Goal: Task Accomplishment & Management: Use online tool/utility

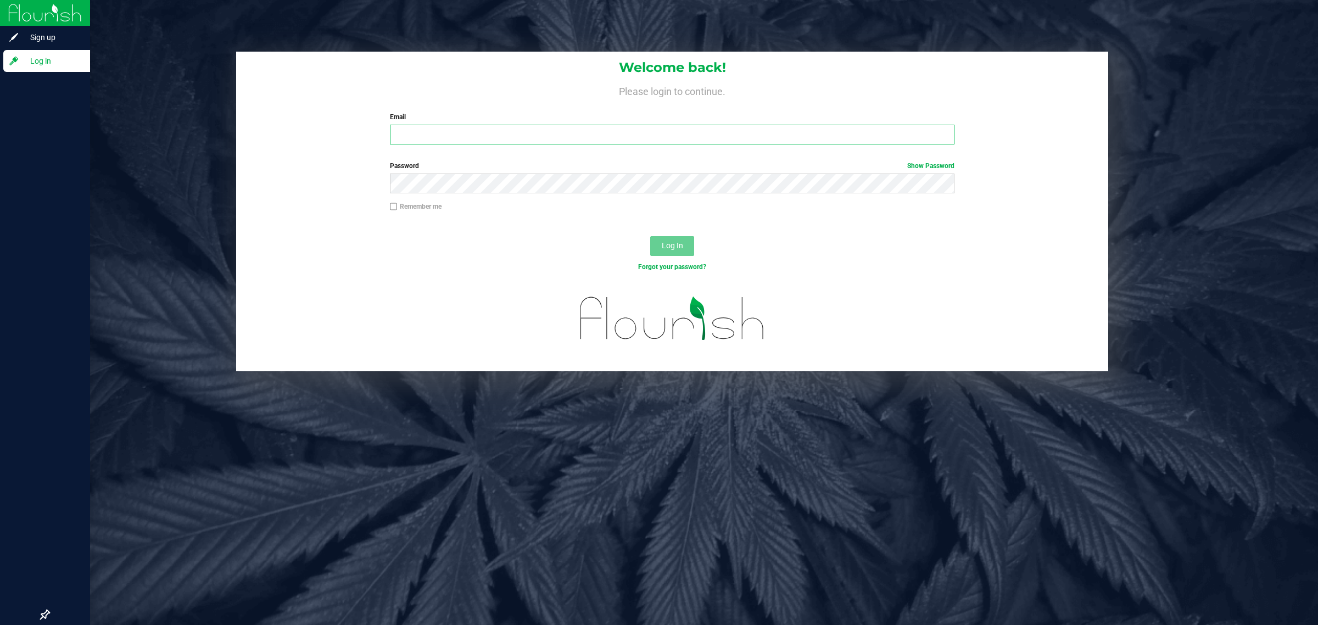
type input "accounting@conncm.com"
click at [15, 12] on img at bounding box center [45, 13] width 74 height 26
click at [47, 12] on img at bounding box center [45, 13] width 74 height 26
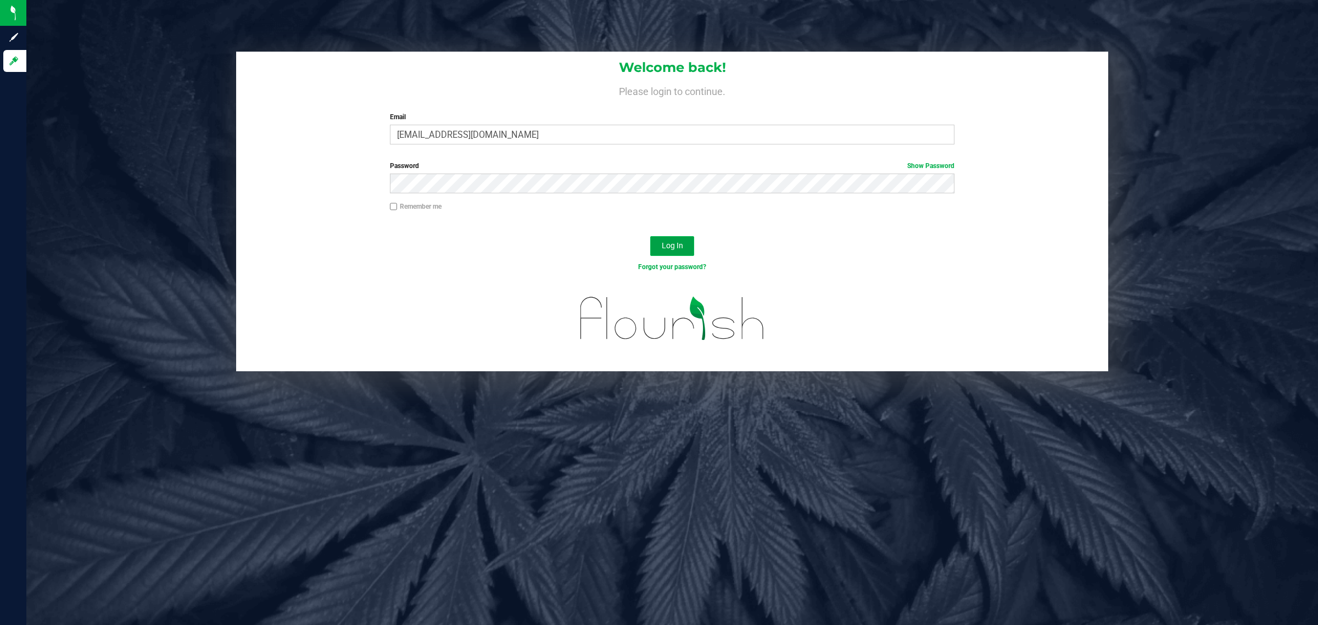
click at [673, 246] on span "Log In" at bounding box center [672, 245] width 21 height 9
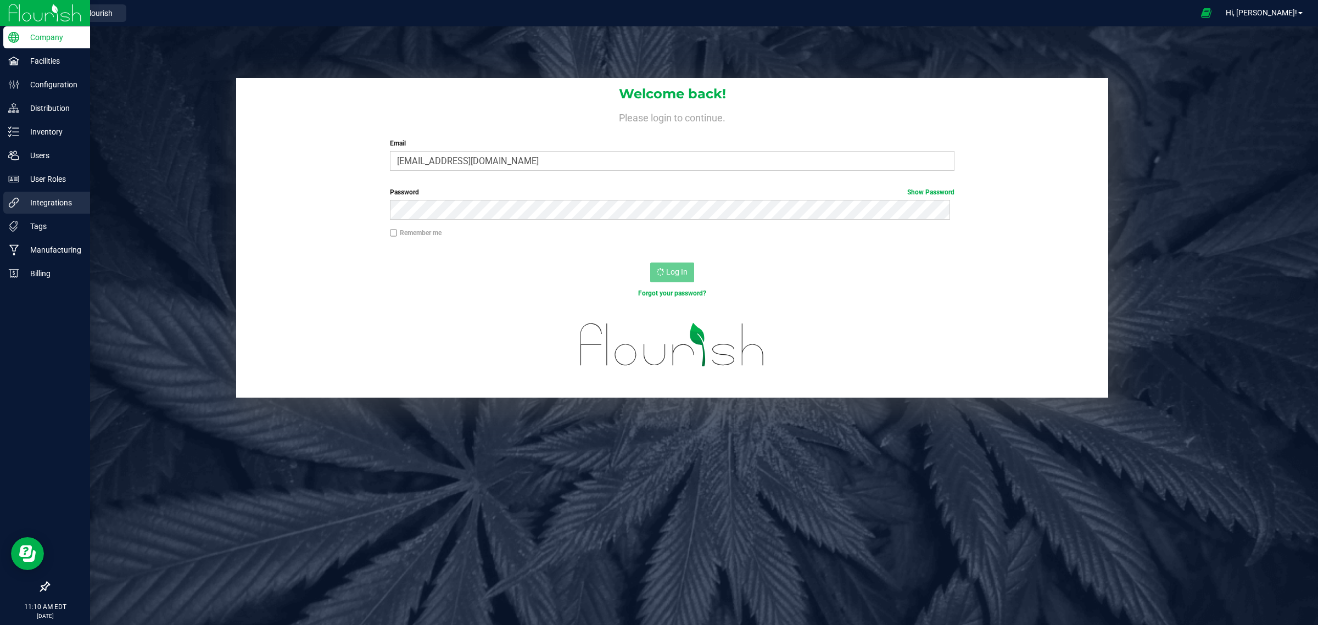
click at [64, 206] on p "Integrations" at bounding box center [52, 202] width 66 height 13
click at [15, 11] on img at bounding box center [45, 13] width 74 height 26
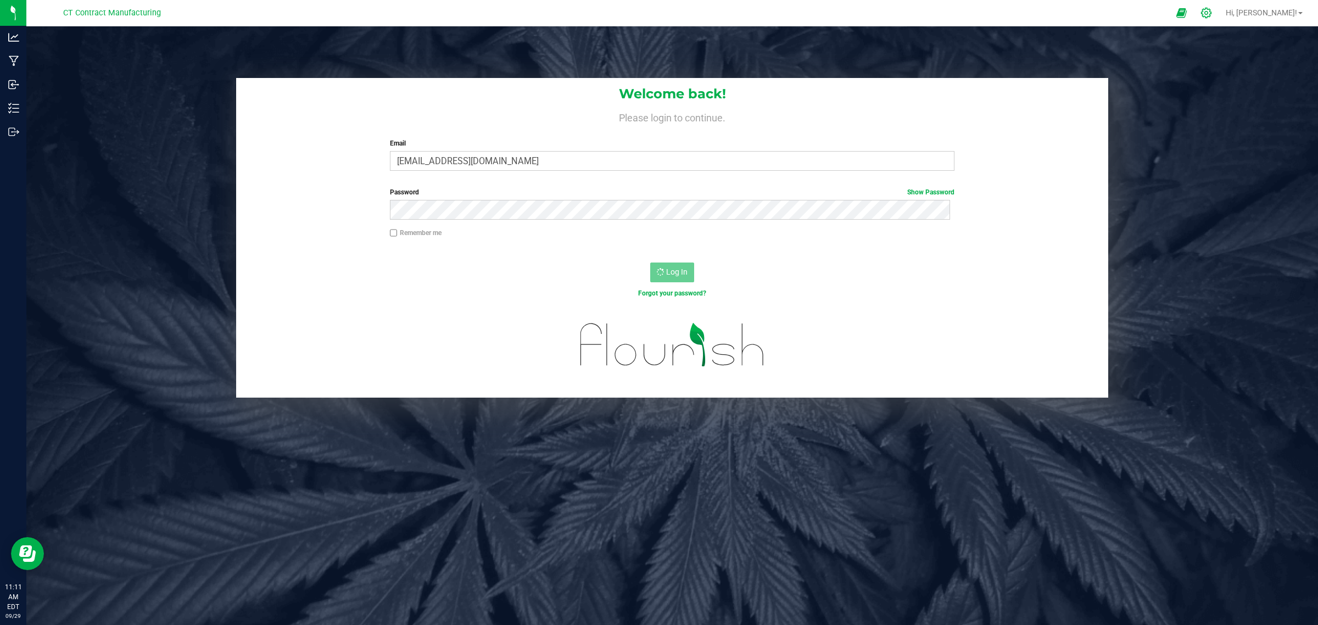
click at [1212, 11] on icon at bounding box center [1206, 13] width 12 height 12
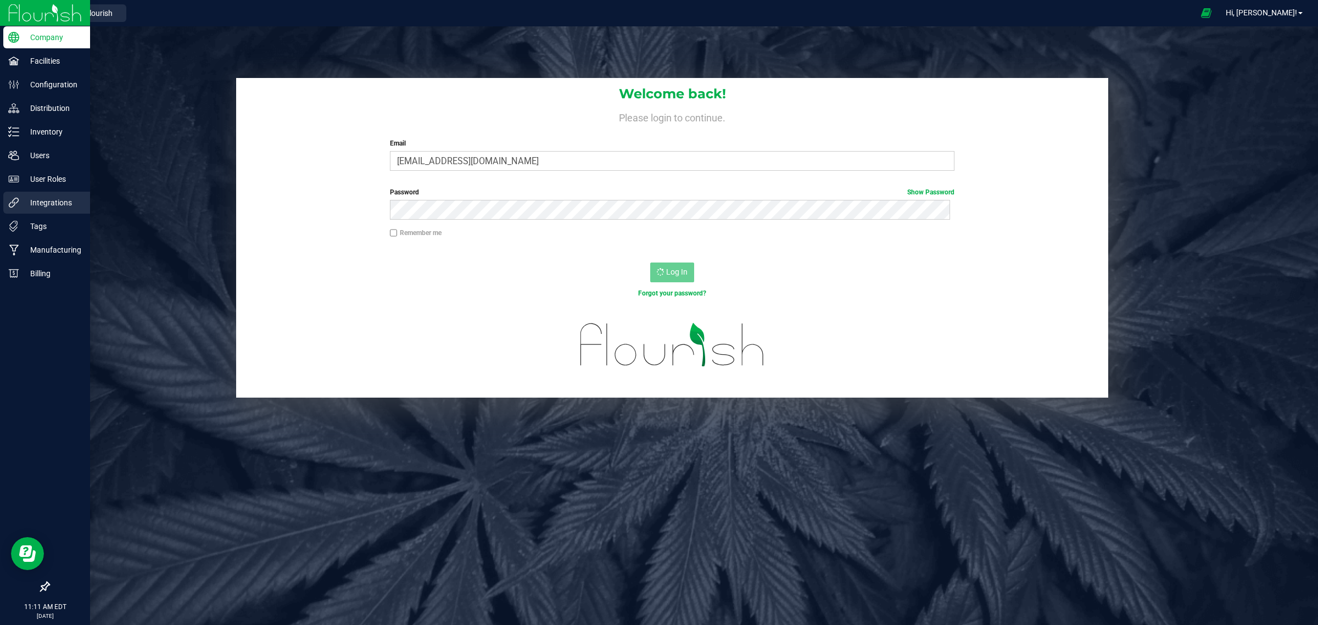
click at [56, 201] on p "Integrations" at bounding box center [52, 202] width 66 height 13
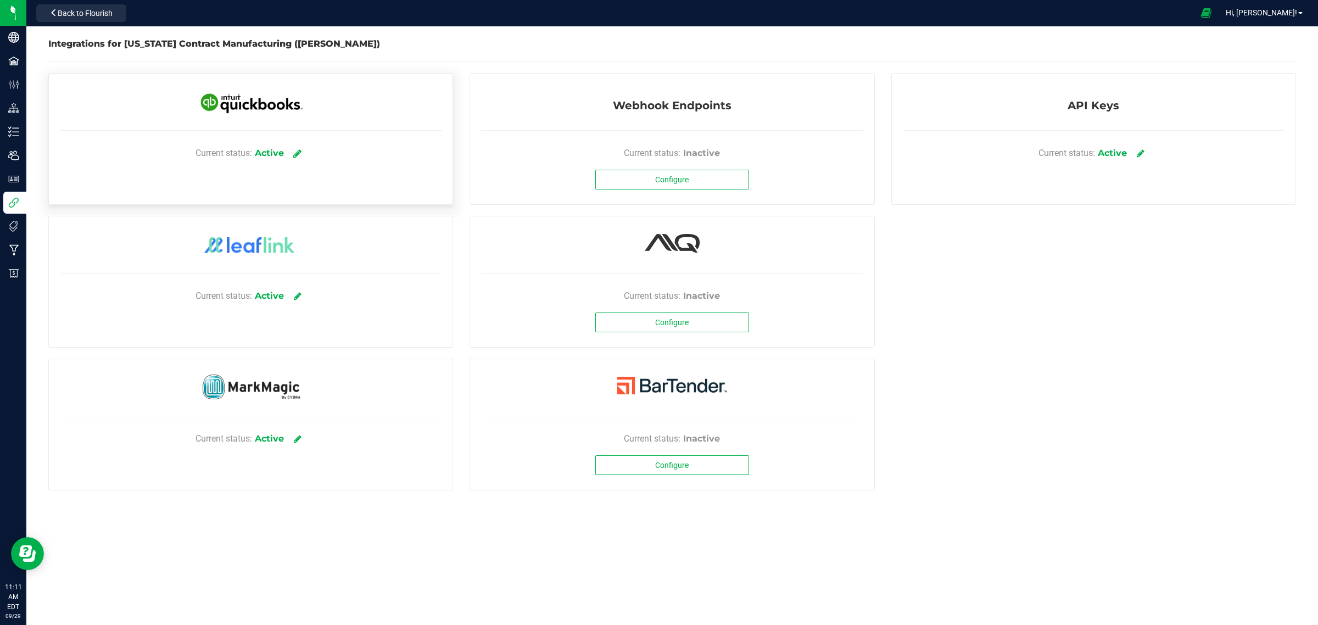
click at [301, 149] on icon at bounding box center [297, 153] width 8 height 10
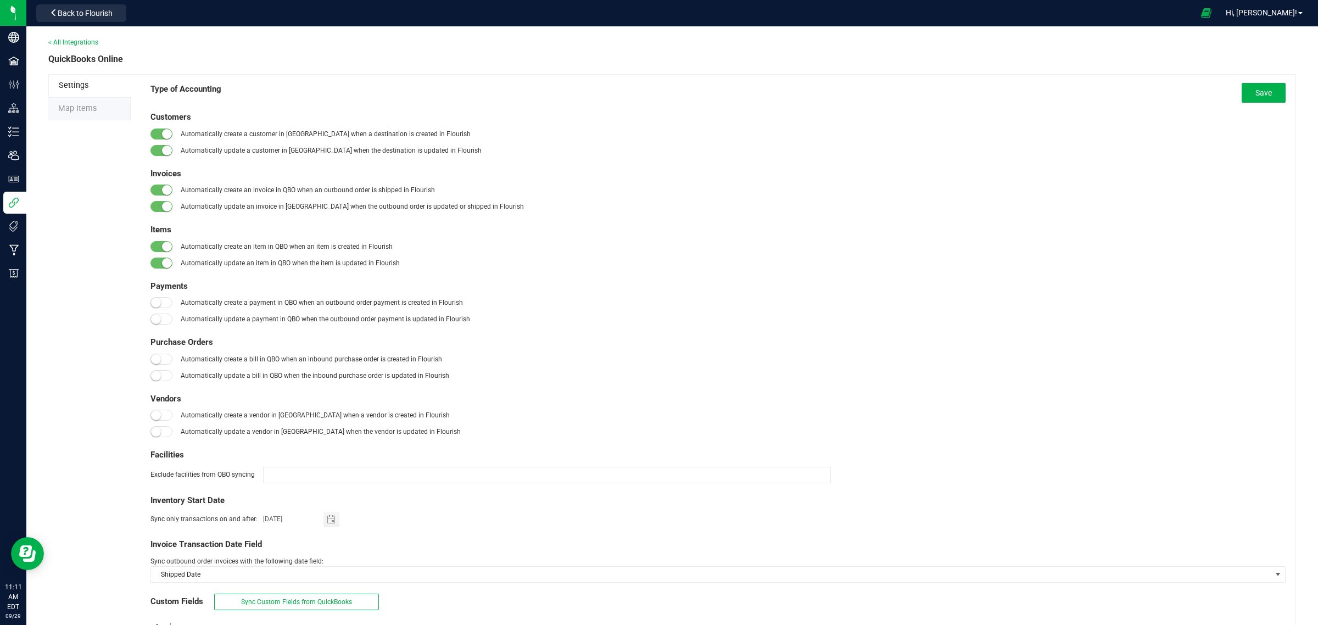
click at [75, 113] on span "Map Items" at bounding box center [77, 108] width 38 height 9
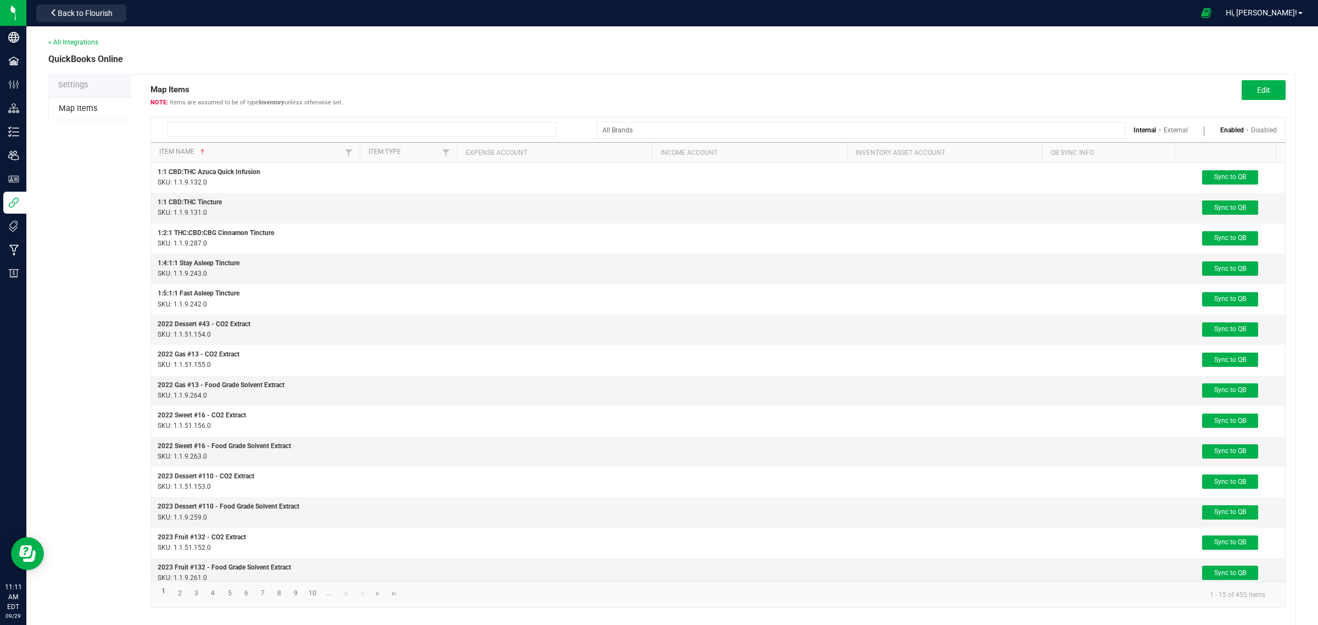
click at [224, 125] on input at bounding box center [361, 129] width 389 height 15
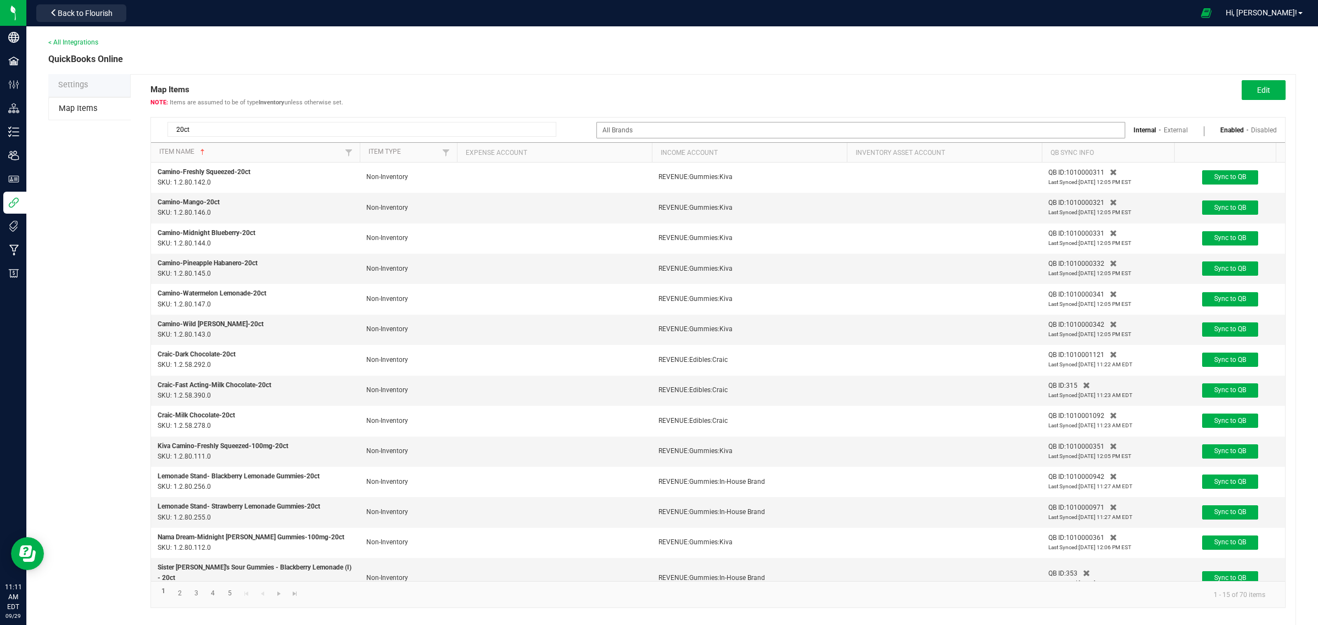
type input "20ct"
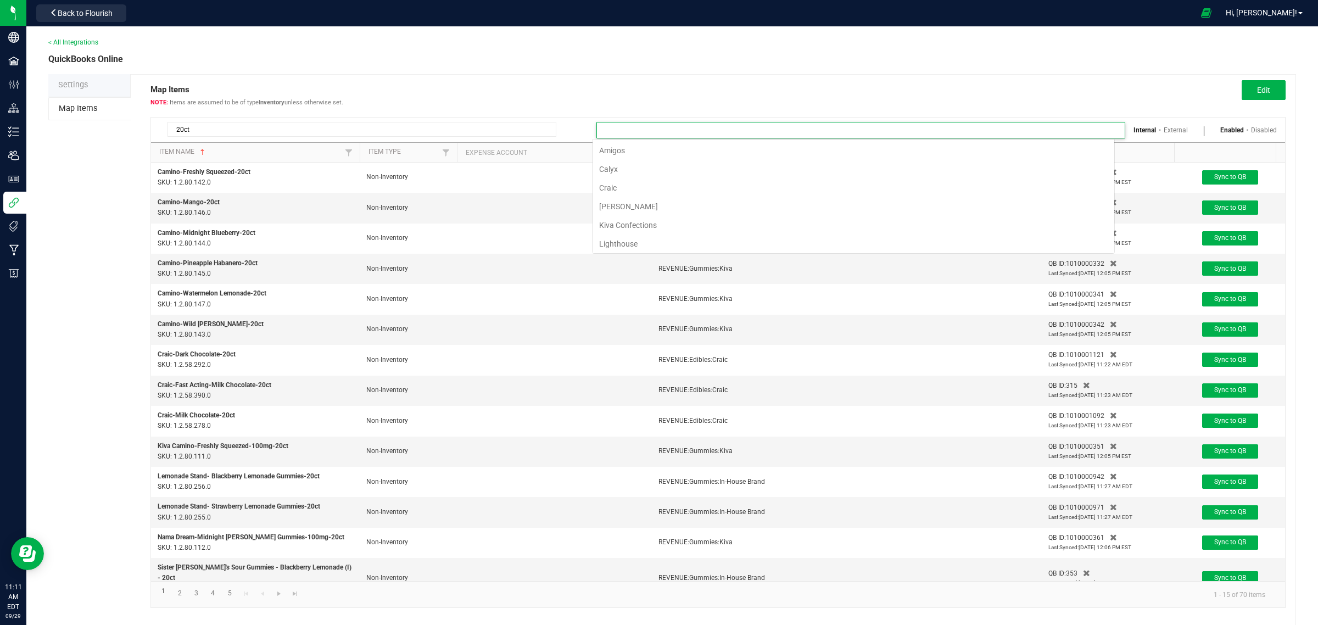
scroll to position [17, 523]
click at [1107, 127] on div at bounding box center [860, 130] width 529 height 16
click at [615, 149] on li "Amigos" at bounding box center [853, 150] width 522 height 19
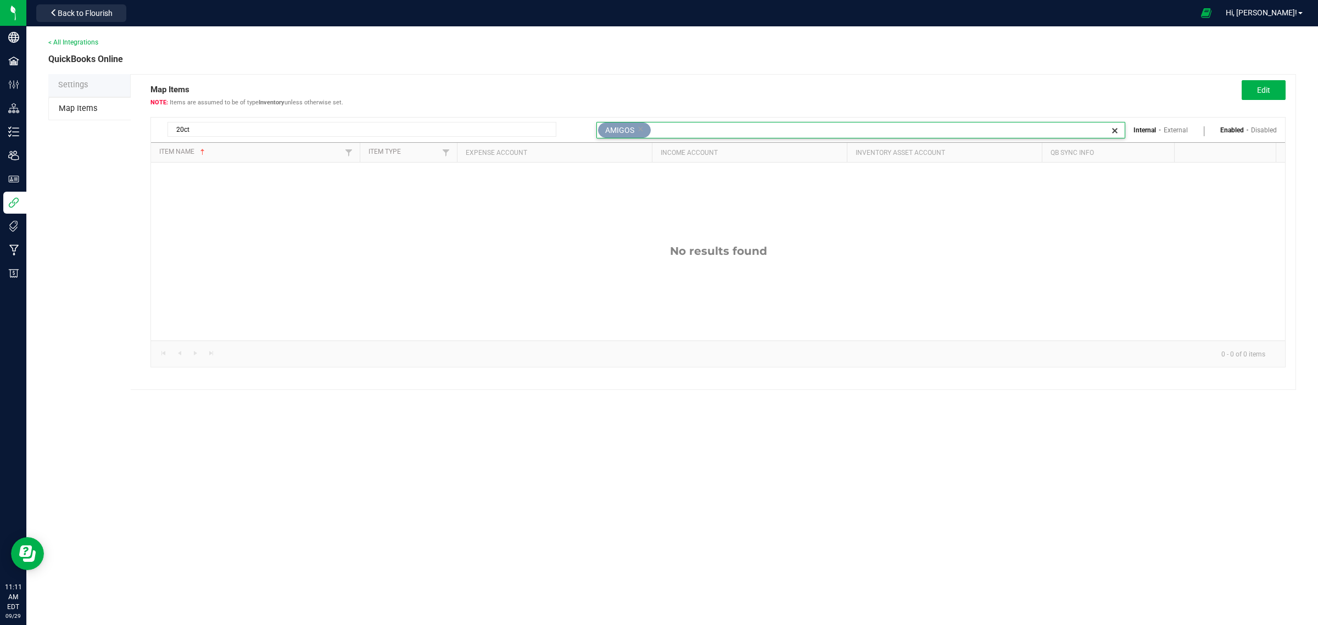
click at [640, 128] on icon at bounding box center [640, 129] width 6 height 11
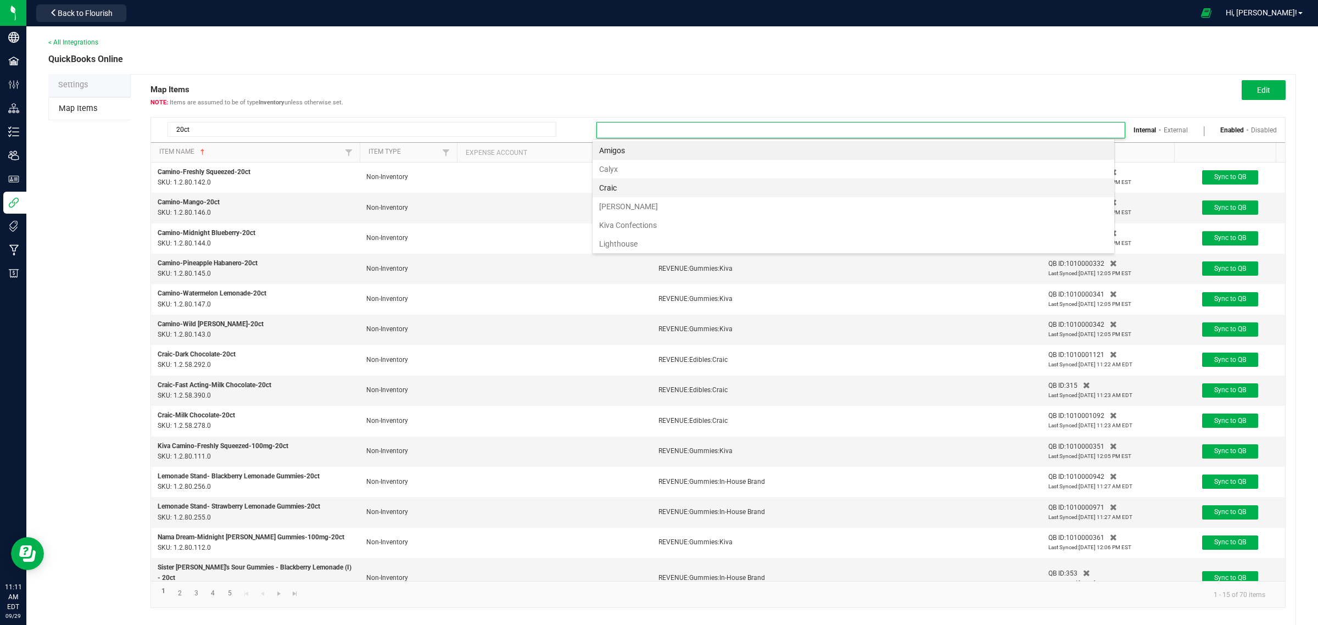
click at [623, 185] on li "Craic" at bounding box center [853, 187] width 522 height 19
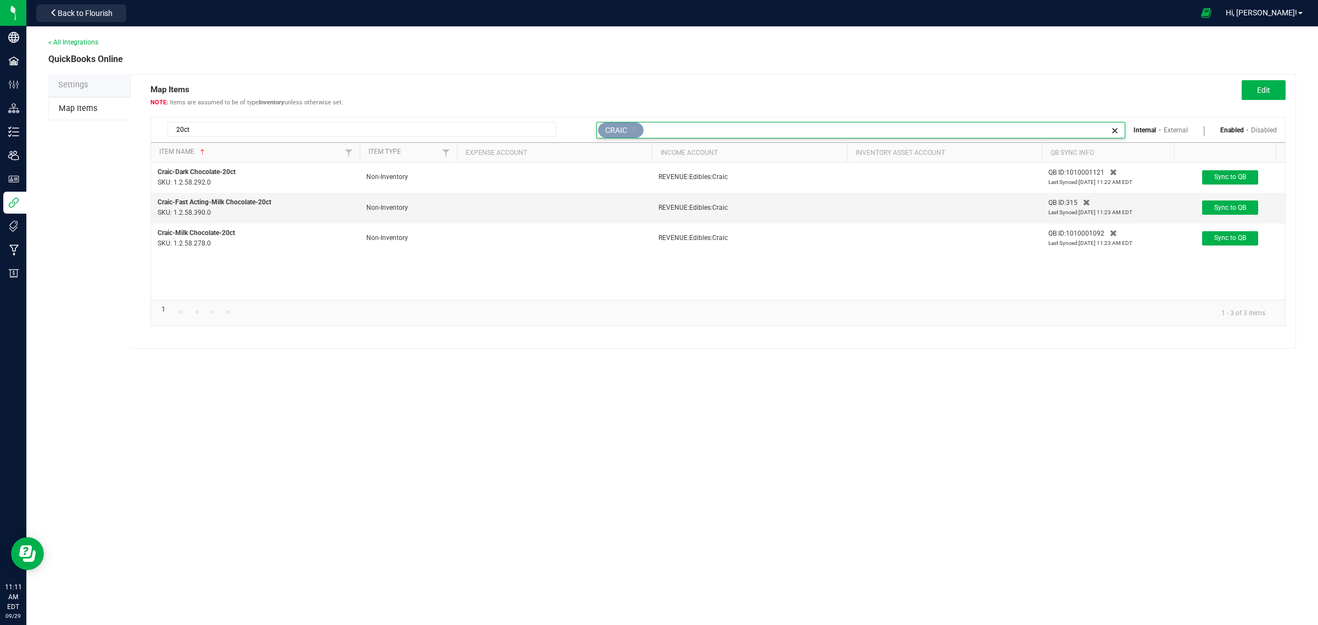
click at [636, 125] on icon at bounding box center [633, 129] width 6 height 11
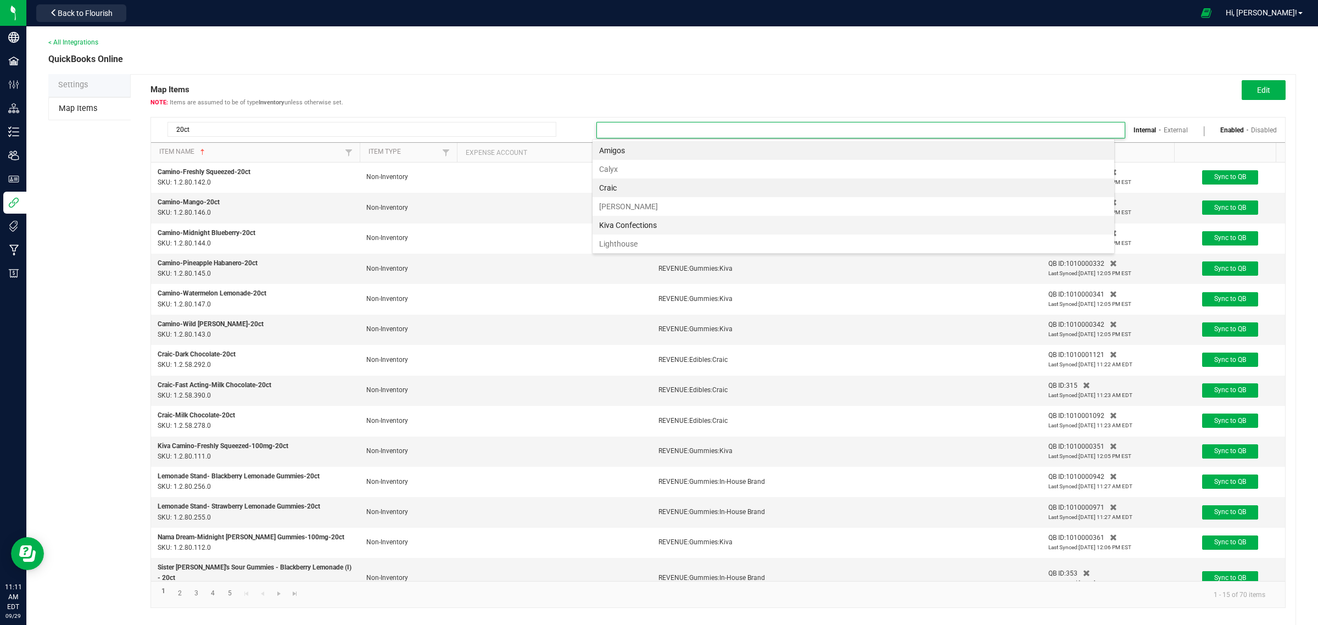
click at [640, 227] on li "Kiva Confections" at bounding box center [853, 225] width 522 height 19
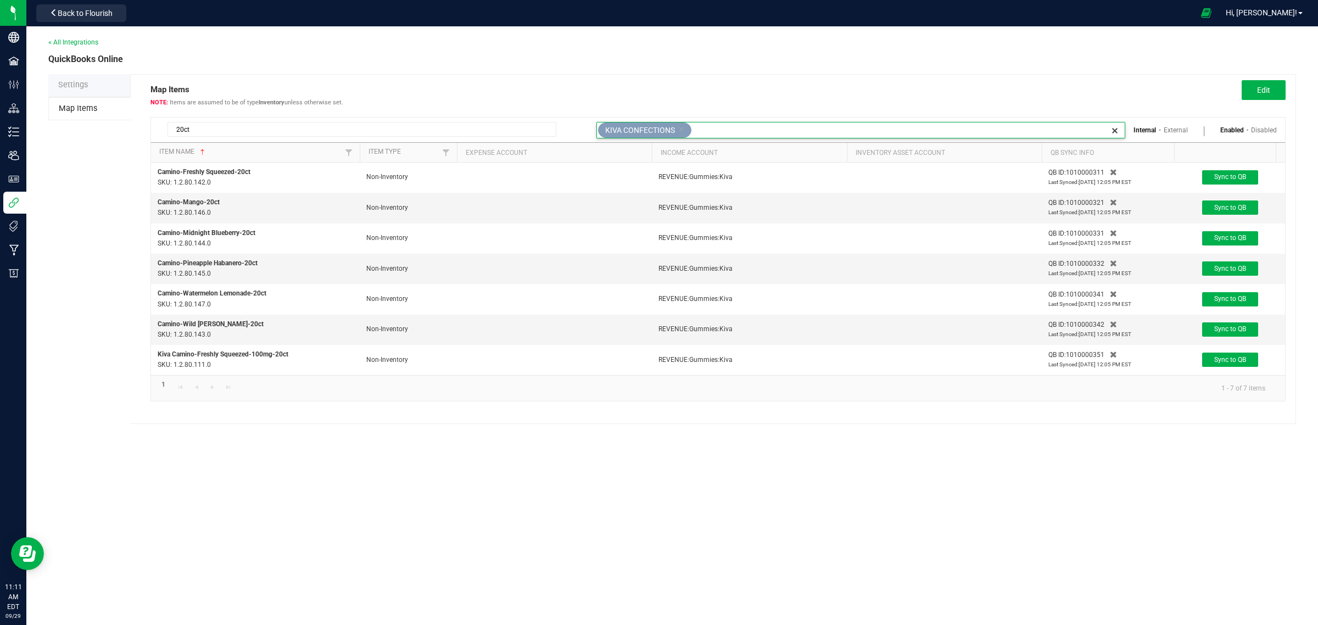
click at [684, 128] on icon at bounding box center [681, 129] width 6 height 11
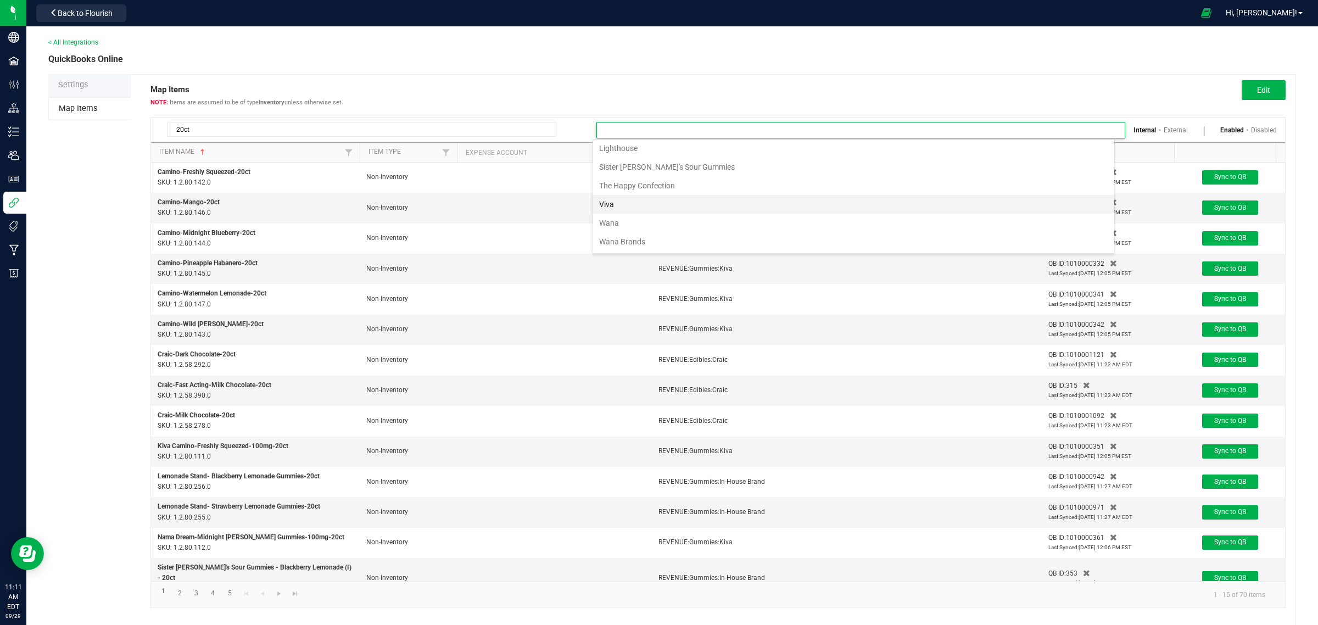
scroll to position [99, 0]
click at [615, 221] on li "Wana" at bounding box center [853, 223] width 522 height 19
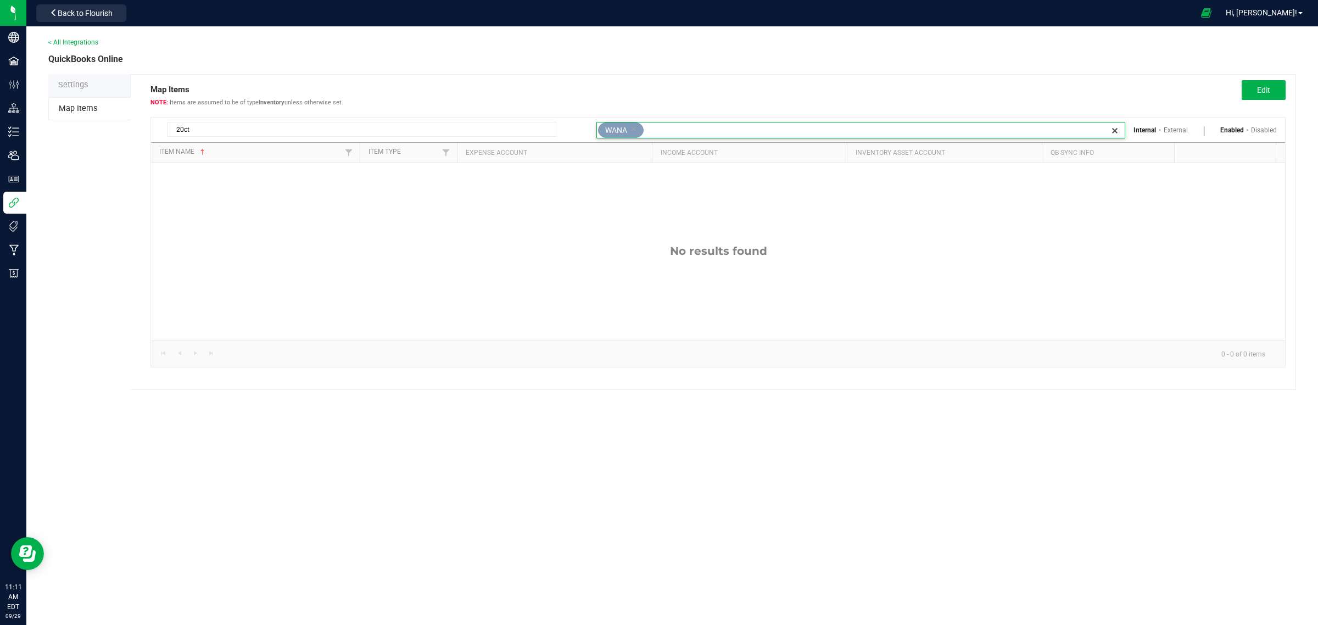
click at [635, 124] on icon at bounding box center [633, 129] width 6 height 11
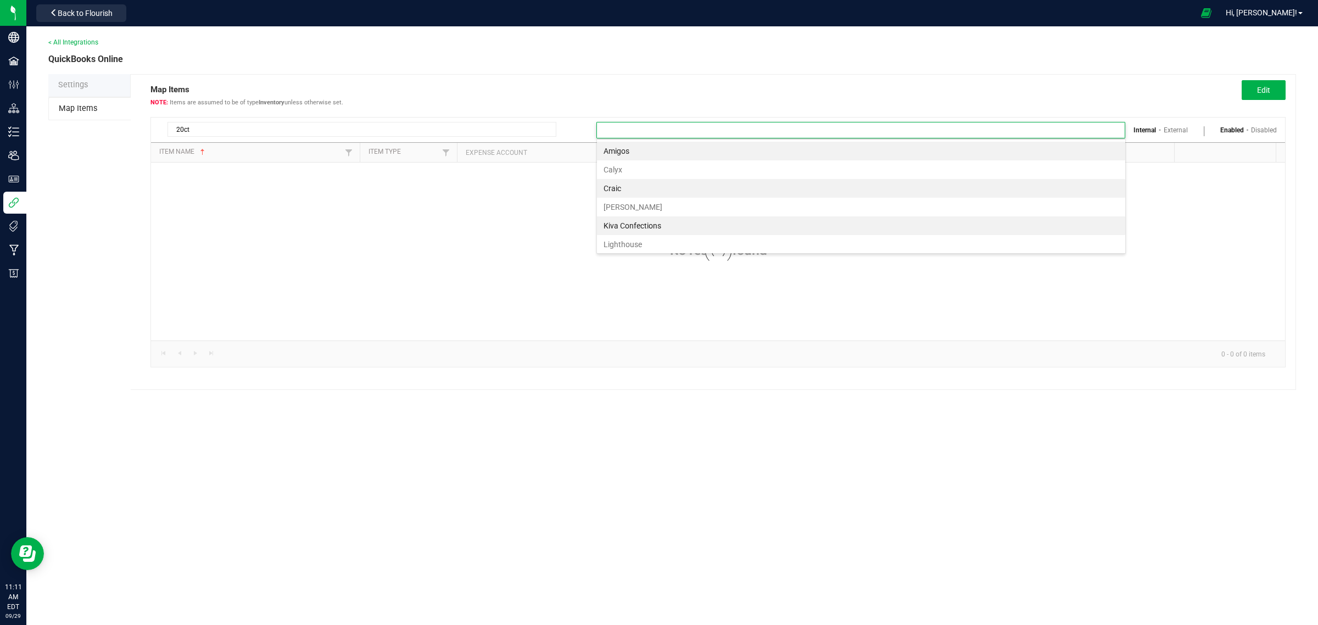
scroll to position [17, 523]
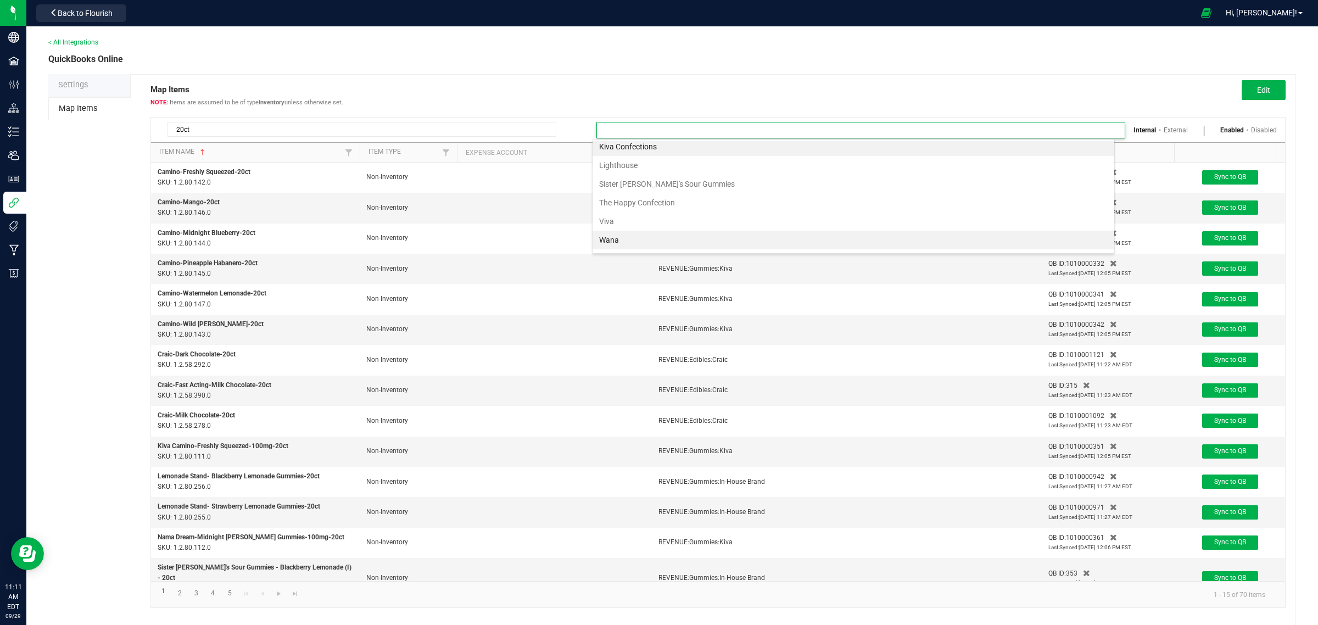
click at [649, 130] on input at bounding box center [854, 129] width 514 height 15
click at [637, 237] on li "Wana Brands" at bounding box center [853, 241] width 522 height 19
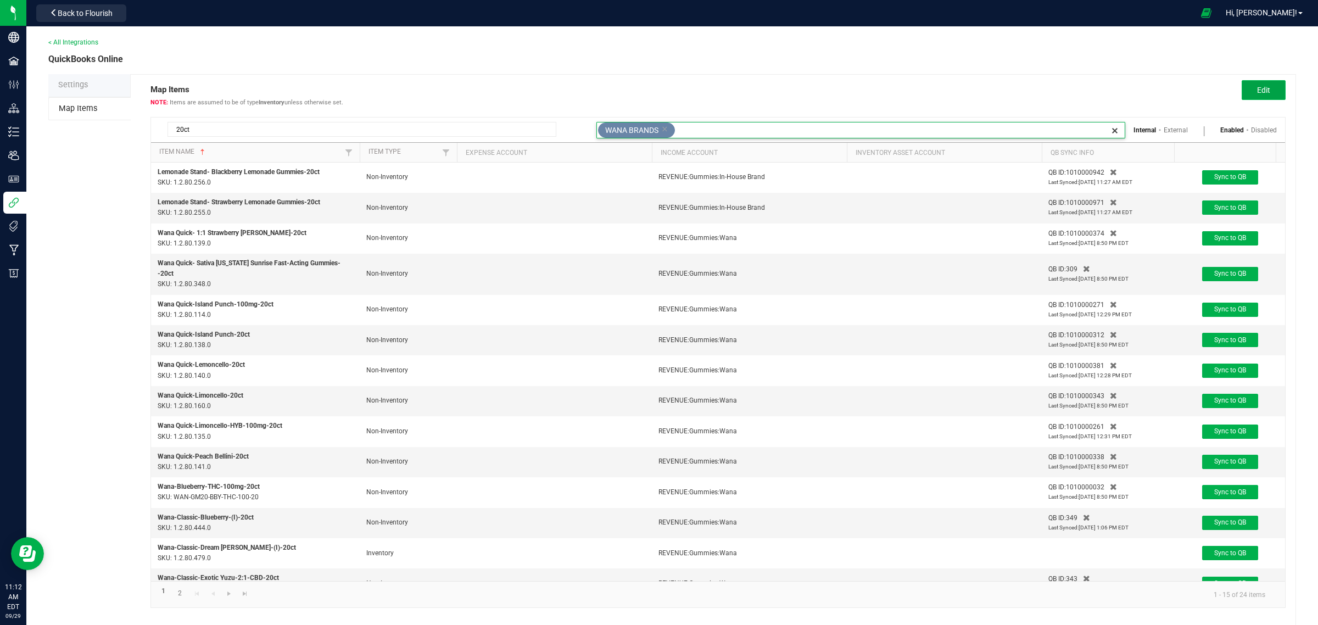
click at [1263, 89] on button "Edit" at bounding box center [1263, 90] width 44 height 20
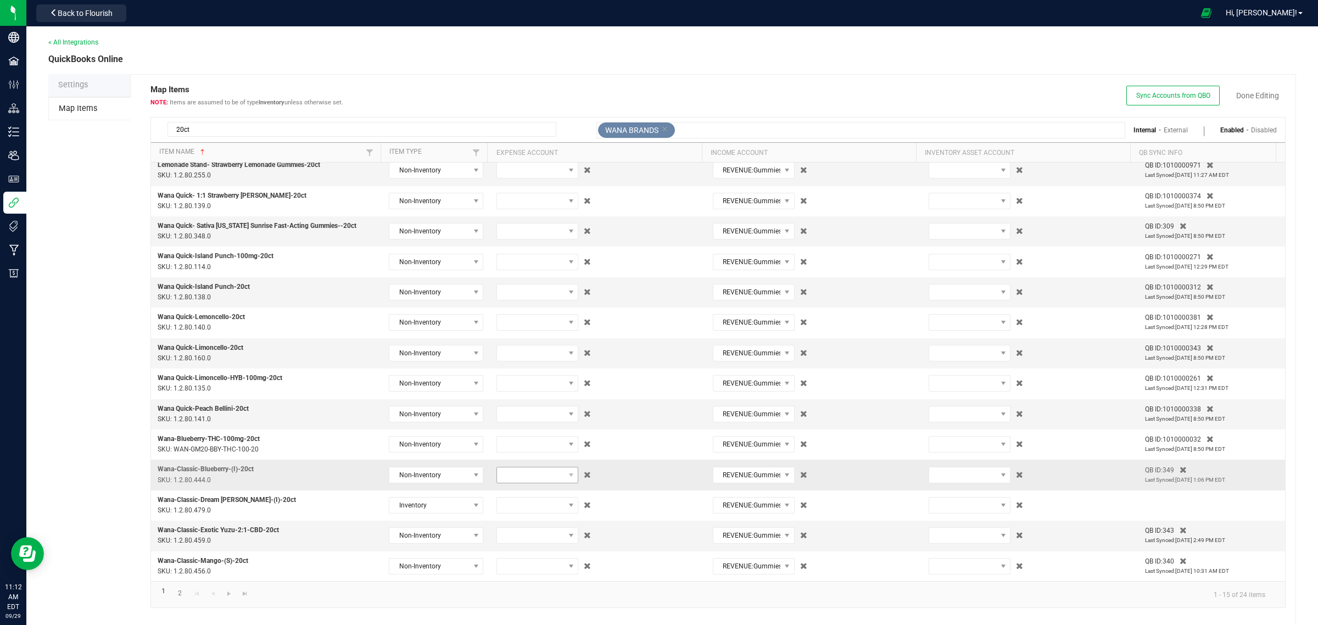
scroll to position [16, 0]
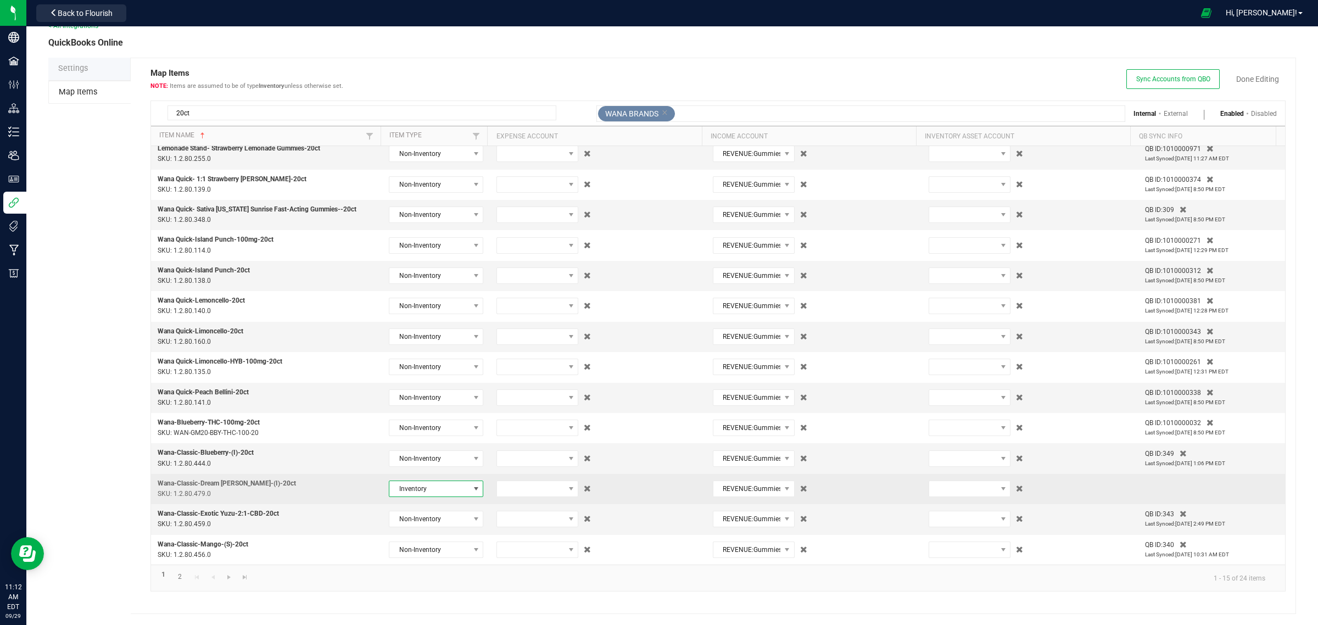
click at [472, 486] on span at bounding box center [476, 488] width 9 height 9
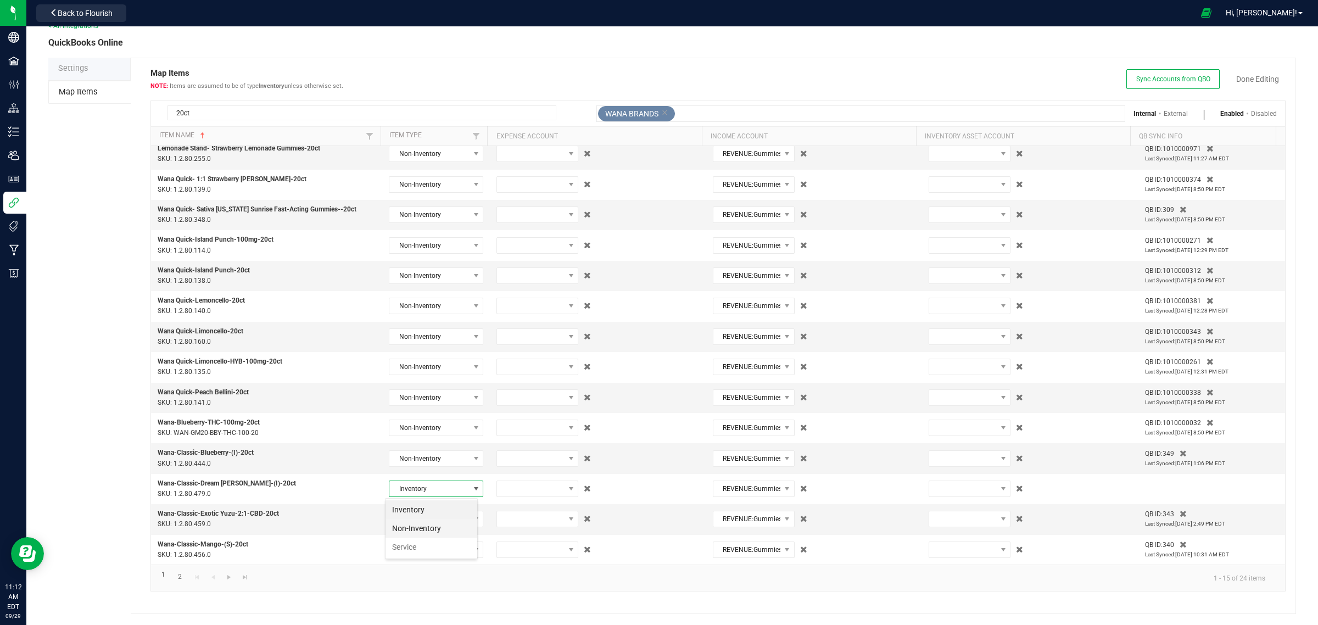
click at [423, 526] on li "Non-Inventory" at bounding box center [431, 528] width 92 height 19
click at [1247, 80] on link "Done Editing" at bounding box center [1257, 79] width 43 height 11
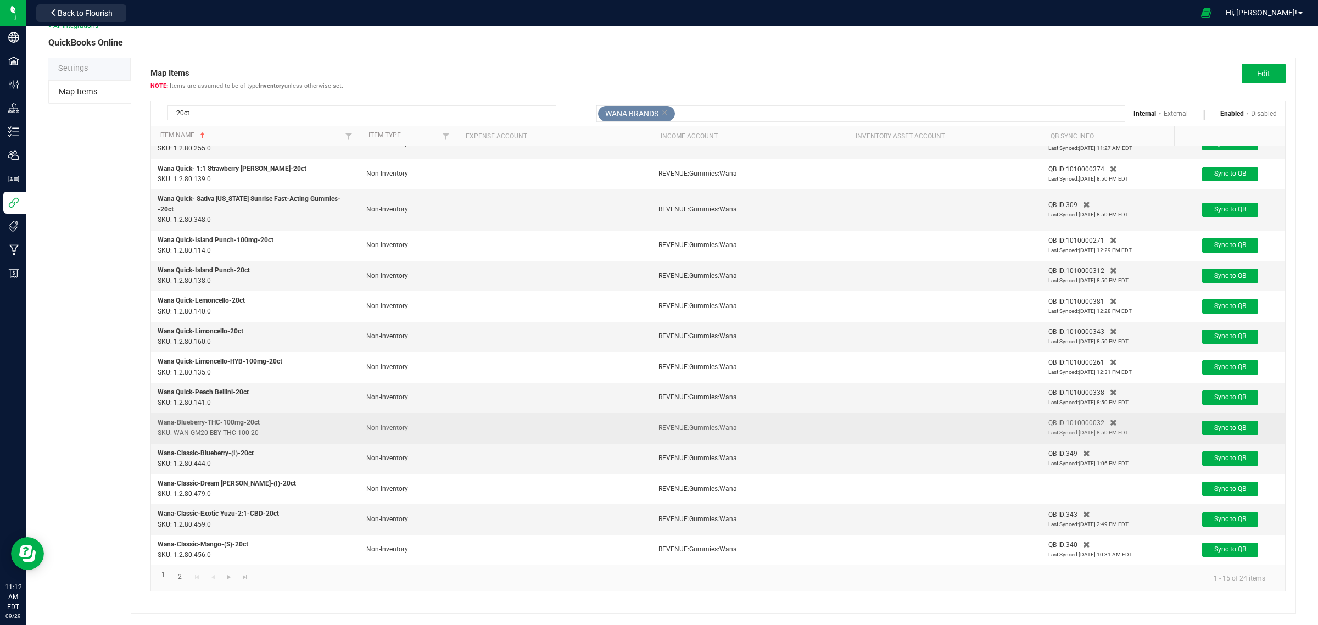
scroll to position [59, 0]
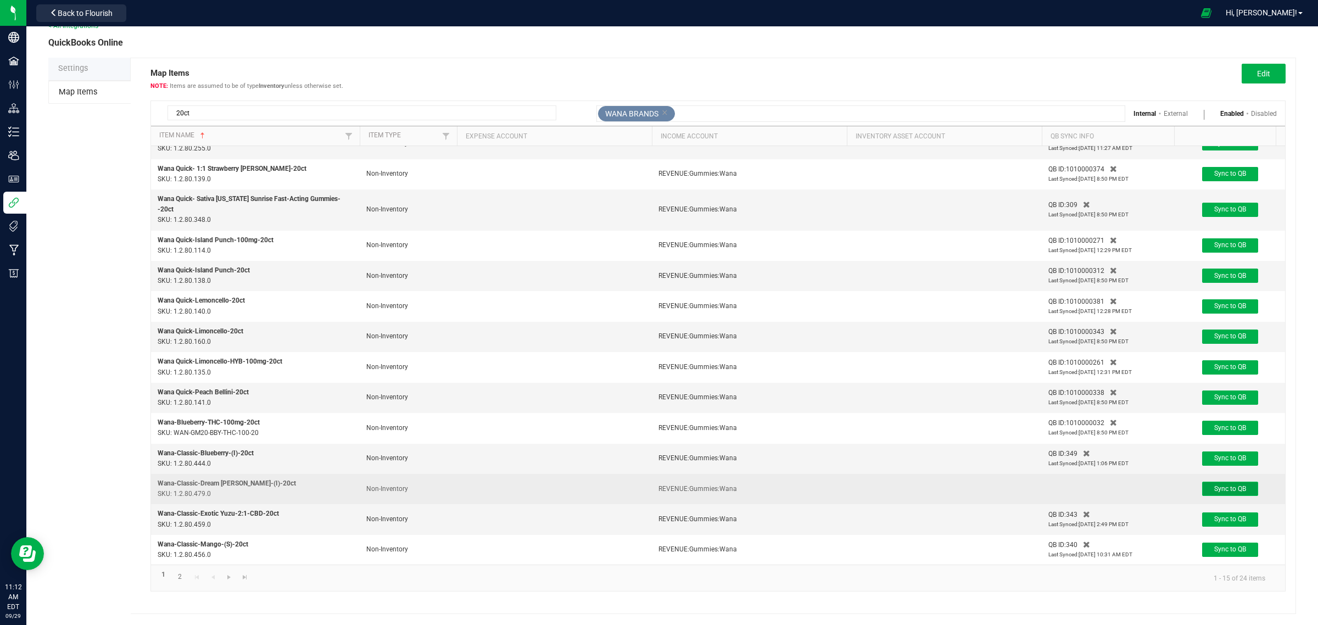
click at [1225, 481] on button "Sync to QB" at bounding box center [1230, 488] width 56 height 14
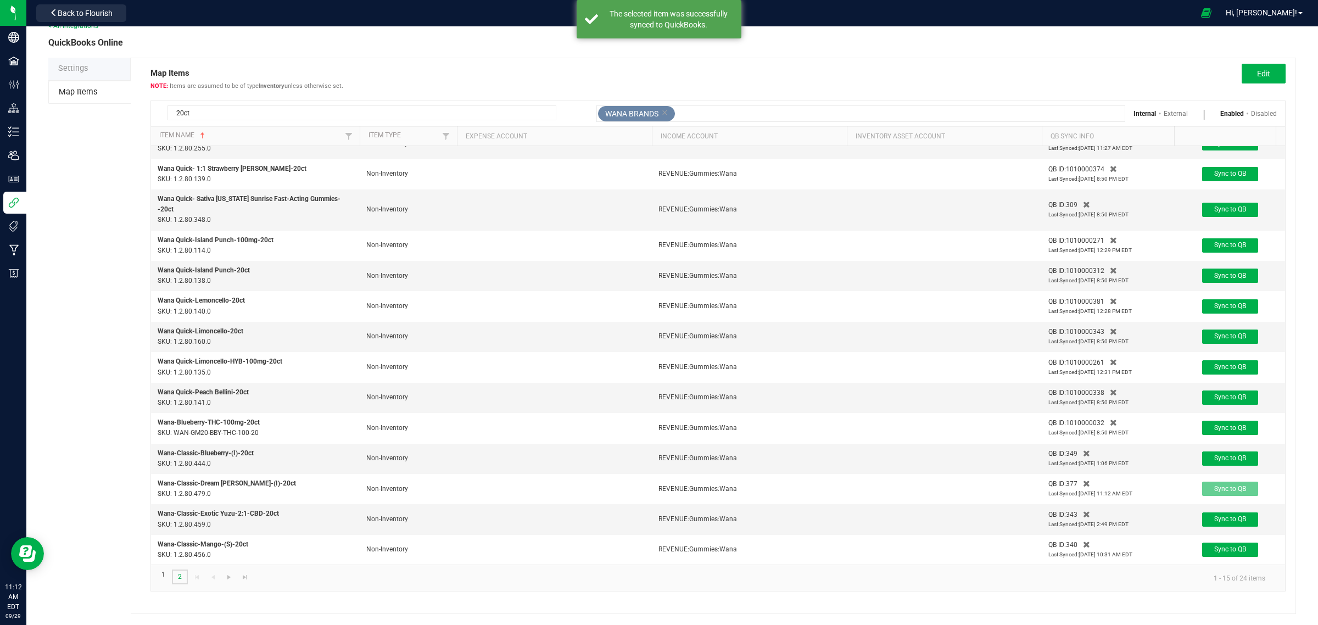
click at [182, 576] on link "2" at bounding box center [180, 576] width 16 height 15
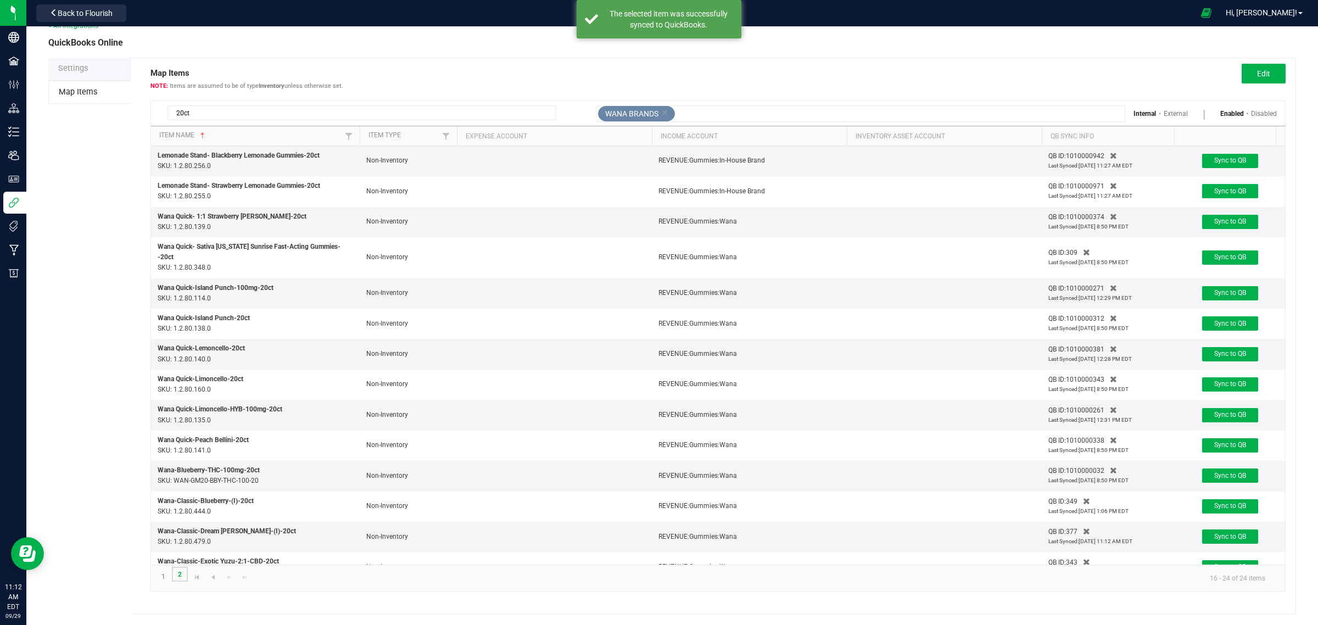
click at [182, 576] on link "2" at bounding box center [180, 574] width 16 height 15
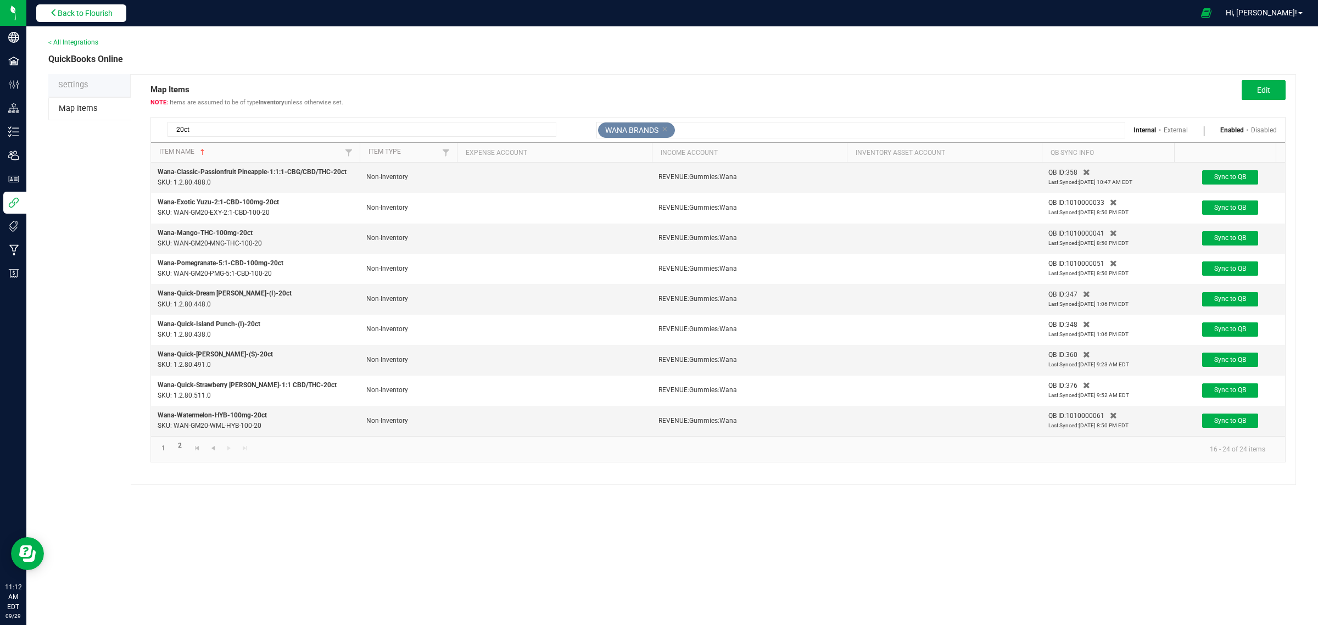
click at [81, 16] on span "Back to Flourish" at bounding box center [85, 13] width 55 height 9
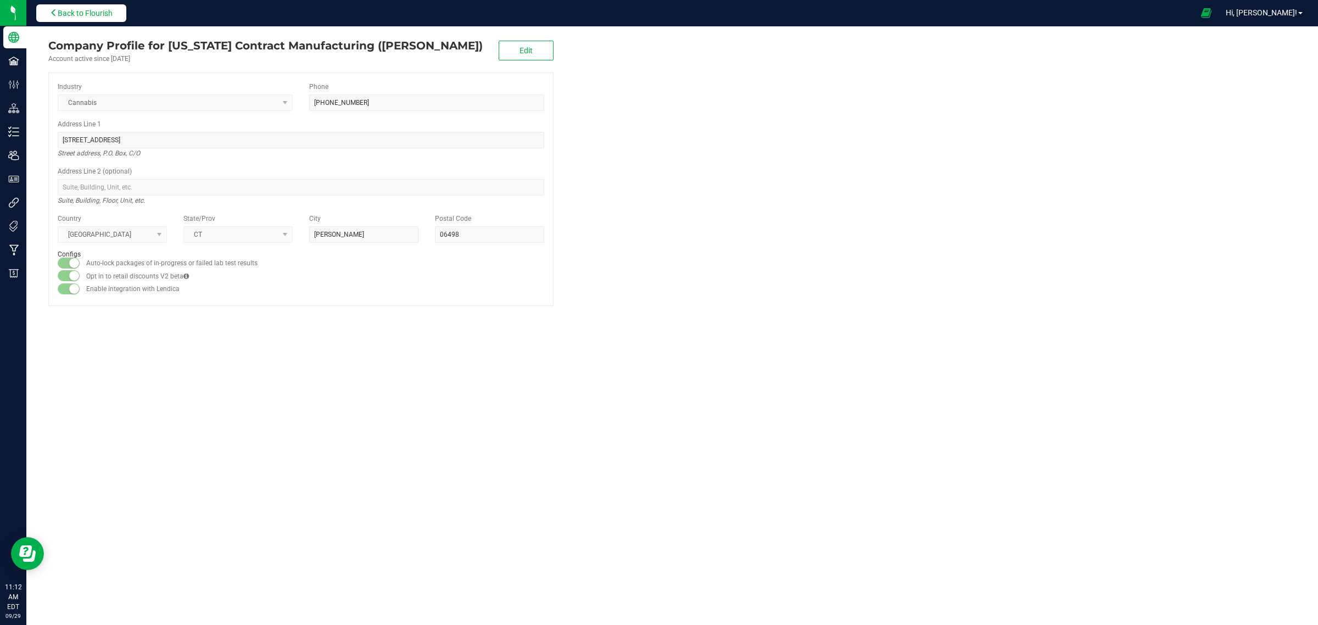
click at [81, 16] on span "Back to Flourish" at bounding box center [85, 13] width 55 height 9
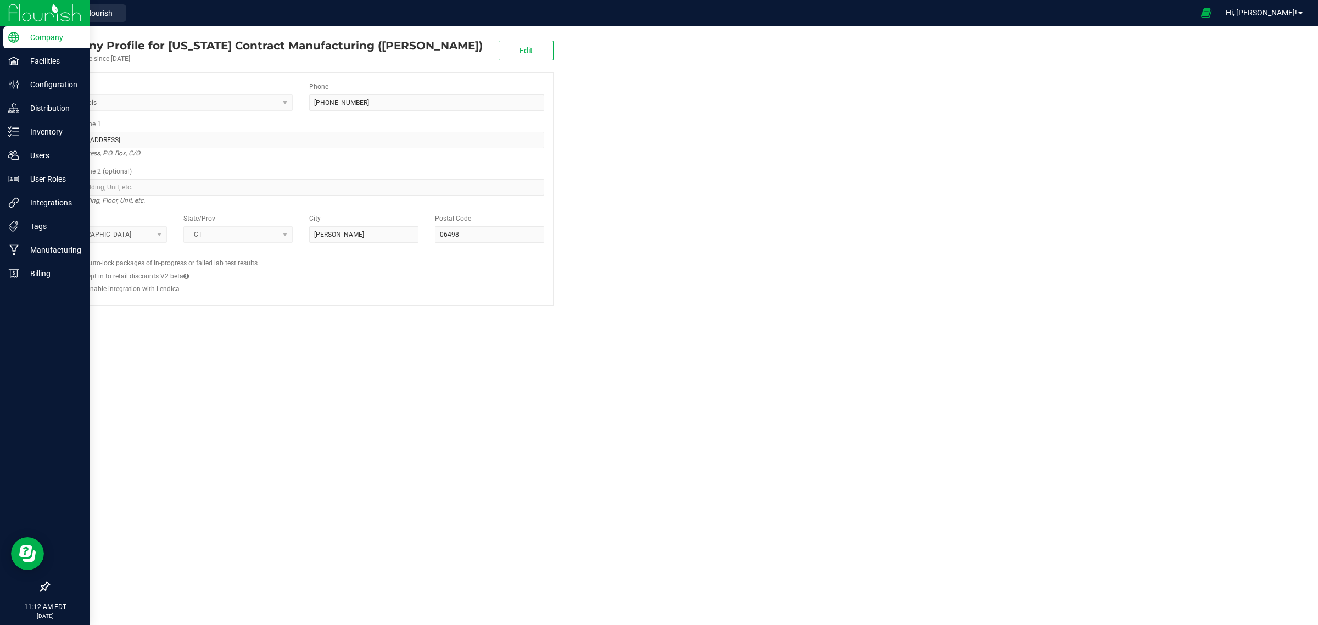
click at [17, 13] on img at bounding box center [45, 13] width 74 height 26
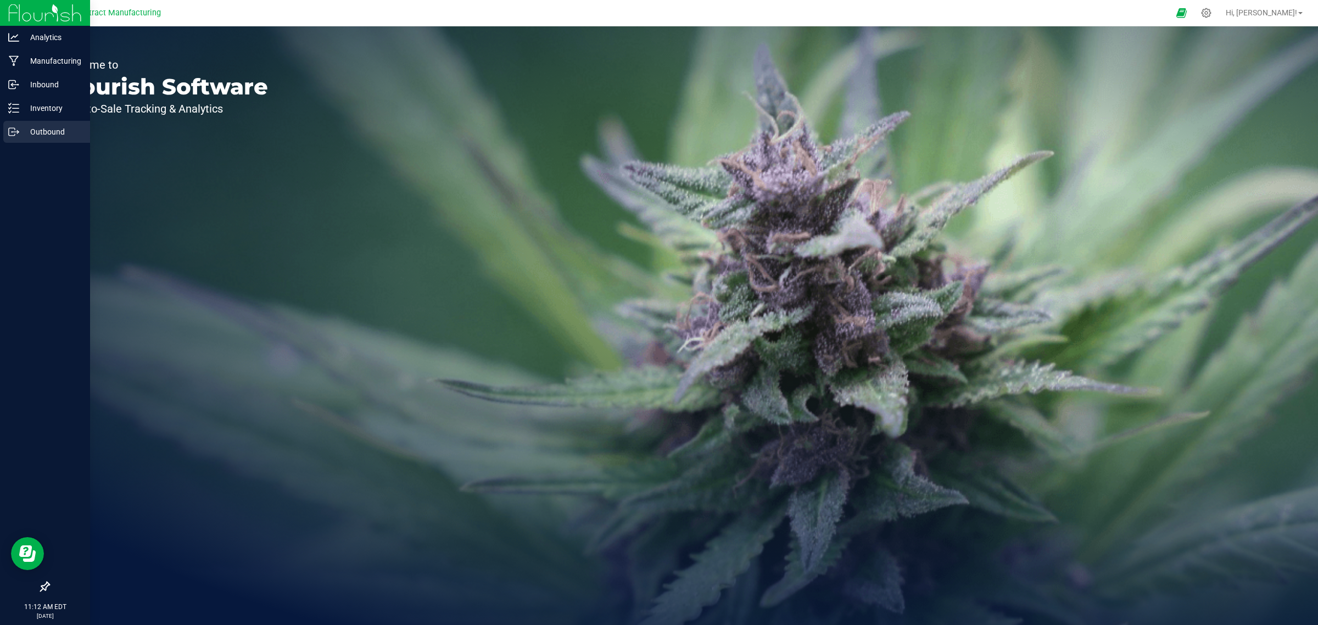
click at [55, 135] on p "Outbound" at bounding box center [52, 131] width 66 height 13
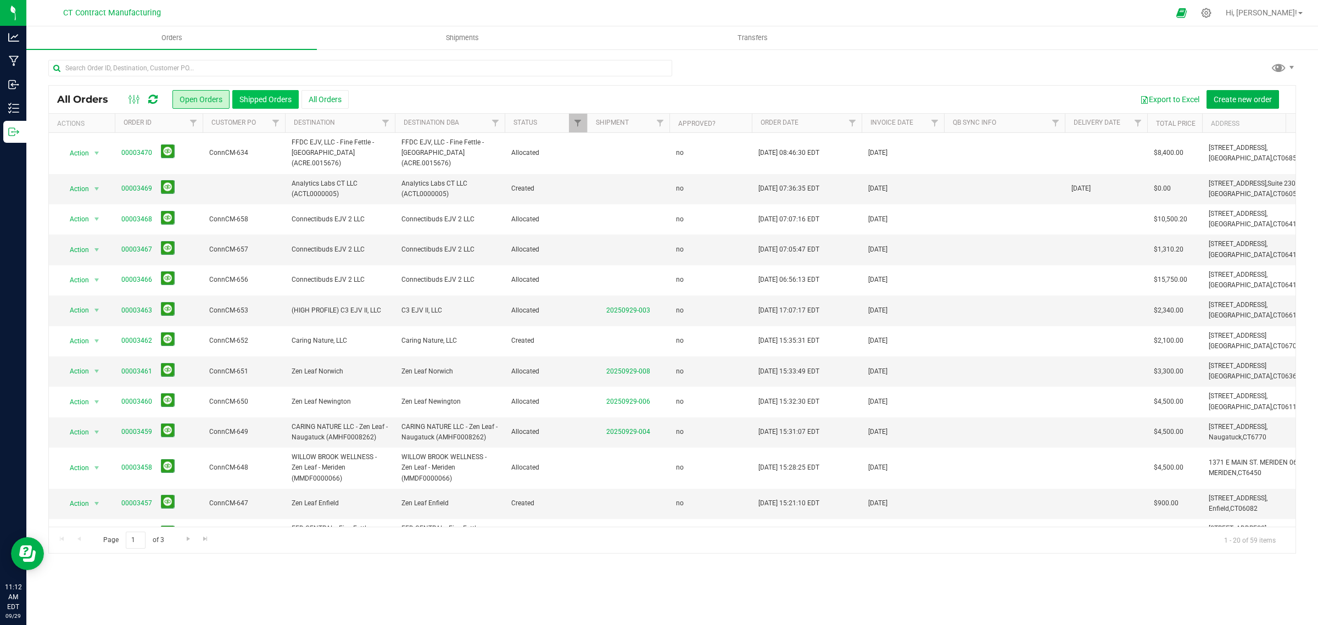
click at [251, 99] on button "Shipped Orders" at bounding box center [265, 99] width 66 height 19
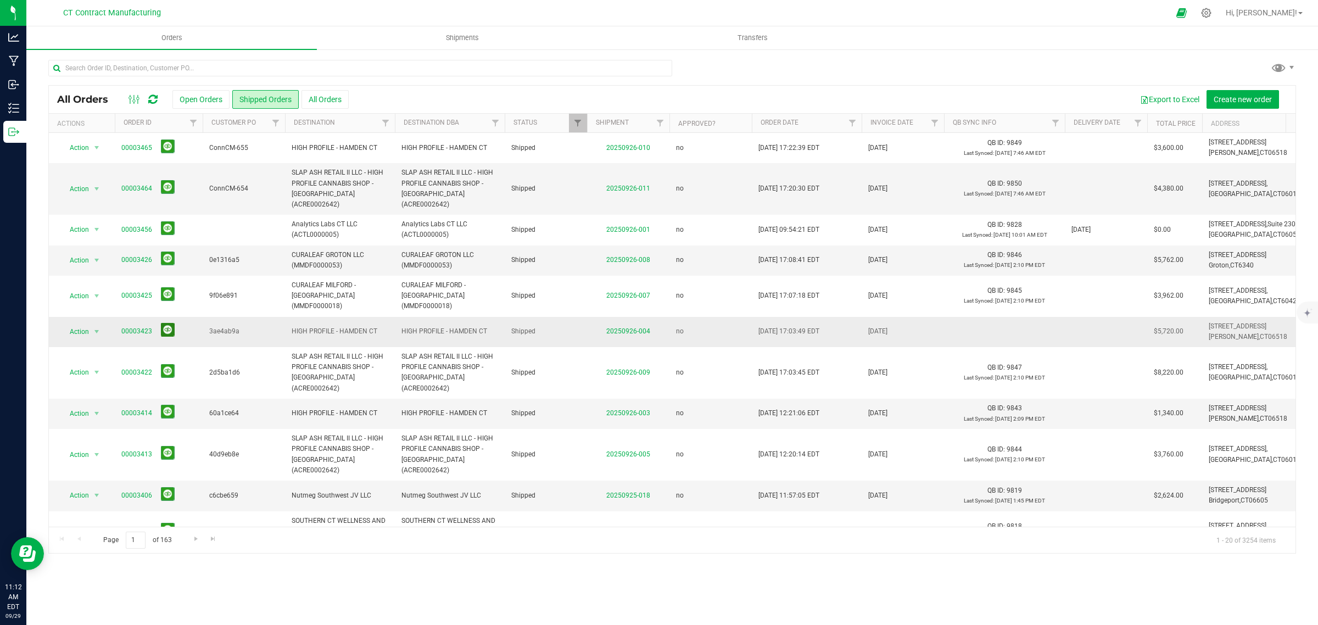
click at [170, 323] on button at bounding box center [168, 330] width 14 height 14
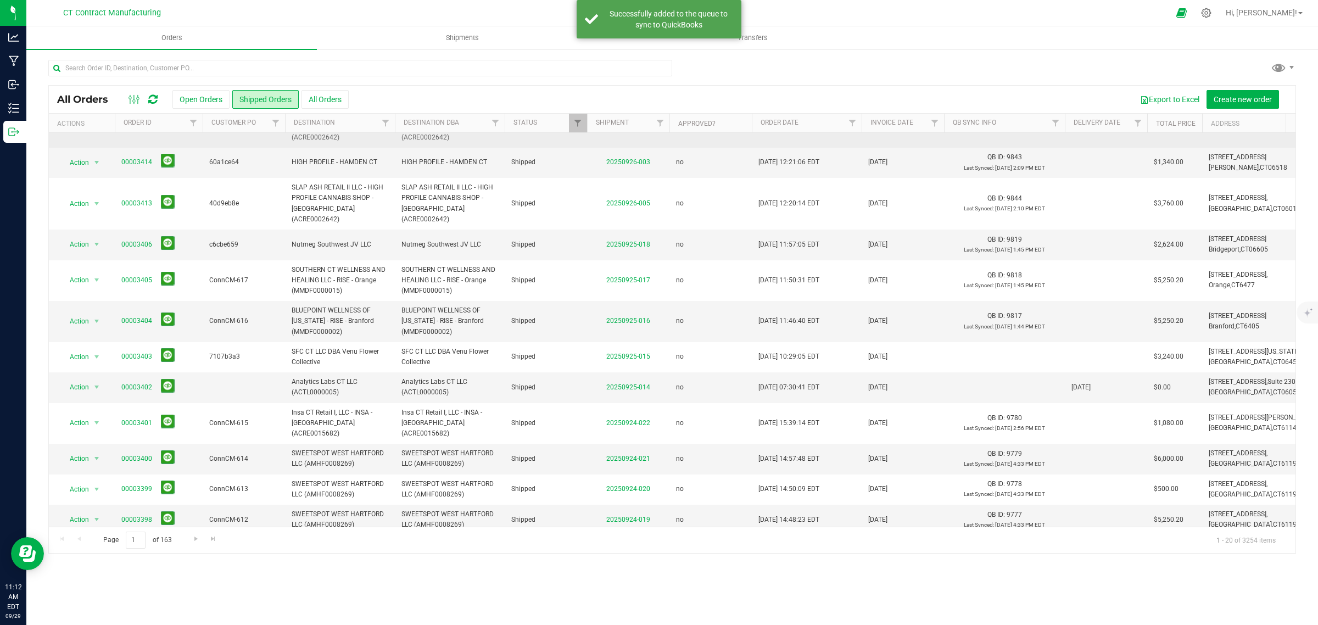
scroll to position [257, 0]
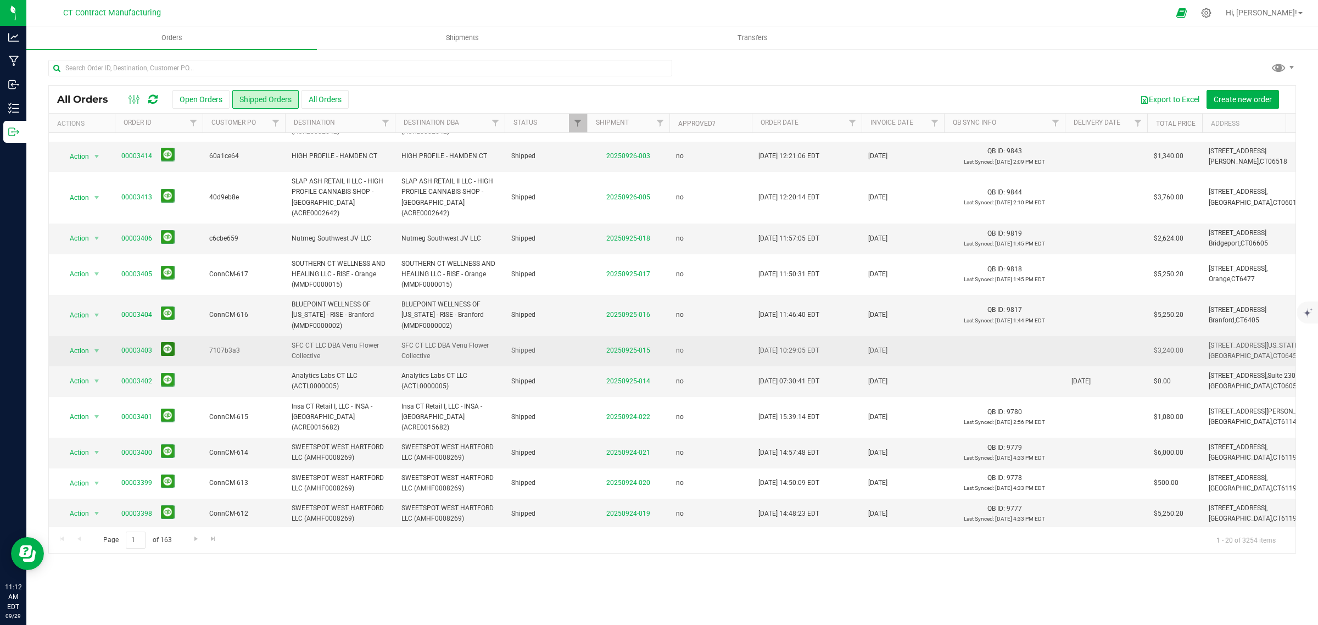
click at [164, 336] on td "00003403" at bounding box center [159, 351] width 88 height 30
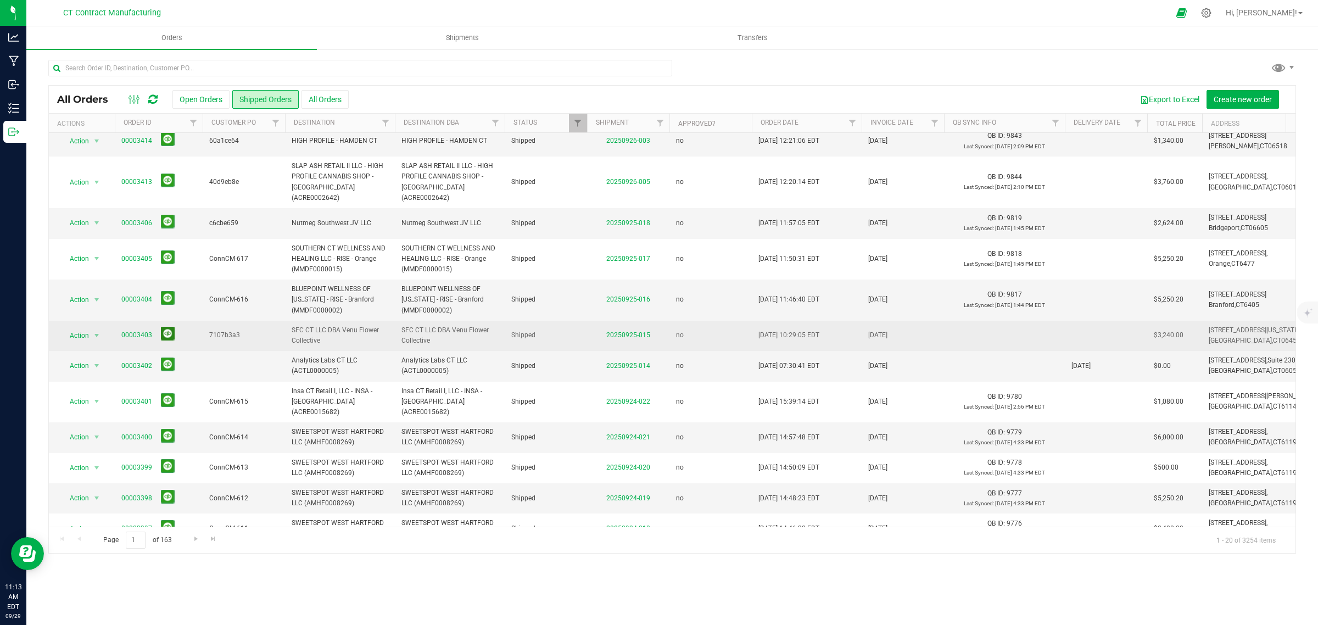
scroll to position [275, 0]
click at [164, 324] on button at bounding box center [168, 331] width 14 height 14
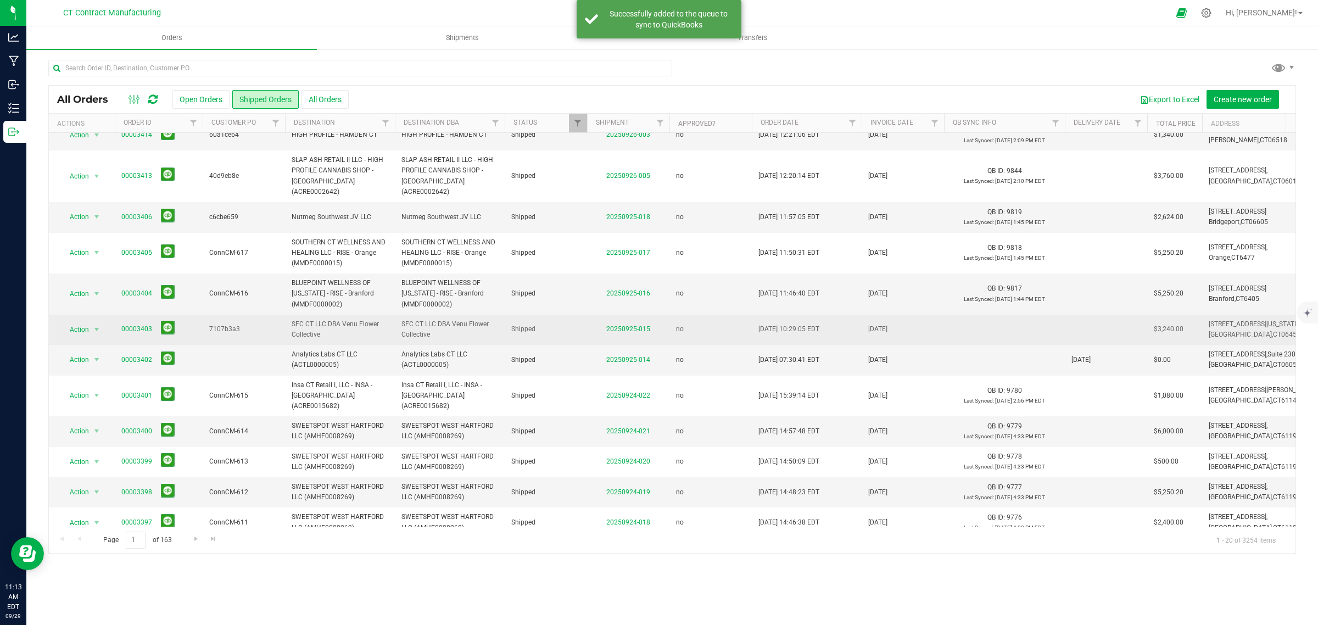
scroll to position [279, 0]
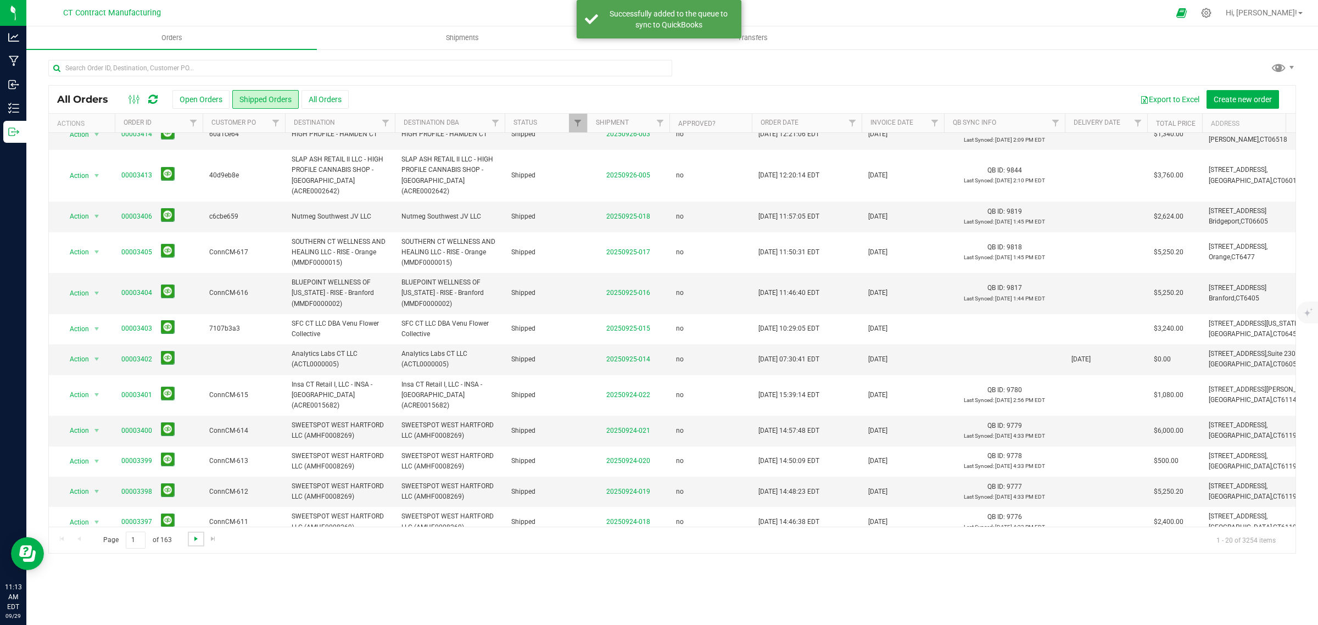
click at [196, 536] on span "Go to the next page" at bounding box center [196, 538] width 9 height 9
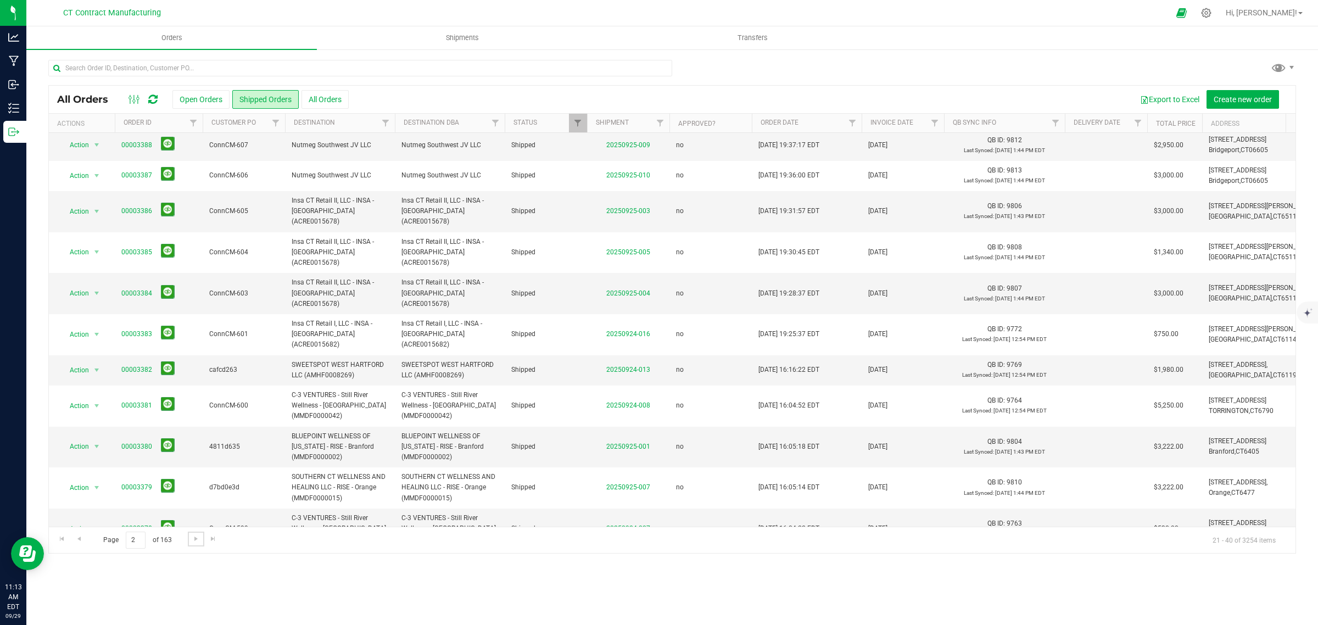
scroll to position [240, 0]
click at [193, 542] on span "Go to the next page" at bounding box center [196, 538] width 9 height 9
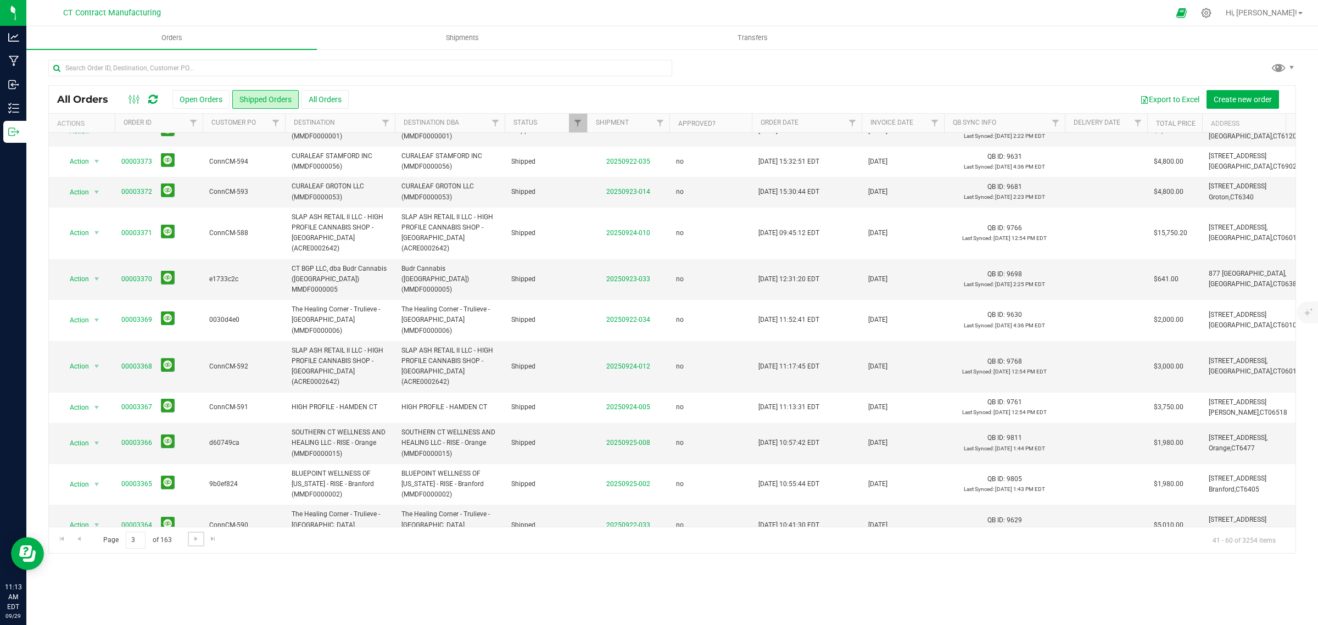
scroll to position [0, 0]
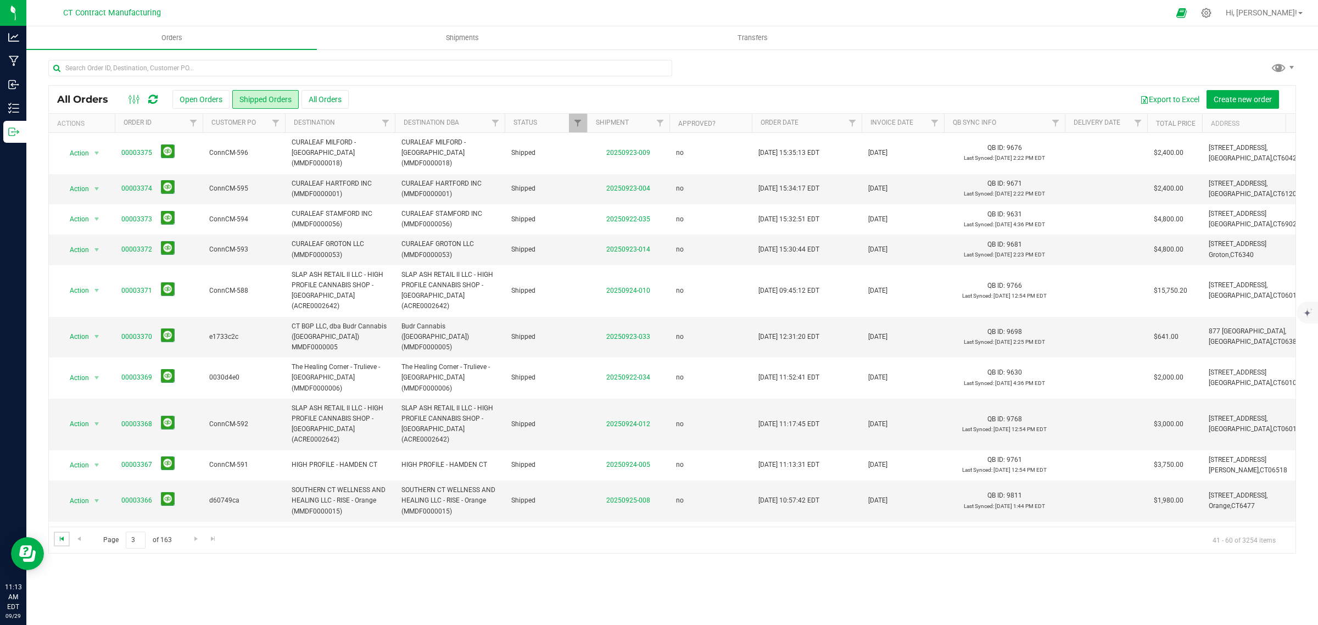
click at [61, 537] on span "Go to the first page" at bounding box center [62, 538] width 9 height 9
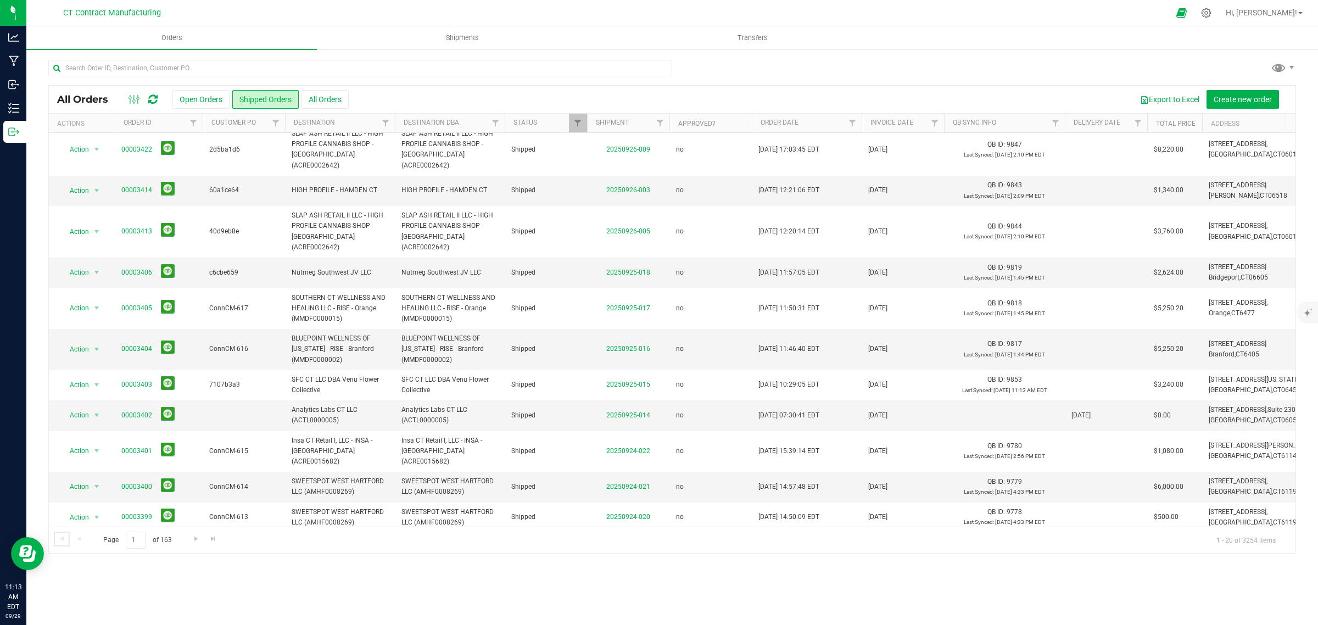
scroll to position [279, 0]
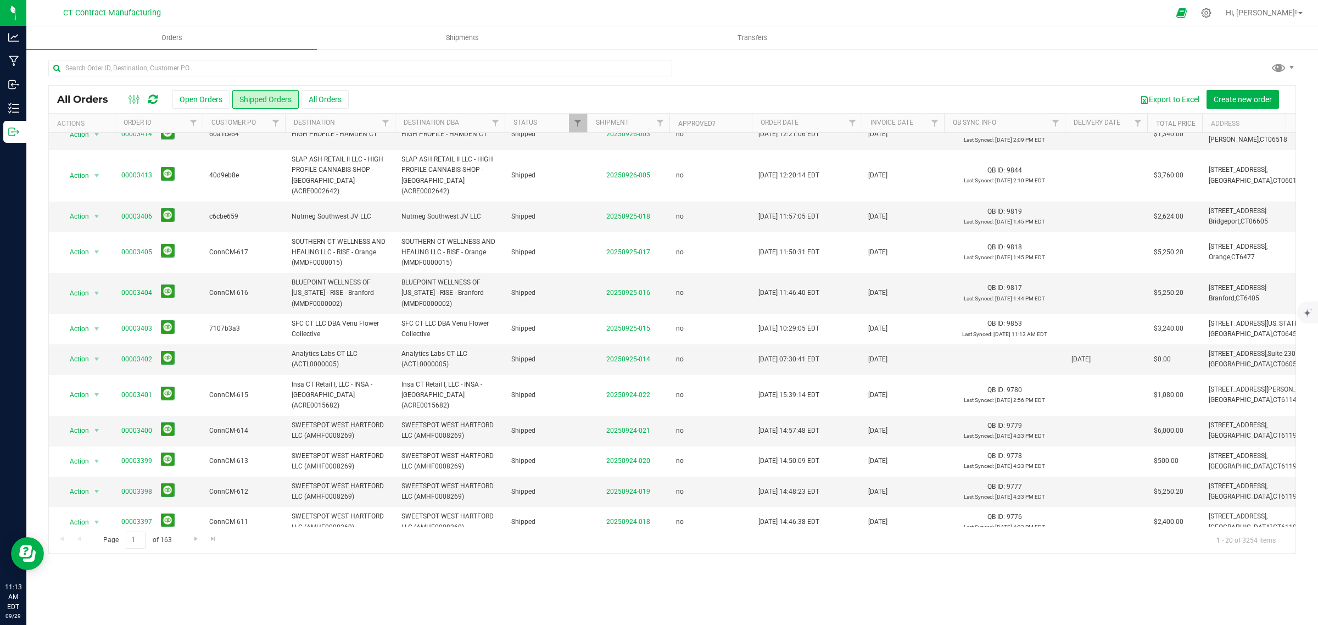
click at [153, 102] on icon at bounding box center [152, 99] width 9 height 11
click at [195, 538] on span "Go to the next page" at bounding box center [196, 538] width 9 height 9
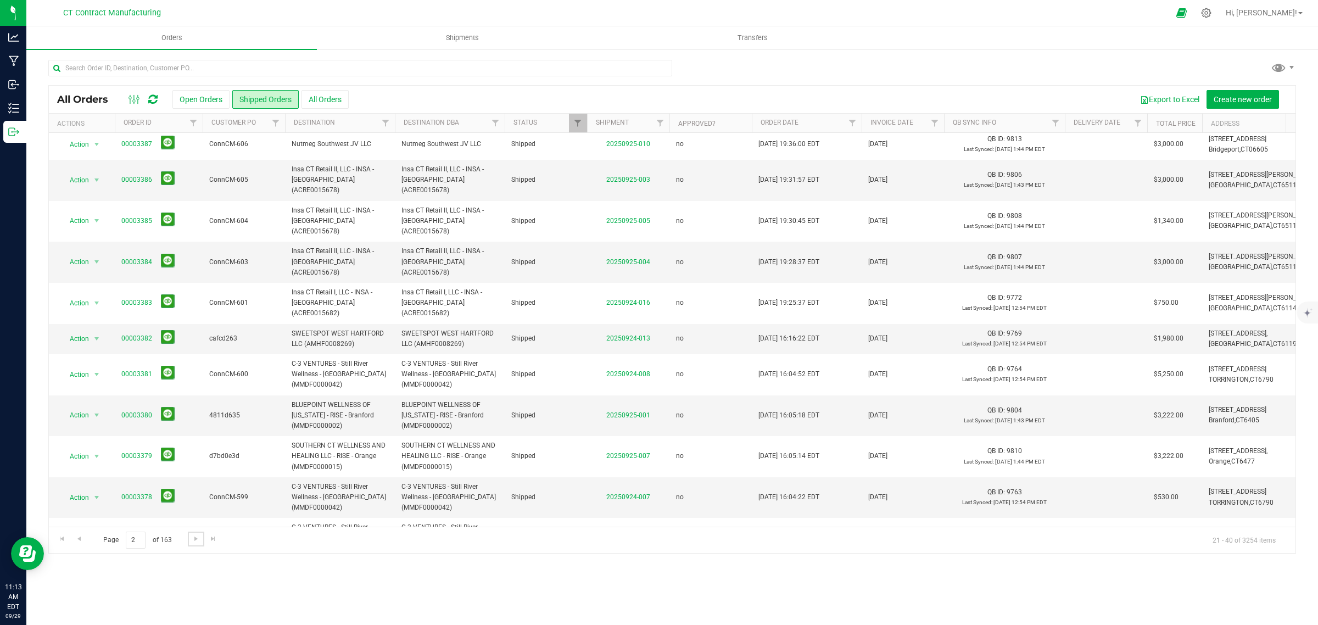
scroll to position [289, 0]
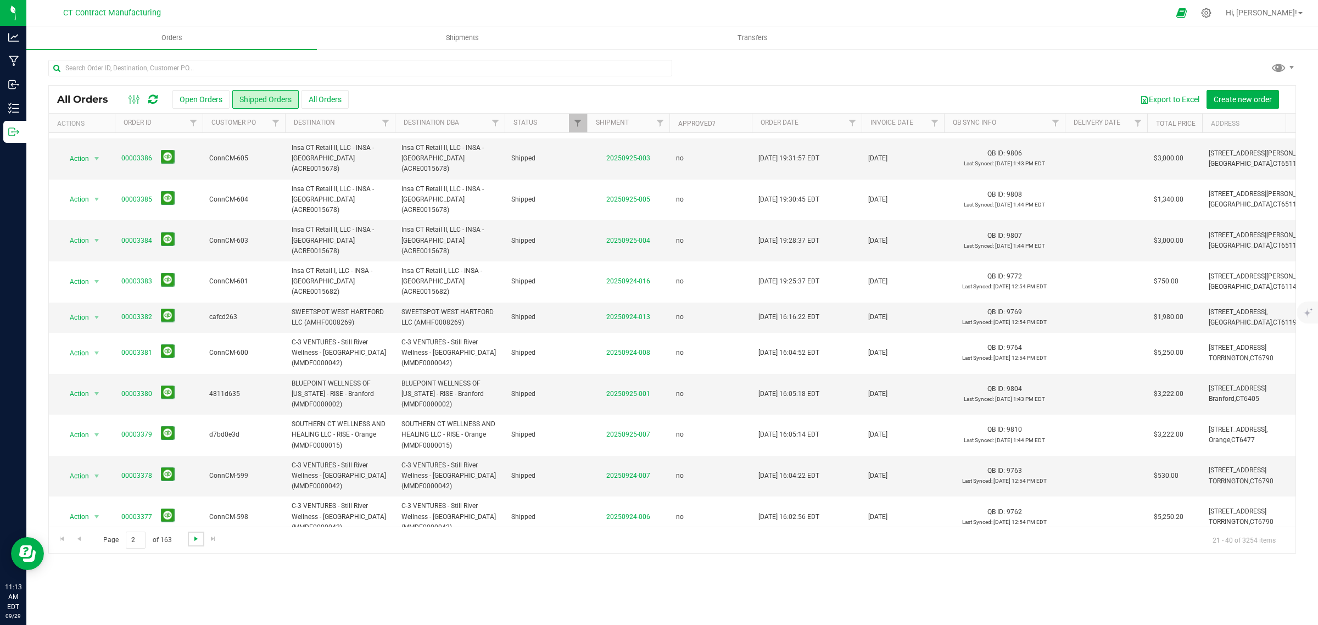
click at [197, 538] on span "Go to the next page" at bounding box center [196, 538] width 9 height 9
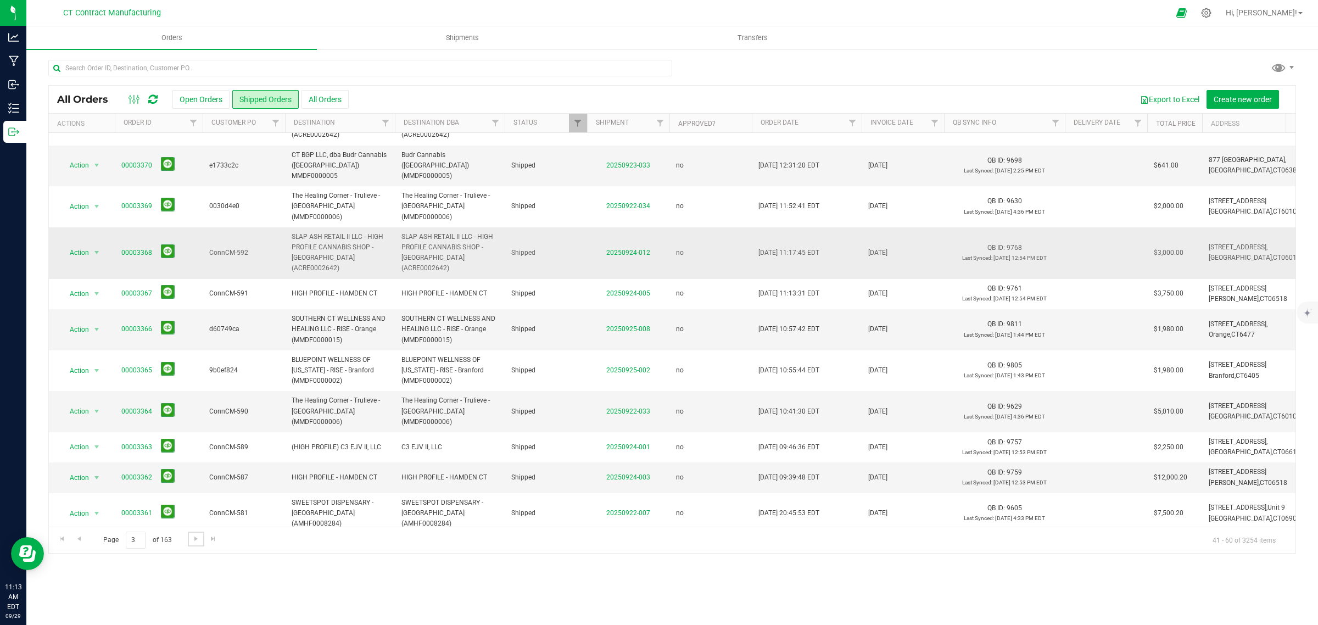
scroll to position [268, 0]
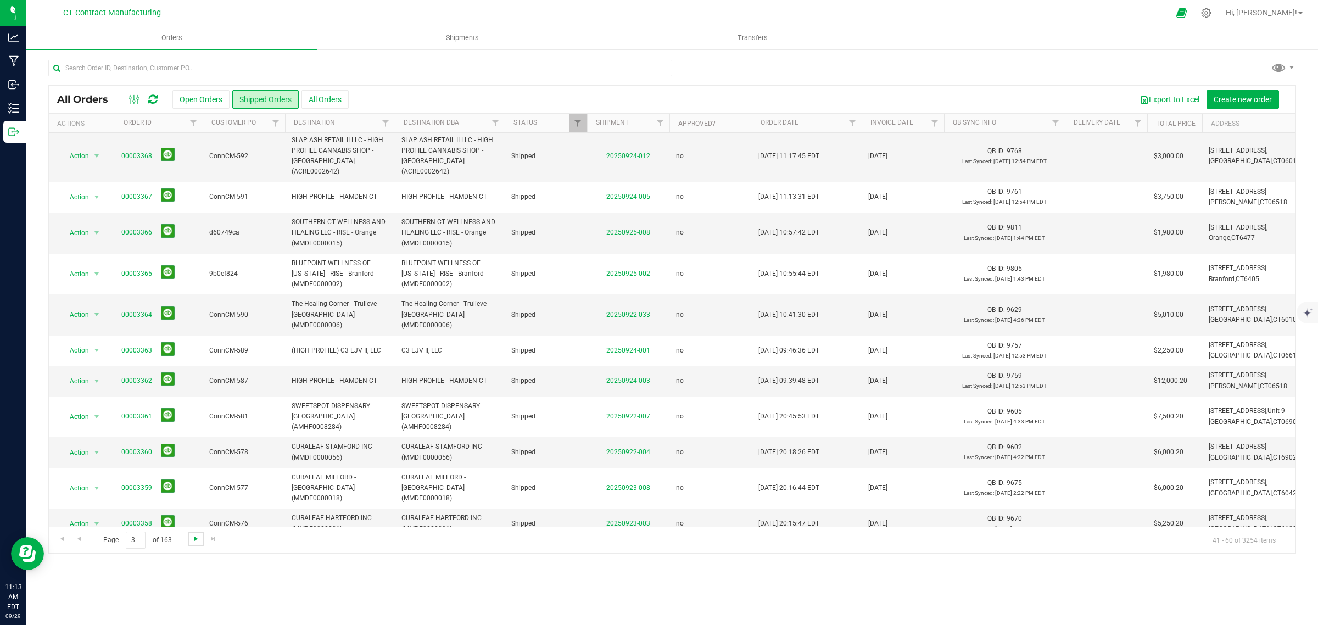
click at [196, 543] on span "Go to the next page" at bounding box center [196, 538] width 9 height 9
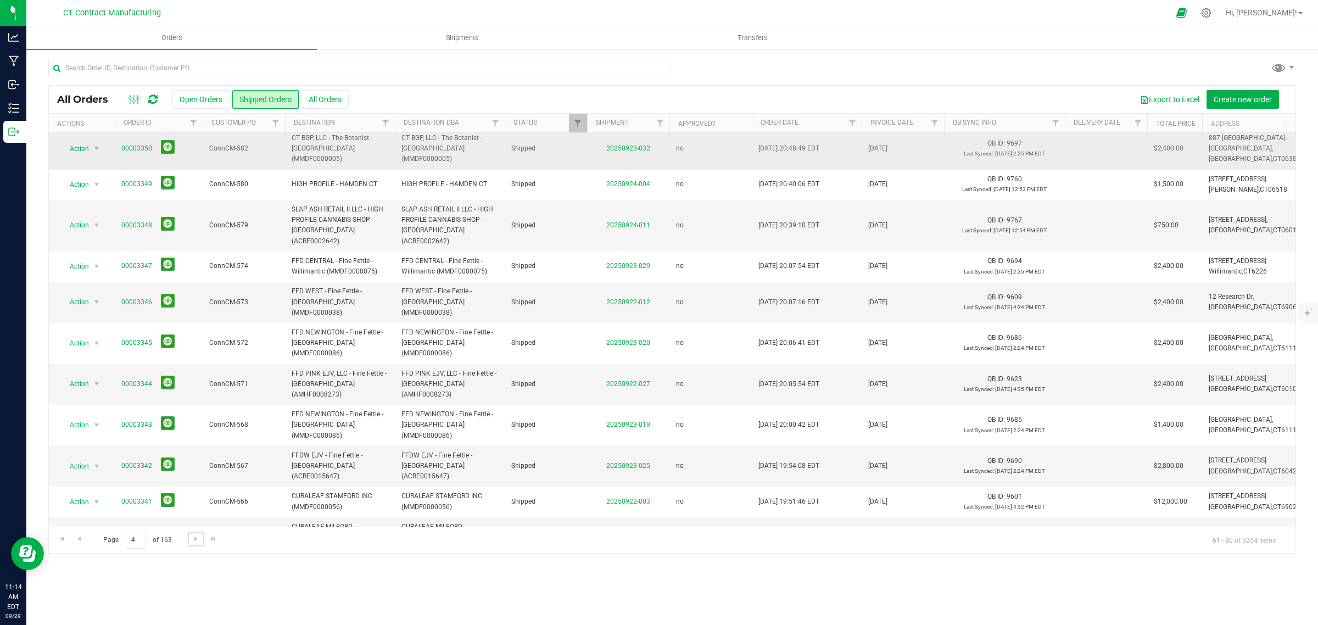
scroll to position [237, 0]
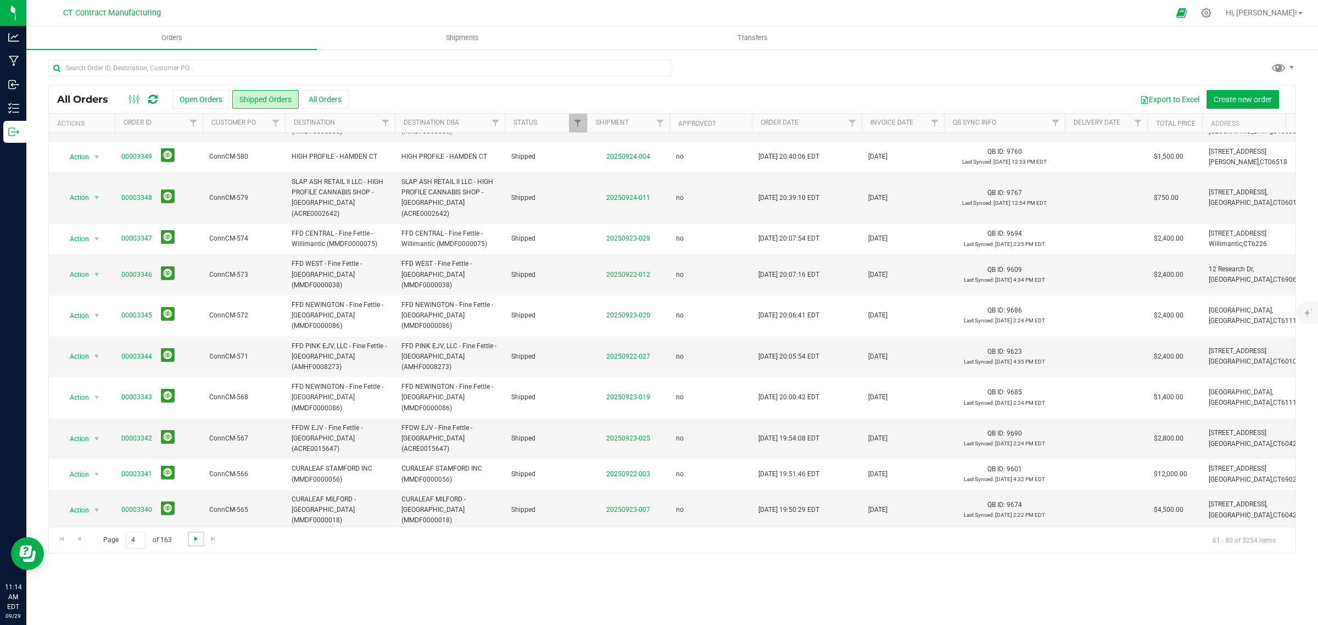
click at [196, 540] on span "Go to the next page" at bounding box center [196, 538] width 9 height 9
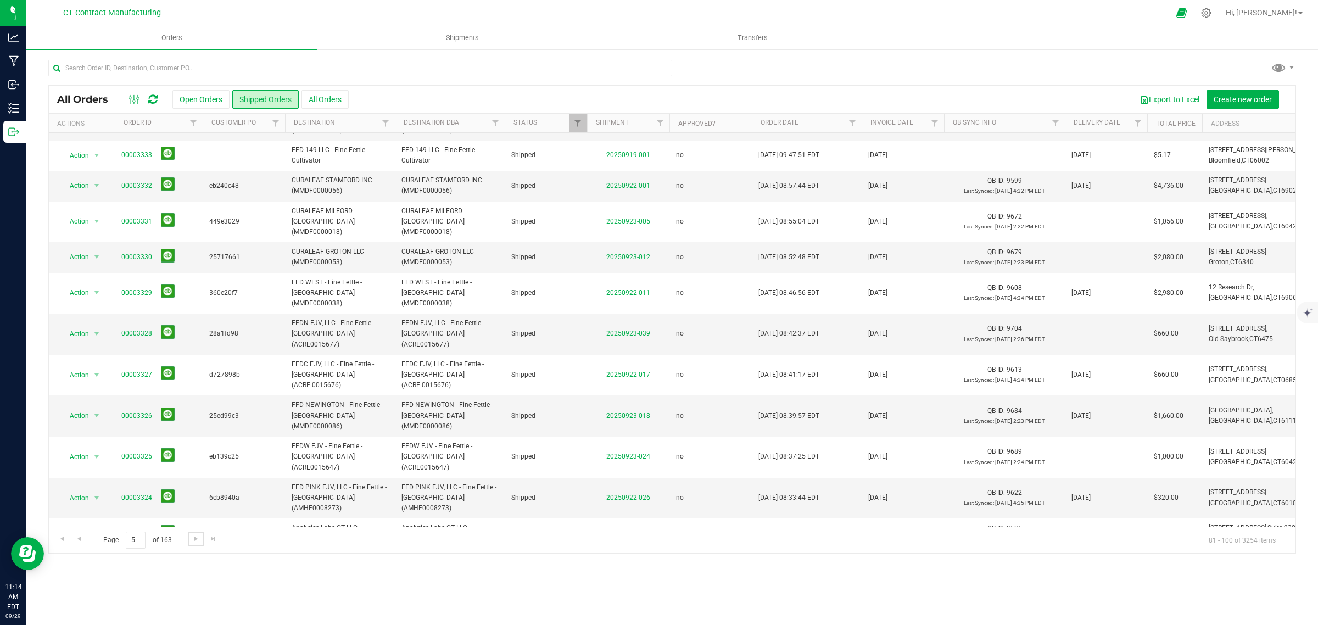
scroll to position [0, 0]
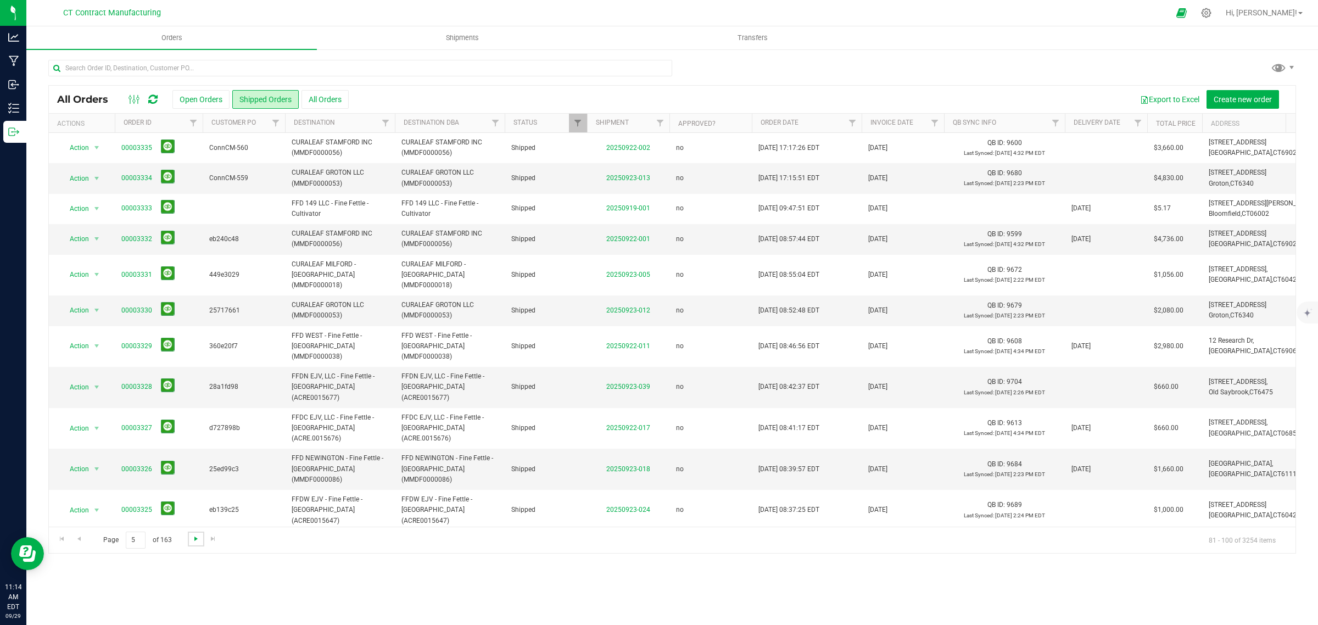
click at [198, 541] on span "Go to the next page" at bounding box center [196, 538] width 9 height 9
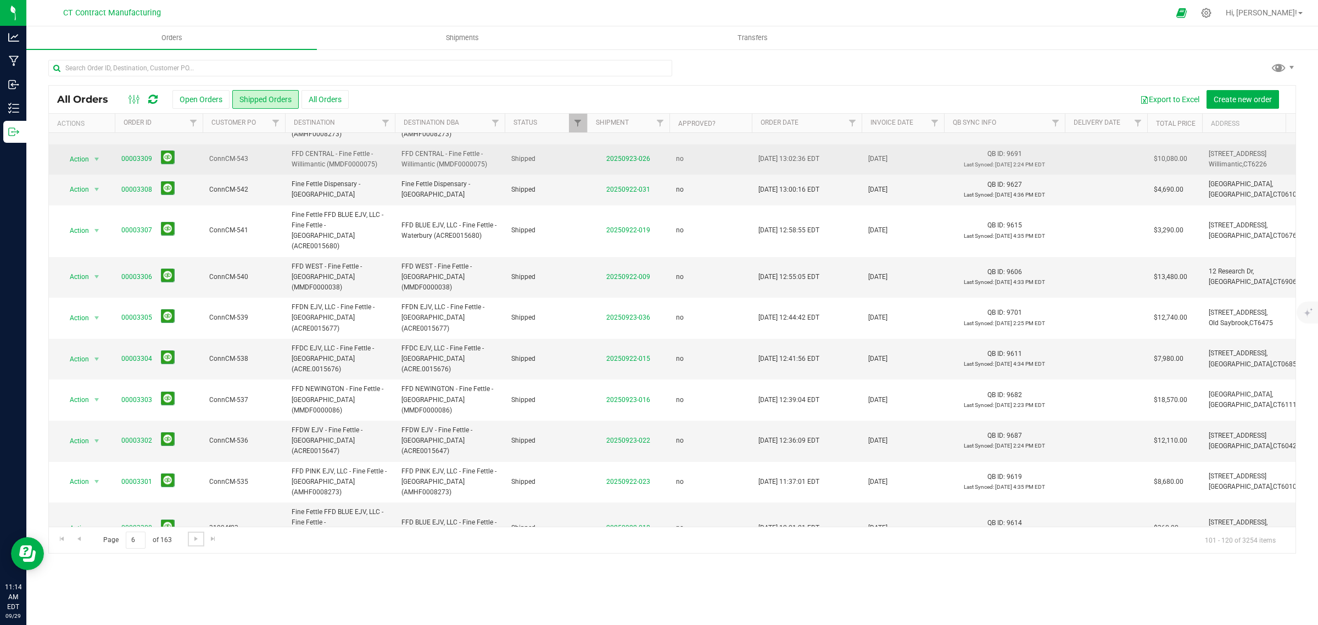
scroll to position [258, 0]
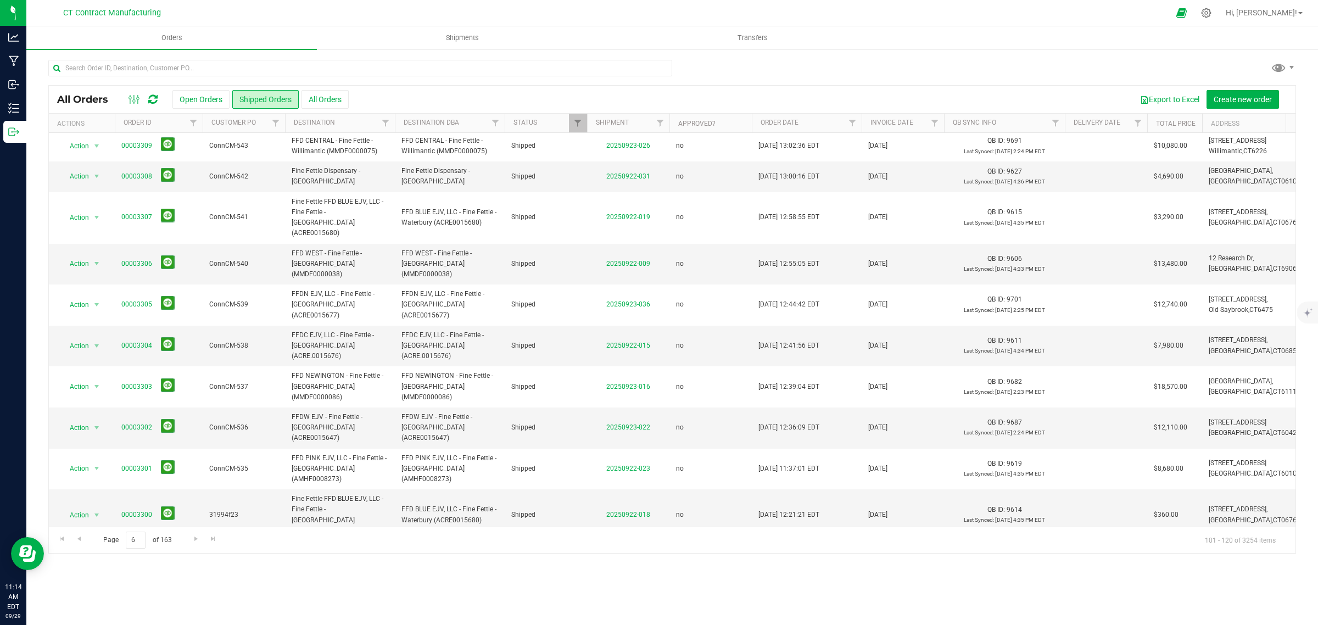
click at [132, 586] on link "00003298" at bounding box center [136, 591] width 31 height 10
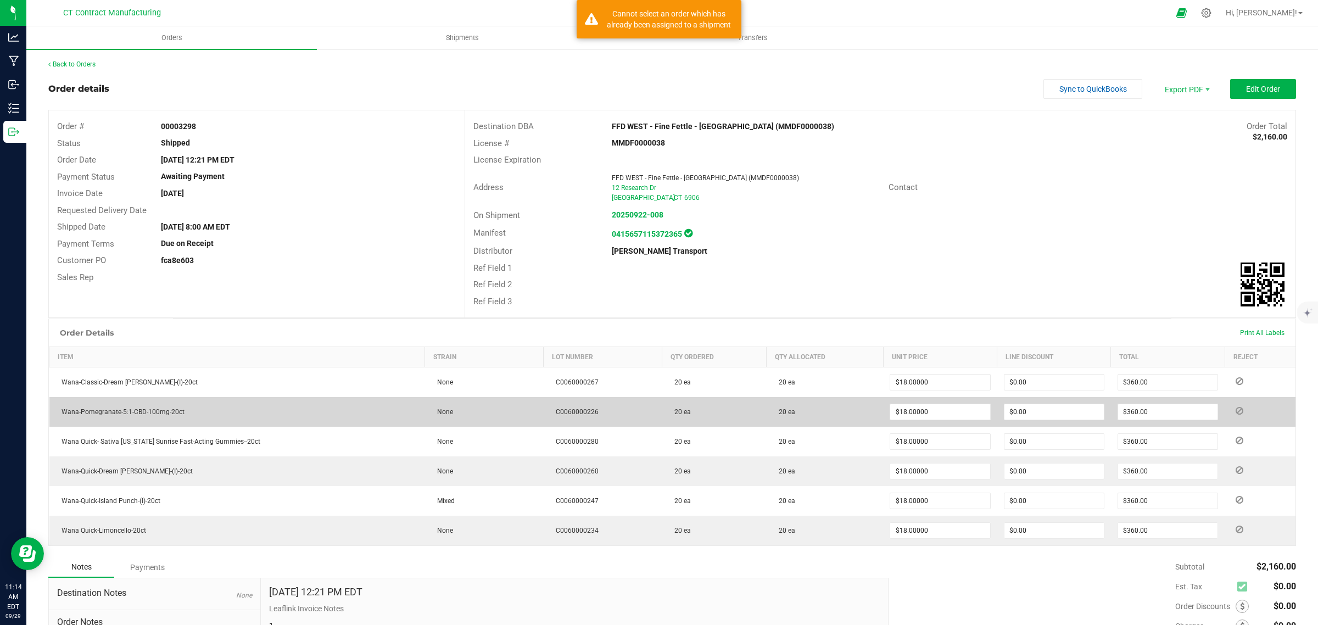
scroll to position [17, 0]
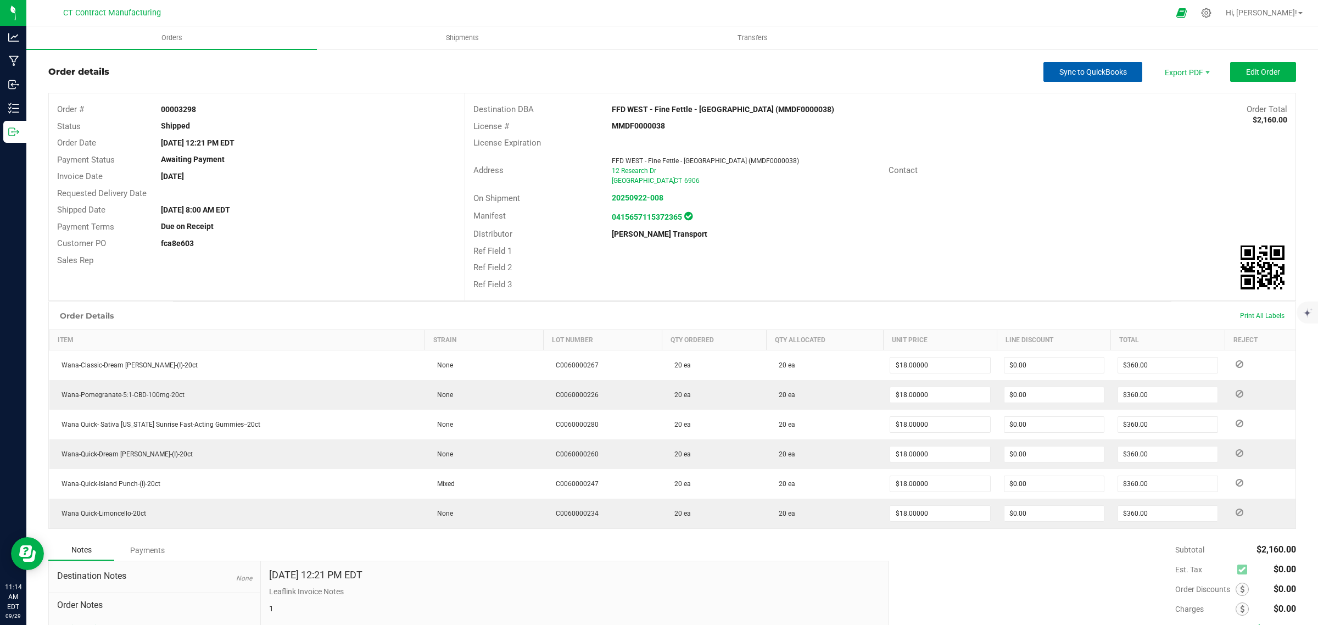
click at [1084, 70] on span "Sync to QuickBooks" at bounding box center [1093, 72] width 68 height 9
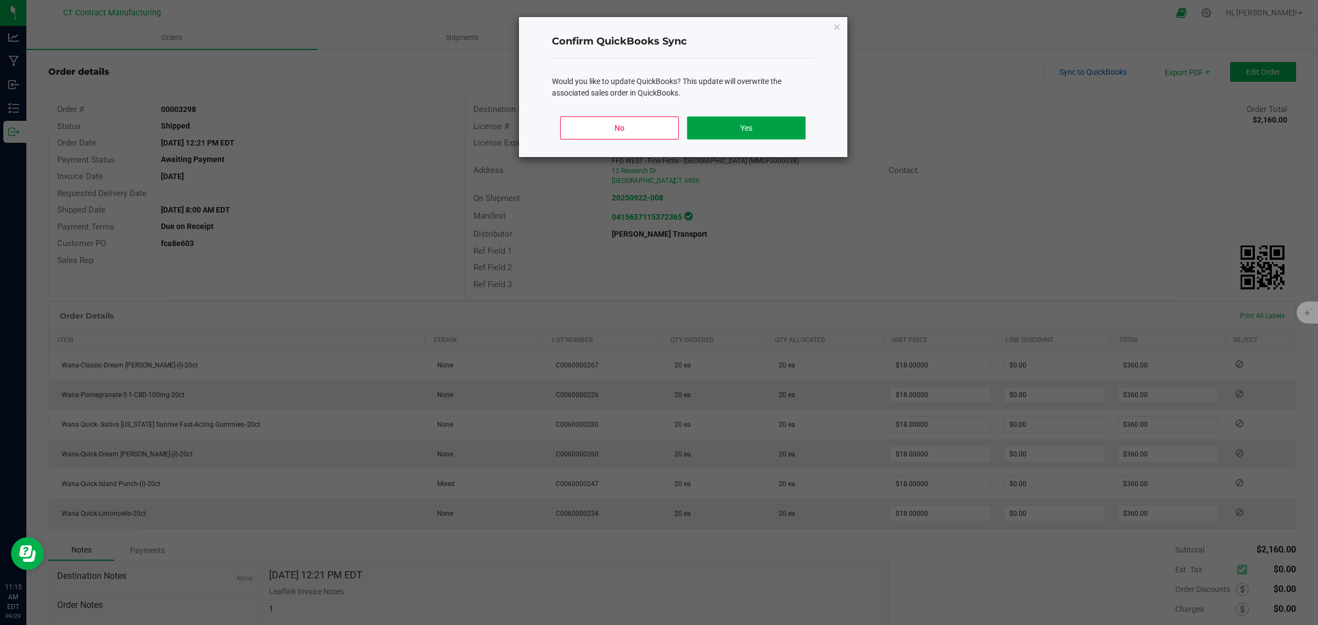
click at [746, 124] on button "Yes" at bounding box center [746, 127] width 118 height 23
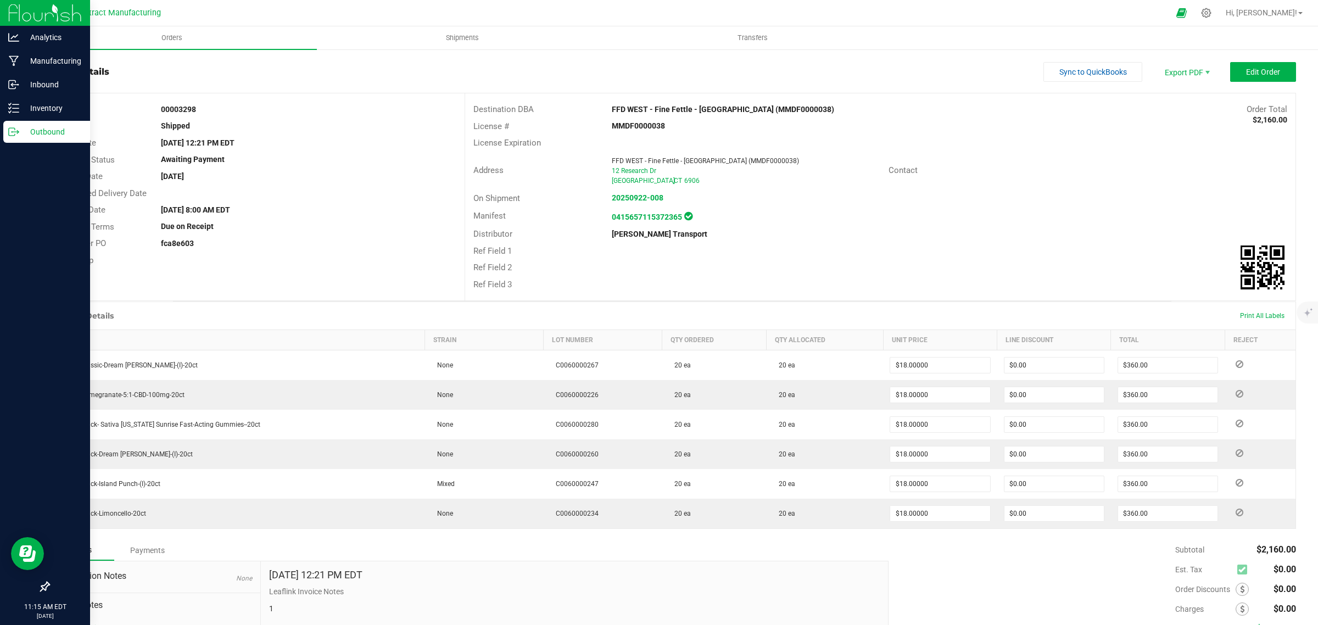
click at [15, 130] on icon at bounding box center [13, 131] width 11 height 11
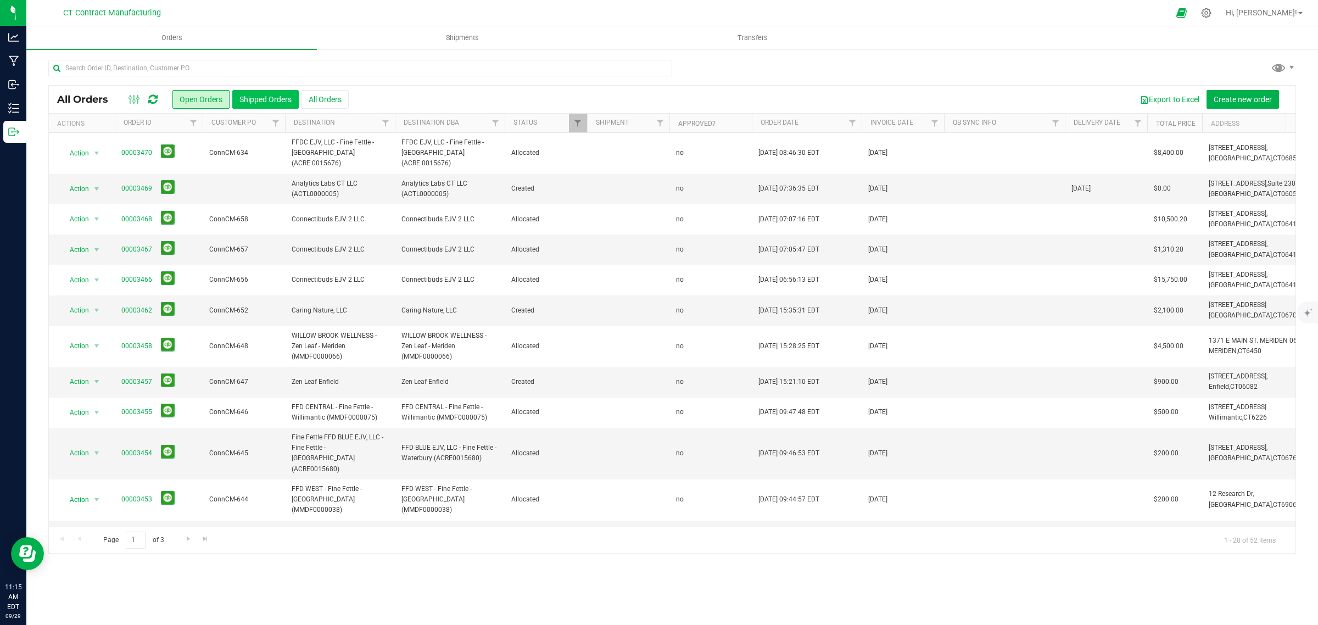
click at [267, 98] on button "Shipped Orders" at bounding box center [265, 99] width 66 height 19
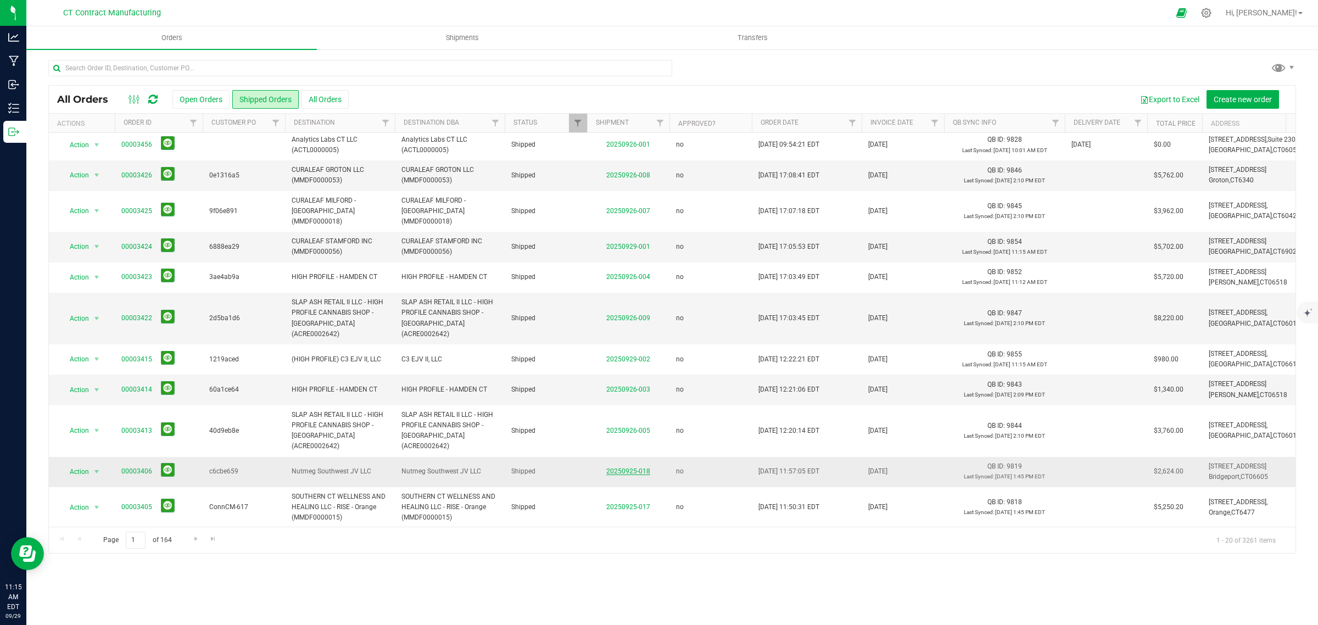
scroll to position [279, 0]
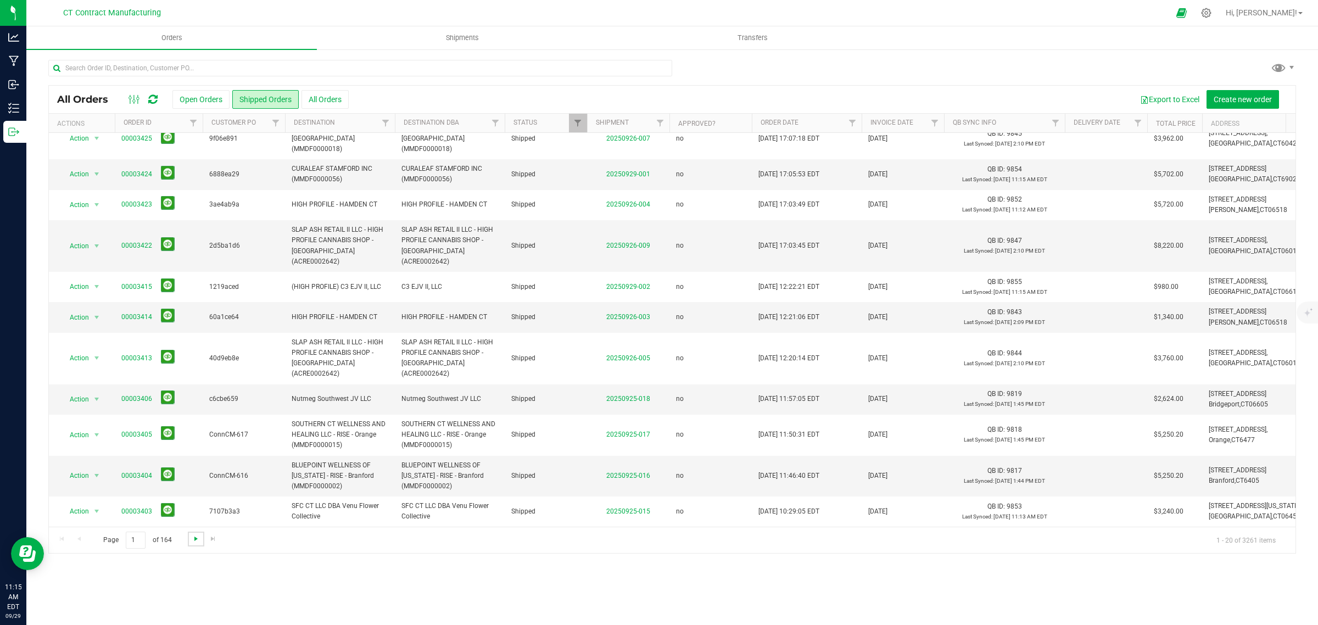
click at [193, 537] on span "Go to the next page" at bounding box center [196, 538] width 9 height 9
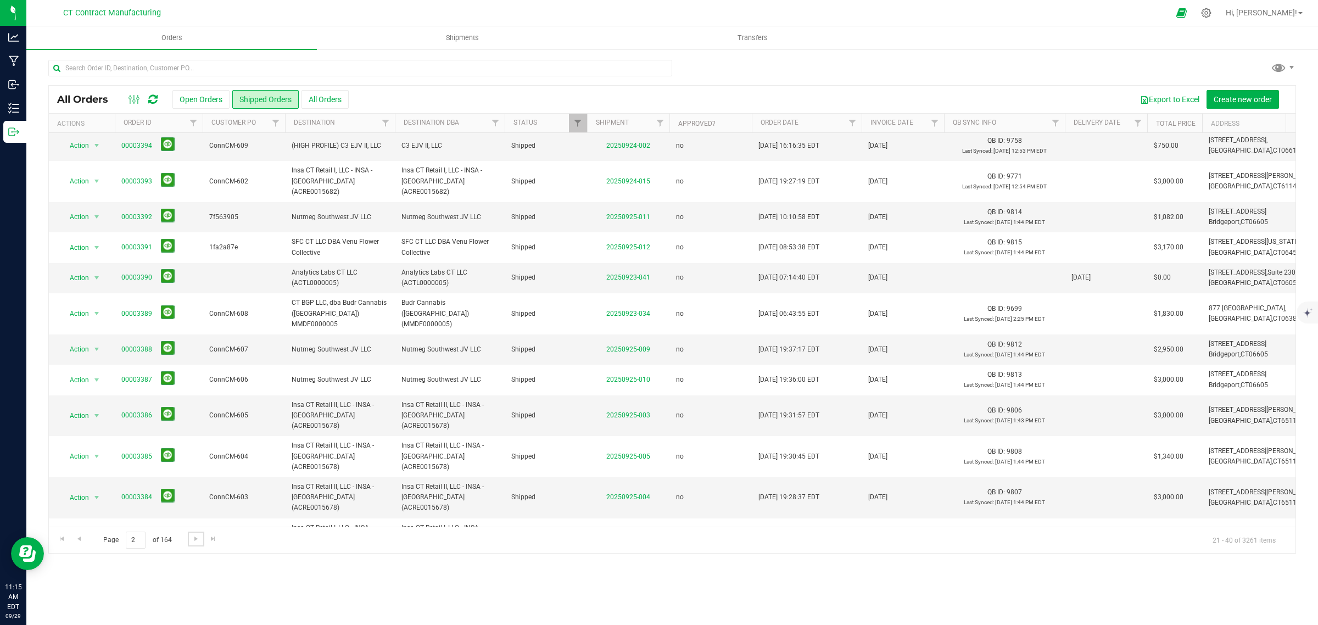
scroll to position [226, 0]
click at [195, 541] on span "Go to the next page" at bounding box center [196, 538] width 9 height 9
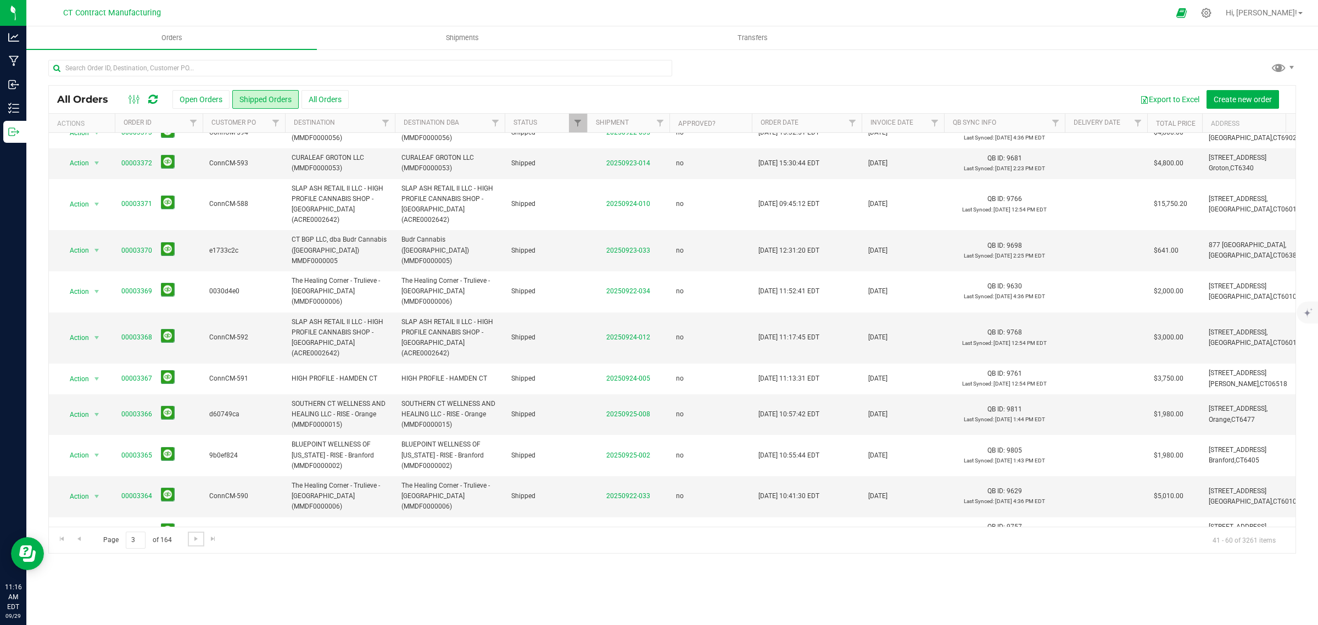
scroll to position [332, 0]
click at [195, 542] on span "Go to the next page" at bounding box center [196, 538] width 9 height 9
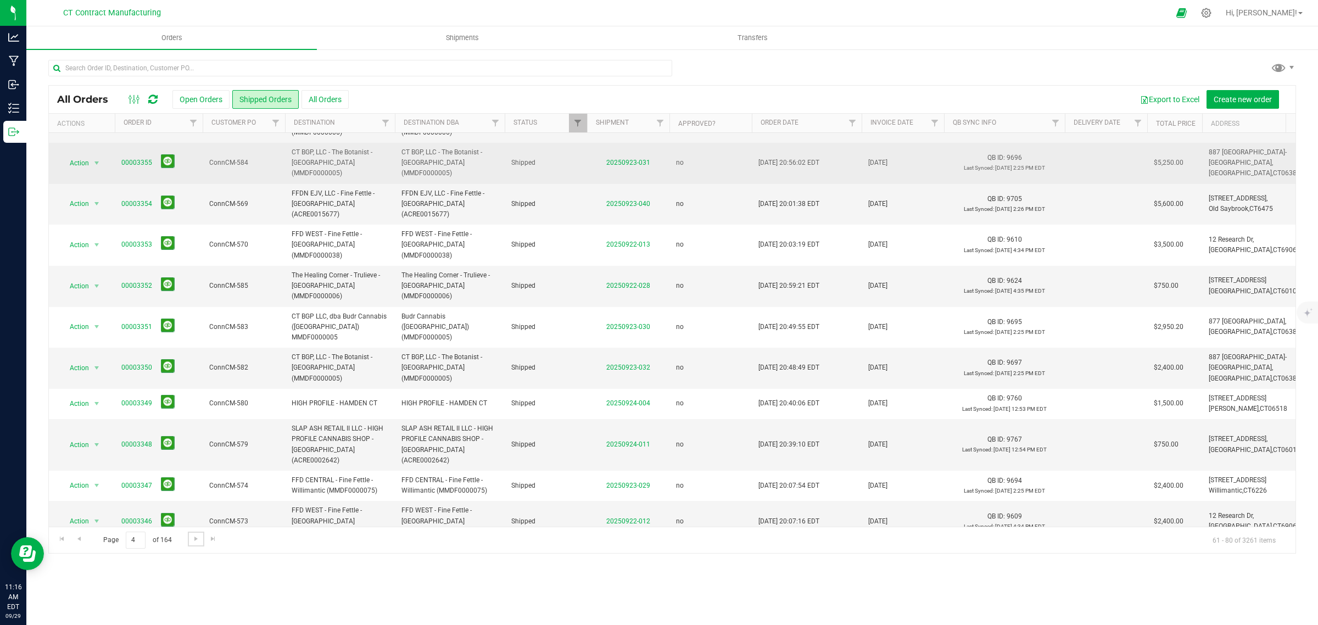
scroll to position [237, 0]
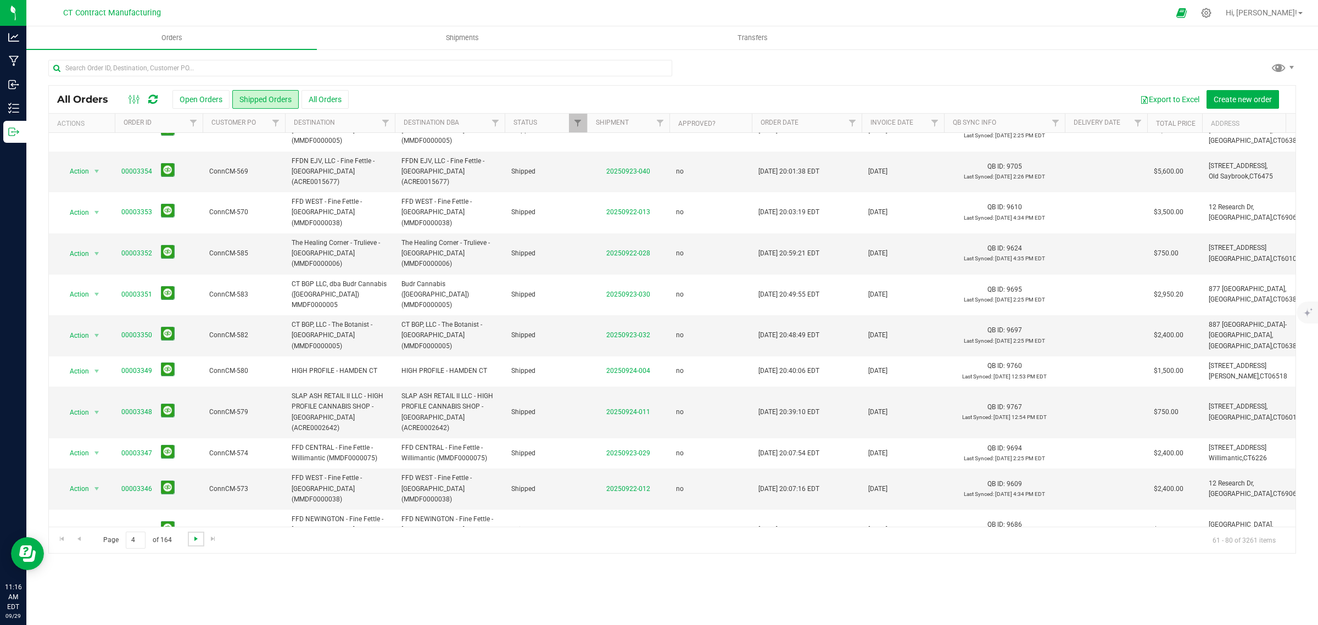
click at [193, 539] on span "Go to the next page" at bounding box center [196, 538] width 9 height 9
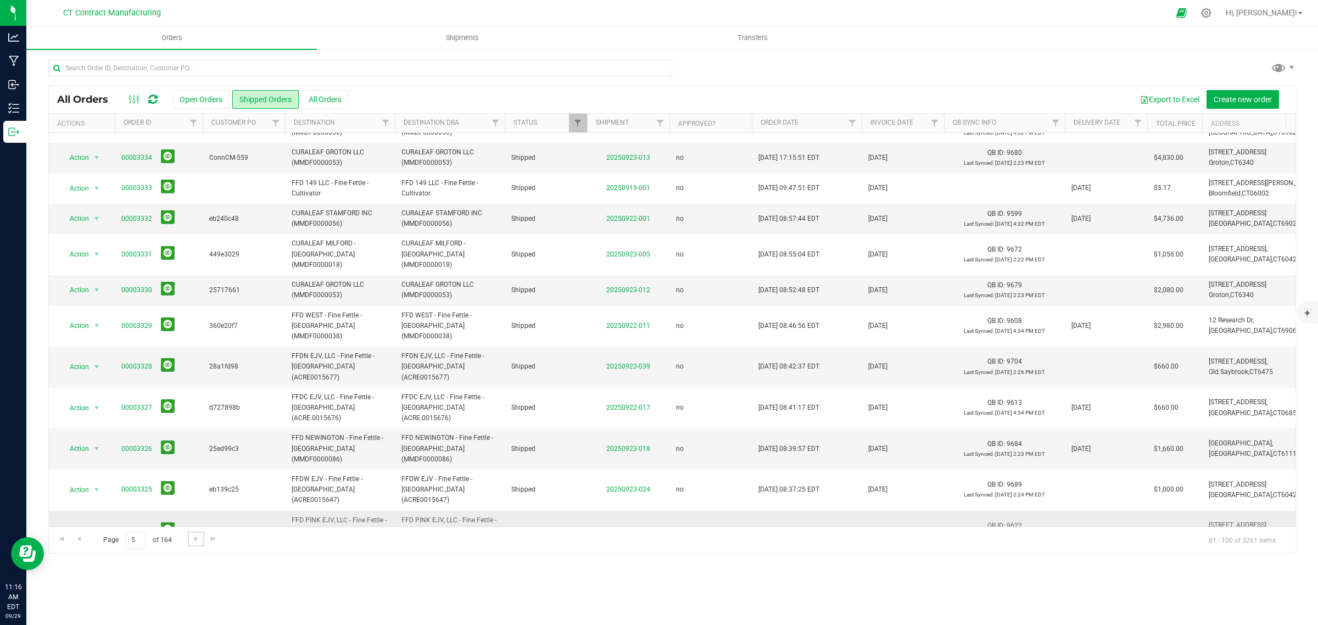
scroll to position [226, 0]
click at [193, 539] on span "Go to the next page" at bounding box center [196, 538] width 9 height 9
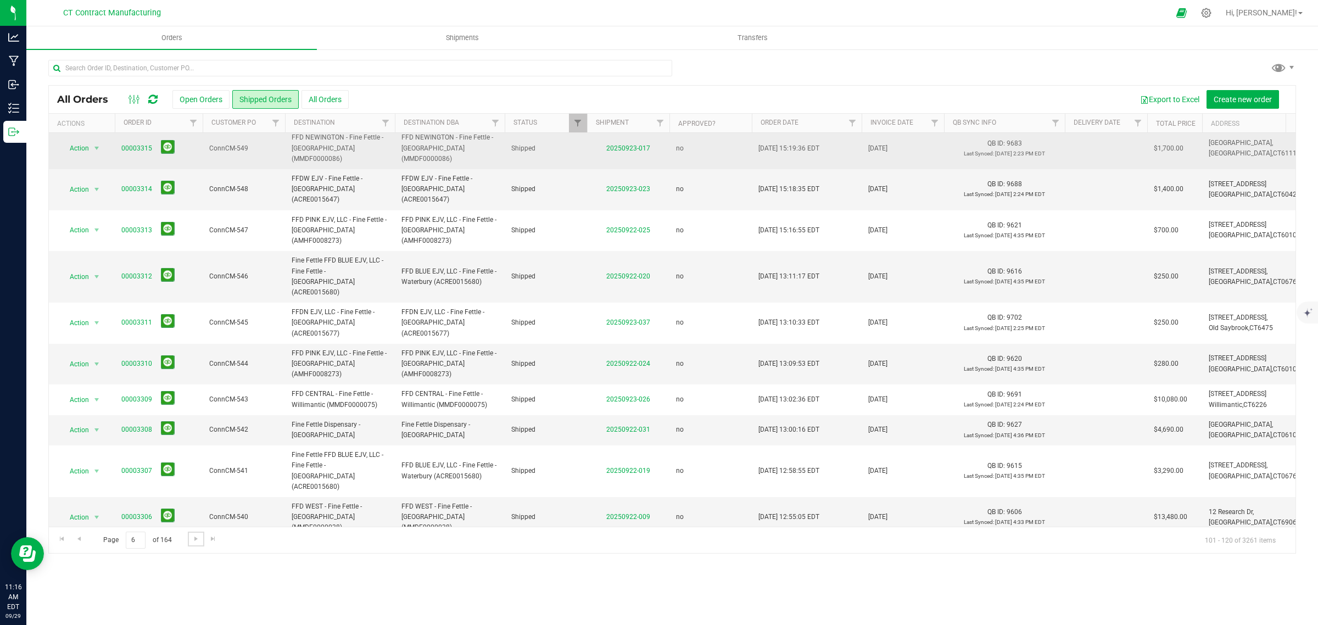
scroll to position [258, 0]
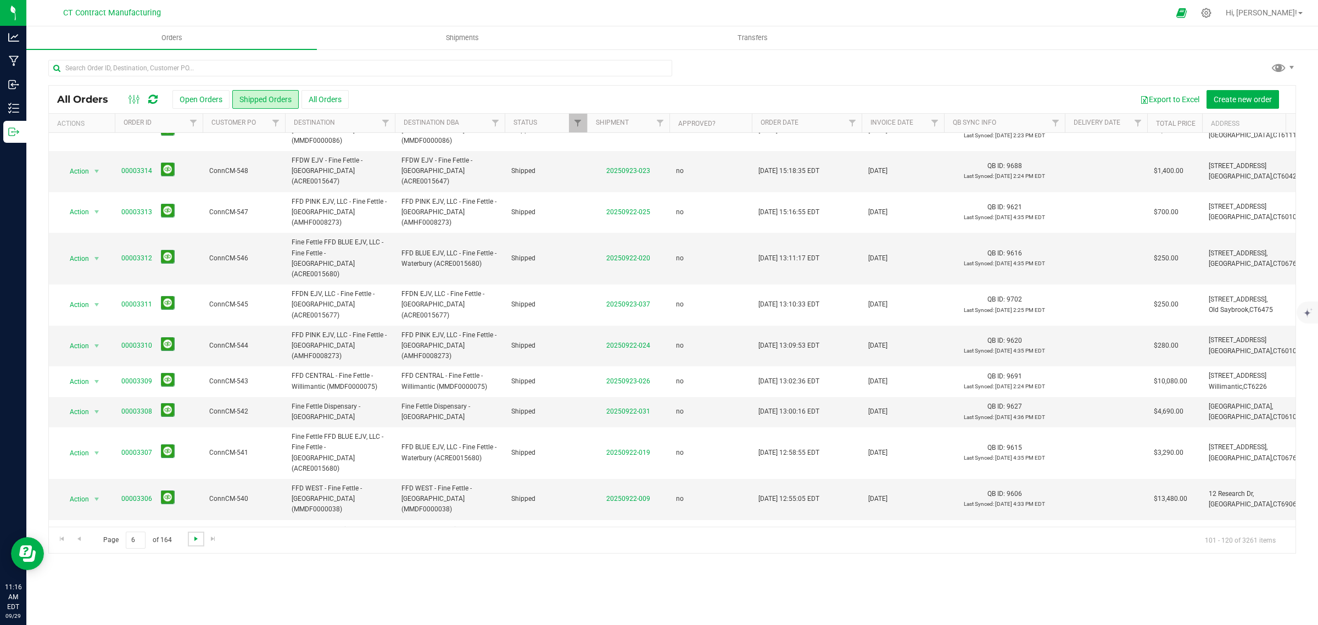
click at [196, 539] on span "Go to the next page" at bounding box center [196, 538] width 9 height 9
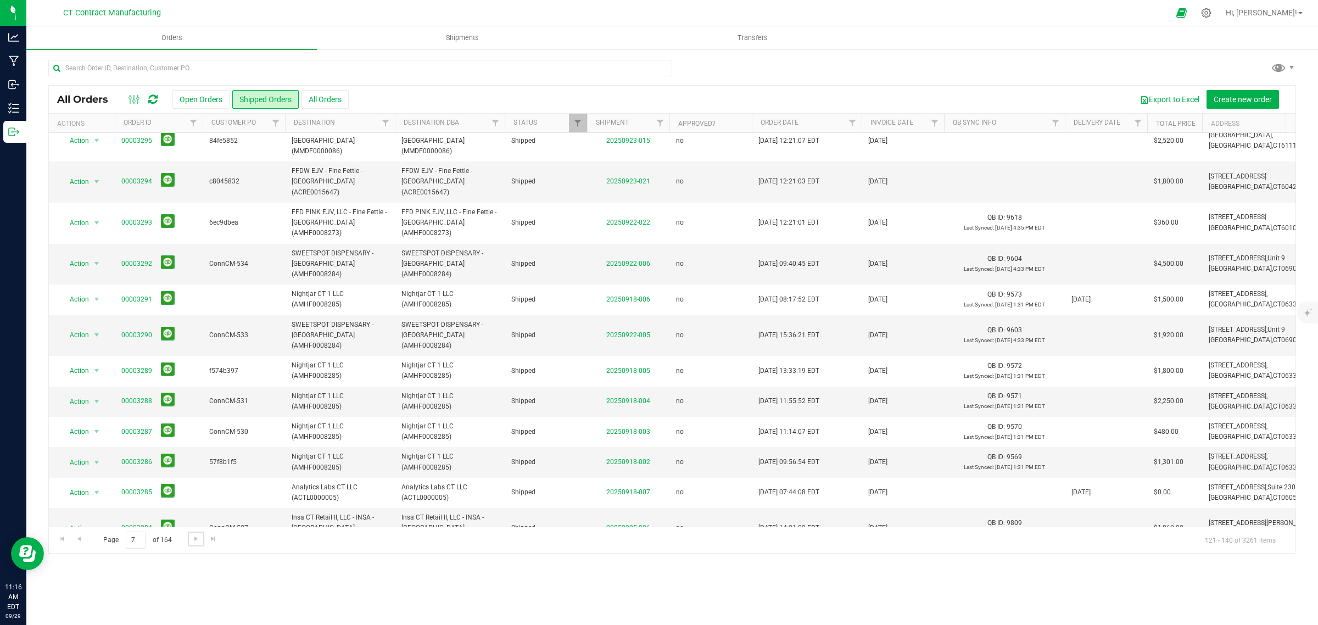
scroll to position [0, 0]
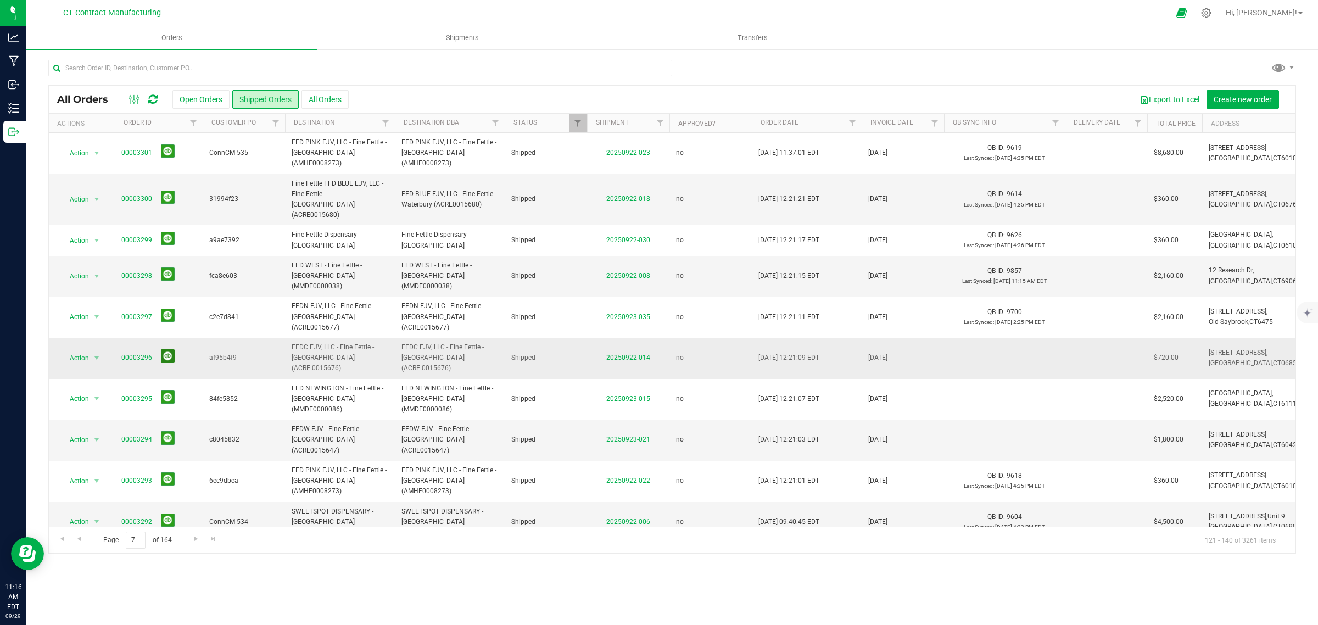
click at [166, 349] on button at bounding box center [168, 356] width 14 height 14
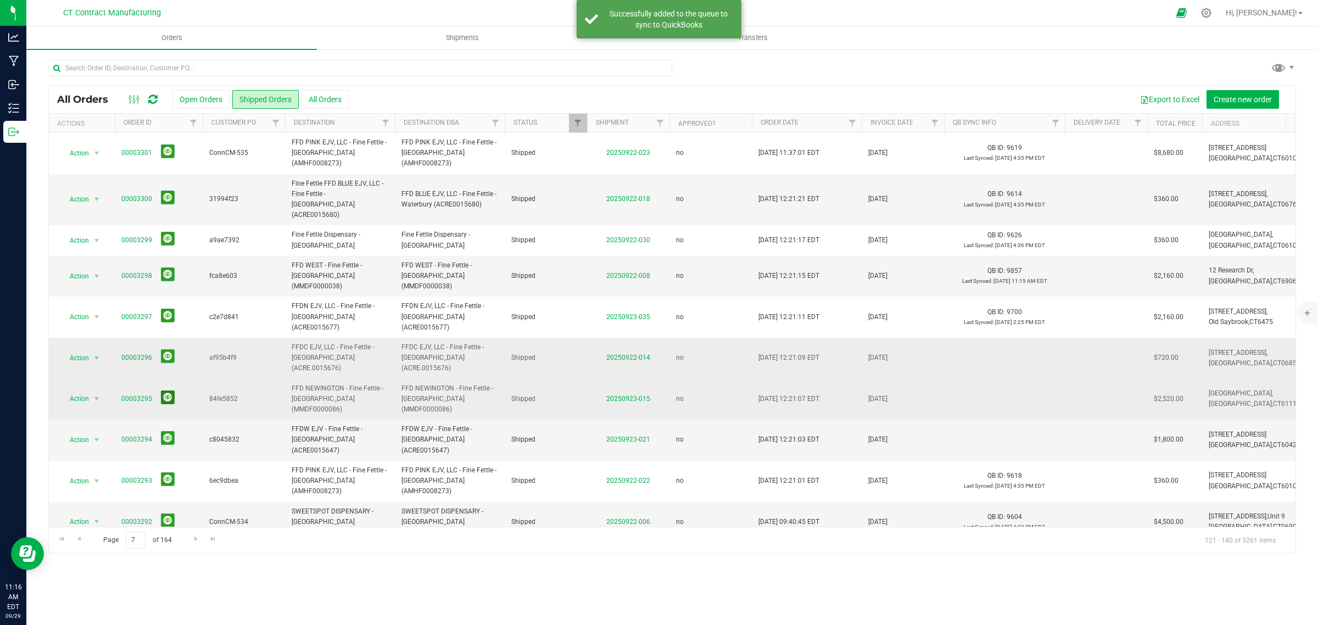
click at [165, 390] on button at bounding box center [168, 397] width 14 height 14
click at [165, 431] on button at bounding box center [168, 438] width 14 height 14
click at [152, 96] on icon at bounding box center [152, 99] width 9 height 11
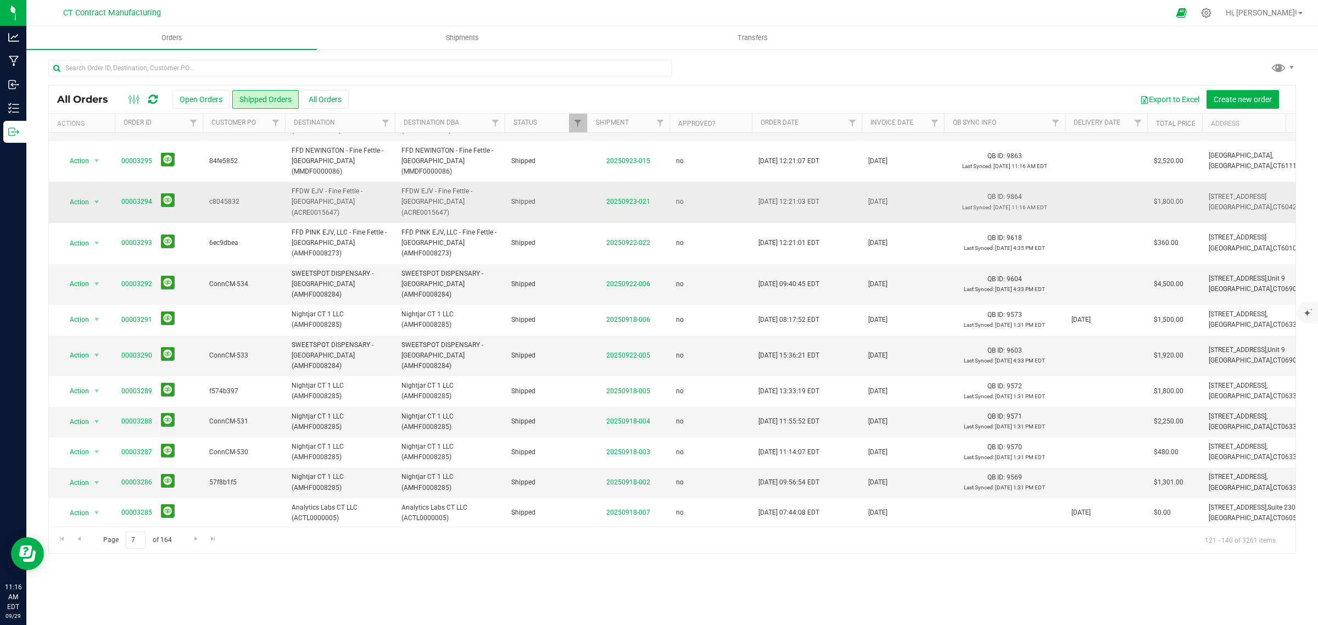
scroll to position [248, 0]
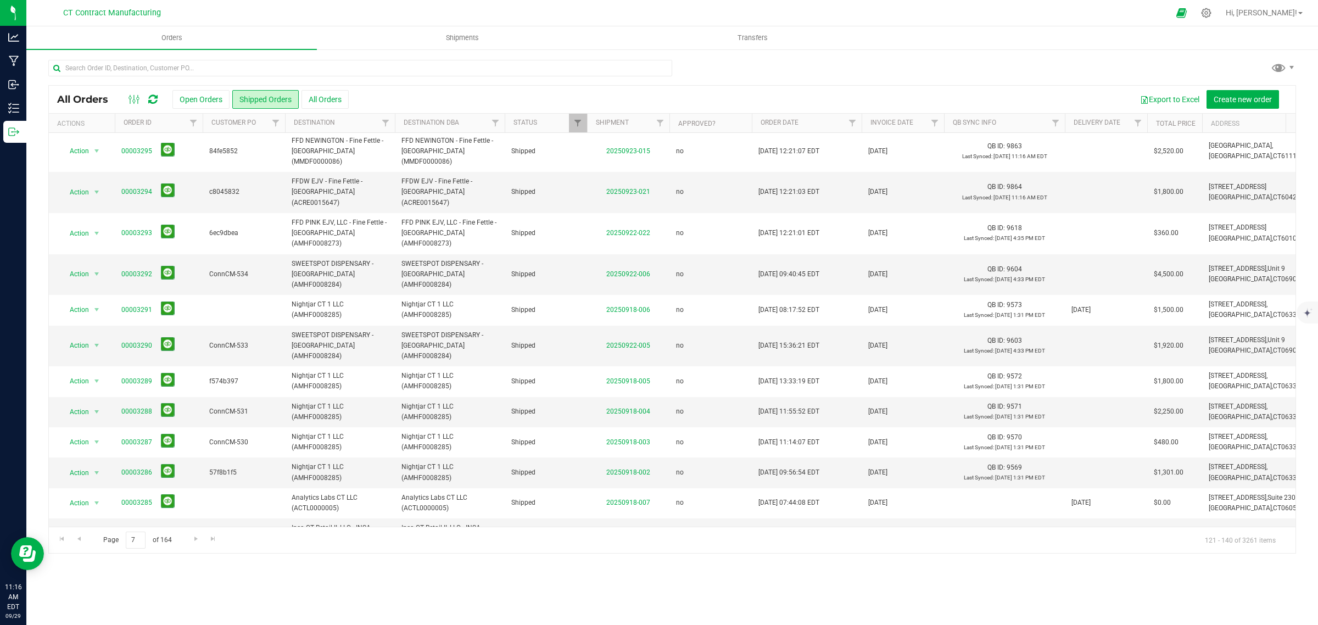
click at [167, 601] on button at bounding box center [168, 608] width 14 height 14
click at [154, 100] on icon at bounding box center [152, 99] width 9 height 11
click at [193, 538] on span "Go to the next page" at bounding box center [196, 538] width 9 height 9
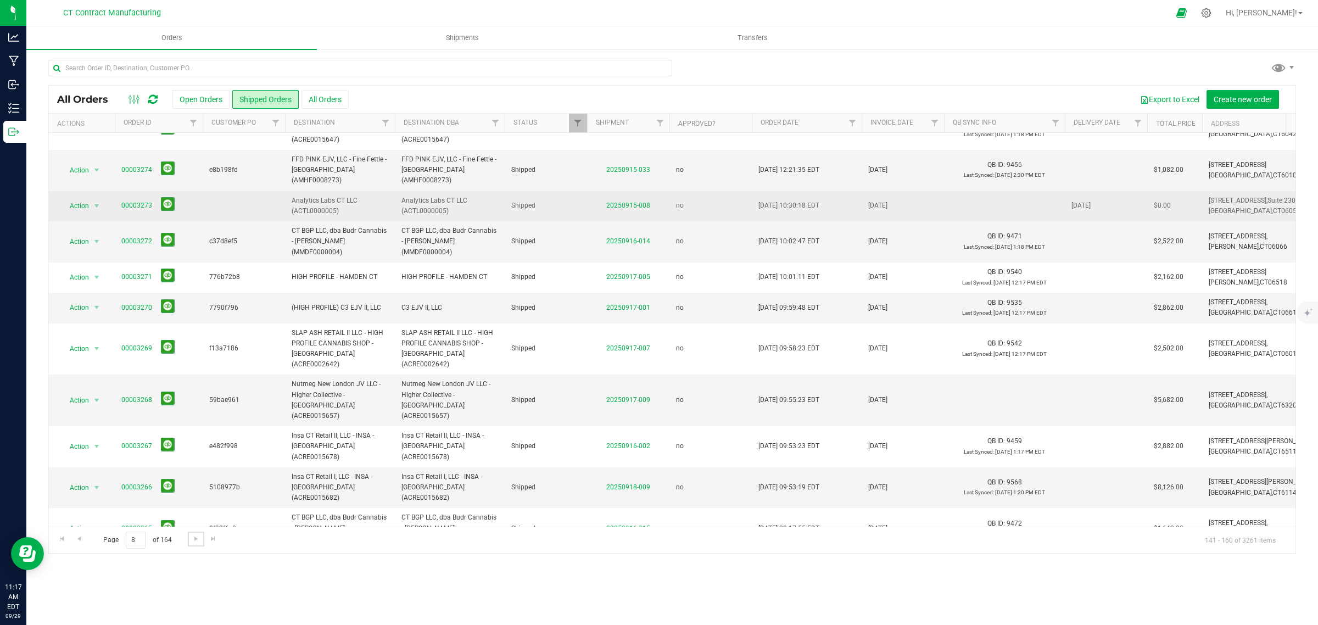
scroll to position [268, 0]
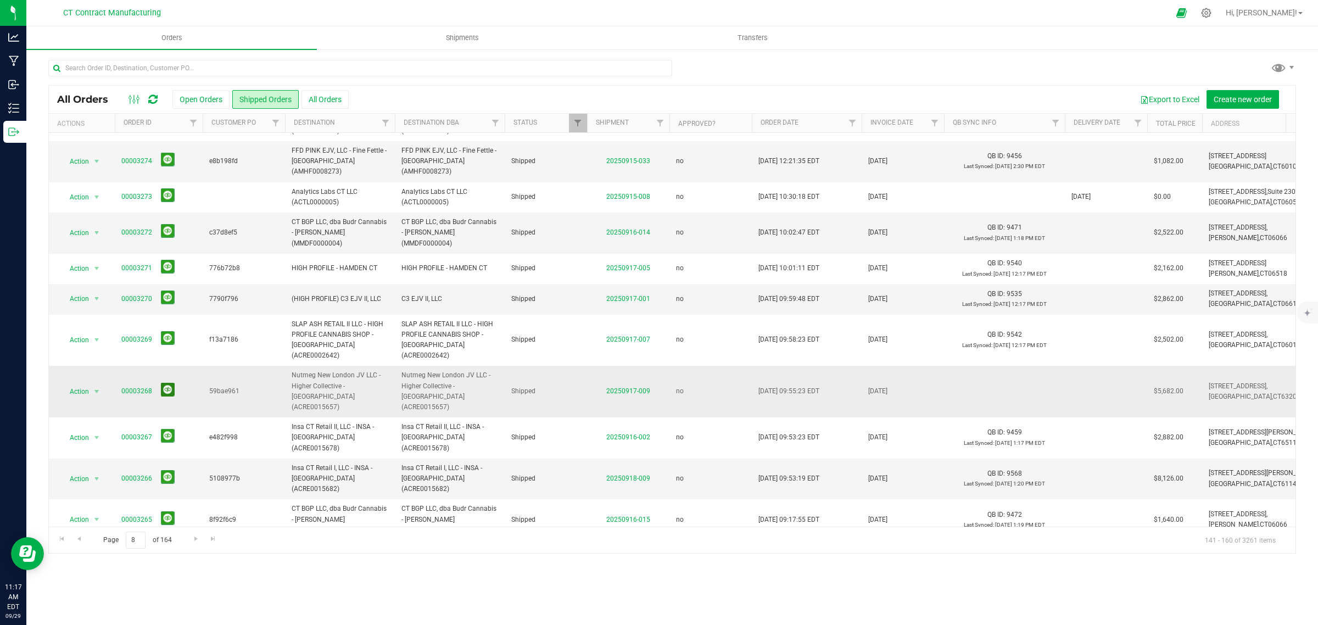
click at [166, 383] on button at bounding box center [168, 390] width 14 height 14
click at [156, 98] on icon at bounding box center [152, 99] width 9 height 11
click at [196, 539] on span "Go to the next page" at bounding box center [196, 538] width 9 height 9
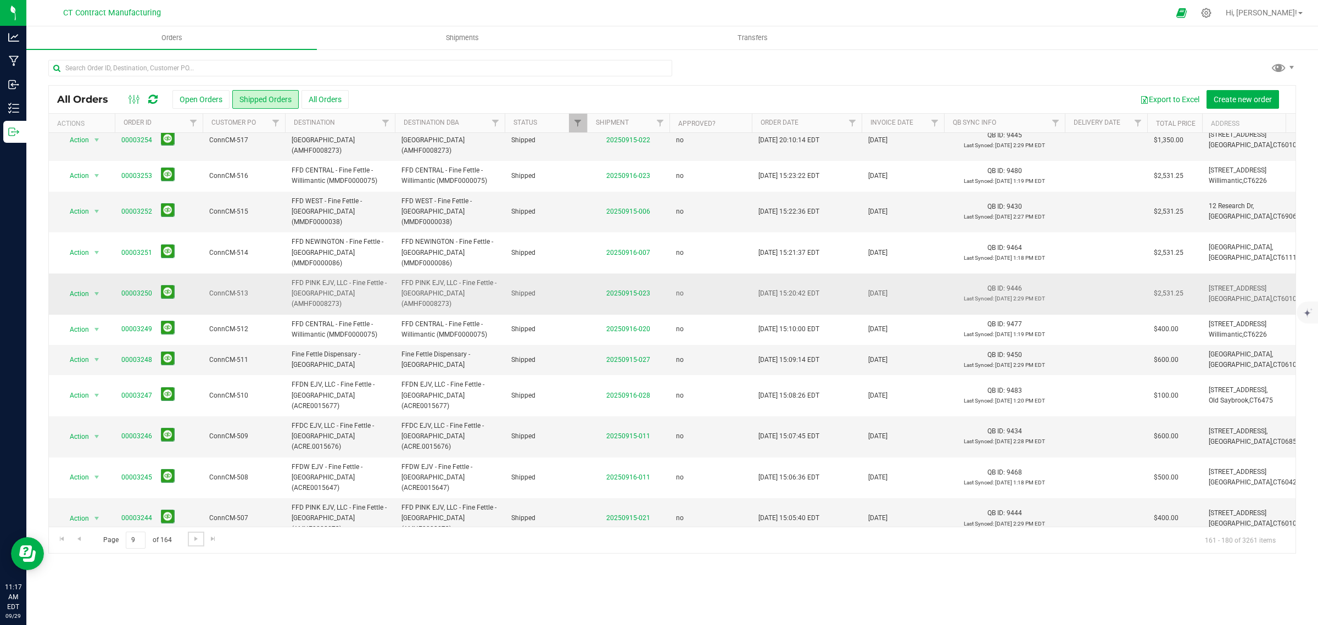
scroll to position [0, 0]
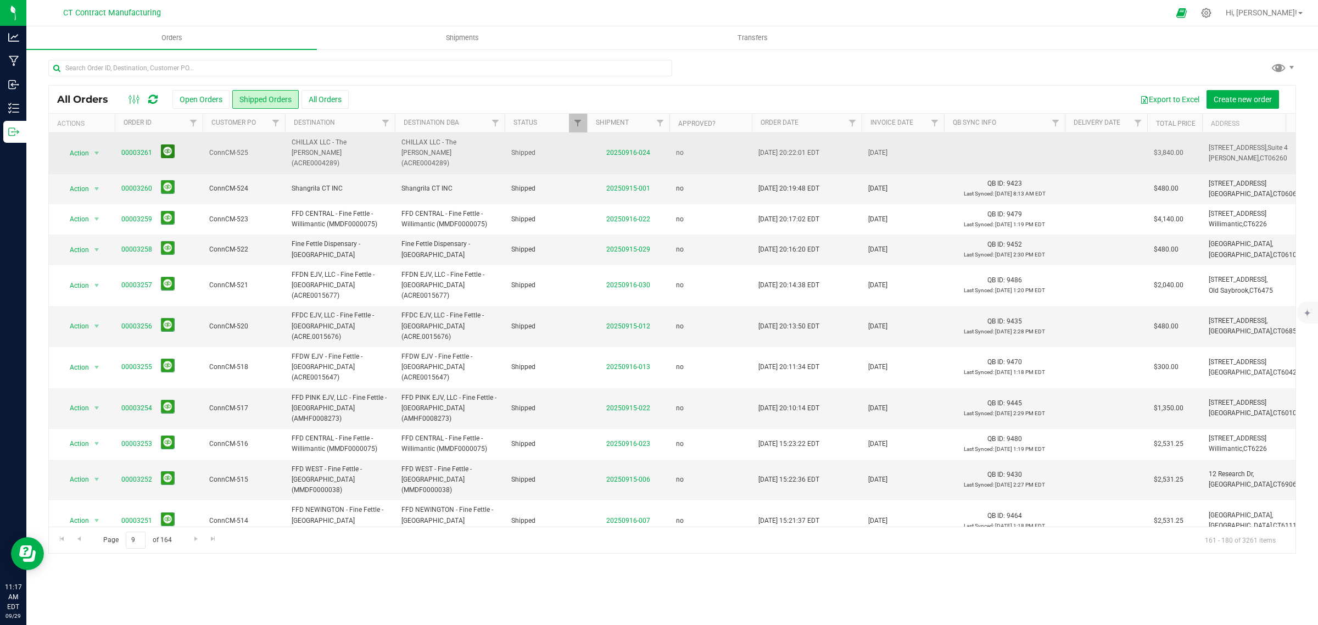
click at [167, 146] on button at bounding box center [168, 151] width 14 height 14
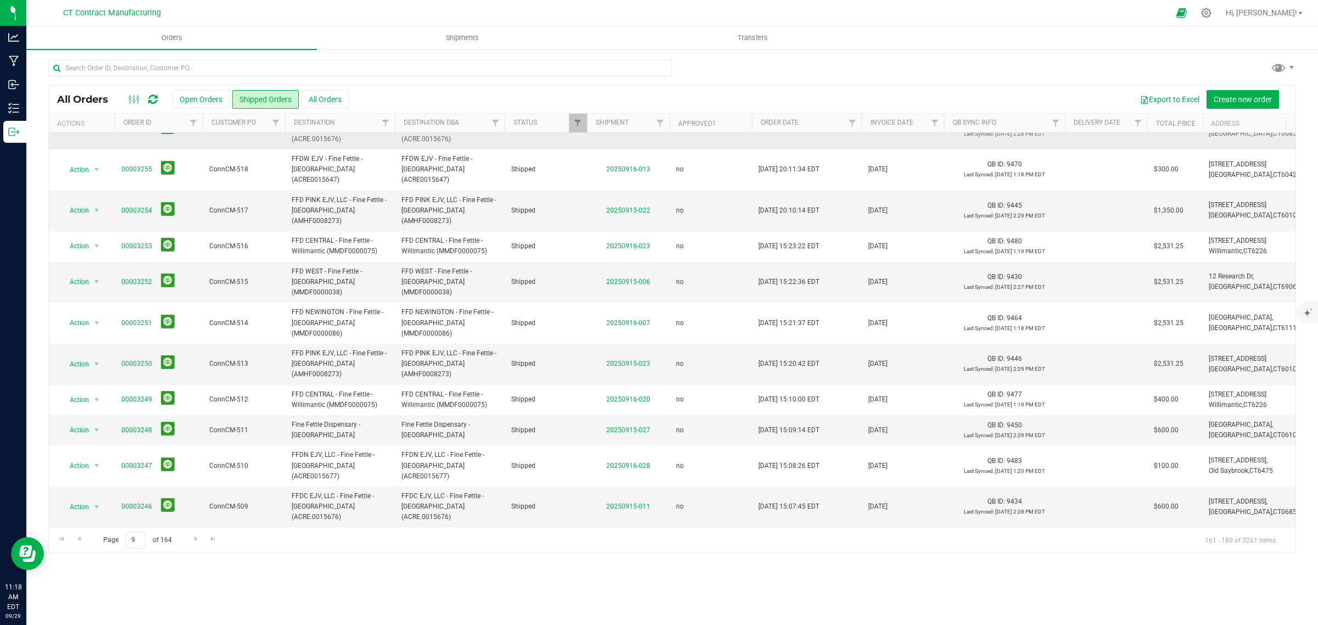
scroll to position [226, 0]
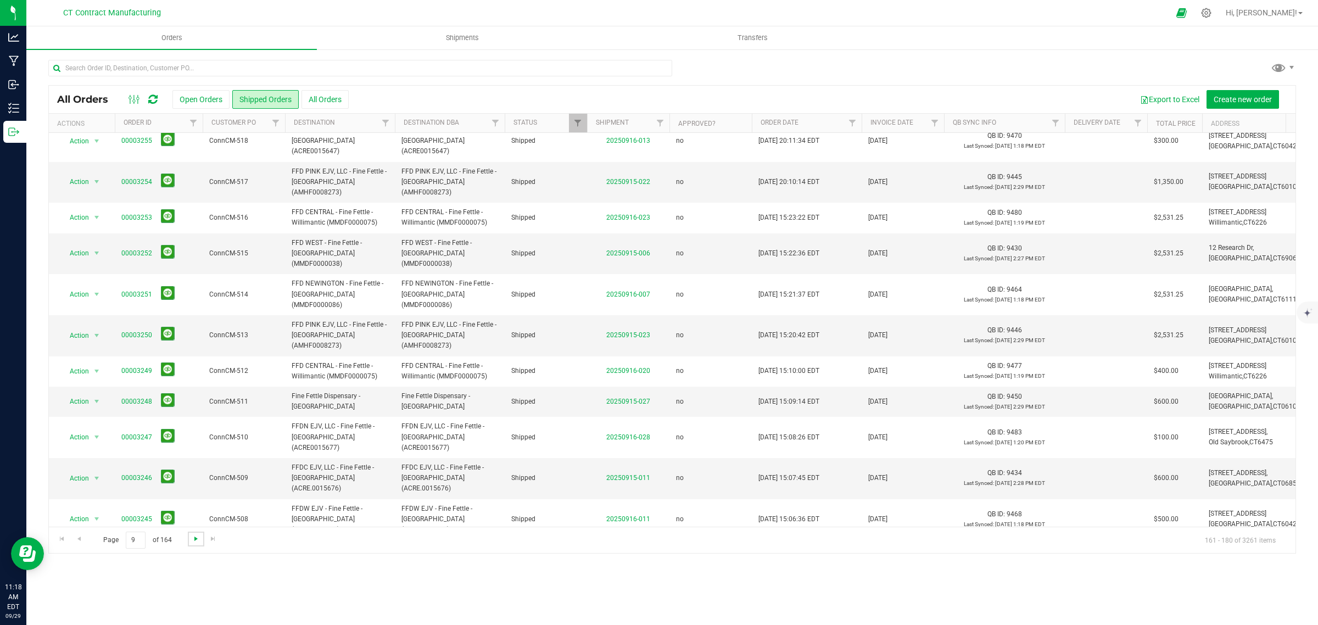
click at [195, 539] on span "Go to the next page" at bounding box center [196, 538] width 9 height 9
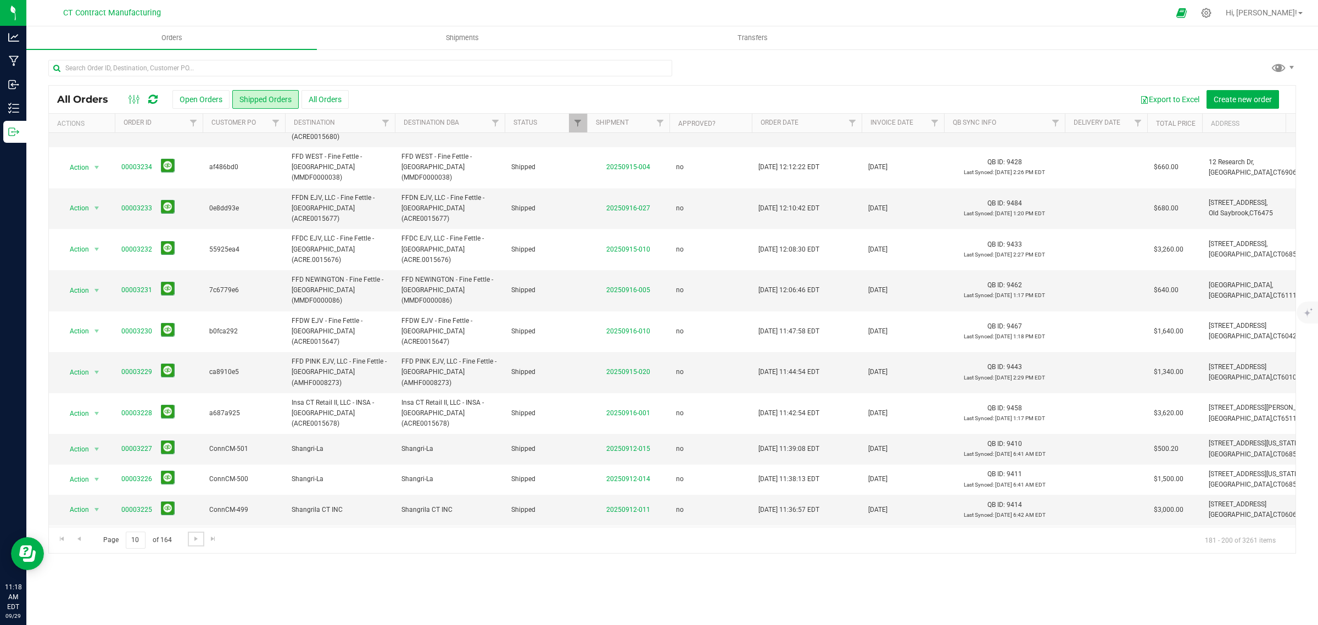
scroll to position [258, 0]
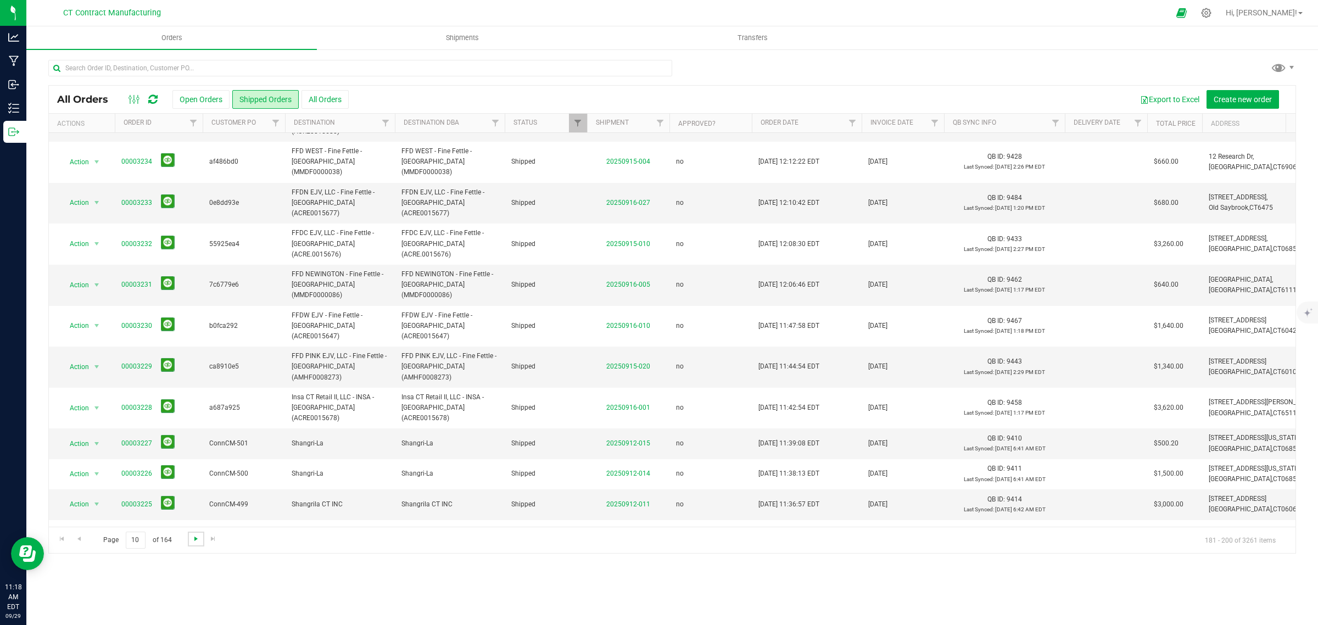
click at [193, 537] on span "Go to the next page" at bounding box center [196, 538] width 9 height 9
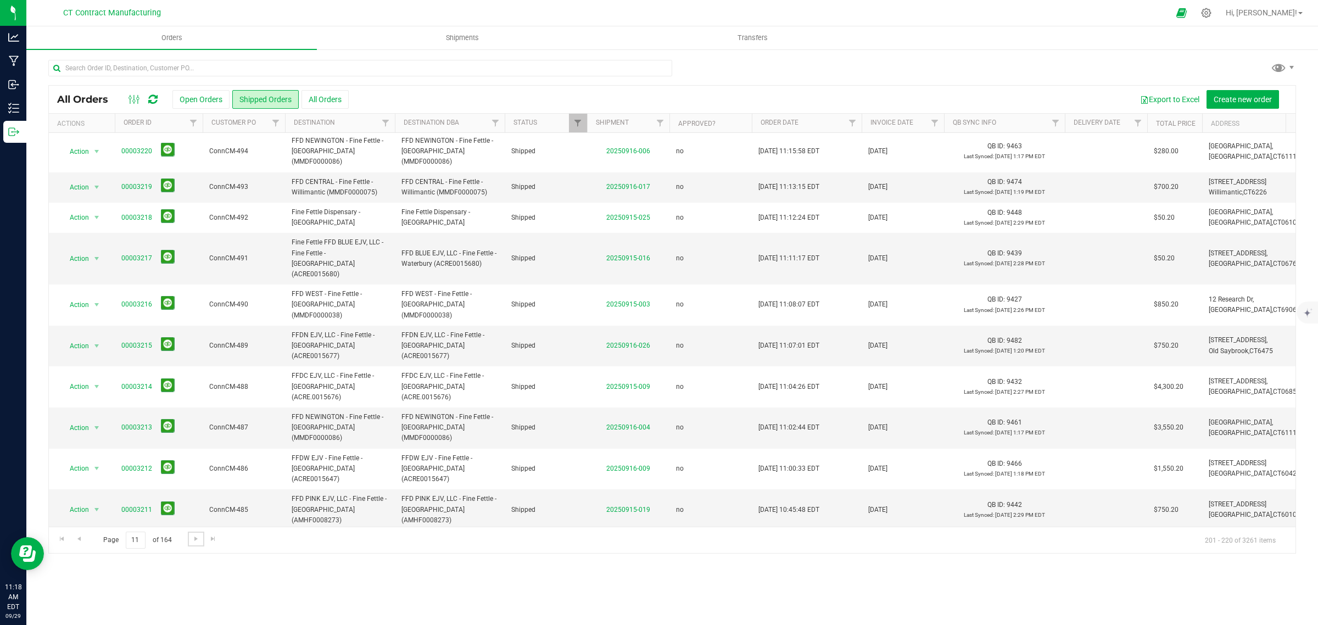
scroll to position [0, 0]
click at [197, 542] on span "Go to the next page" at bounding box center [196, 538] width 9 height 9
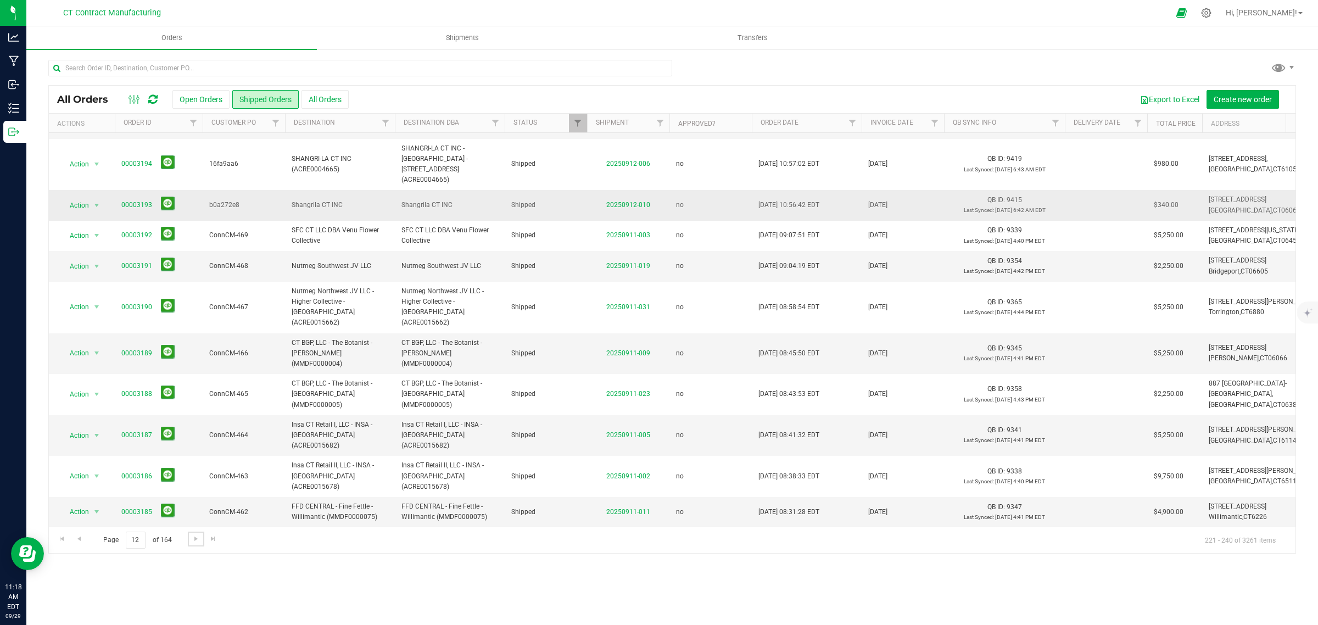
scroll to position [279, 0]
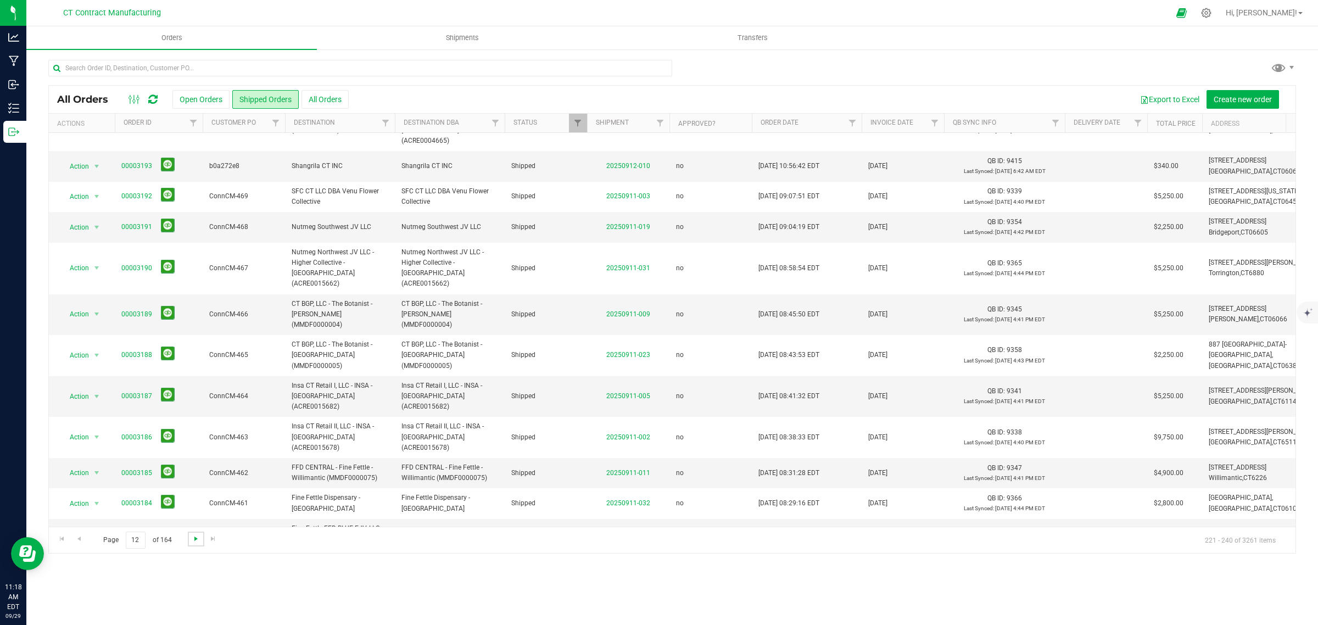
click at [196, 539] on span "Go to the next page" at bounding box center [196, 538] width 9 height 9
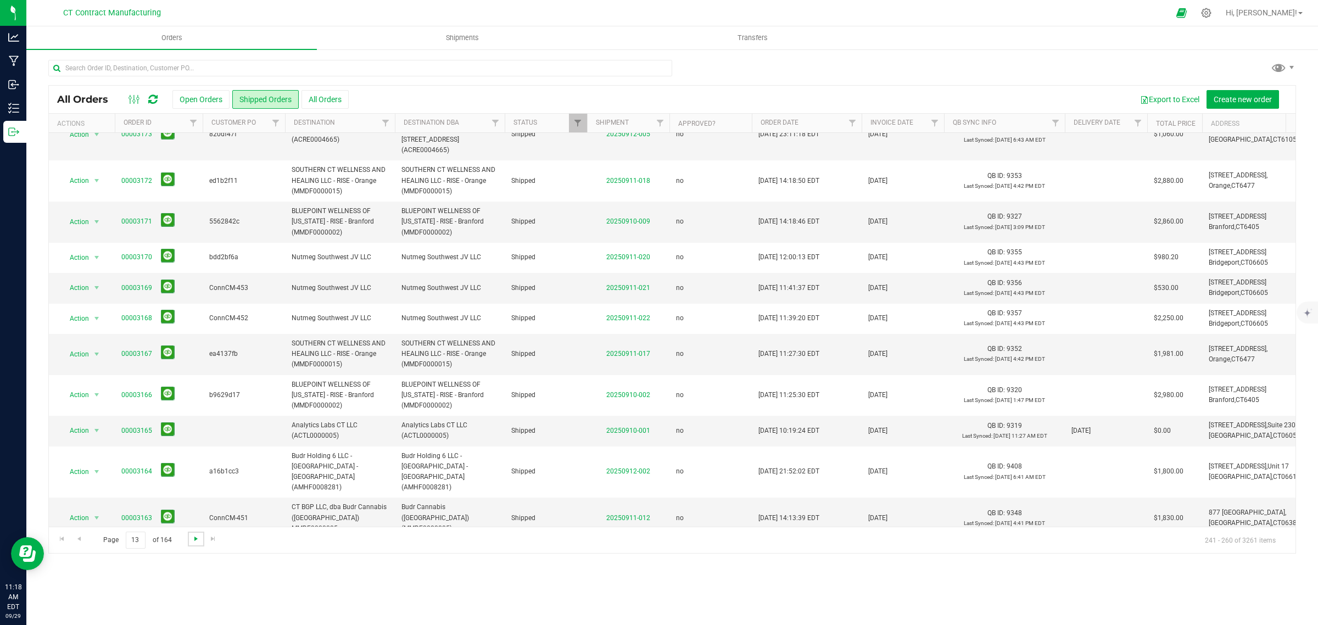
click at [198, 539] on span "Go to the next page" at bounding box center [196, 538] width 9 height 9
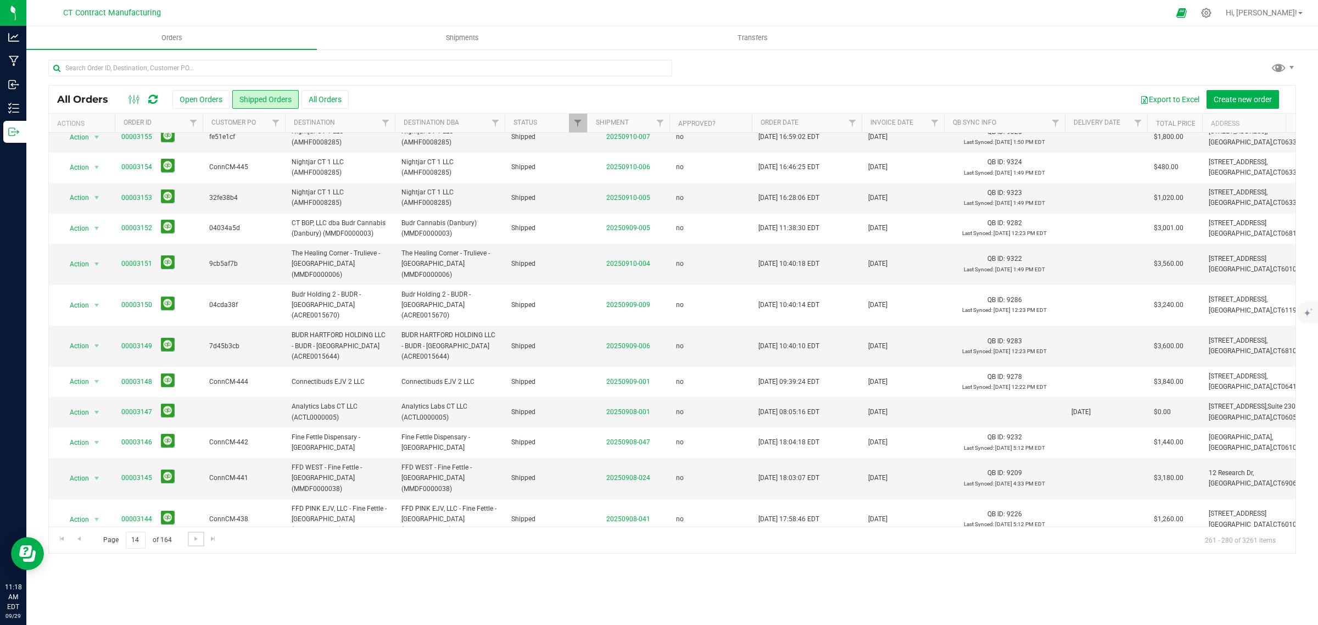
scroll to position [237, 0]
click at [199, 537] on span "Go to the next page" at bounding box center [196, 538] width 9 height 9
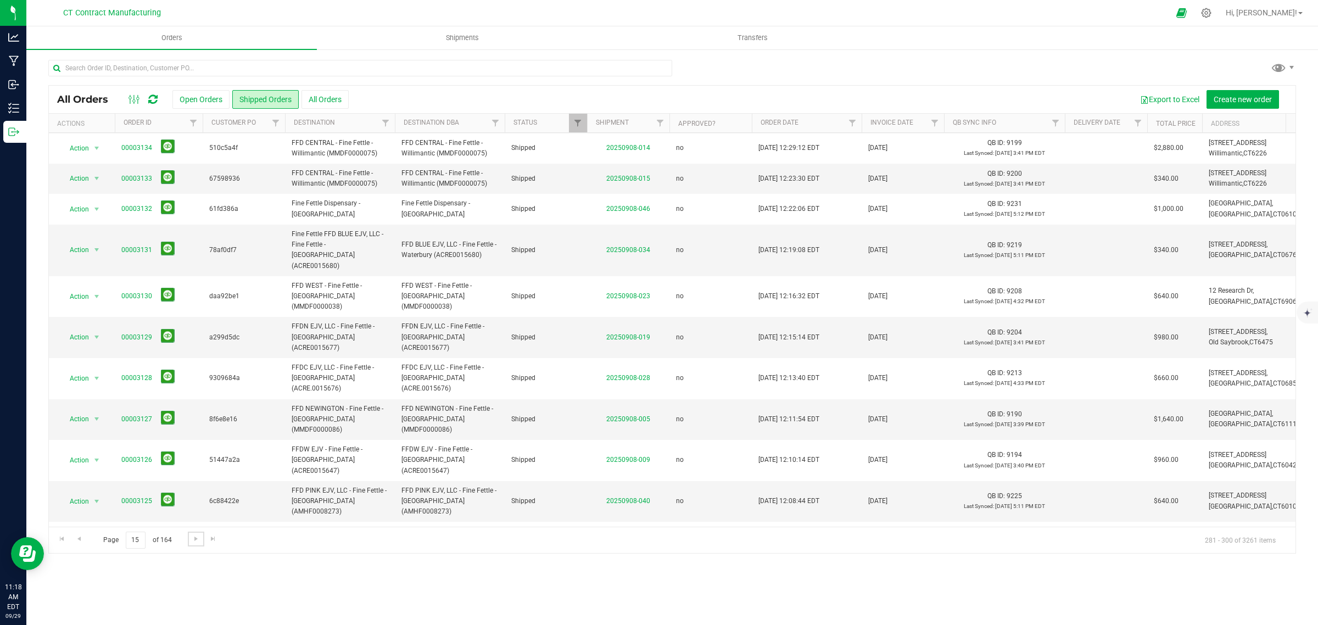
scroll to position [248, 0]
click at [195, 542] on span "Go to the next page" at bounding box center [196, 538] width 9 height 9
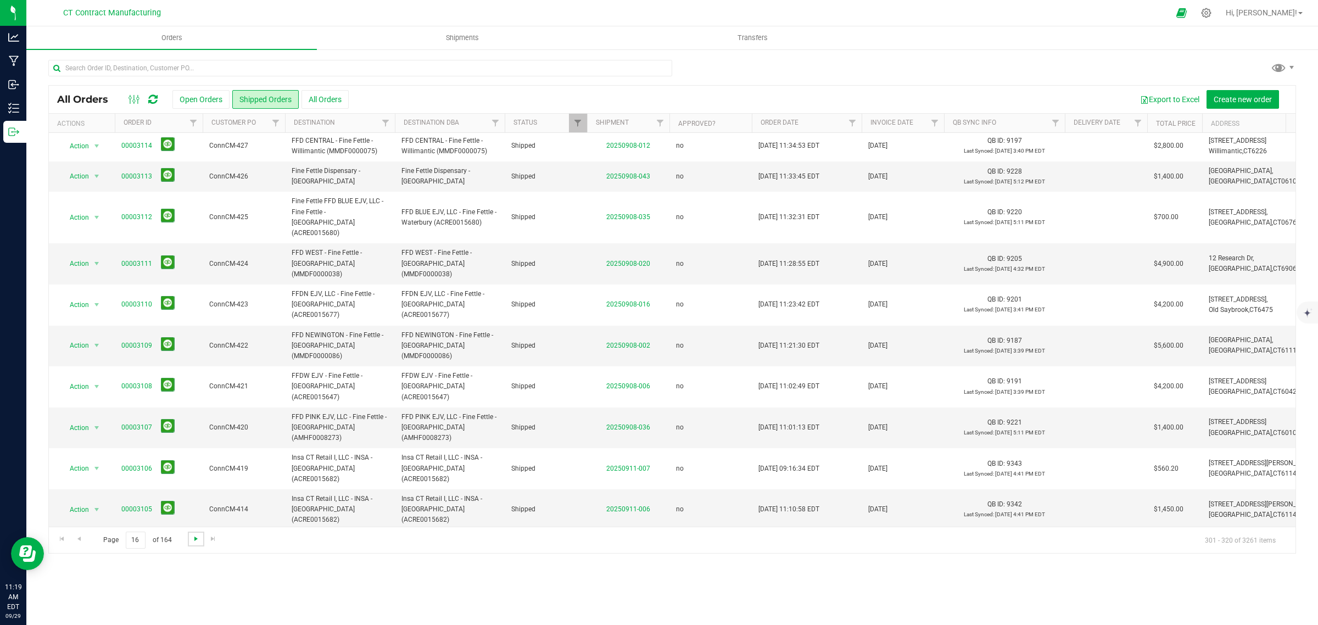
click at [195, 542] on span "Go to the next page" at bounding box center [196, 538] width 9 height 9
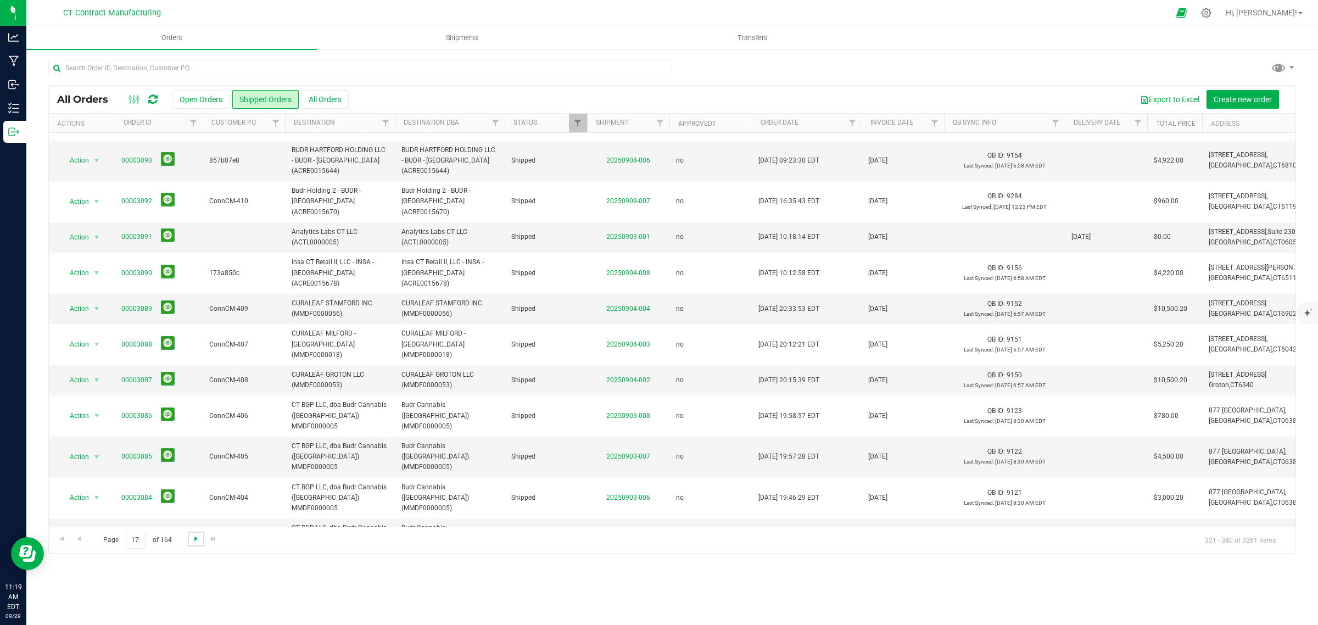
click at [194, 542] on span "Go to the next page" at bounding box center [196, 538] width 9 height 9
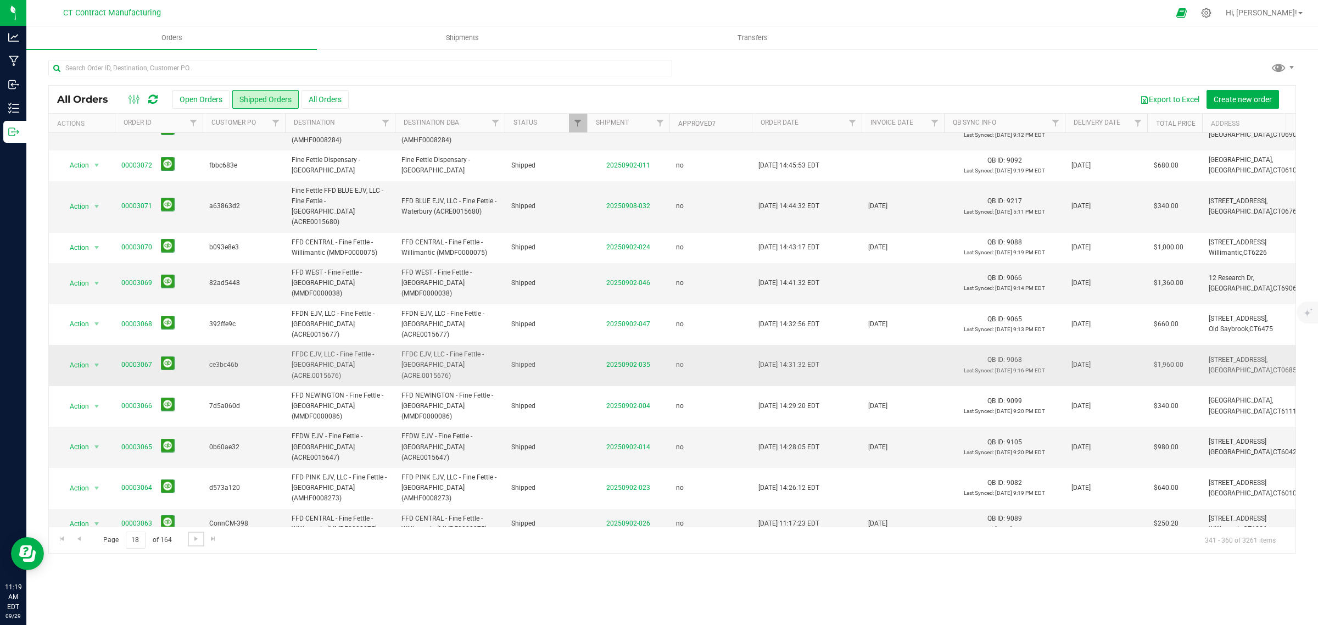
scroll to position [279, 0]
click at [195, 542] on span "Go to the next page" at bounding box center [196, 538] width 9 height 9
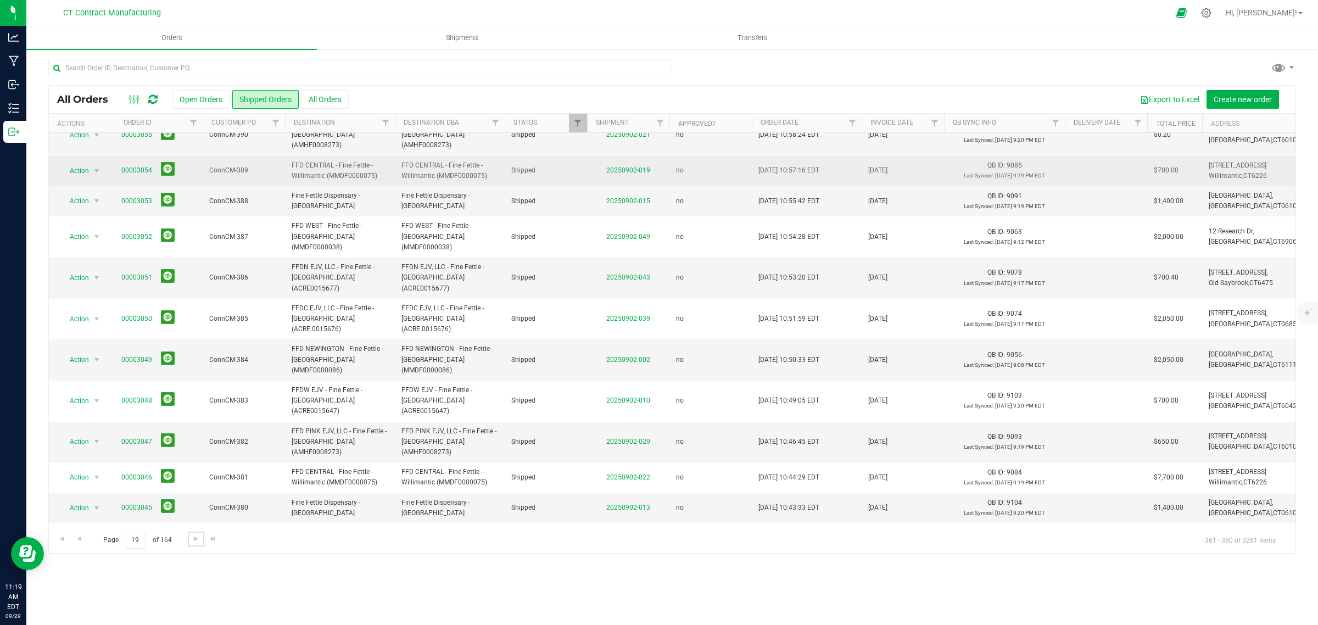
scroll to position [237, 0]
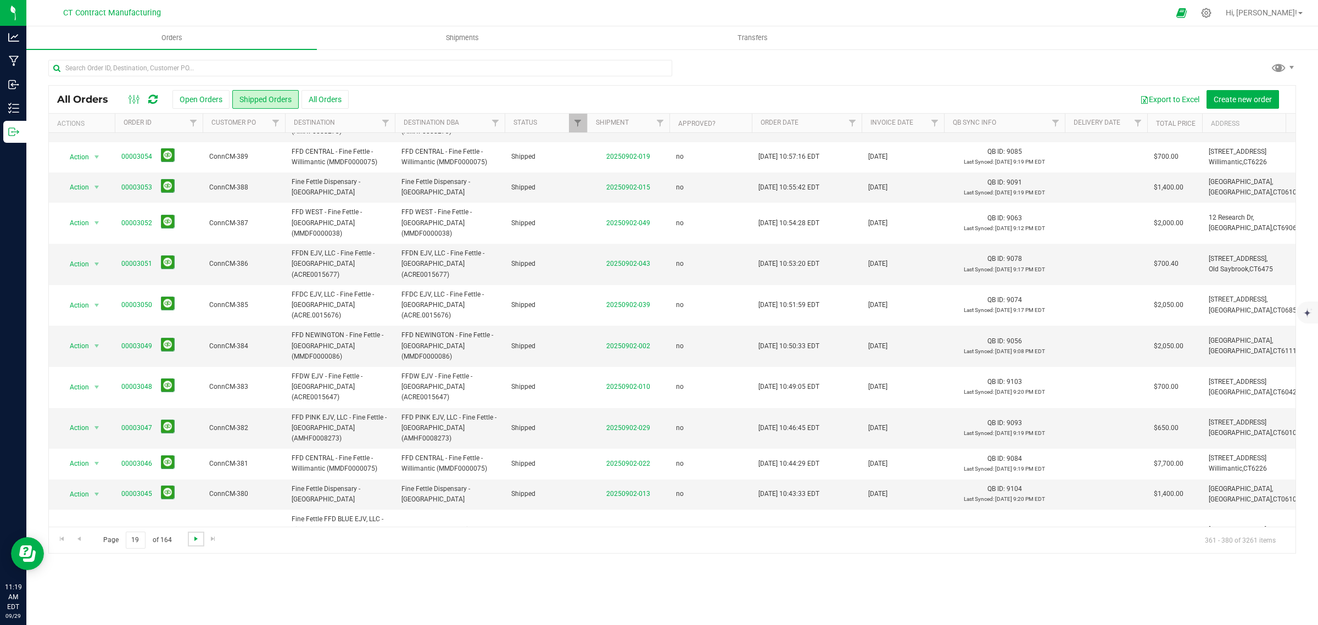
click at [197, 540] on span "Go to the next page" at bounding box center [196, 538] width 9 height 9
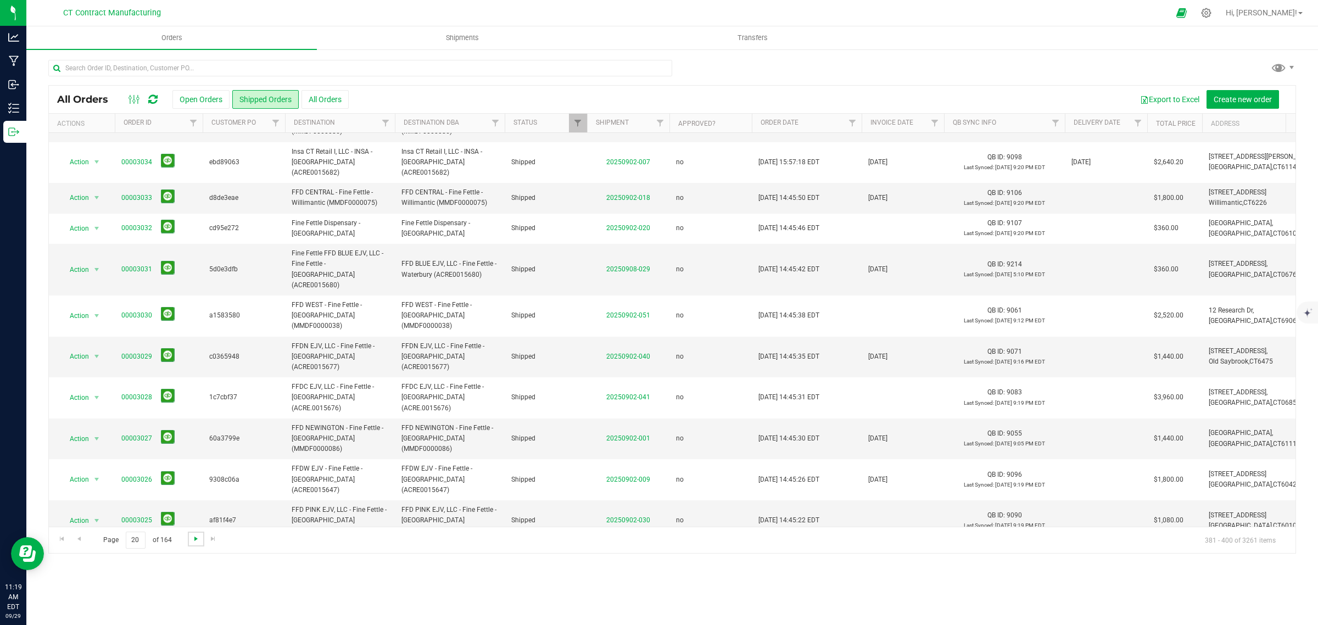
click at [193, 539] on span "Go to the next page" at bounding box center [196, 538] width 9 height 9
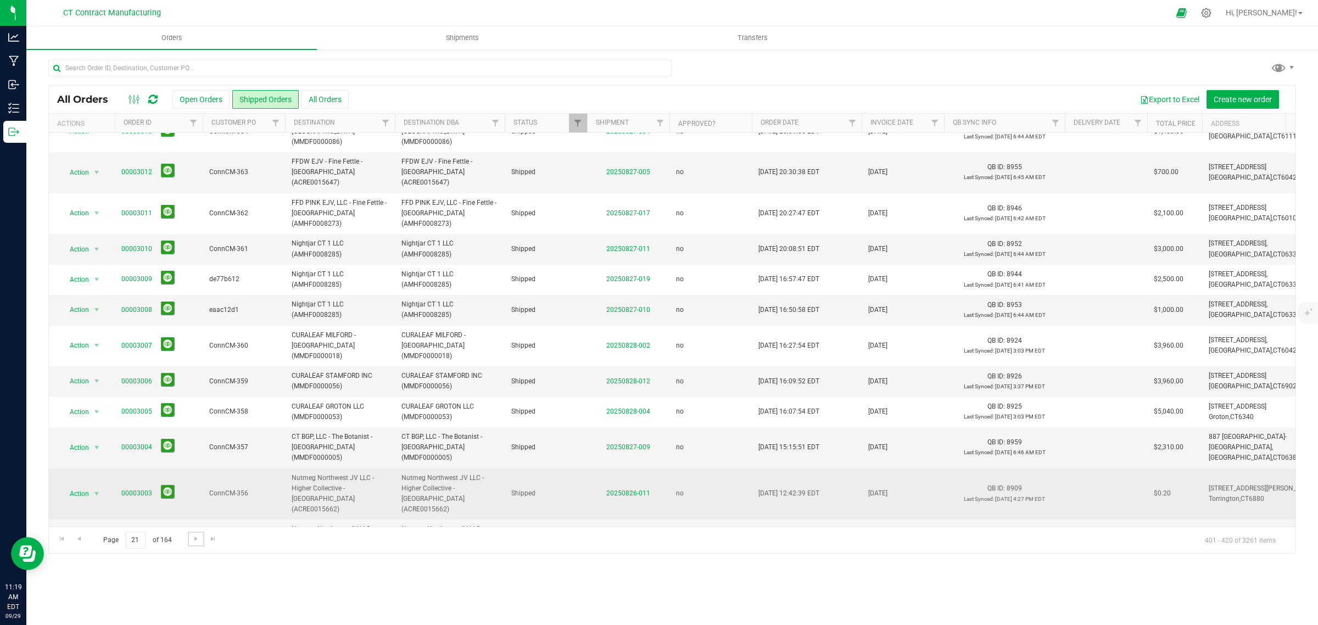
scroll to position [268, 0]
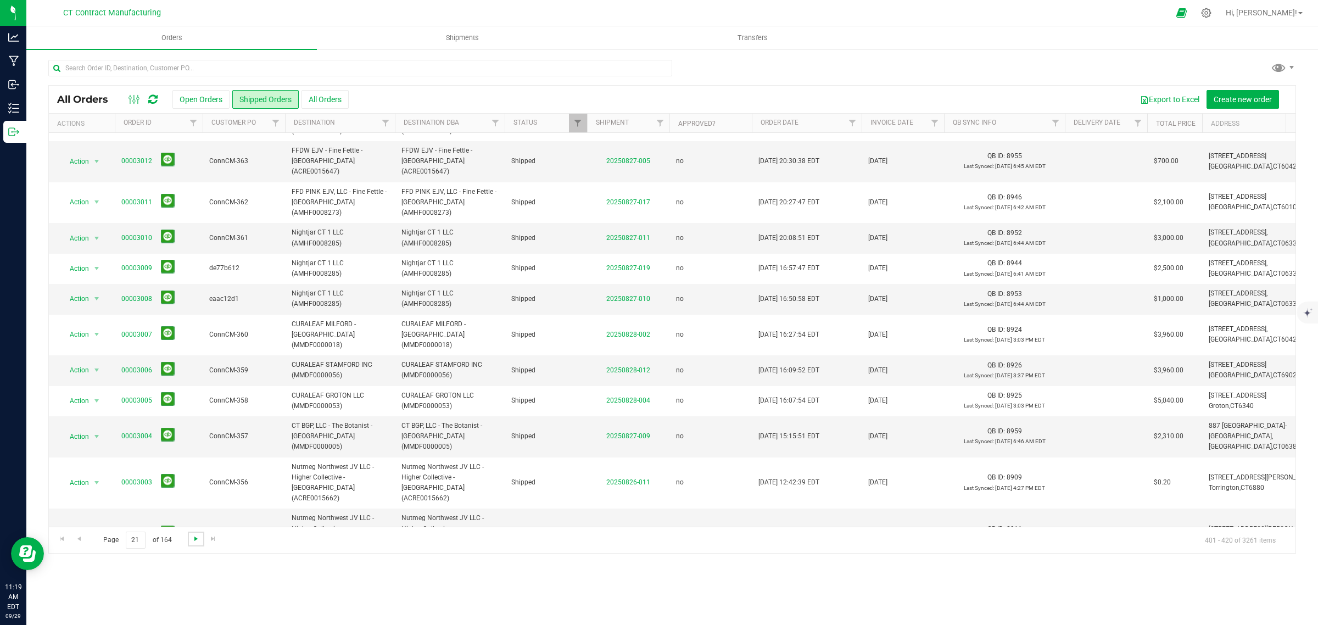
click at [193, 537] on span "Go to the next page" at bounding box center [196, 538] width 9 height 9
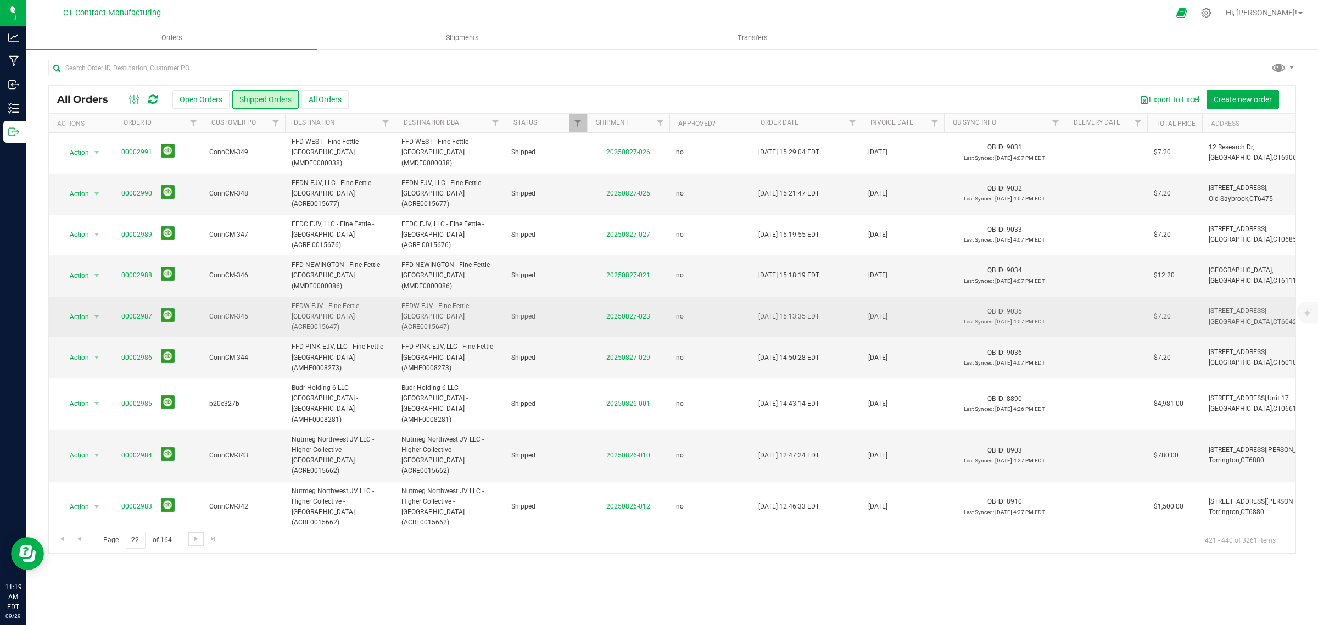
scroll to position [311, 0]
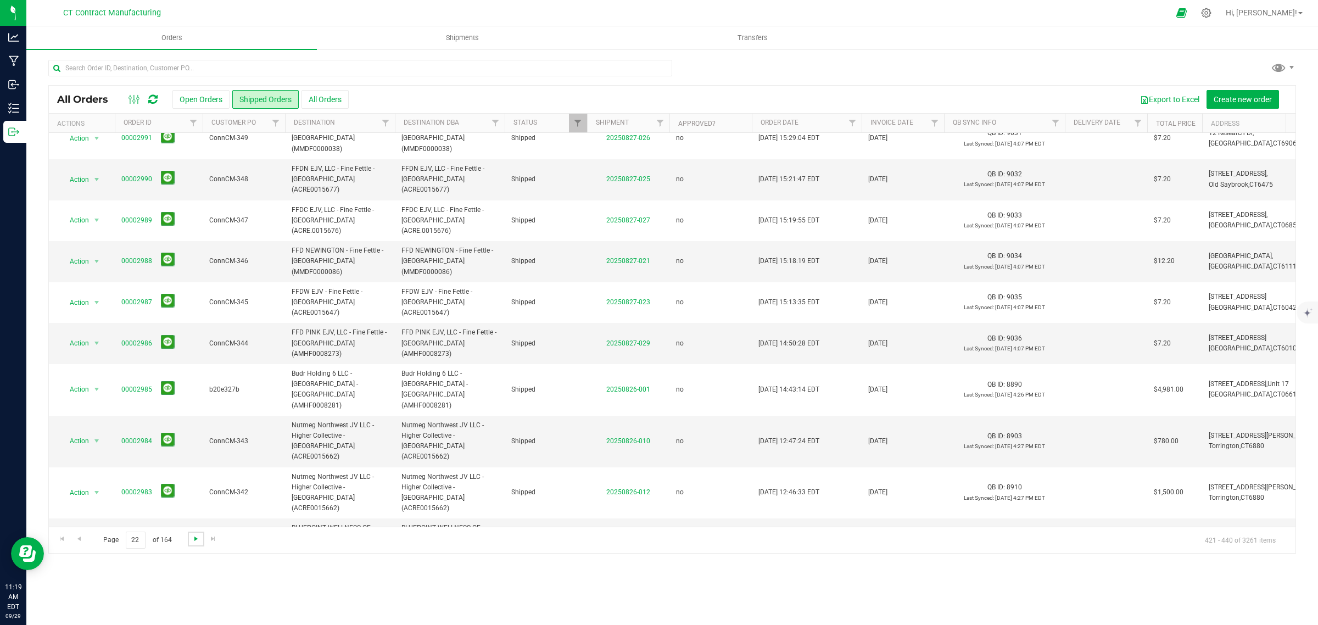
click at [195, 534] on span "Go to the next page" at bounding box center [196, 538] width 9 height 9
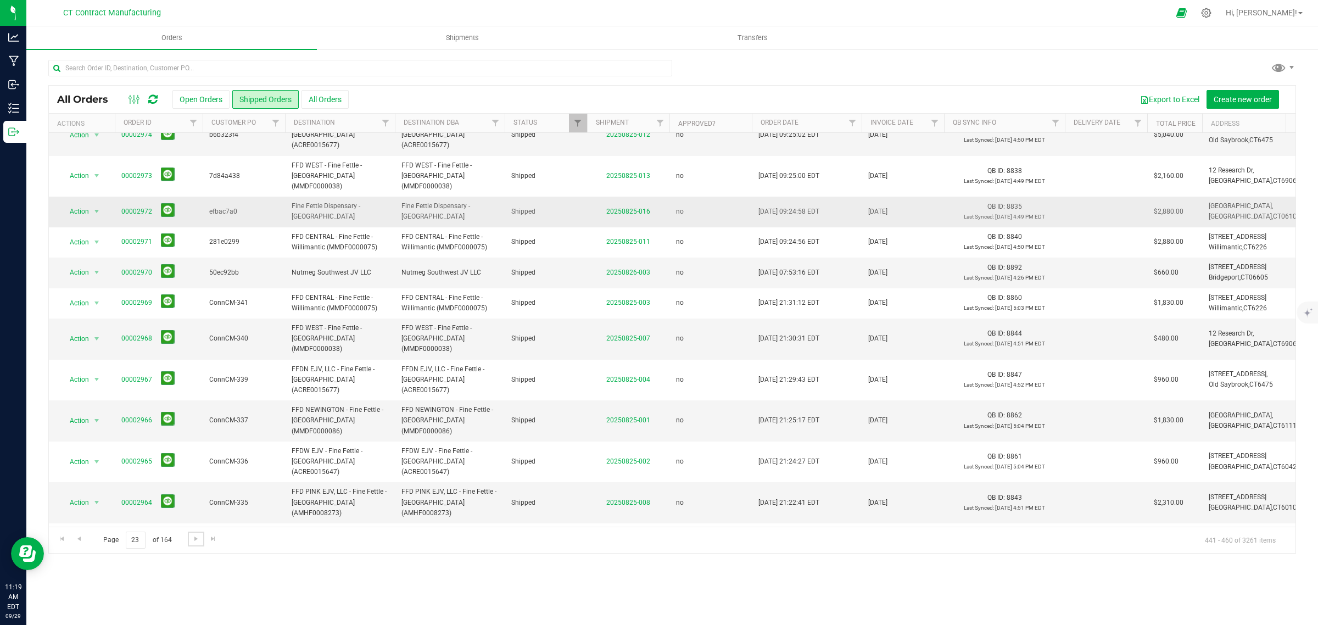
scroll to position [258, 0]
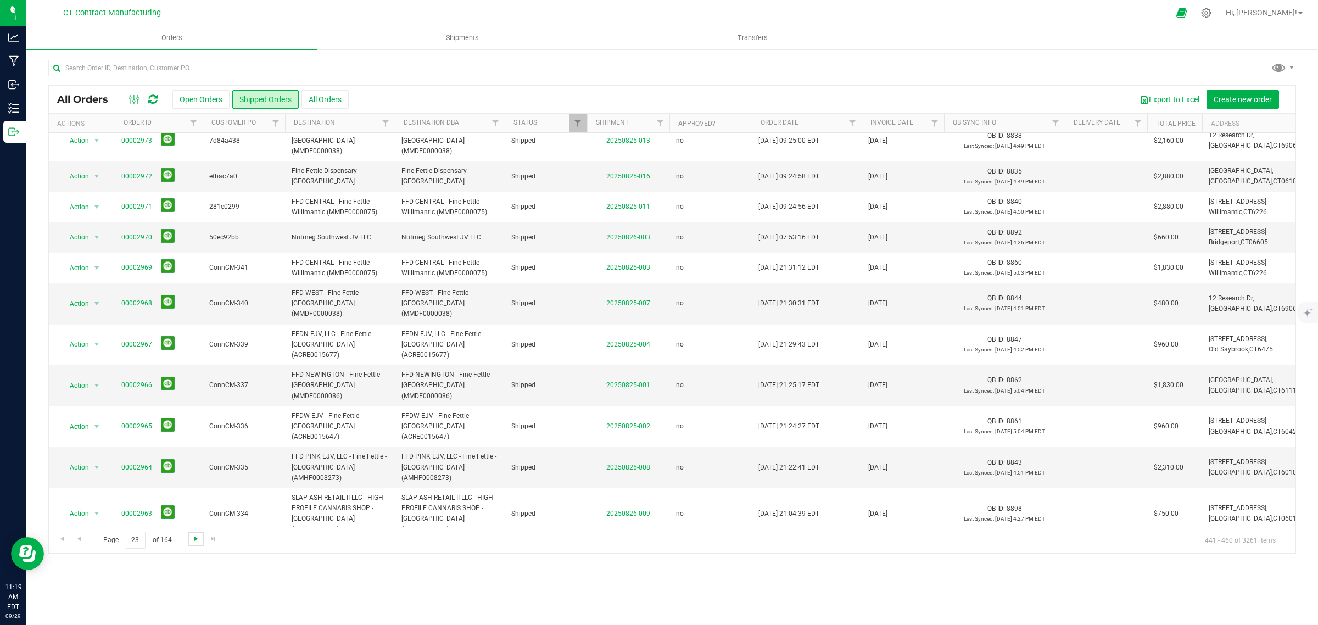
click at [192, 540] on span "Go to the next page" at bounding box center [196, 538] width 9 height 9
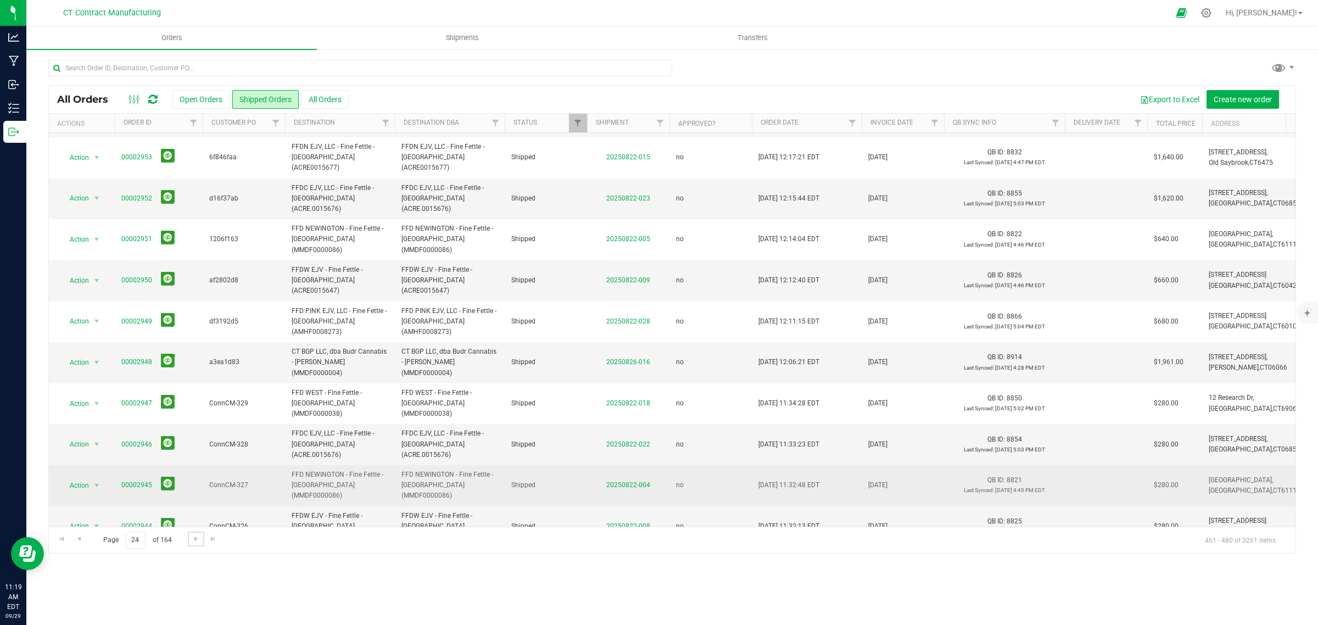
scroll to position [237, 0]
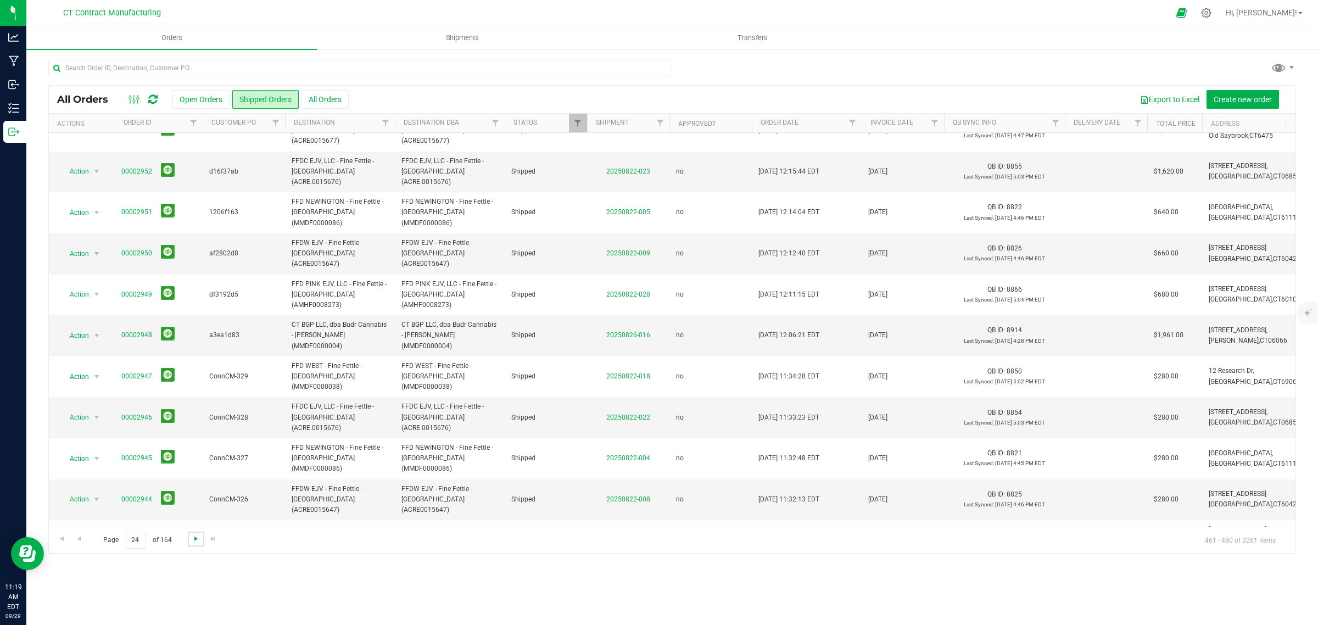
click at [198, 540] on span "Go to the next page" at bounding box center [196, 538] width 9 height 9
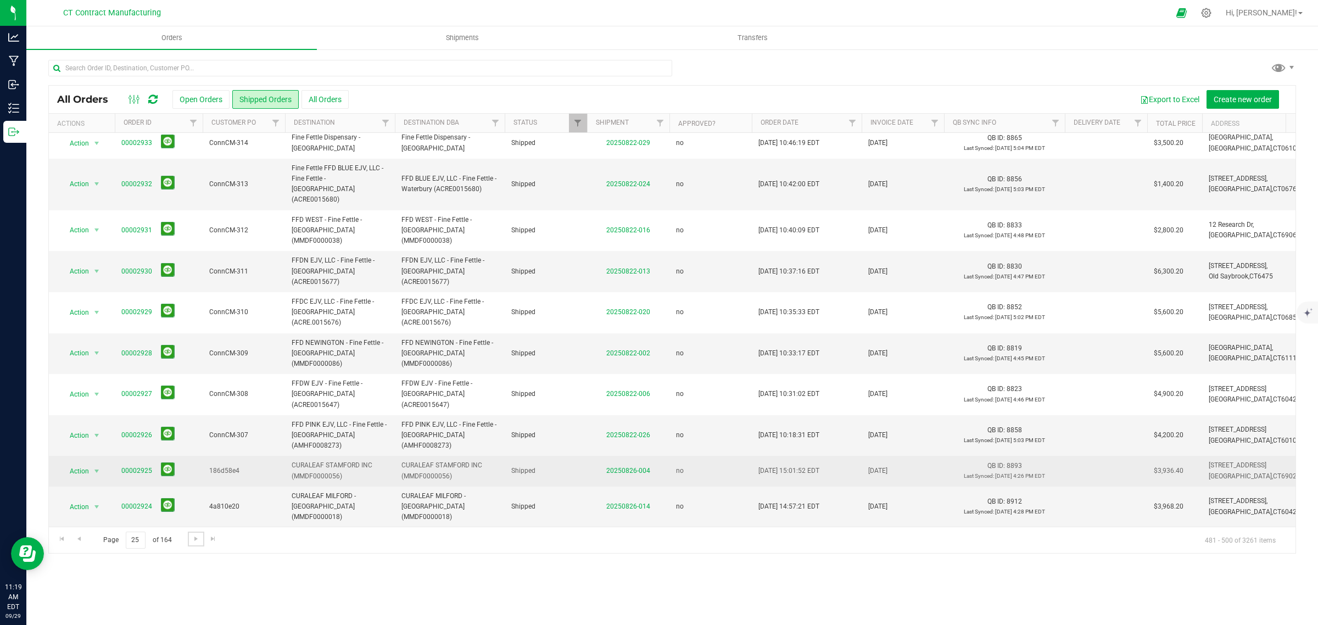
scroll to position [248, 0]
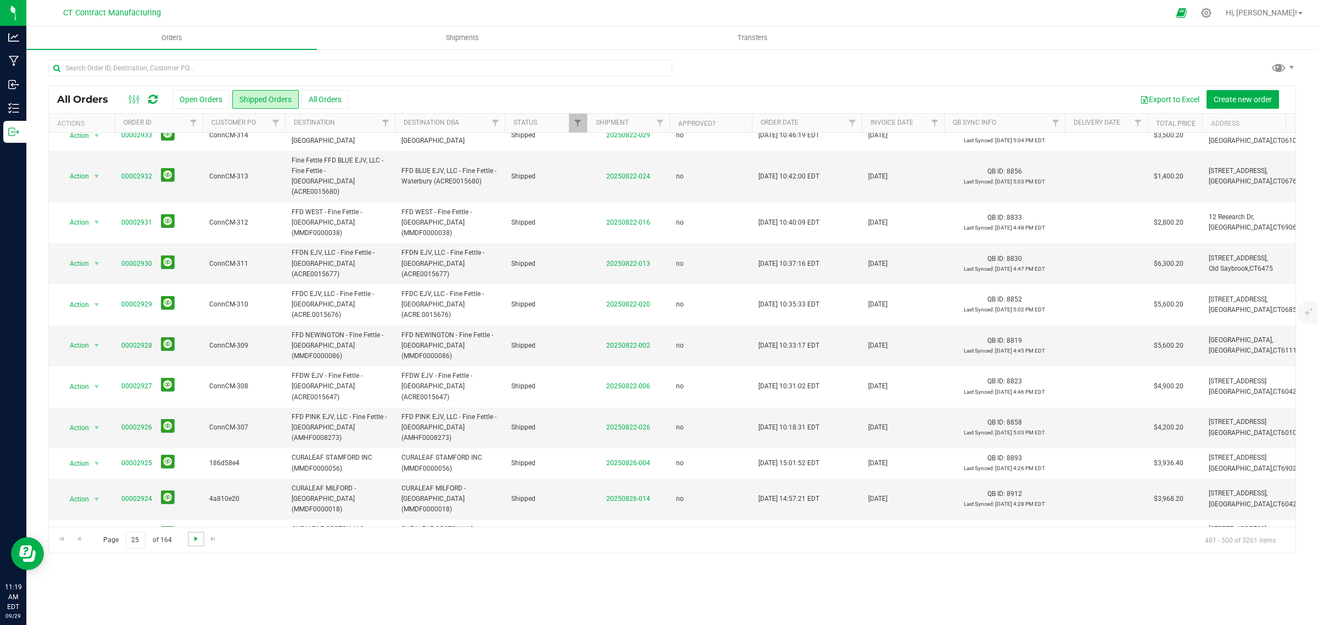
click at [195, 538] on span "Go to the next page" at bounding box center [196, 538] width 9 height 9
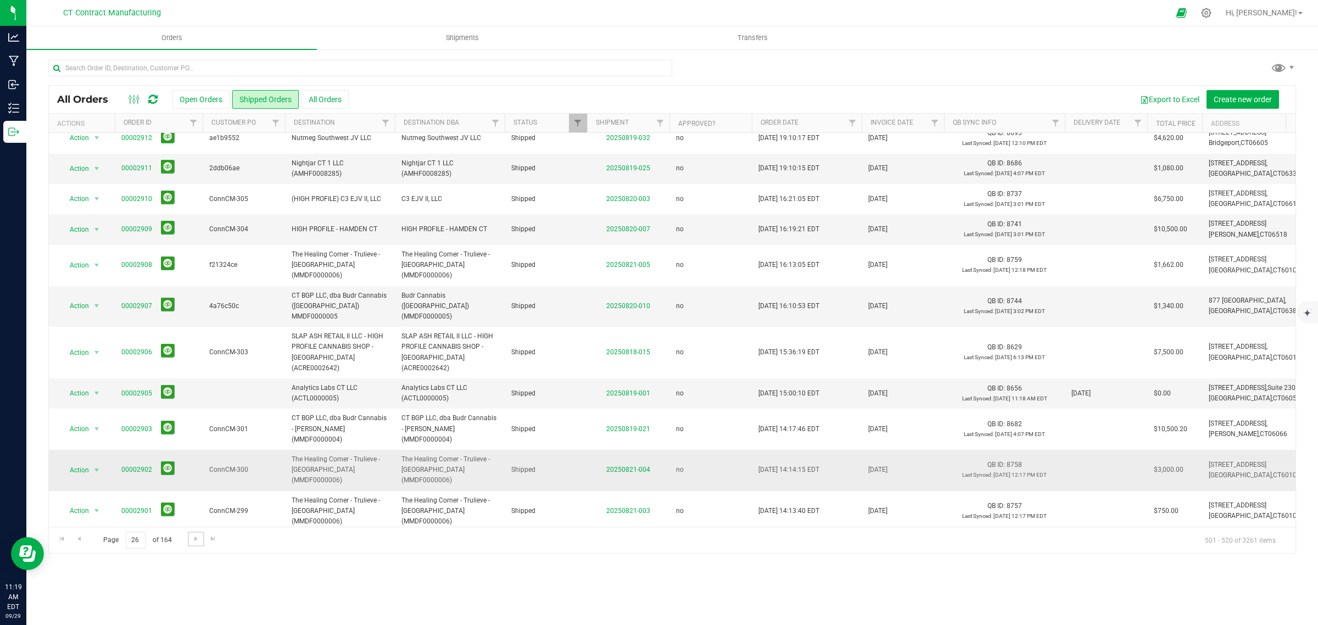
scroll to position [237, 0]
click at [194, 543] on span "Go to the next page" at bounding box center [196, 538] width 9 height 9
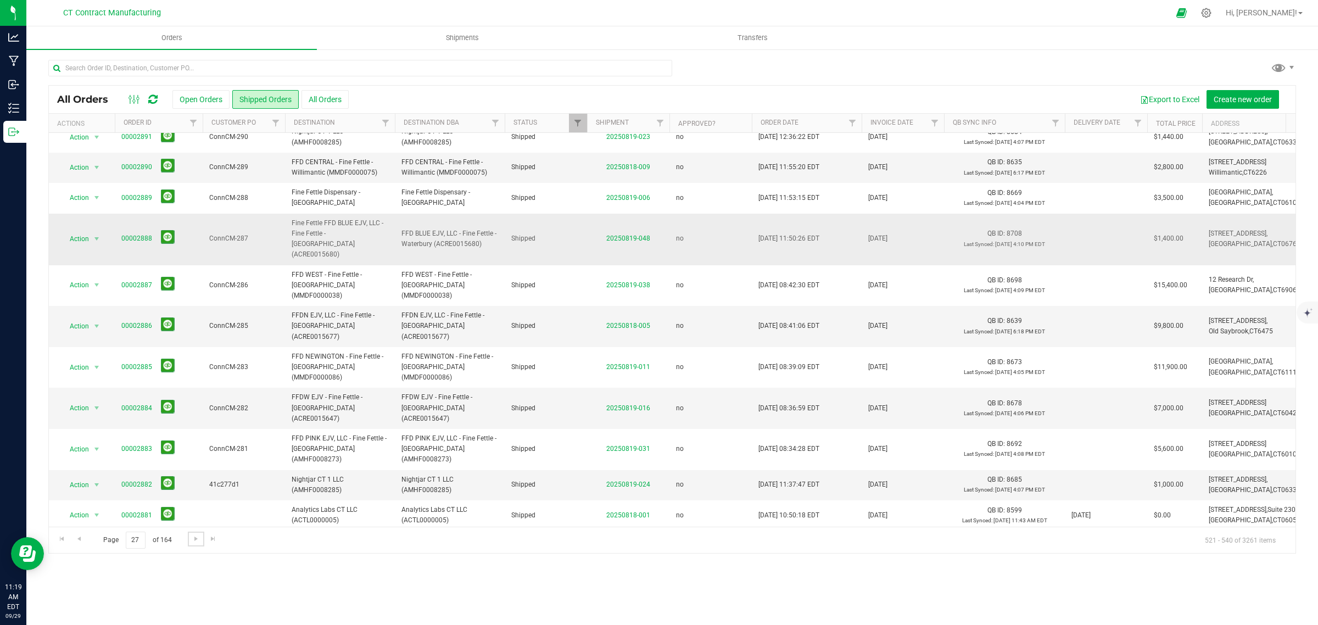
scroll to position [248, 0]
click at [192, 541] on span "Go to the next page" at bounding box center [196, 538] width 9 height 9
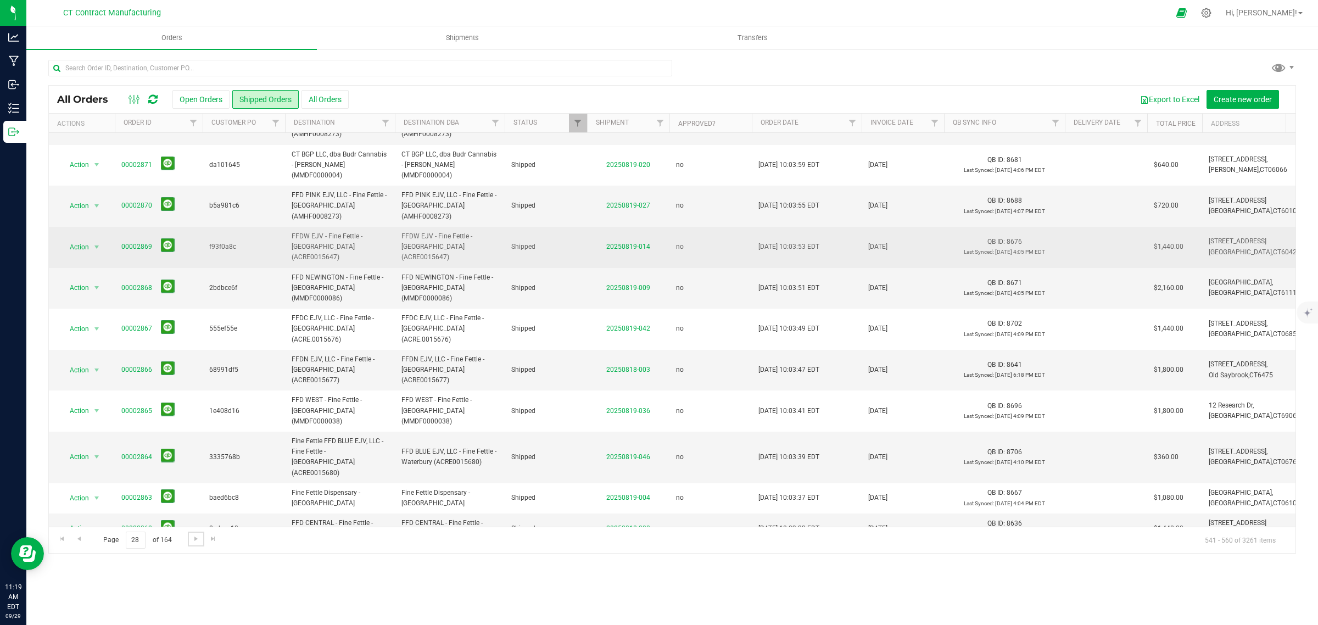
scroll to position [237, 0]
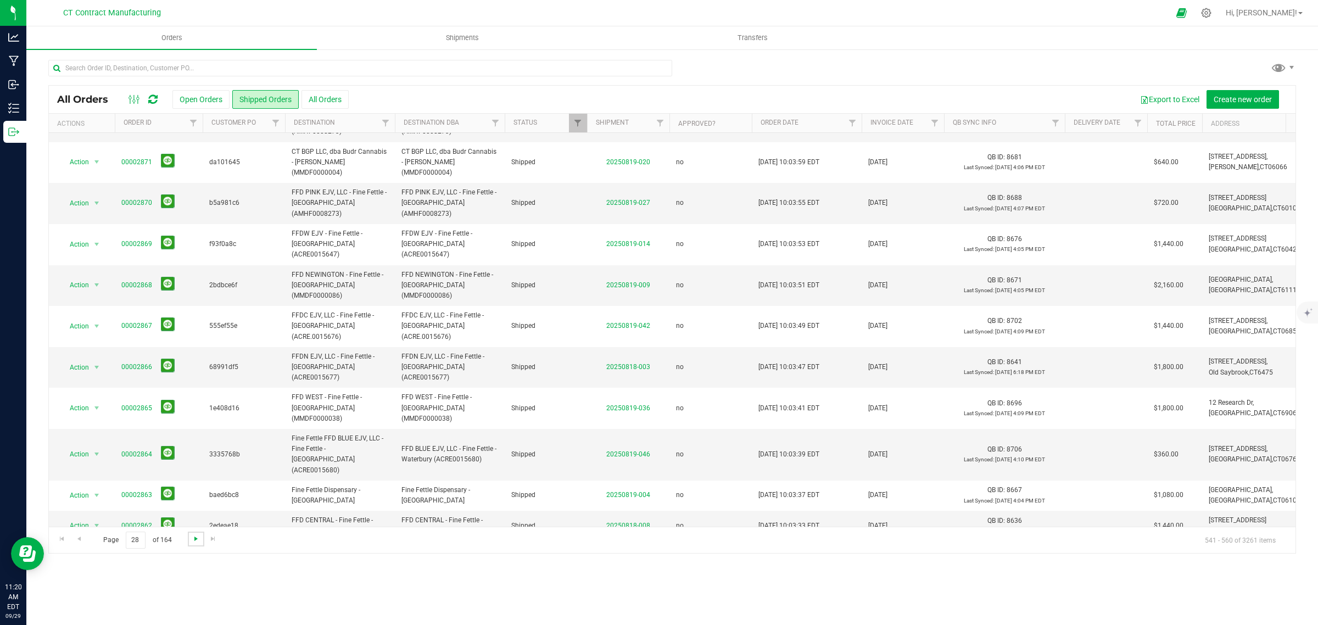
click at [195, 541] on span "Go to the next page" at bounding box center [196, 538] width 9 height 9
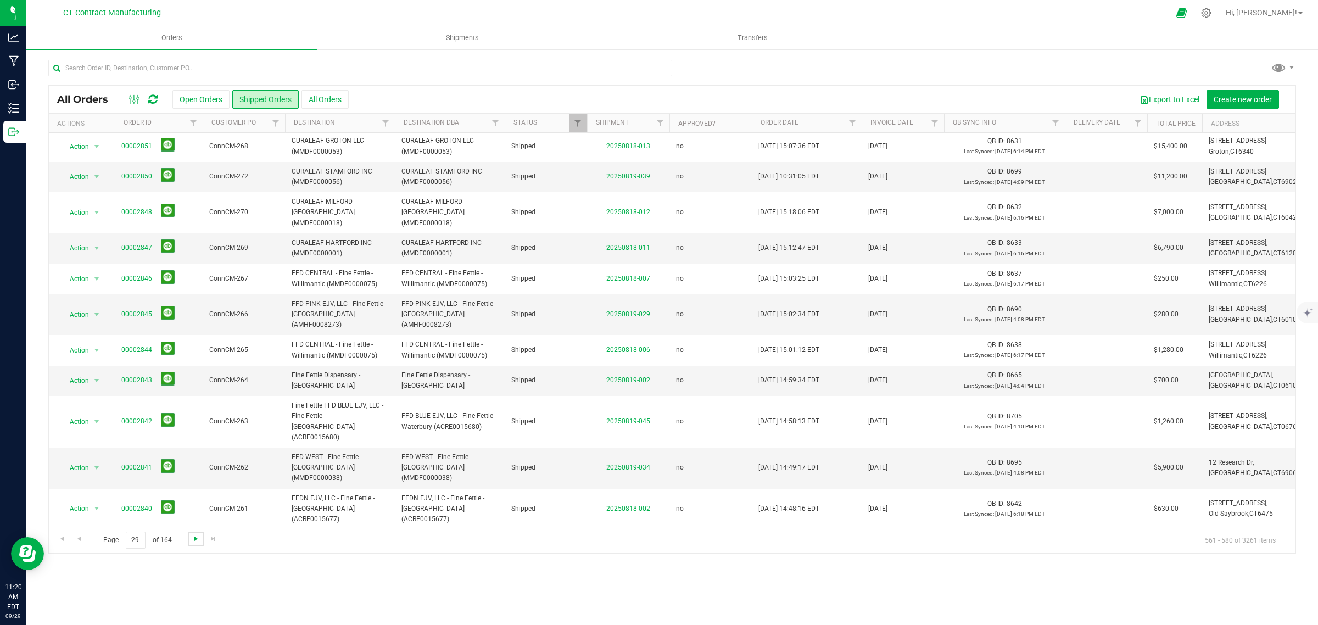
click at [193, 534] on span "Go to the next page" at bounding box center [196, 538] width 9 height 9
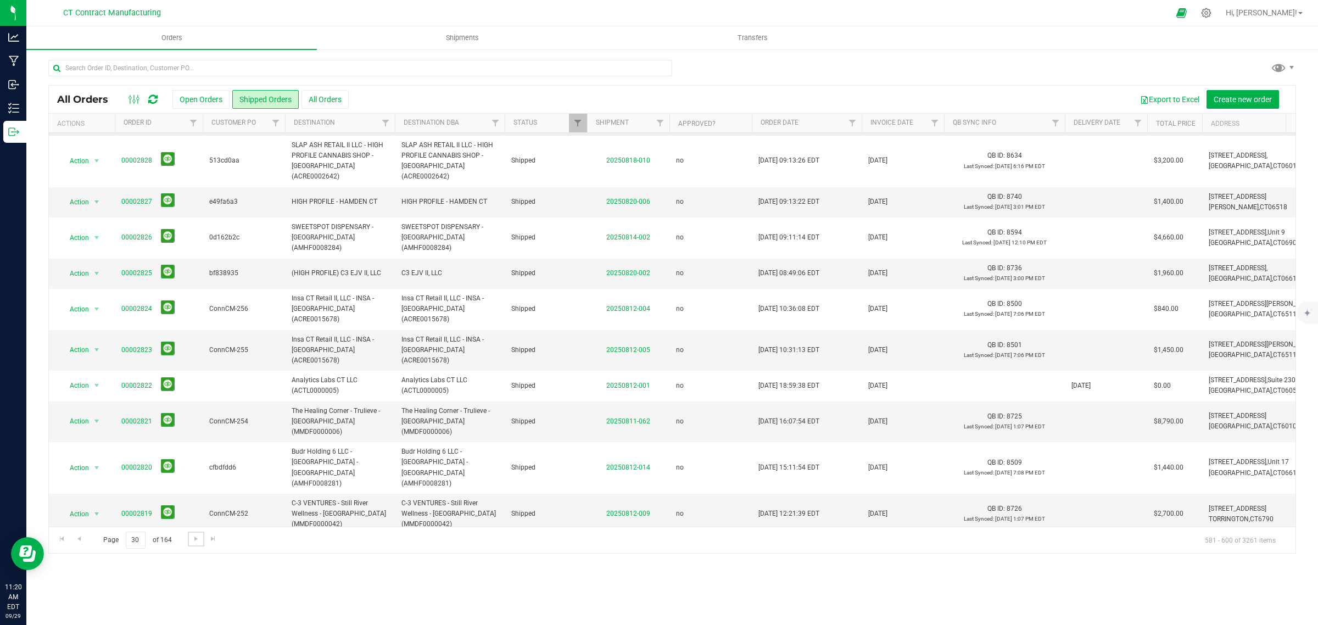
scroll to position [321, 0]
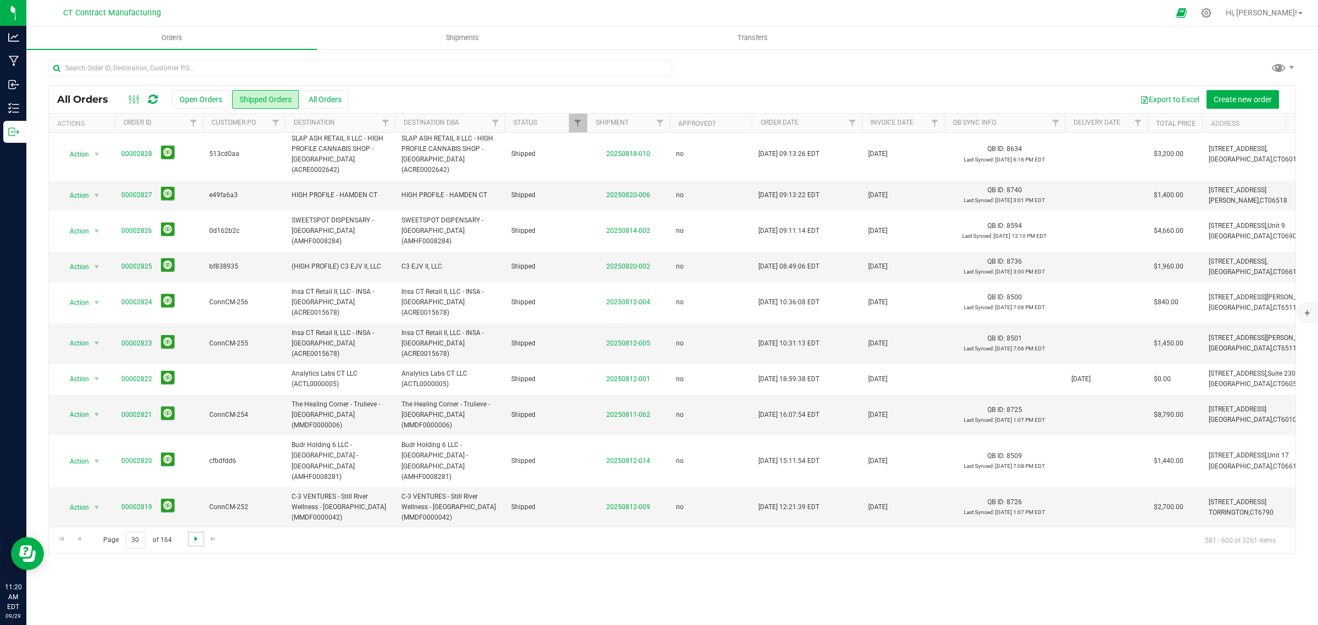
click at [196, 539] on span "Go to the next page" at bounding box center [196, 538] width 9 height 9
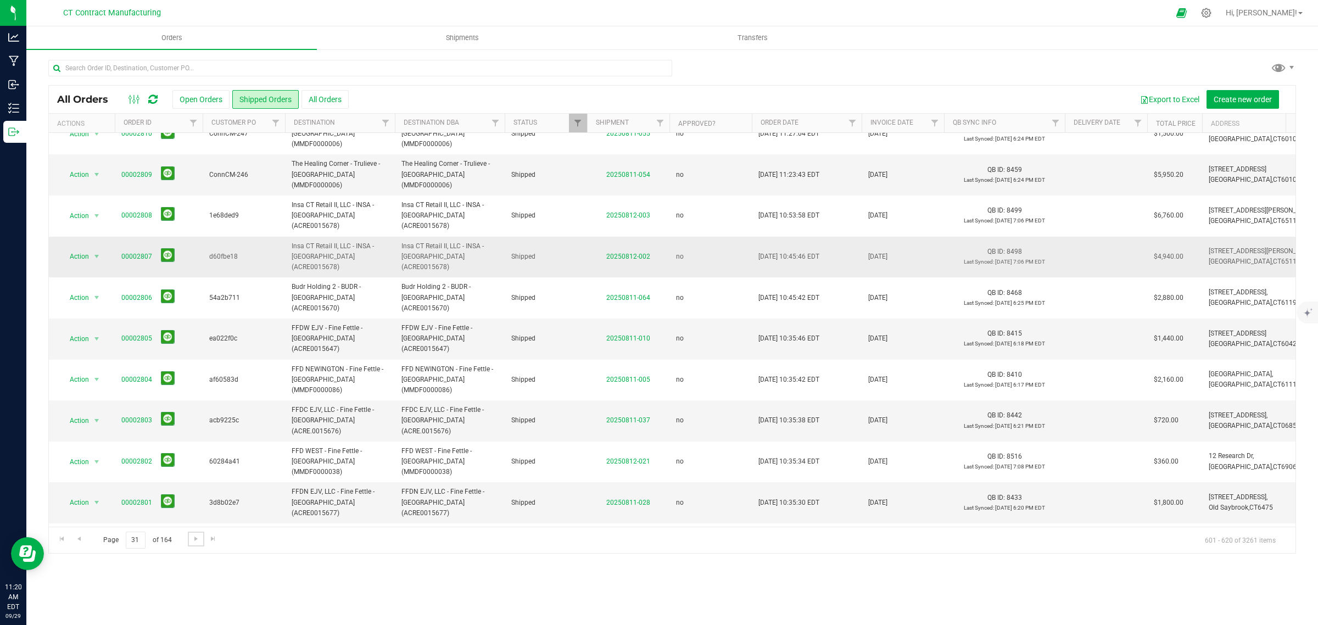
scroll to position [248, 0]
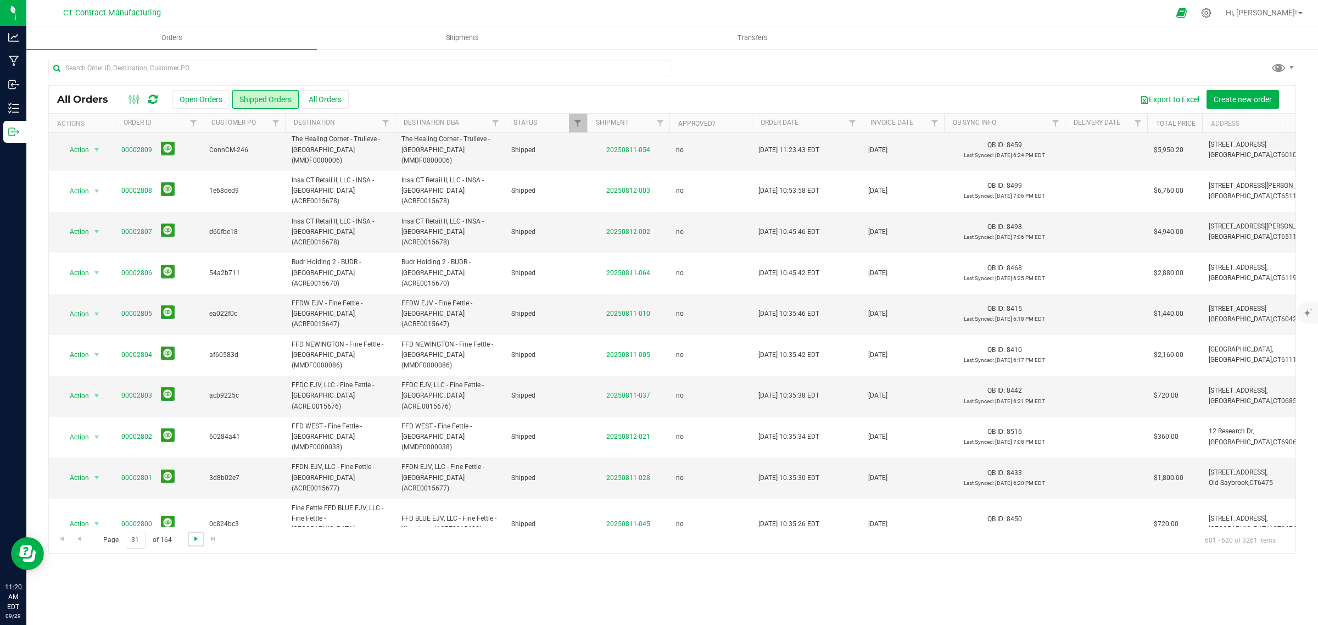
click at [198, 540] on span "Go to the next page" at bounding box center [196, 538] width 9 height 9
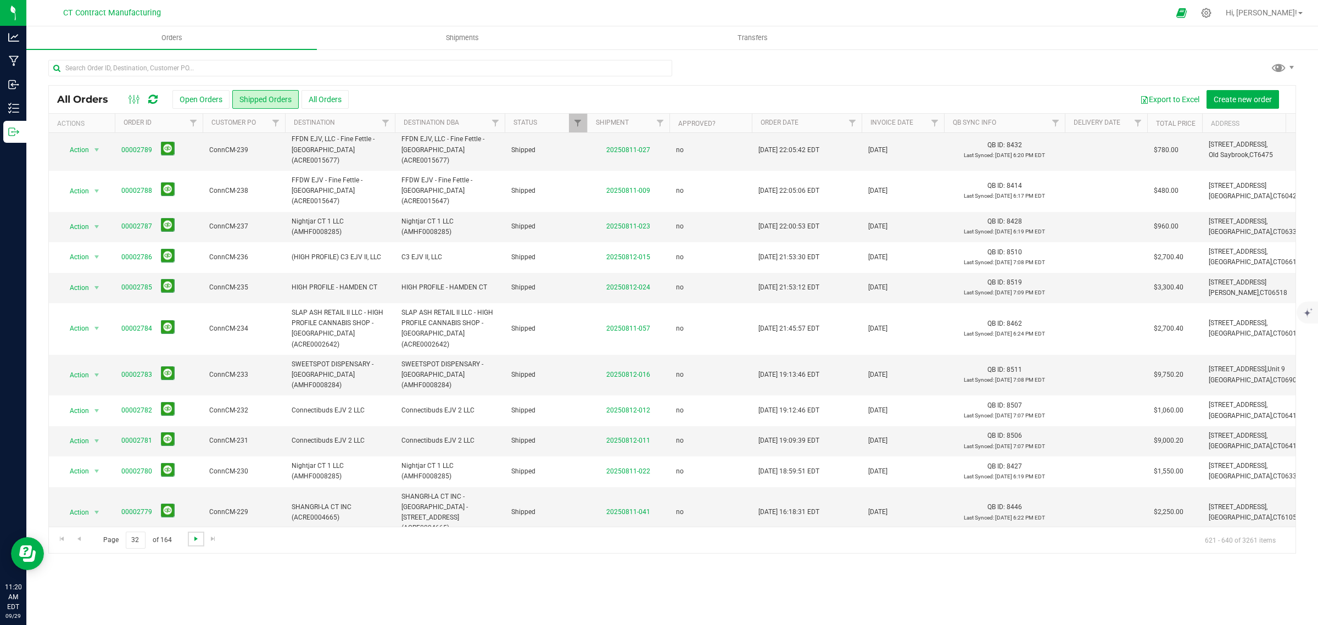
click at [193, 540] on span "Go to the next page" at bounding box center [196, 538] width 9 height 9
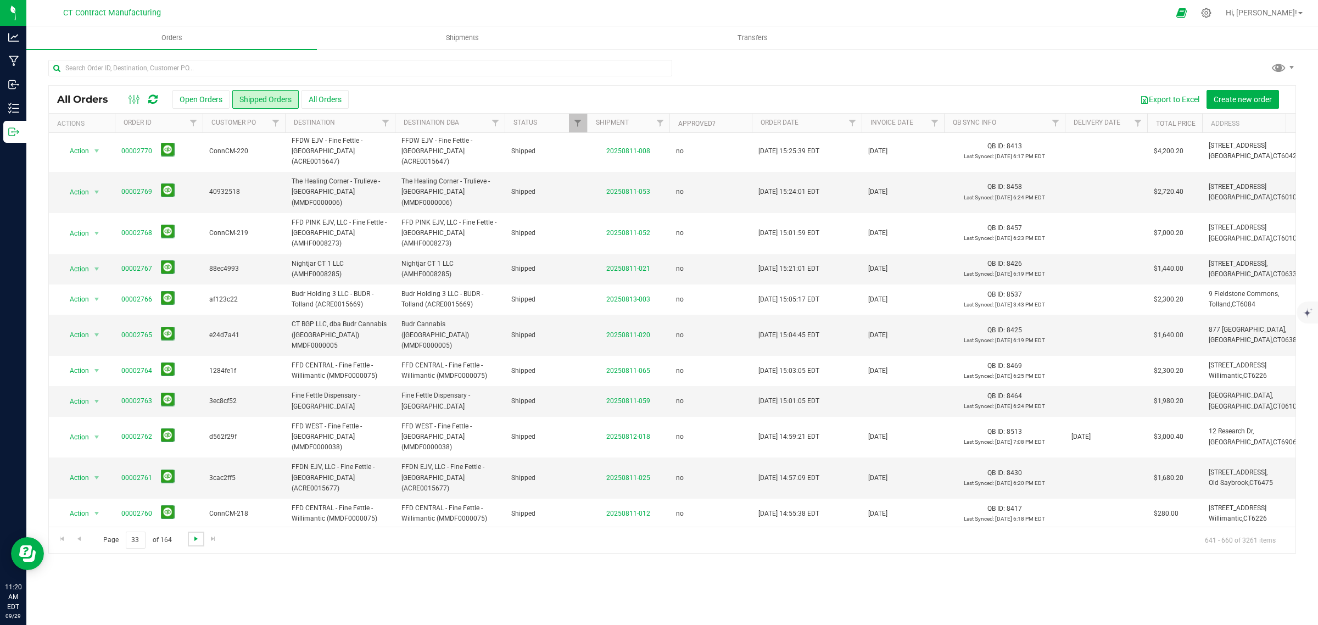
click at [196, 536] on span "Go to the next page" at bounding box center [196, 538] width 9 height 9
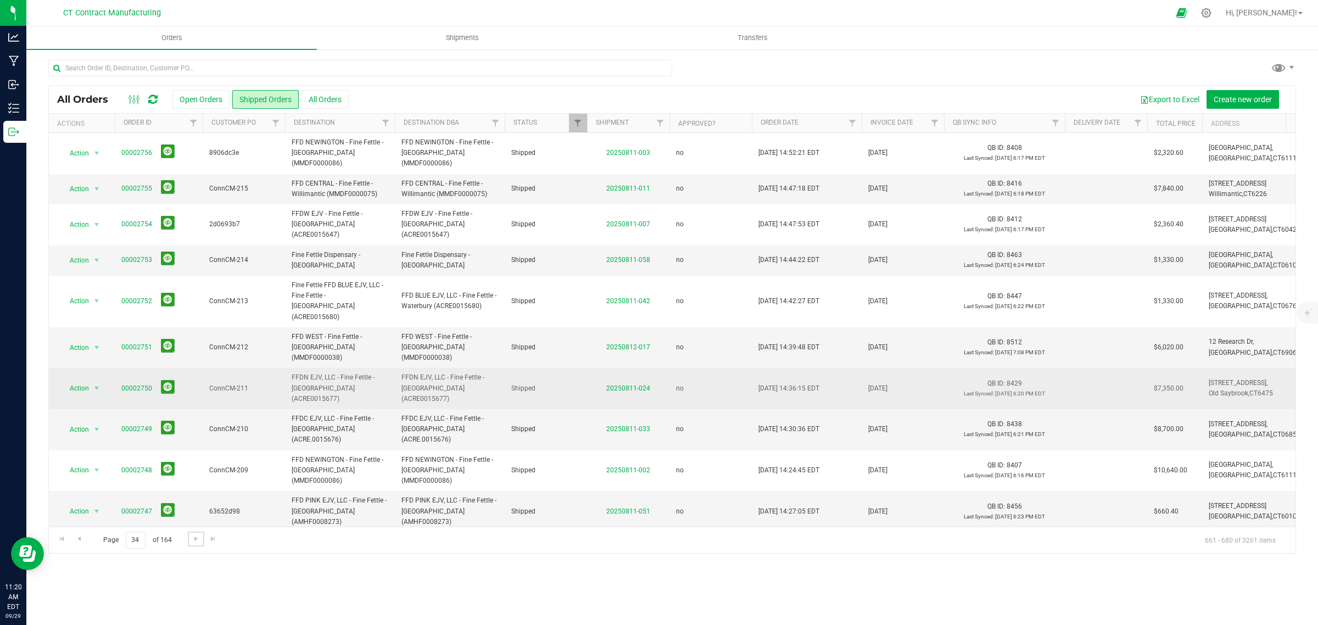
scroll to position [268, 0]
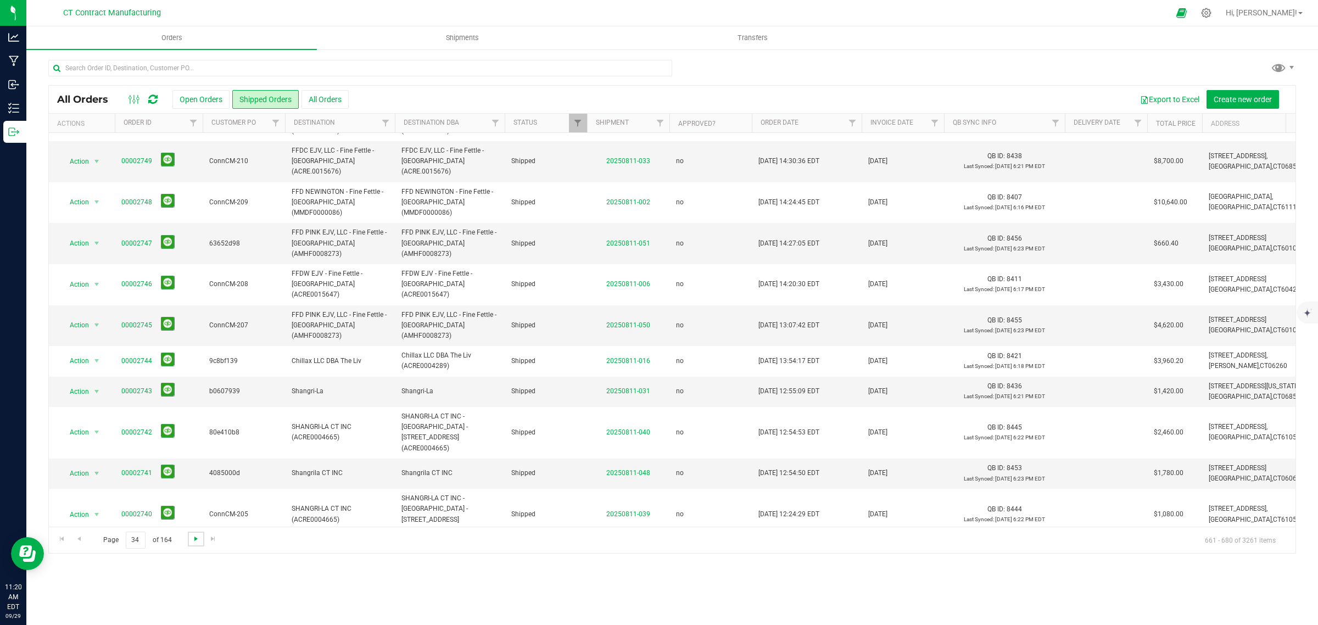
click at [194, 539] on span "Go to the next page" at bounding box center [196, 538] width 9 height 9
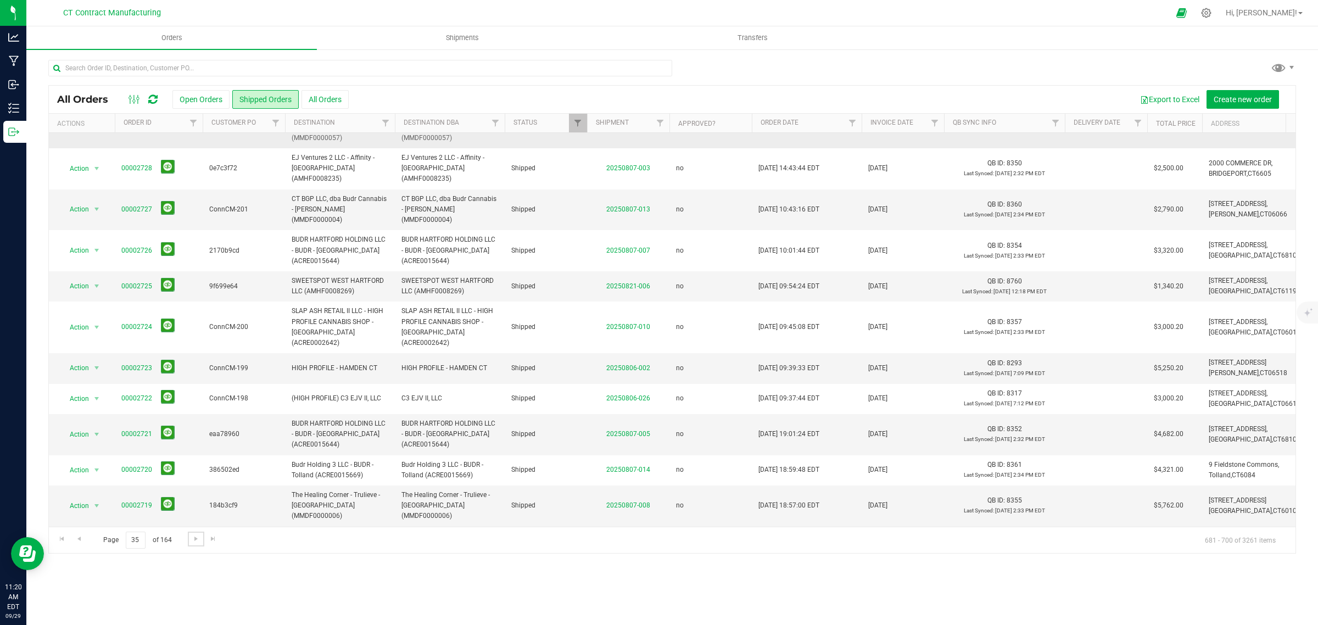
scroll to position [289, 0]
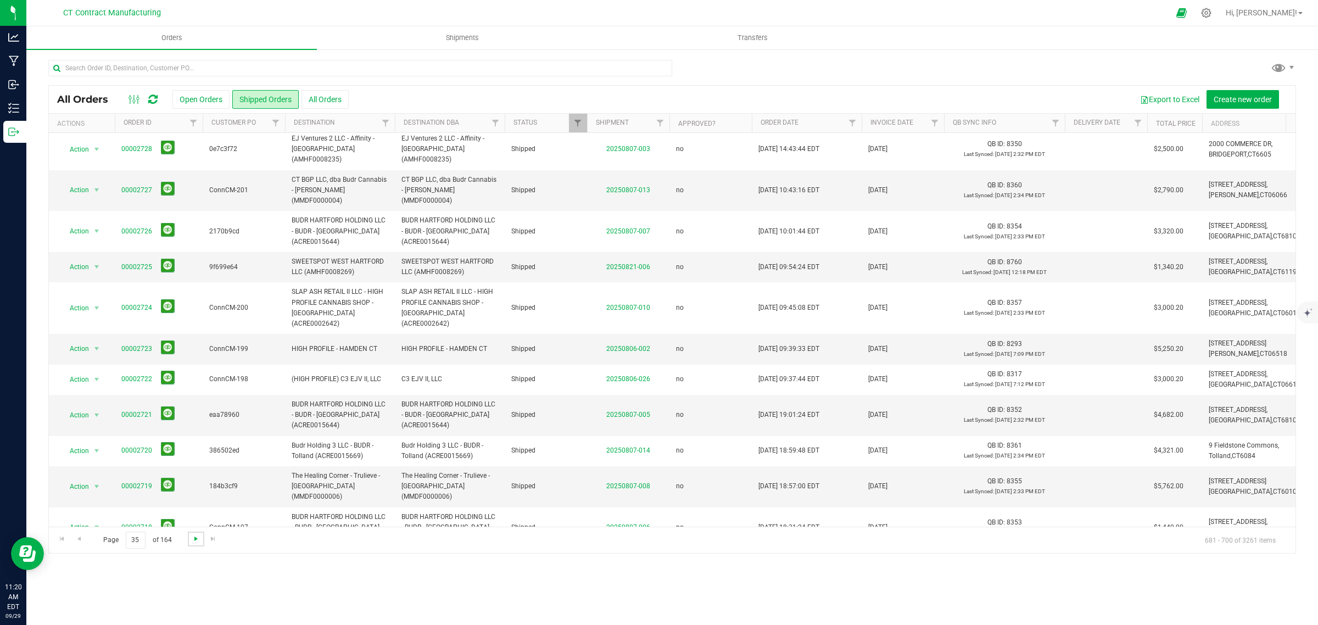
click at [195, 541] on span "Go to the next page" at bounding box center [196, 538] width 9 height 9
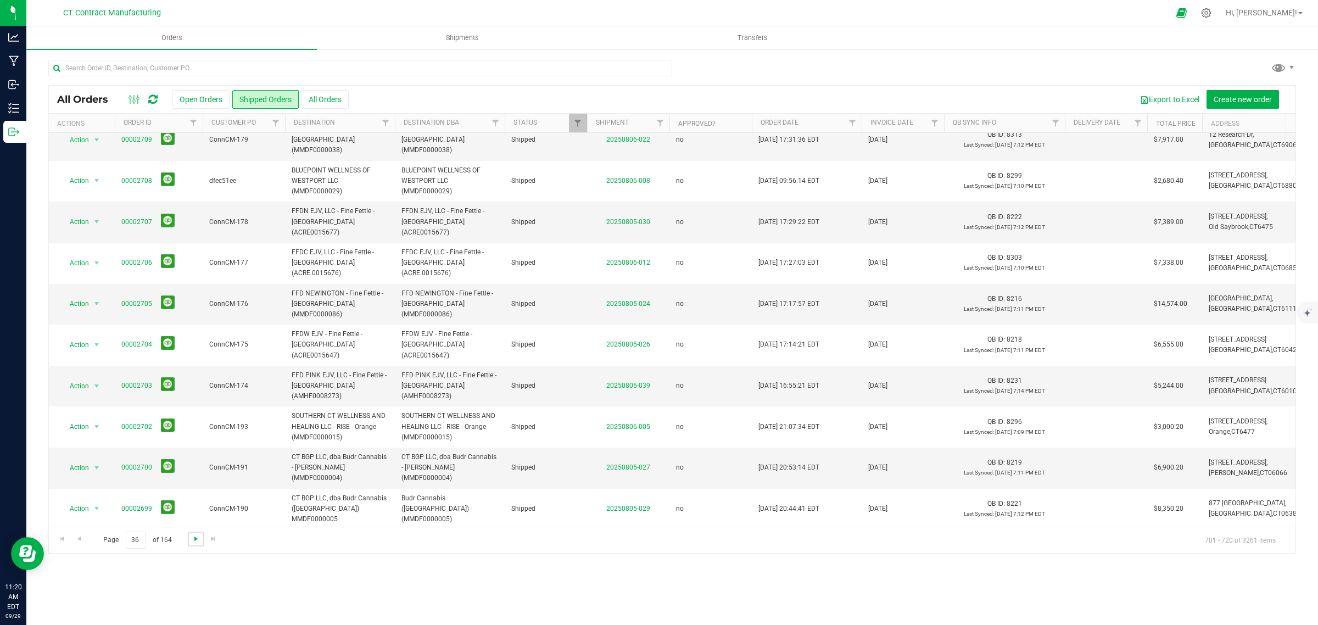
click at [198, 541] on span "Go to the next page" at bounding box center [196, 538] width 9 height 9
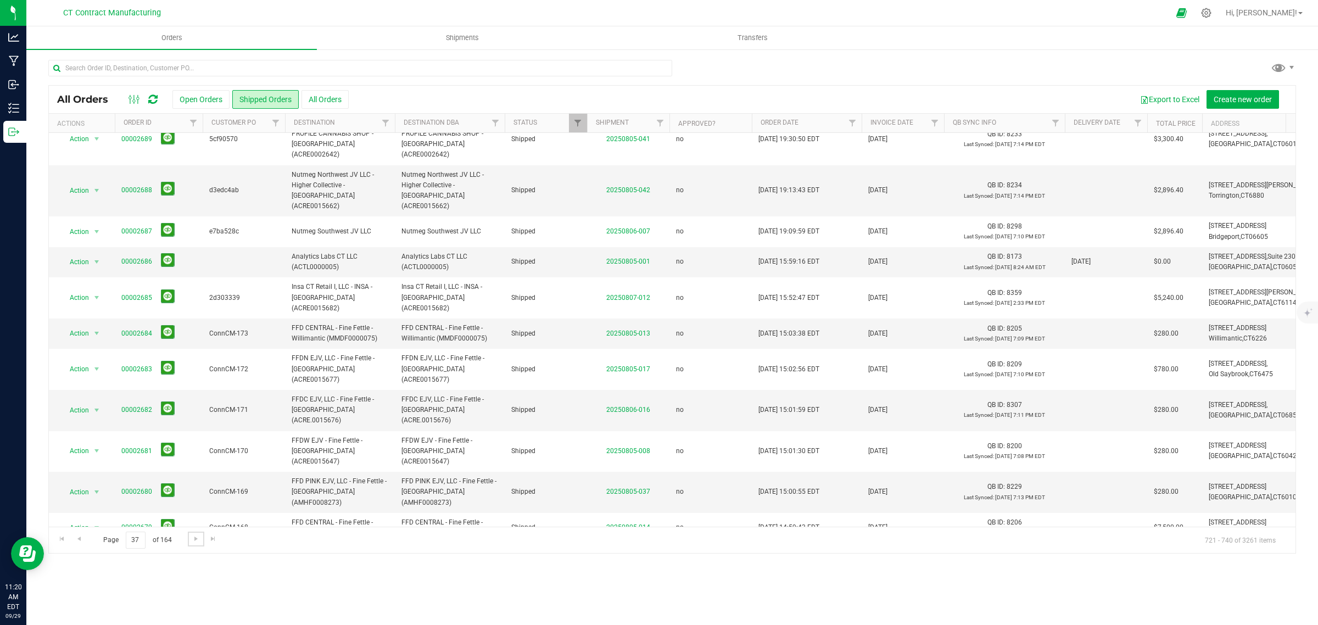
scroll to position [268, 0]
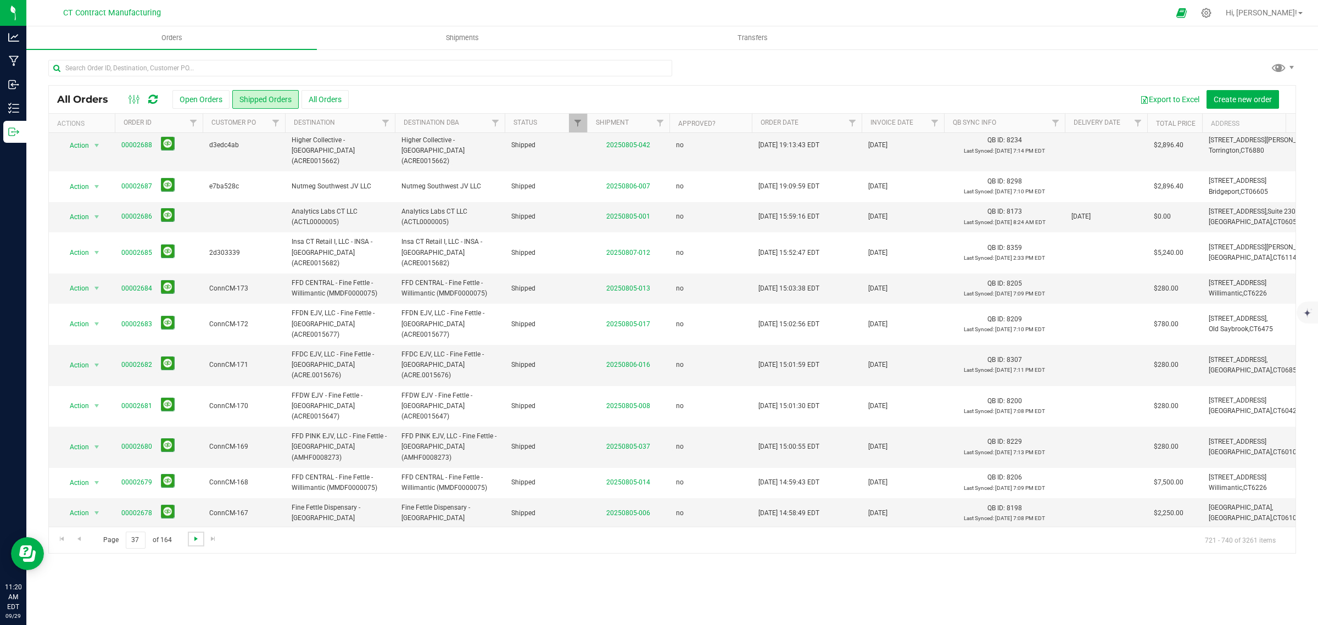
click at [198, 541] on span "Go to the next page" at bounding box center [196, 538] width 9 height 9
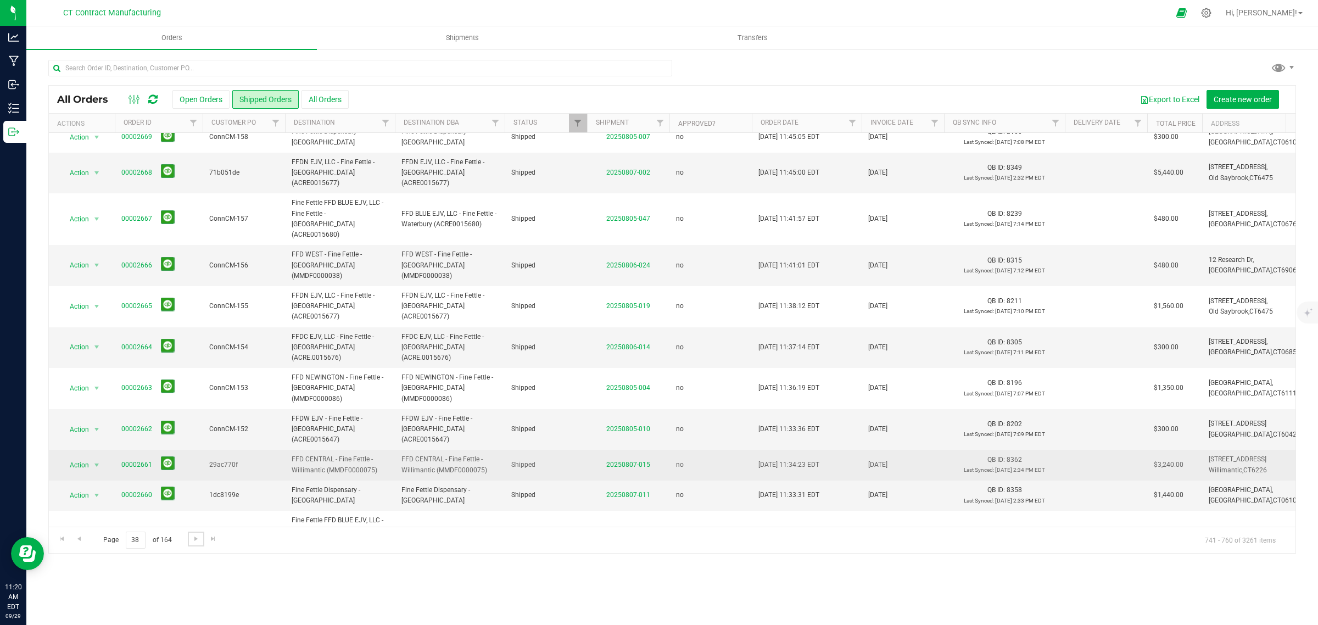
scroll to position [248, 0]
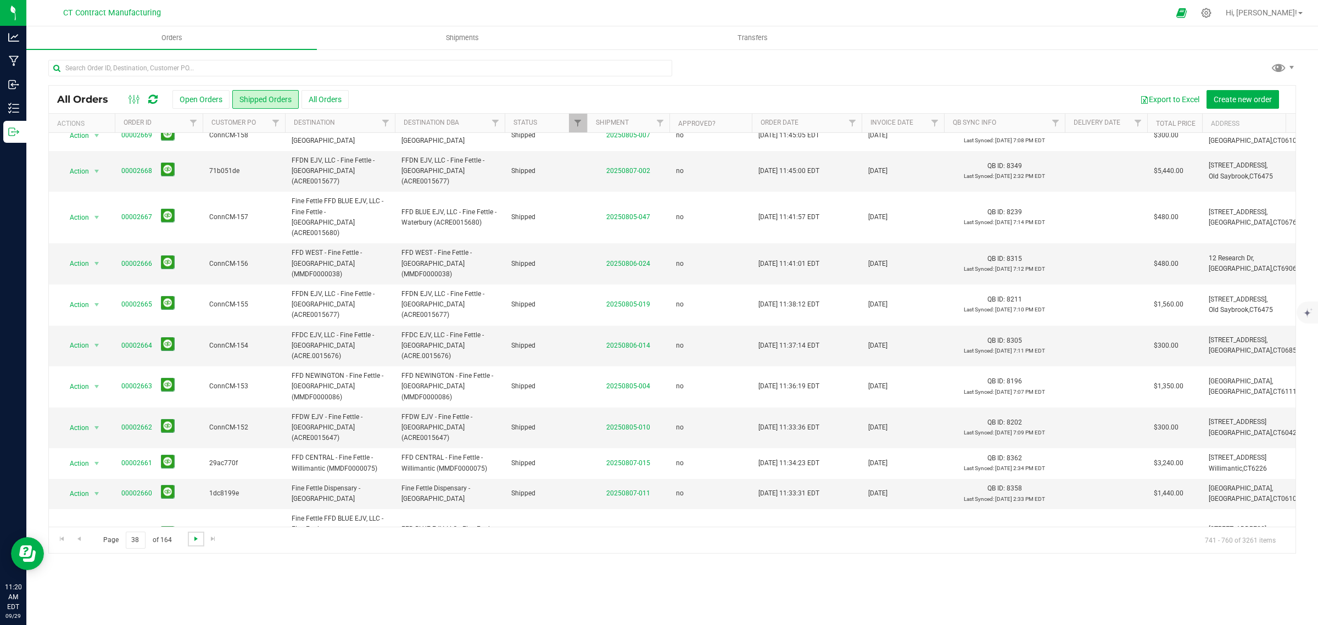
click at [198, 543] on span "Go to the next page" at bounding box center [196, 538] width 9 height 9
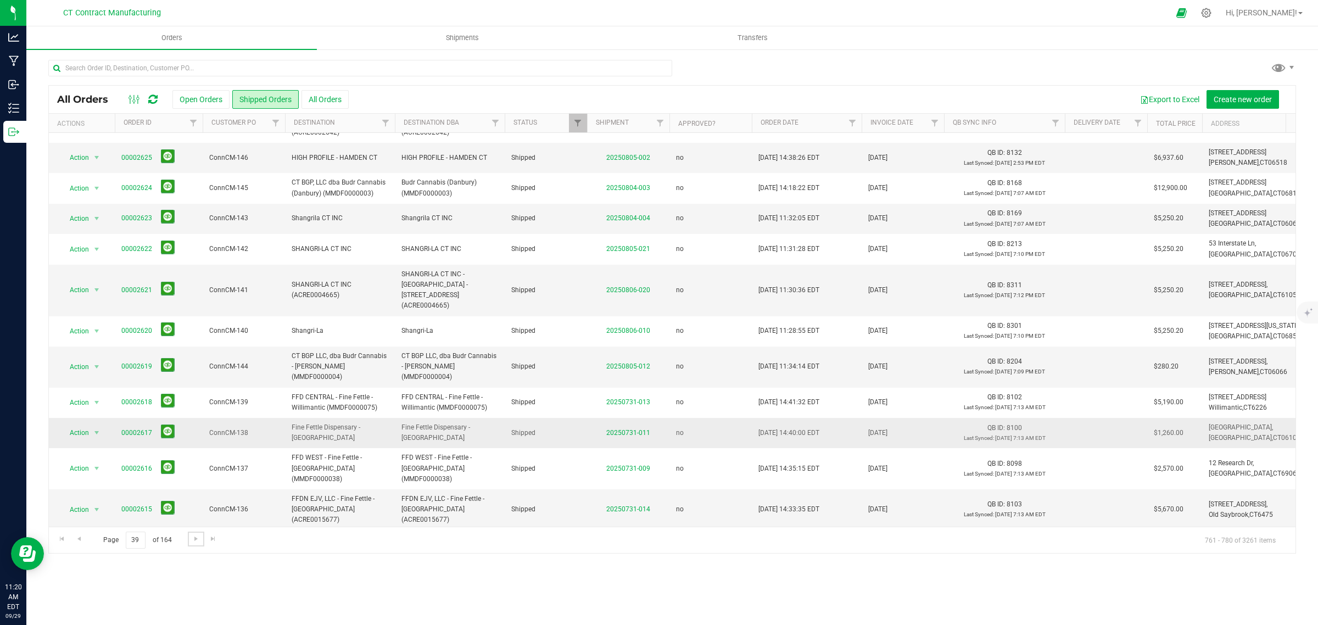
scroll to position [268, 0]
click at [199, 539] on span "Go to the next page" at bounding box center [196, 538] width 9 height 9
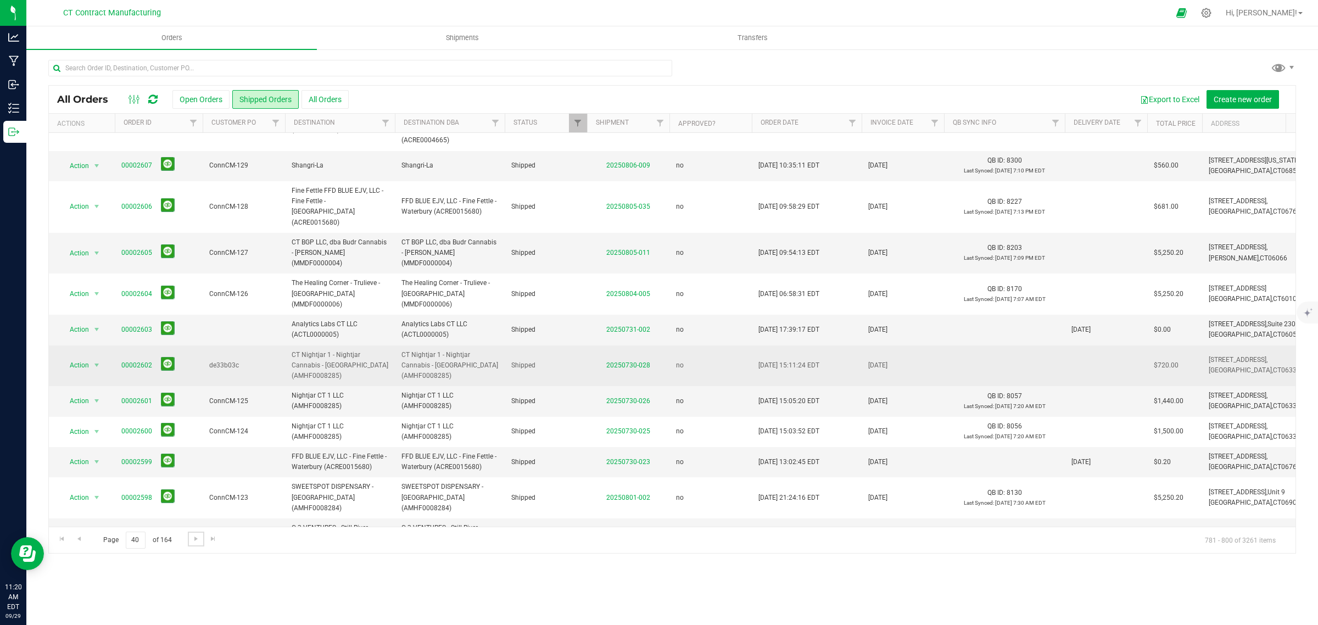
scroll to position [188, 0]
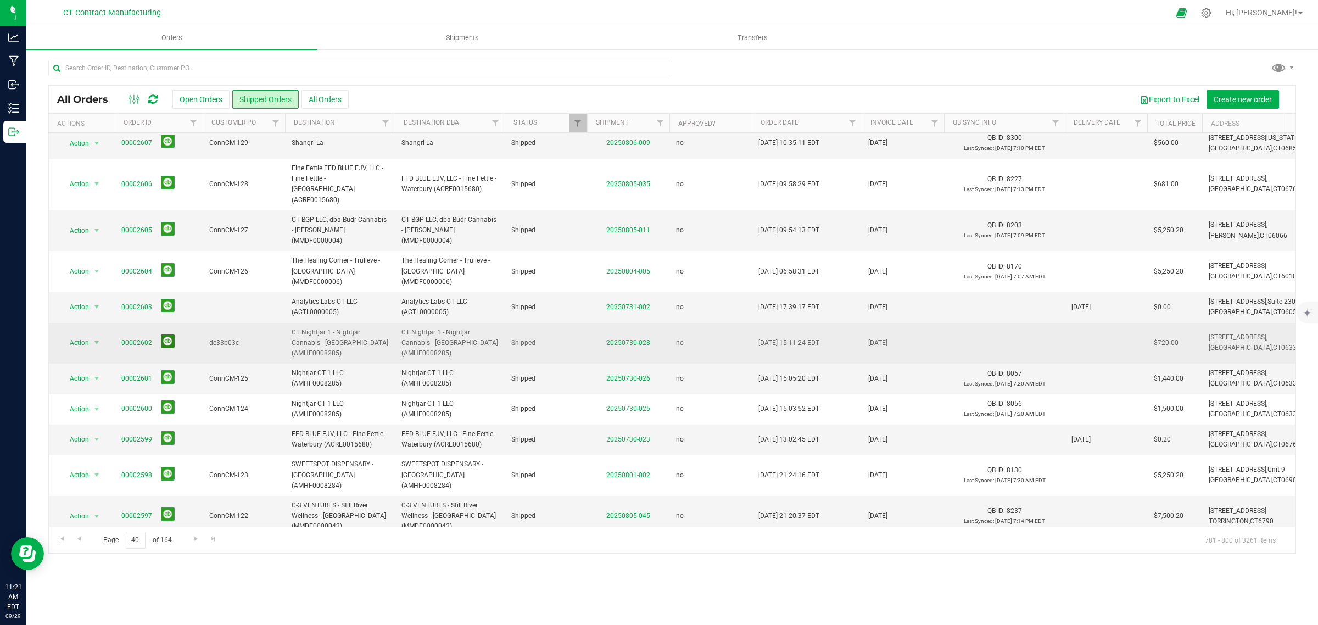
click at [168, 334] on button at bounding box center [168, 341] width 14 height 14
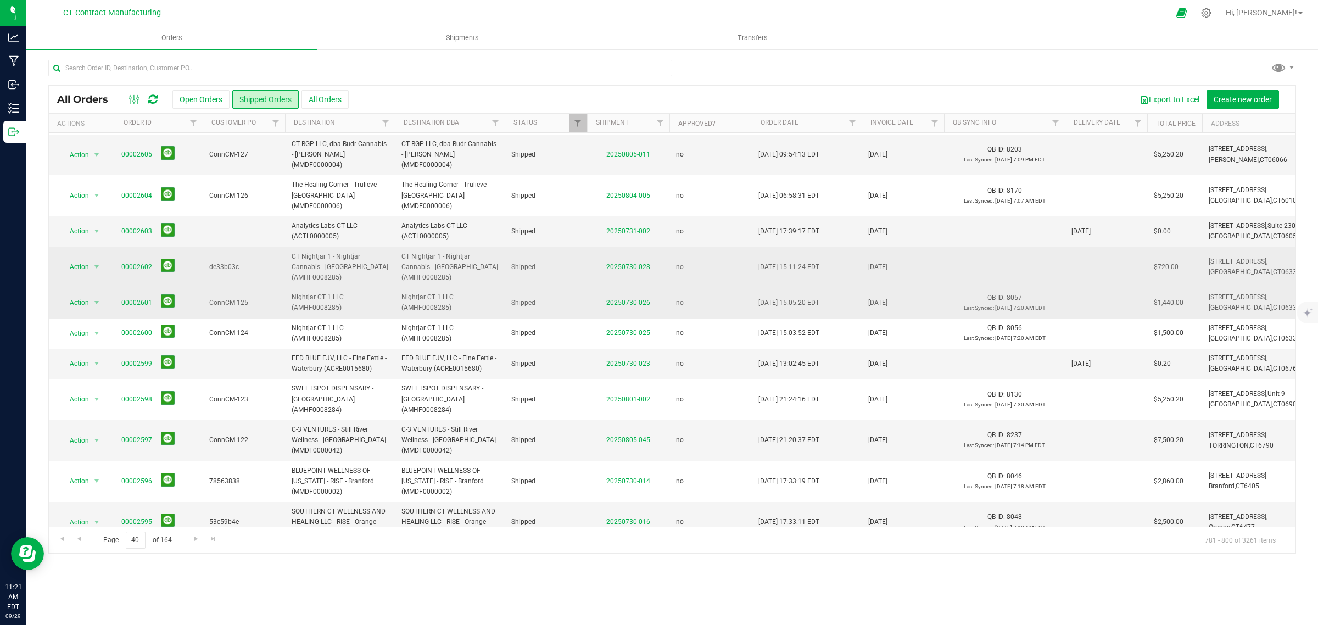
scroll to position [279, 0]
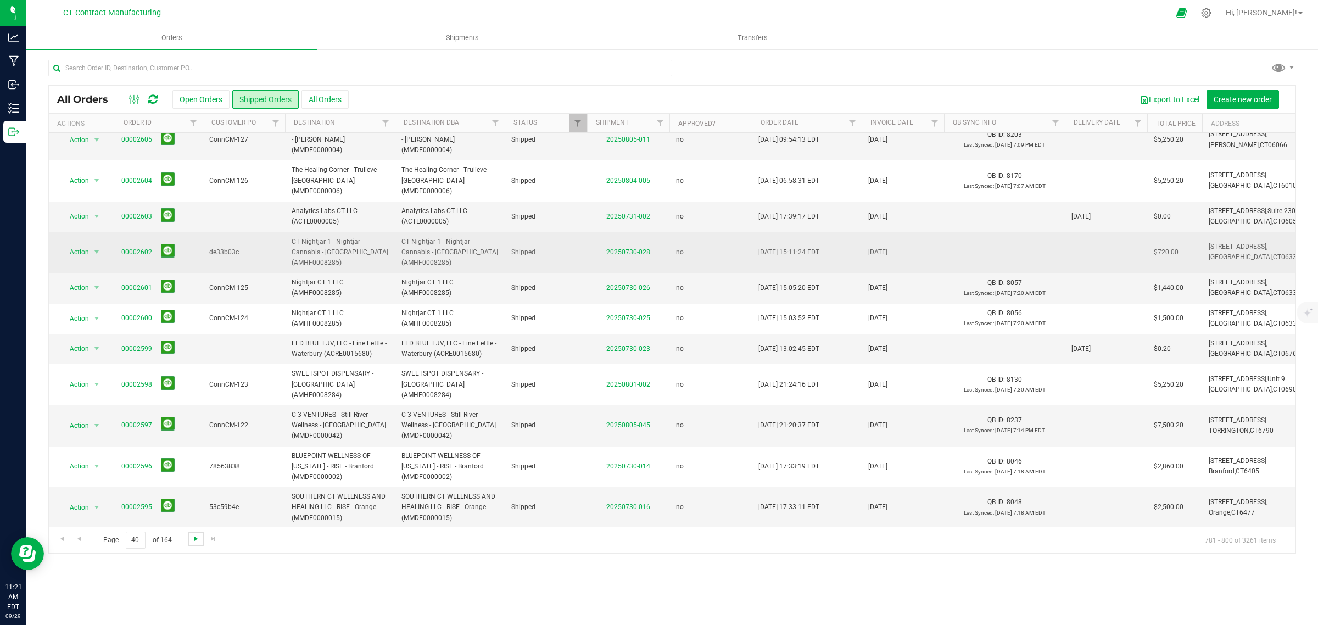
click at [193, 536] on span "Go to the next page" at bounding box center [196, 538] width 9 height 9
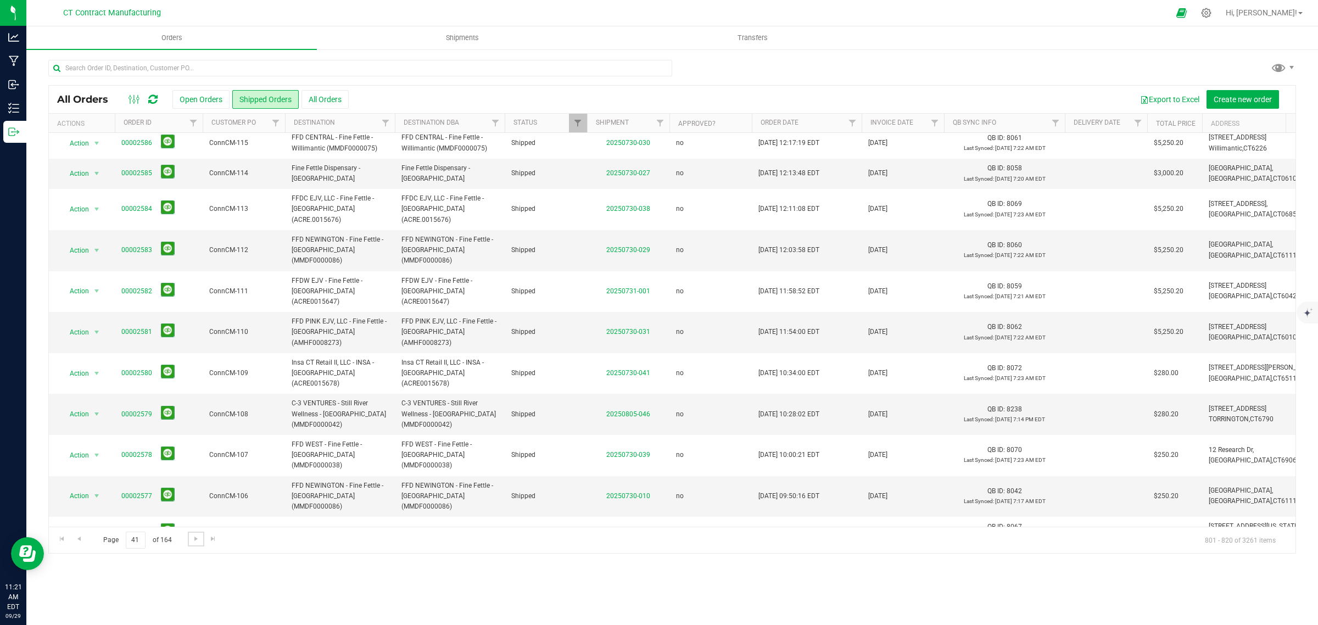
scroll to position [258, 0]
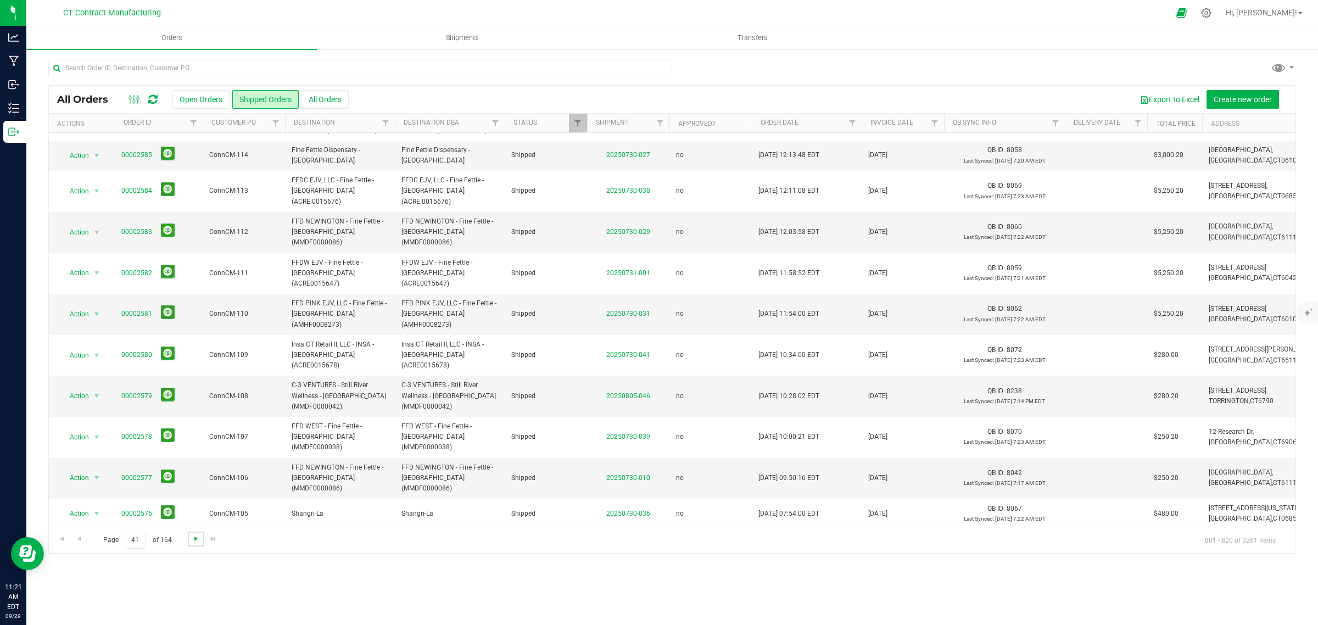
click at [192, 538] on span "Go to the next page" at bounding box center [196, 538] width 9 height 9
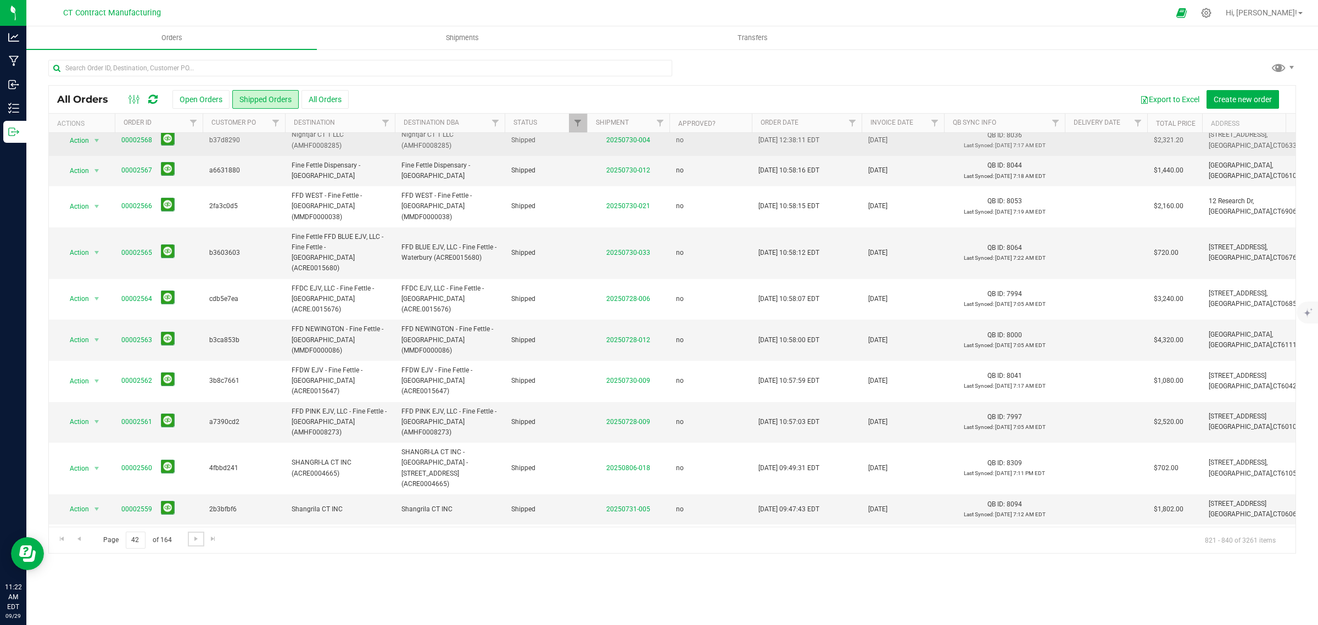
scroll to position [268, 0]
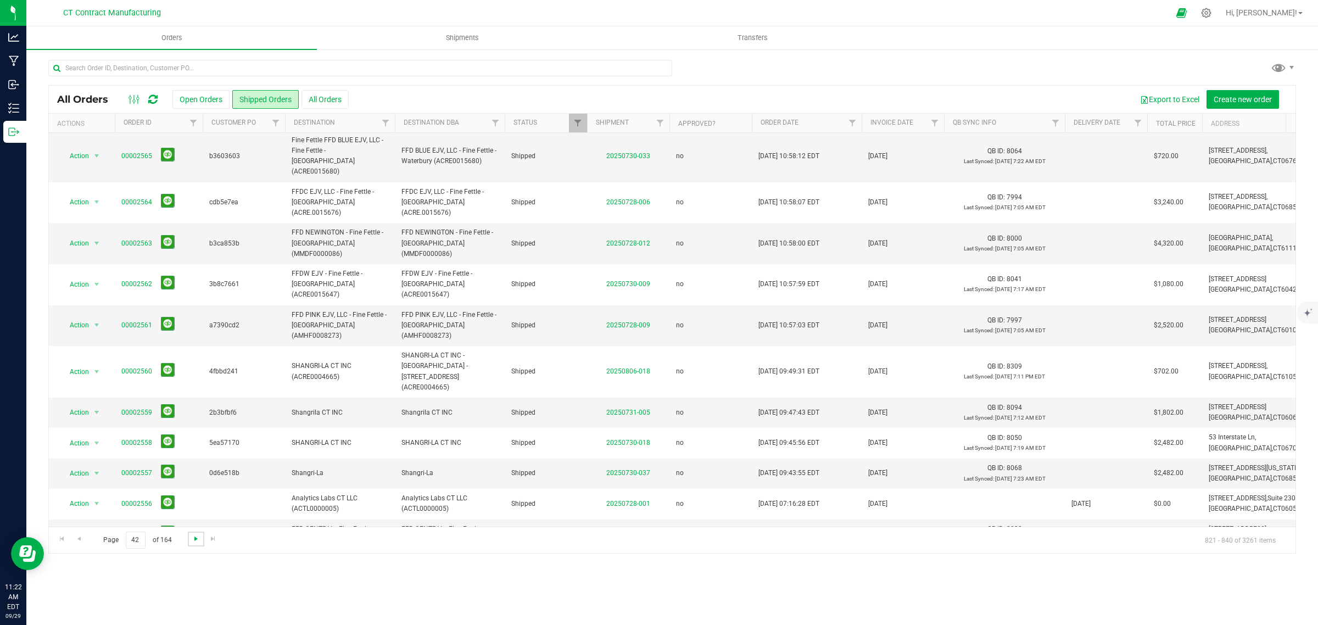
click at [194, 540] on span "Go to the next page" at bounding box center [196, 538] width 9 height 9
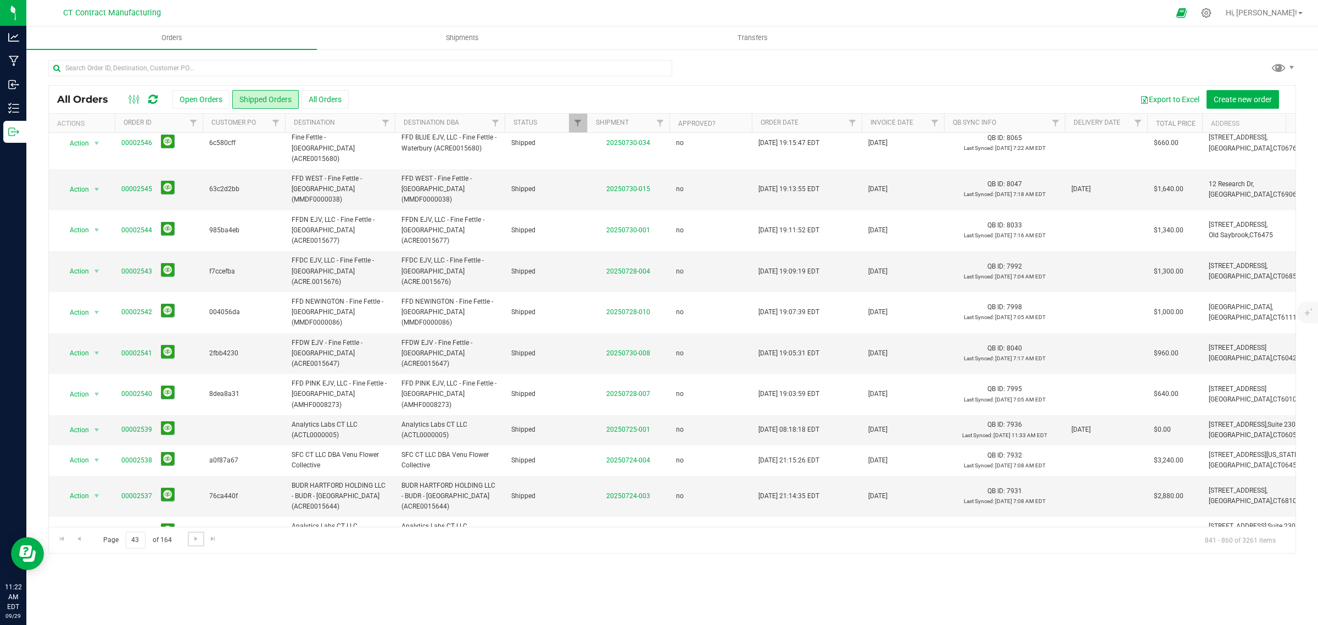
scroll to position [248, 0]
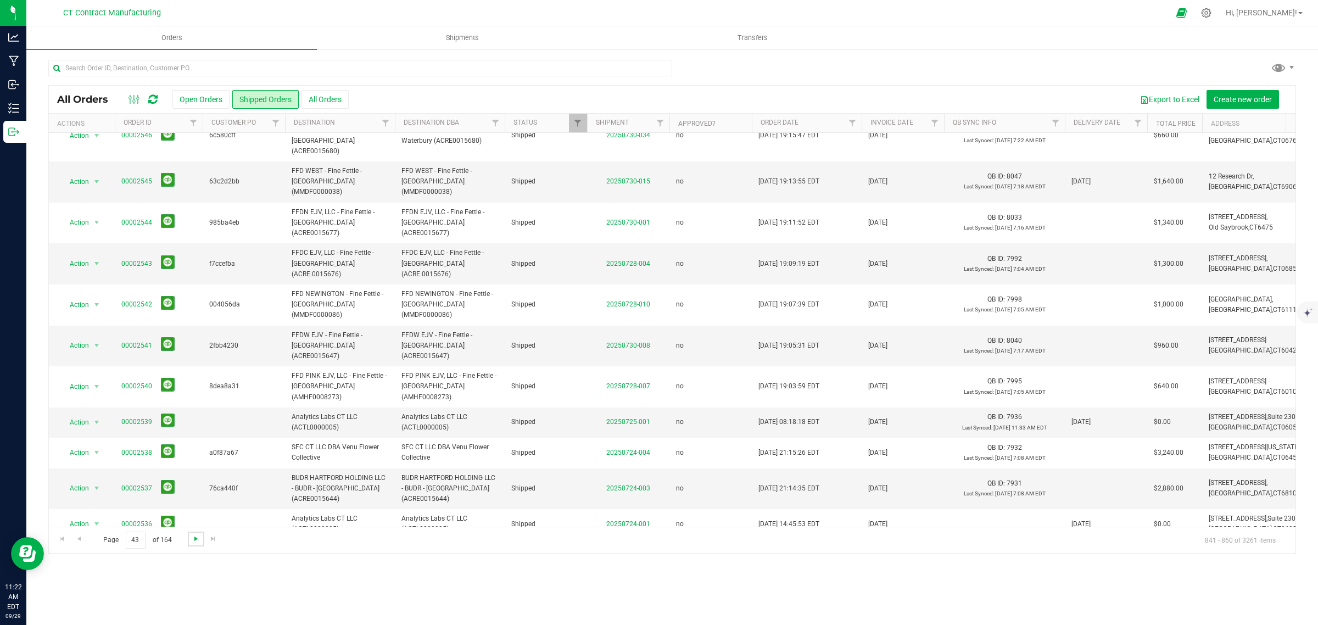
click at [195, 541] on span "Go to the next page" at bounding box center [196, 538] width 9 height 9
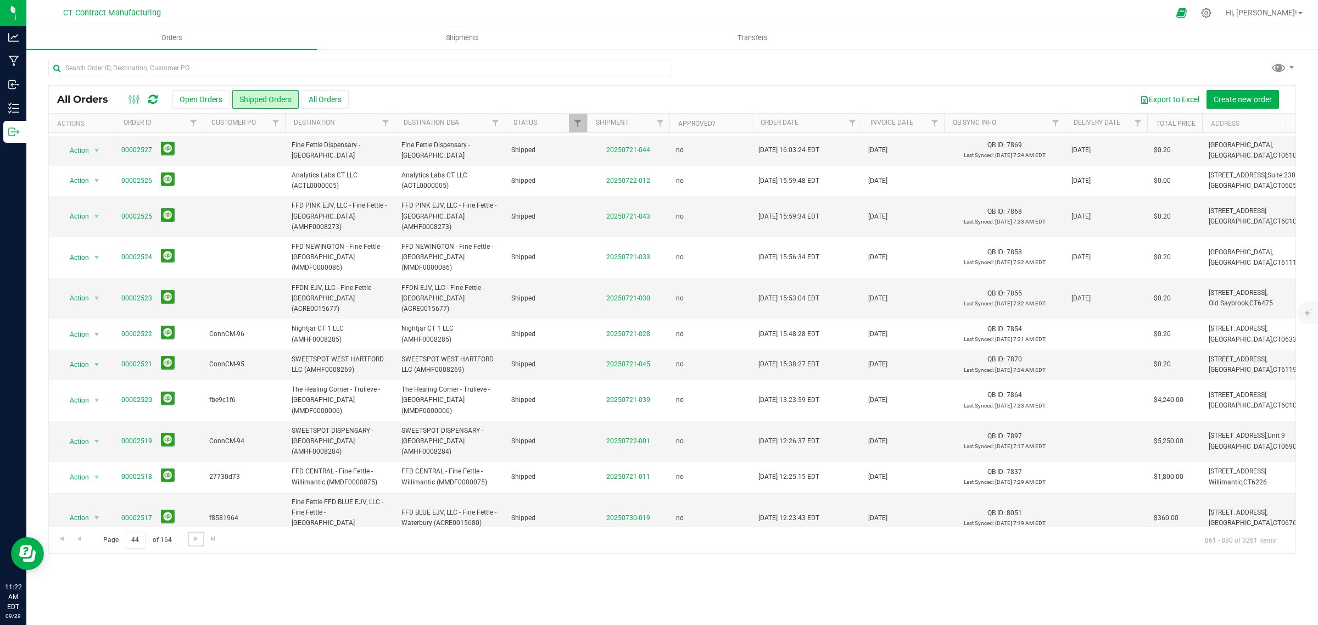
scroll to position [237, 0]
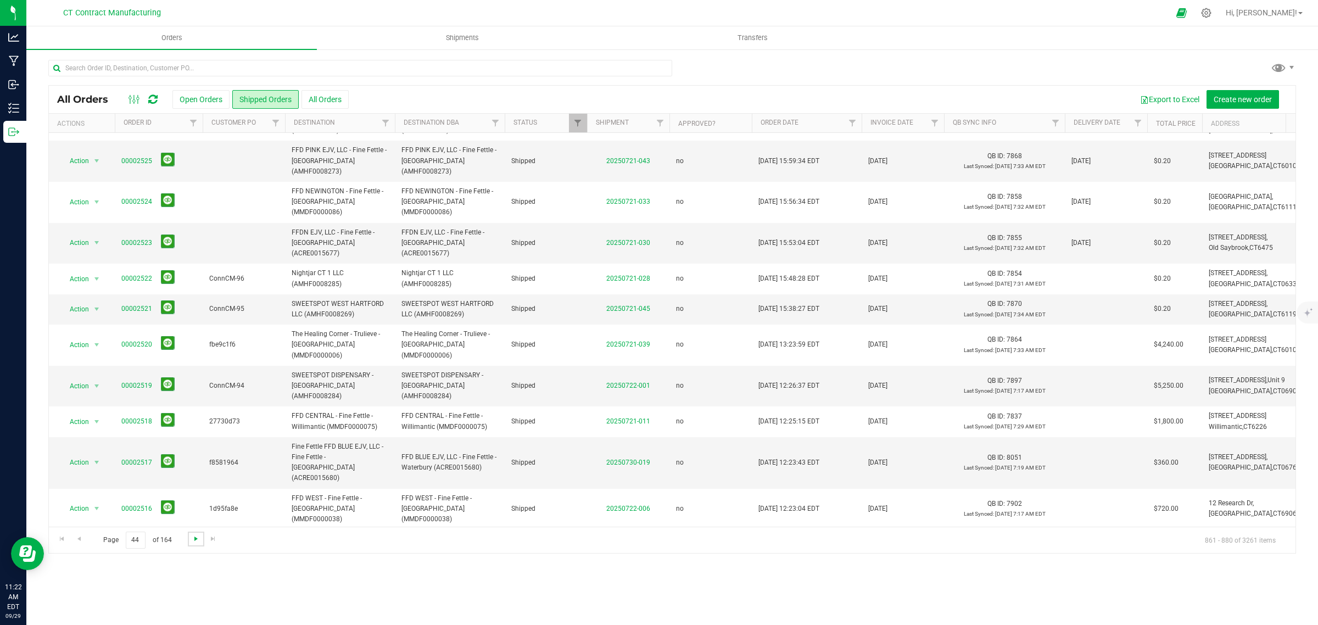
click at [196, 537] on span "Go to the next page" at bounding box center [196, 538] width 9 height 9
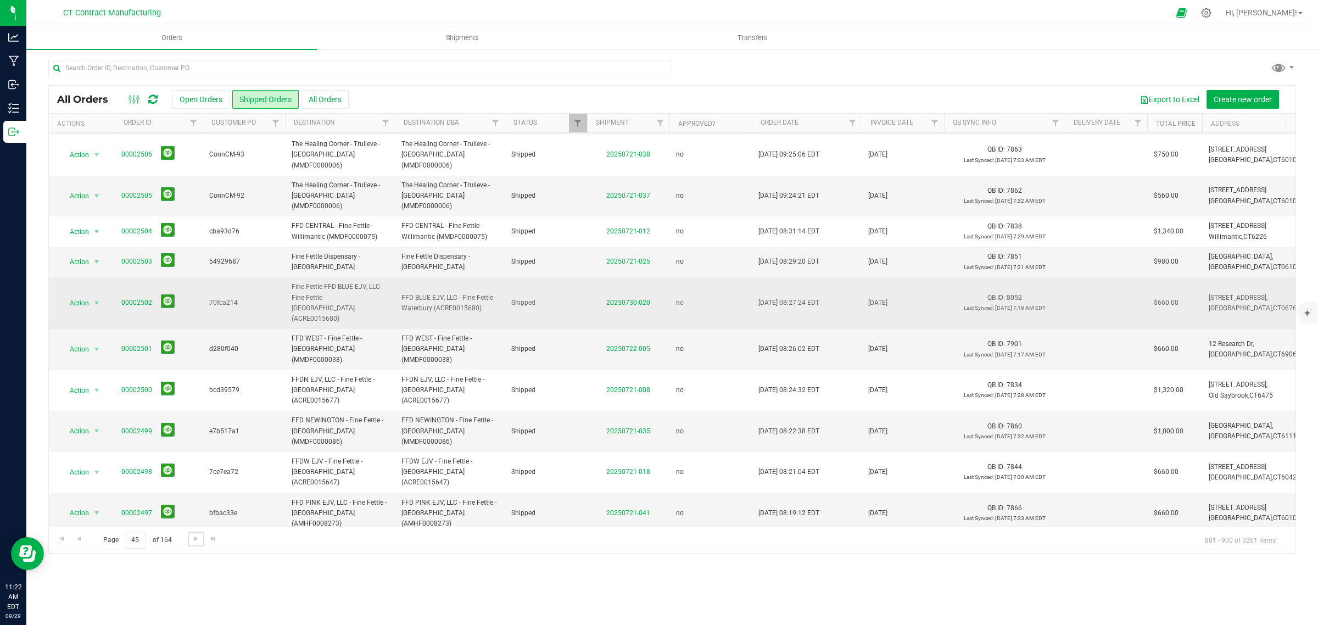
scroll to position [258, 0]
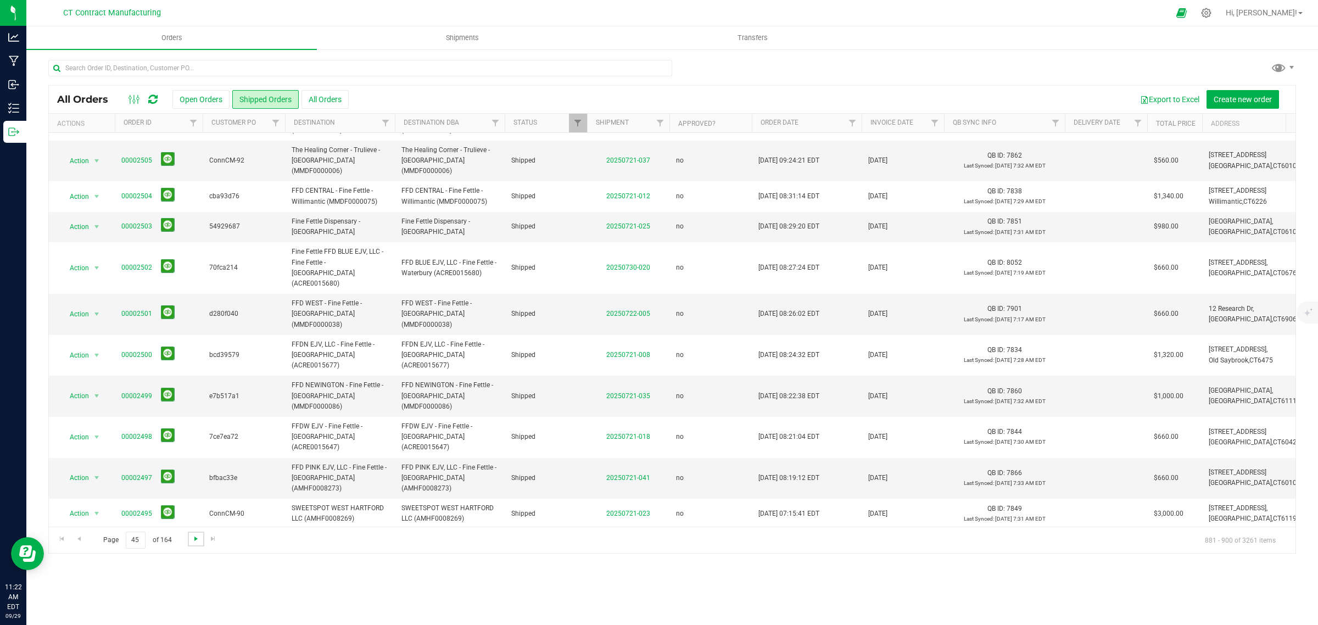
click at [198, 539] on span "Go to the next page" at bounding box center [196, 538] width 9 height 9
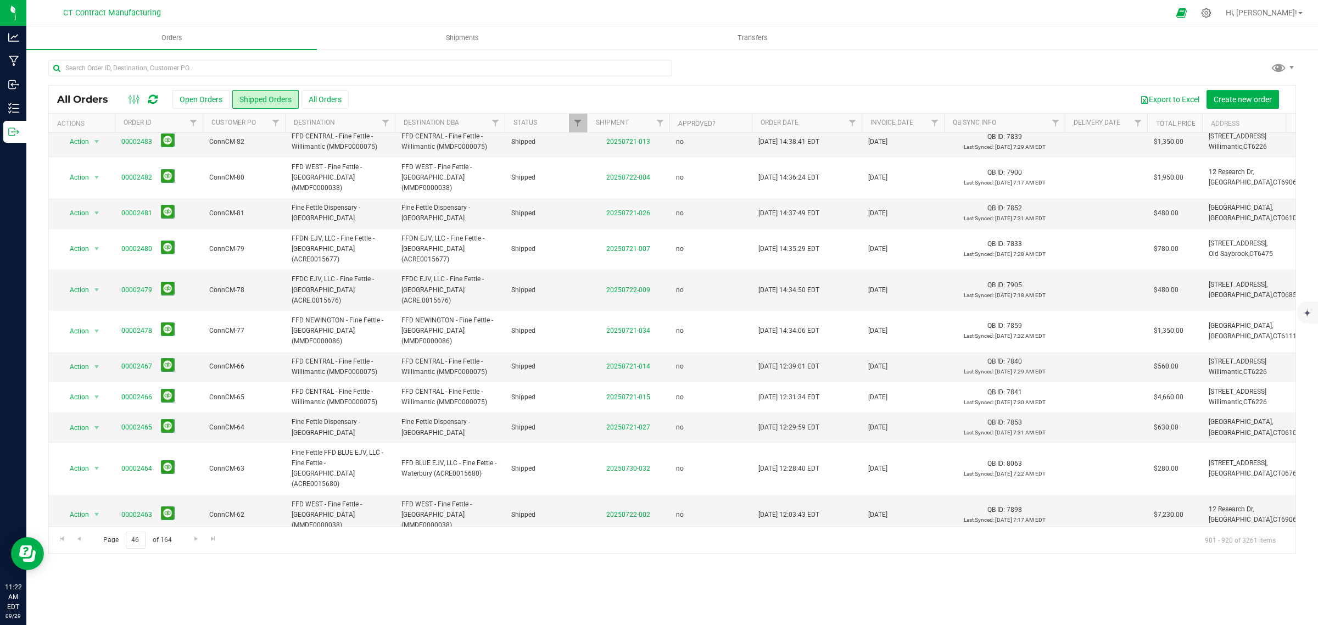
scroll to position [248, 0]
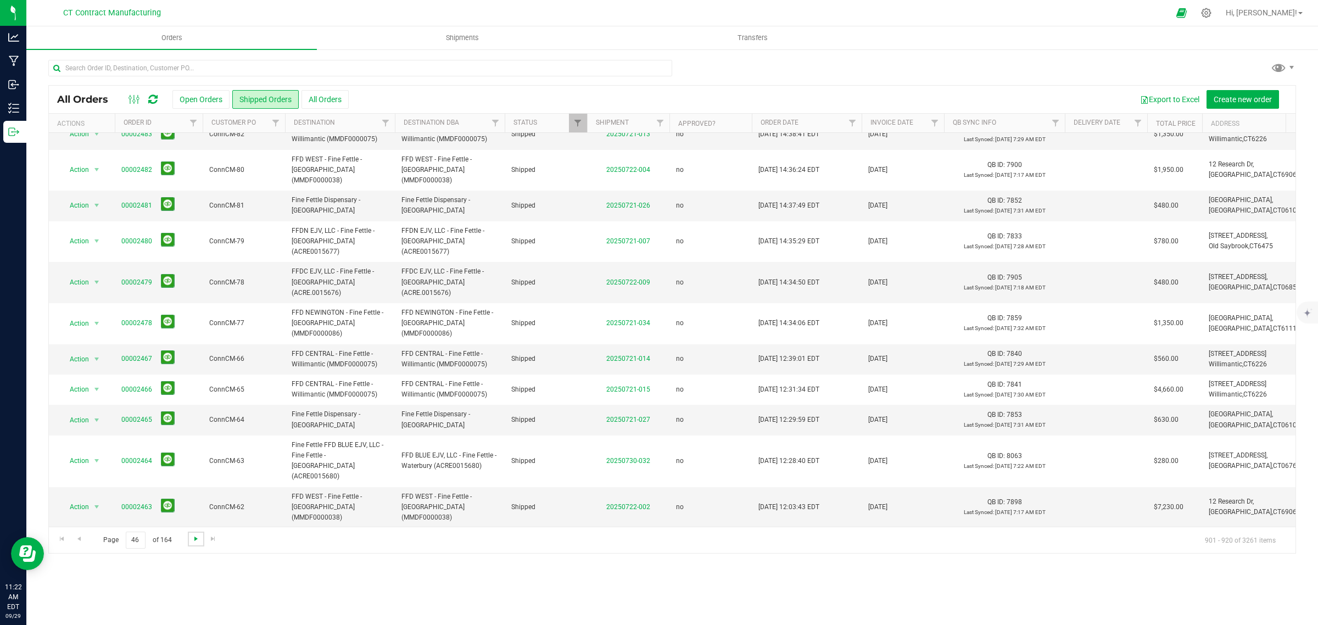
click at [196, 539] on span "Go to the next page" at bounding box center [196, 538] width 9 height 9
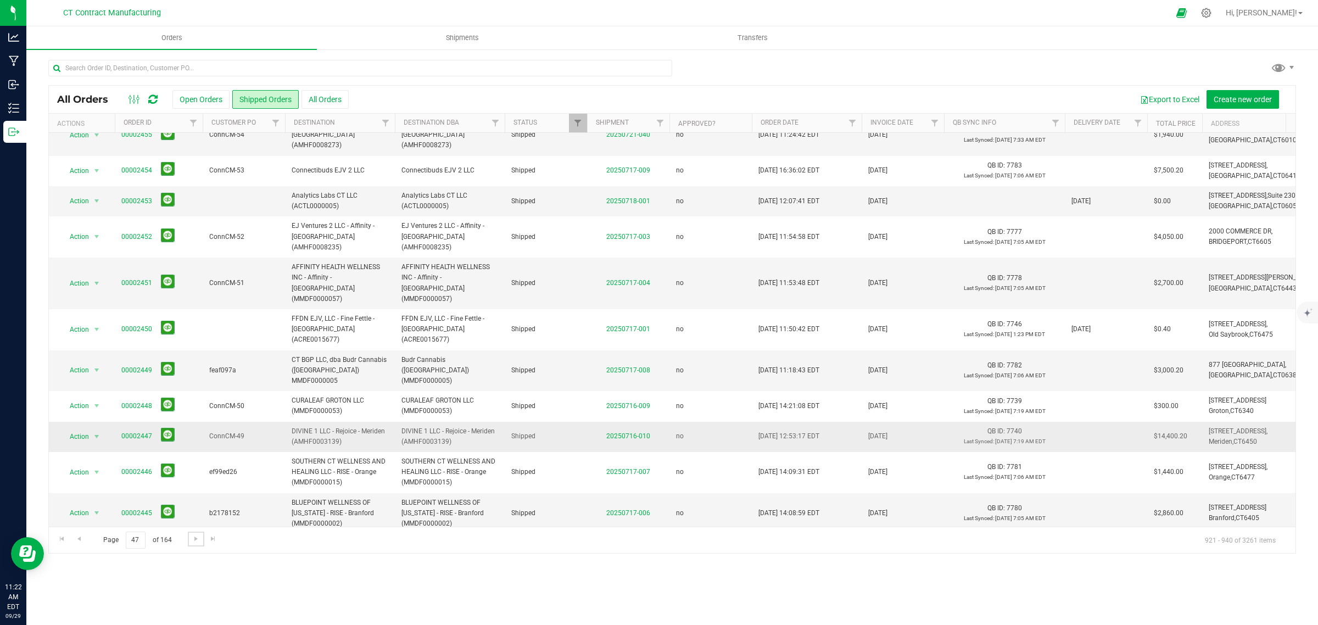
scroll to position [268, 0]
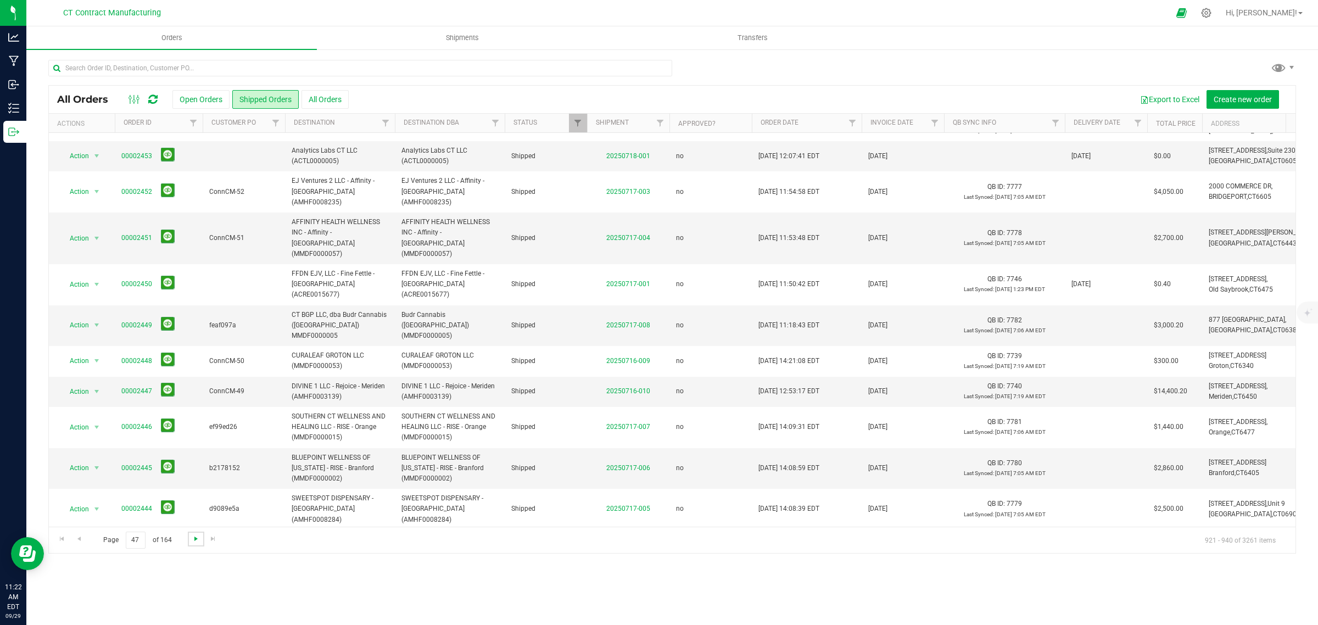
click at [195, 539] on span "Go to the next page" at bounding box center [196, 538] width 9 height 9
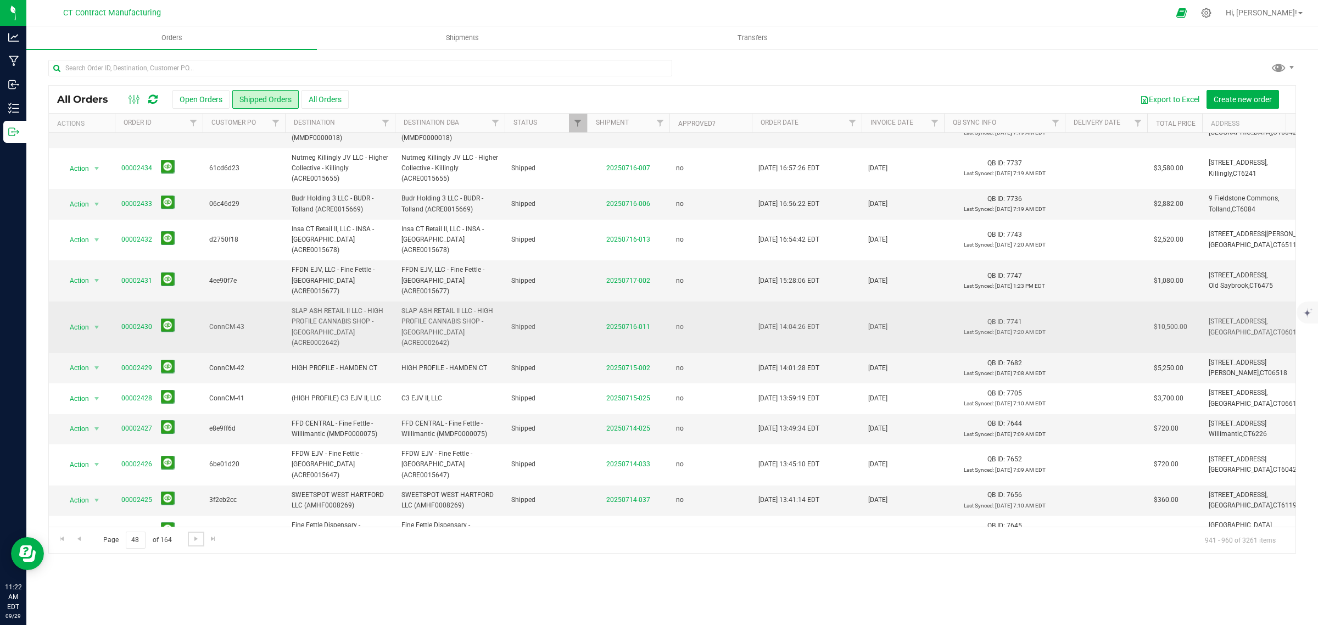
scroll to position [248, 0]
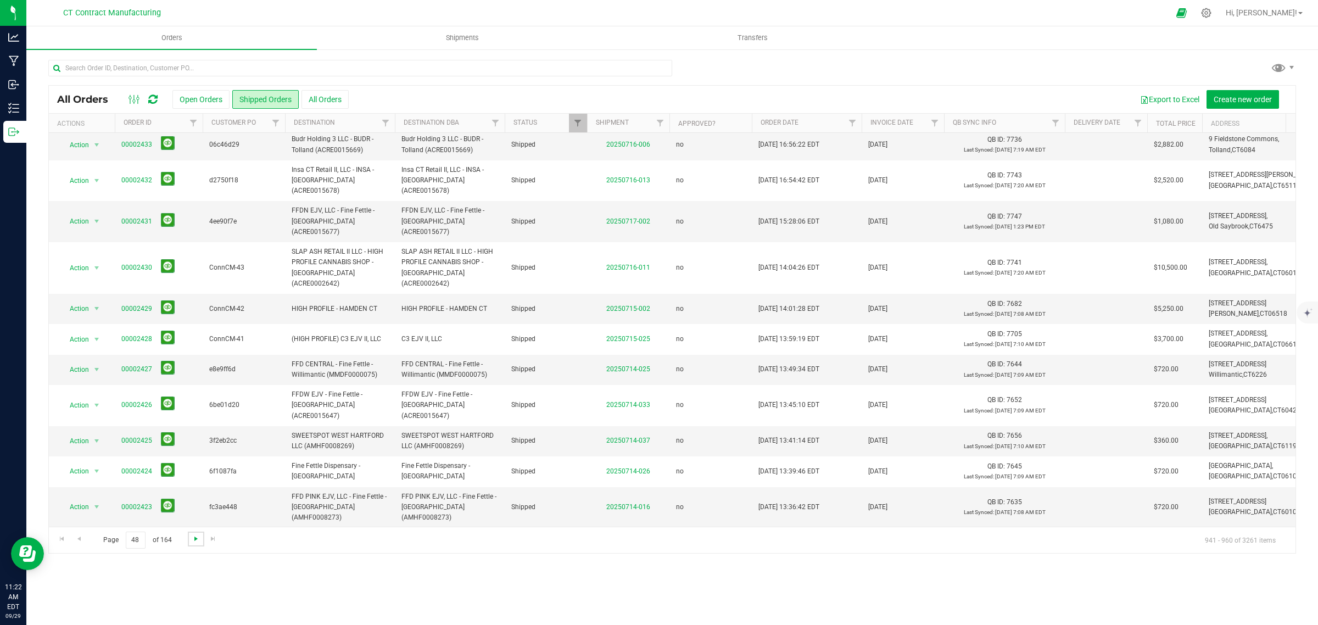
click at [196, 541] on span "Go to the next page" at bounding box center [196, 538] width 9 height 9
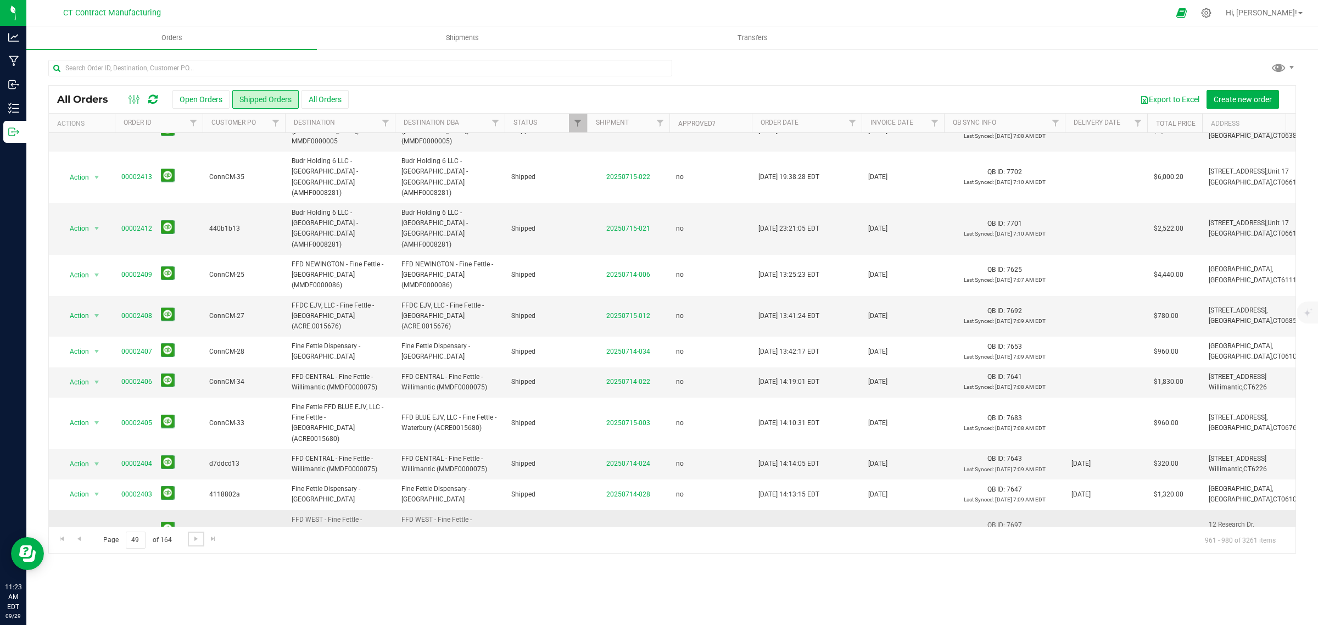
scroll to position [237, 0]
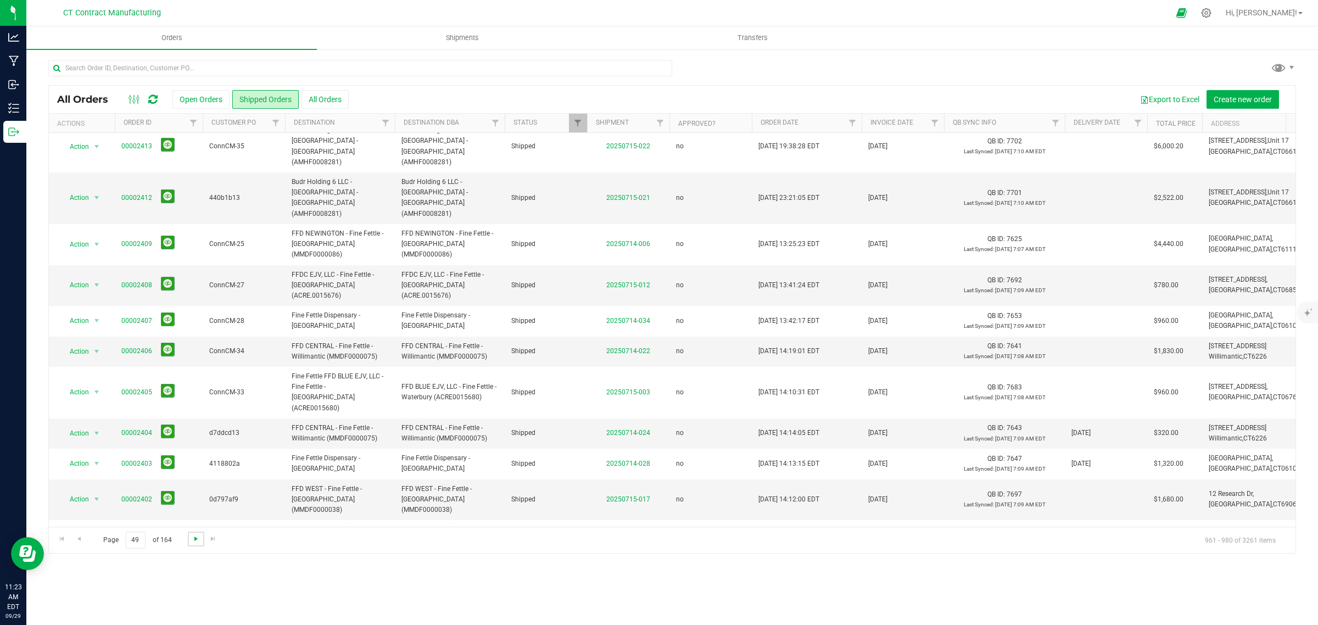
click at [195, 537] on span "Go to the next page" at bounding box center [196, 538] width 9 height 9
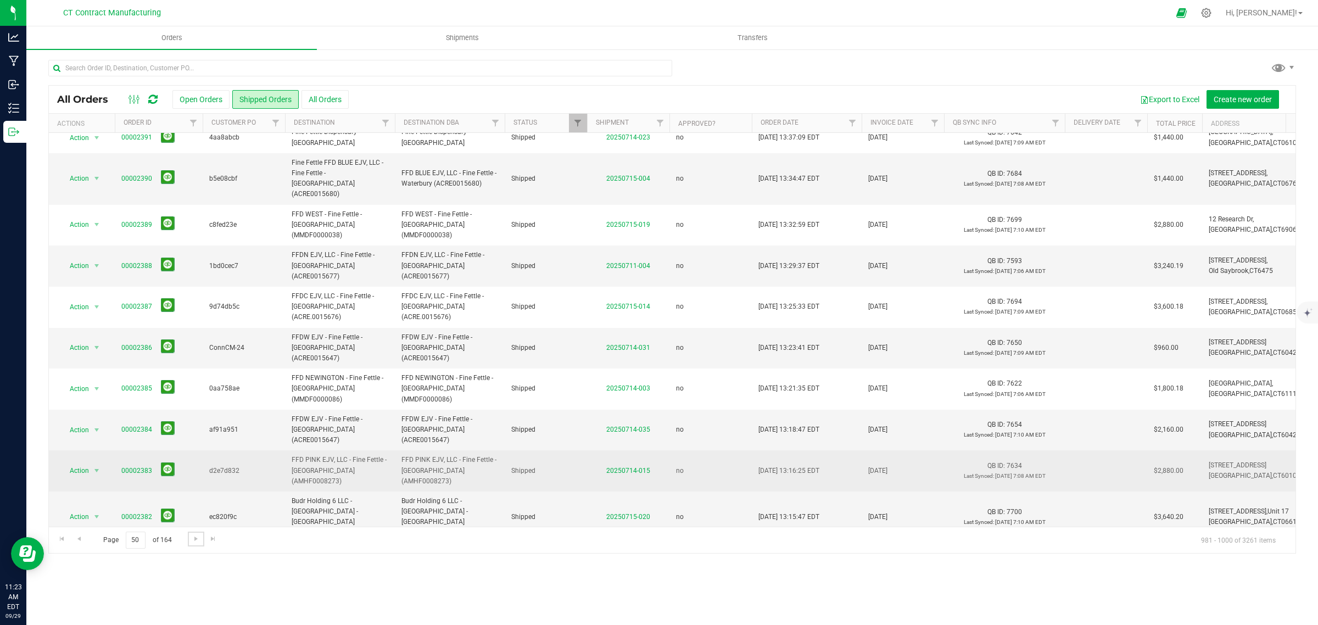
scroll to position [248, 0]
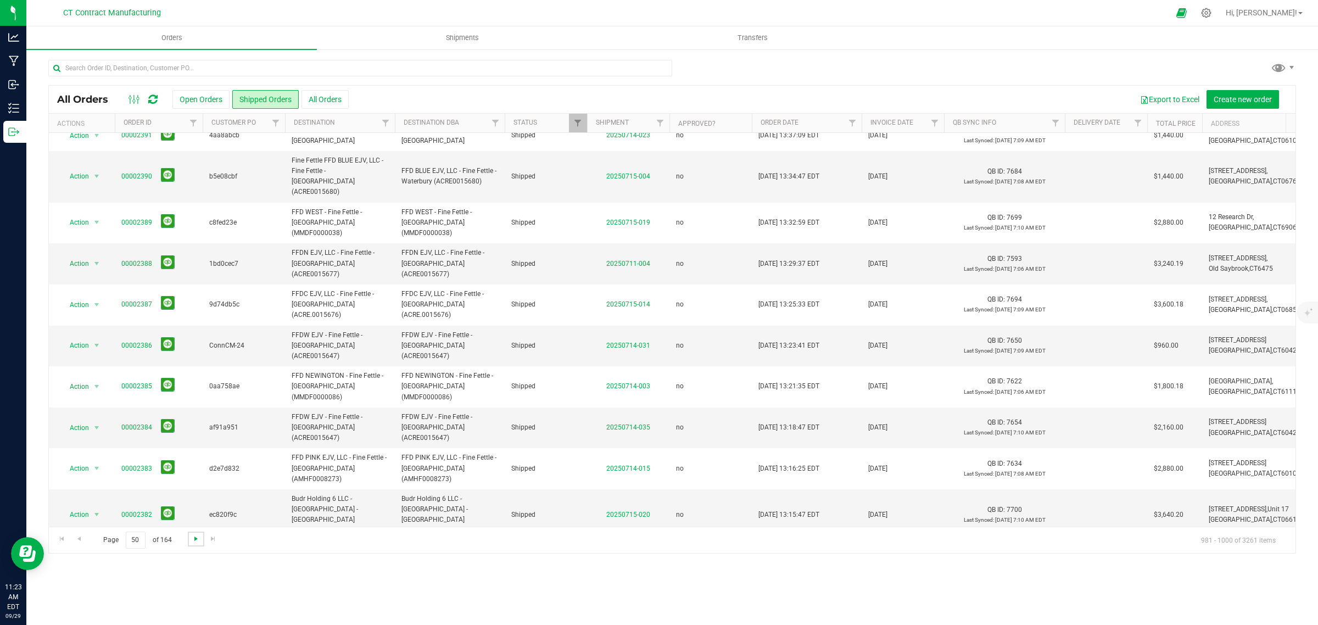
click at [194, 539] on span "Go to the next page" at bounding box center [196, 538] width 9 height 9
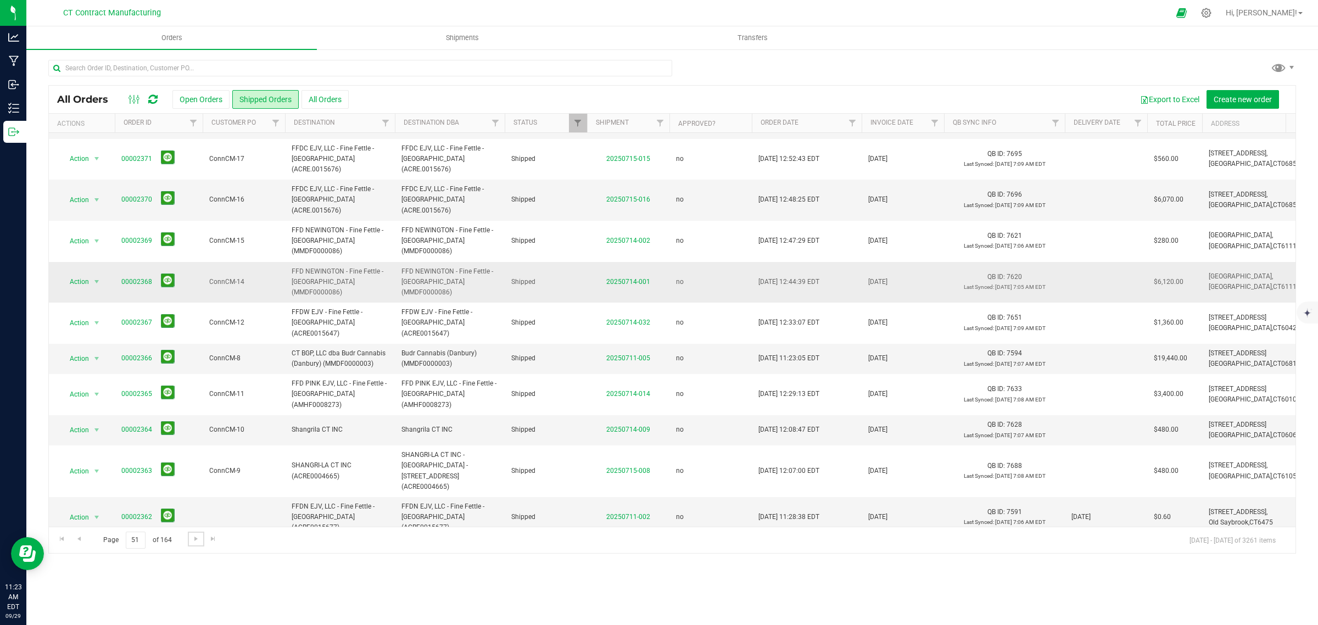
scroll to position [258, 0]
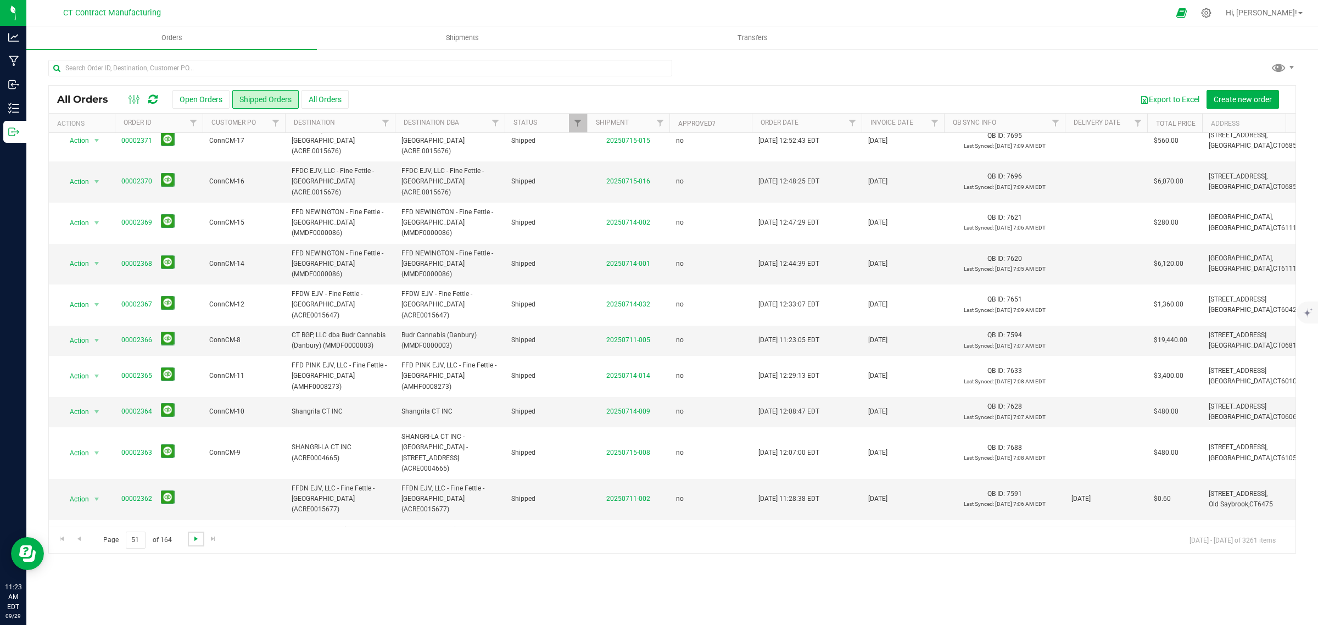
click at [195, 536] on span "Go to the next page" at bounding box center [196, 538] width 9 height 9
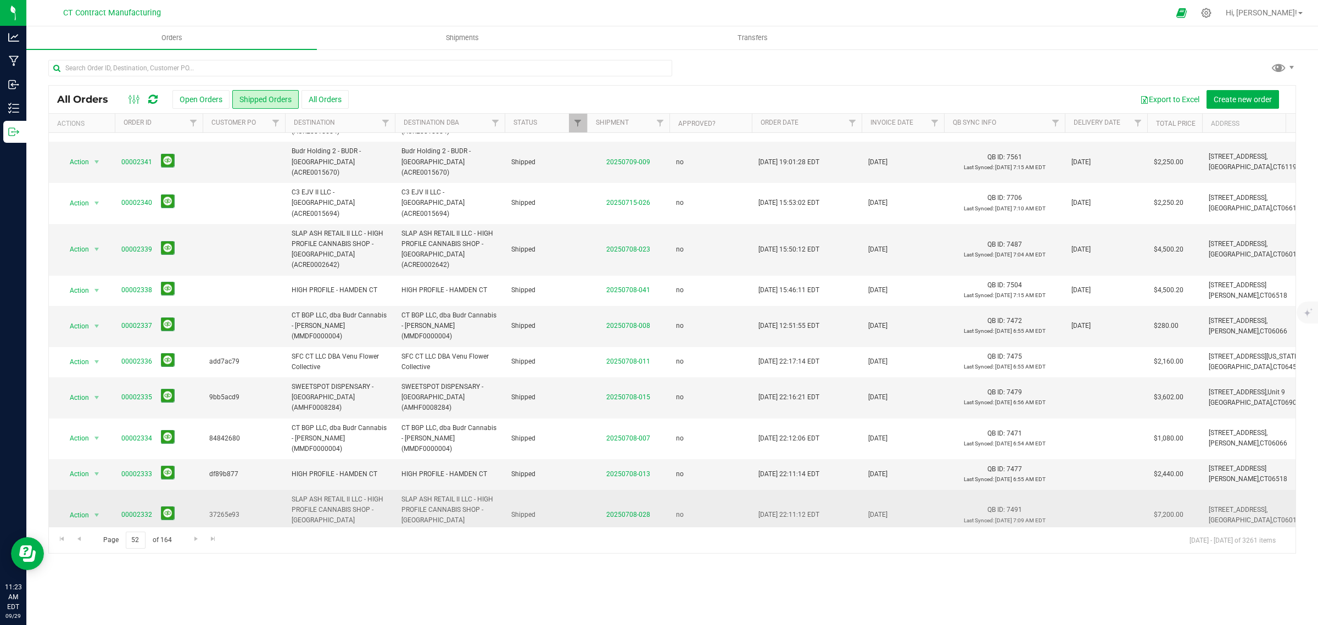
scroll to position [289, 0]
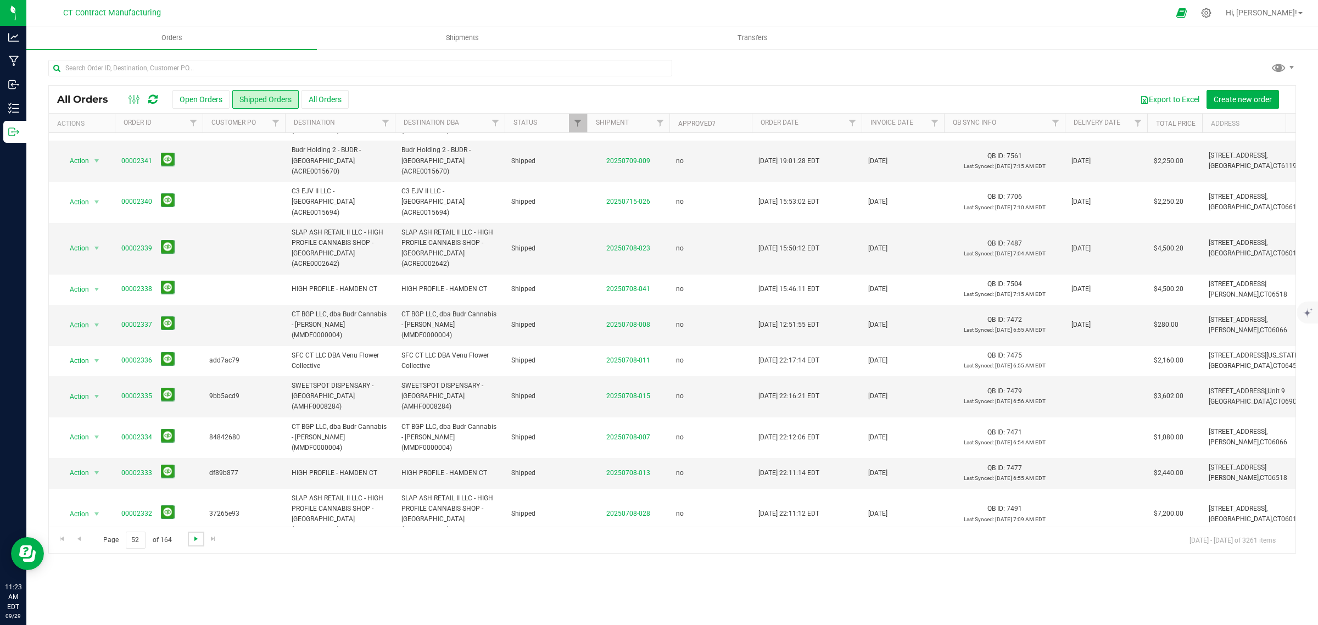
click at [194, 540] on span "Go to the next page" at bounding box center [196, 538] width 9 height 9
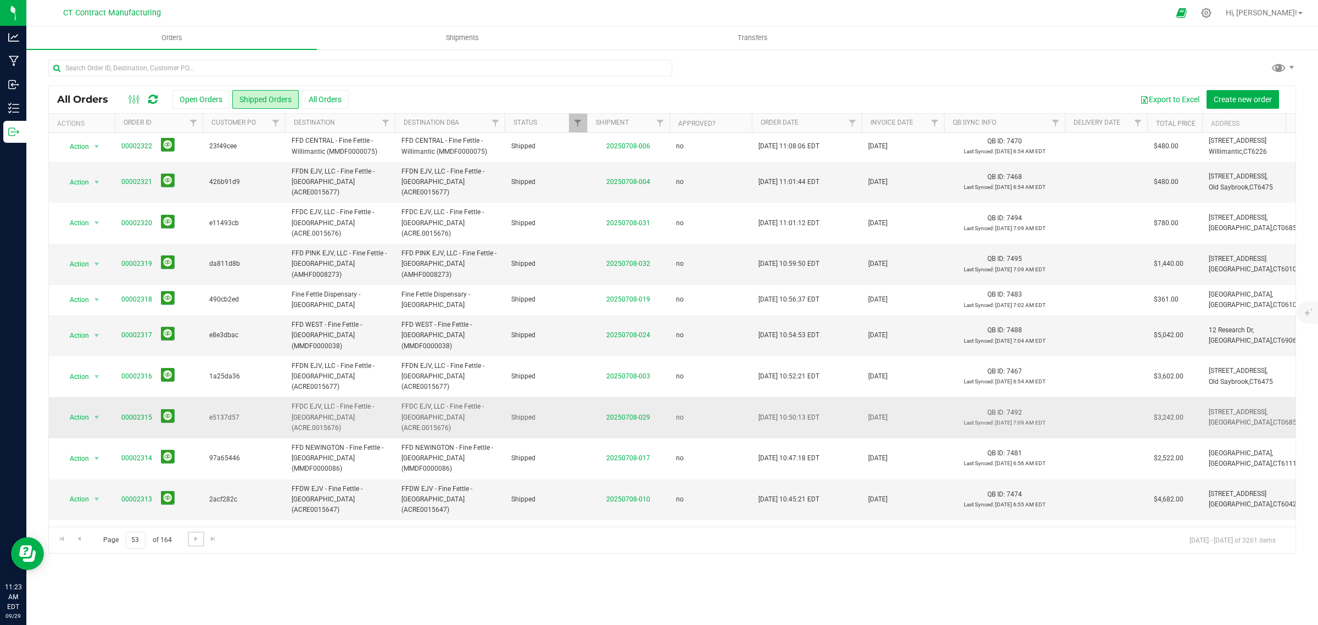
scroll to position [248, 0]
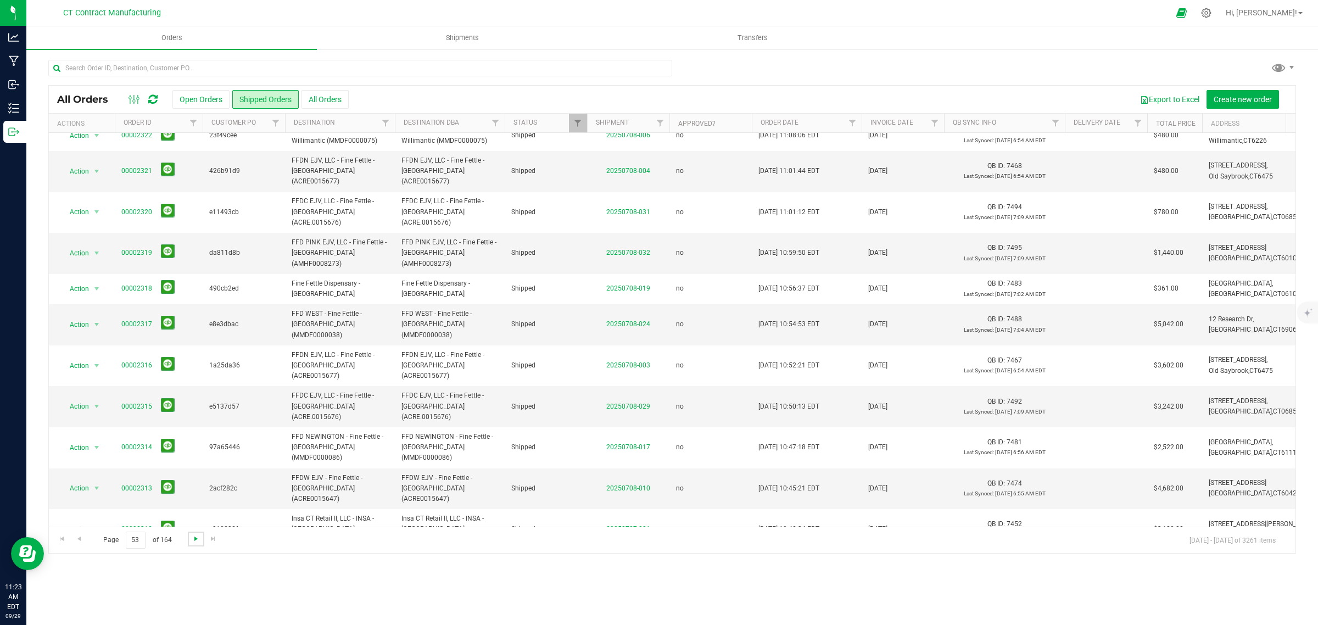
click at [195, 541] on span "Go to the next page" at bounding box center [196, 538] width 9 height 9
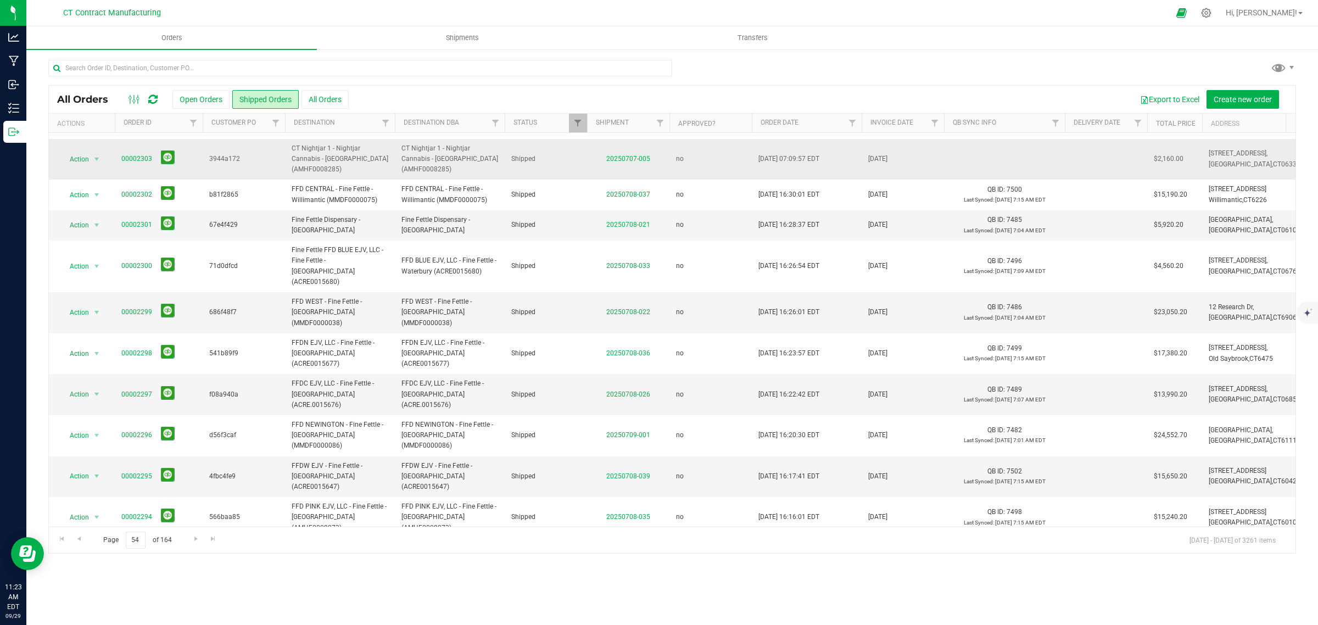
scroll to position [258, 0]
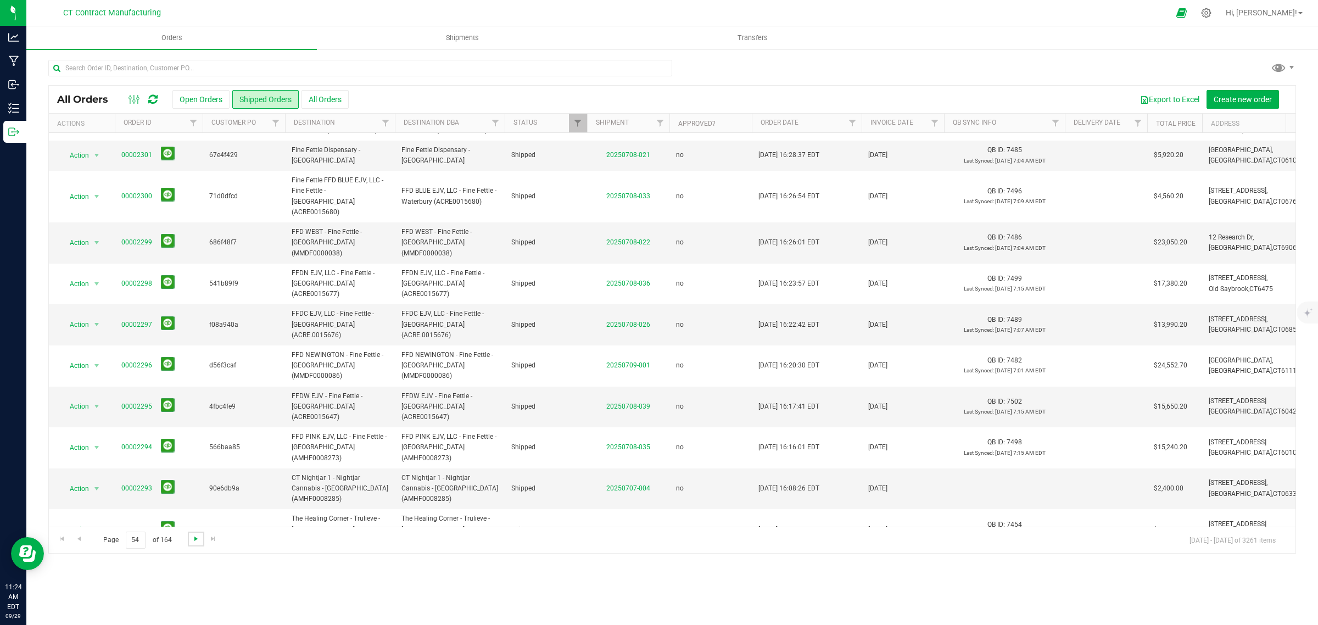
click at [192, 536] on span "Go to the next page" at bounding box center [196, 538] width 9 height 9
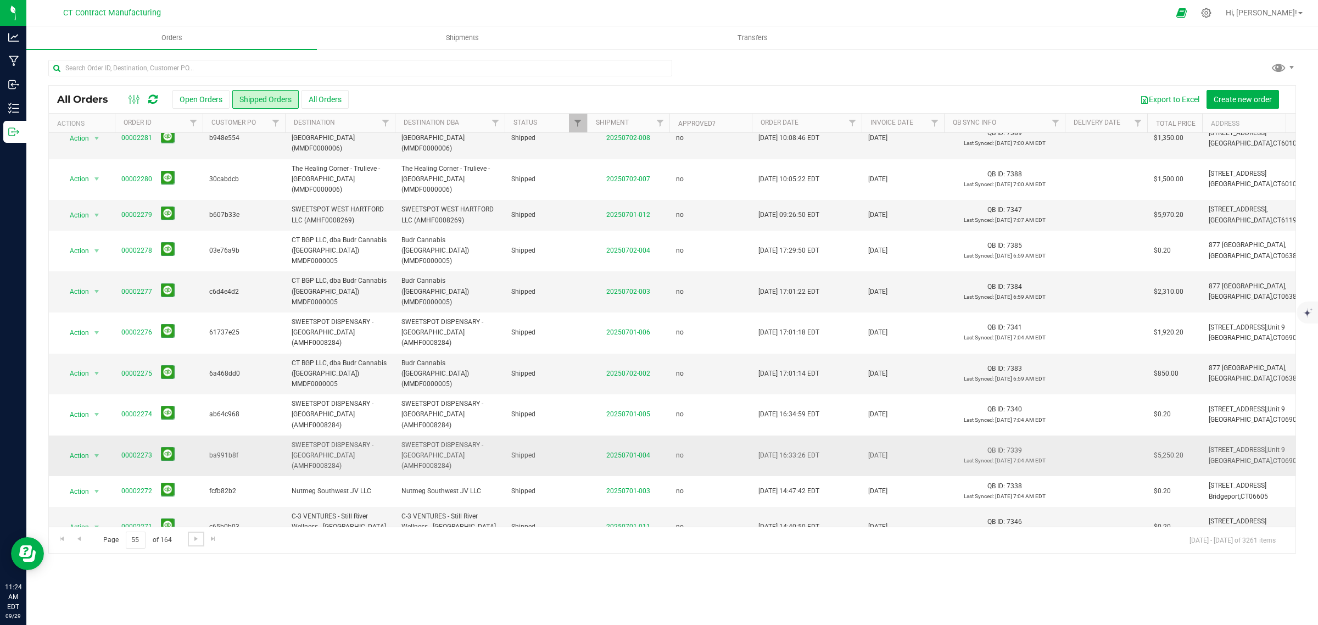
scroll to position [300, 0]
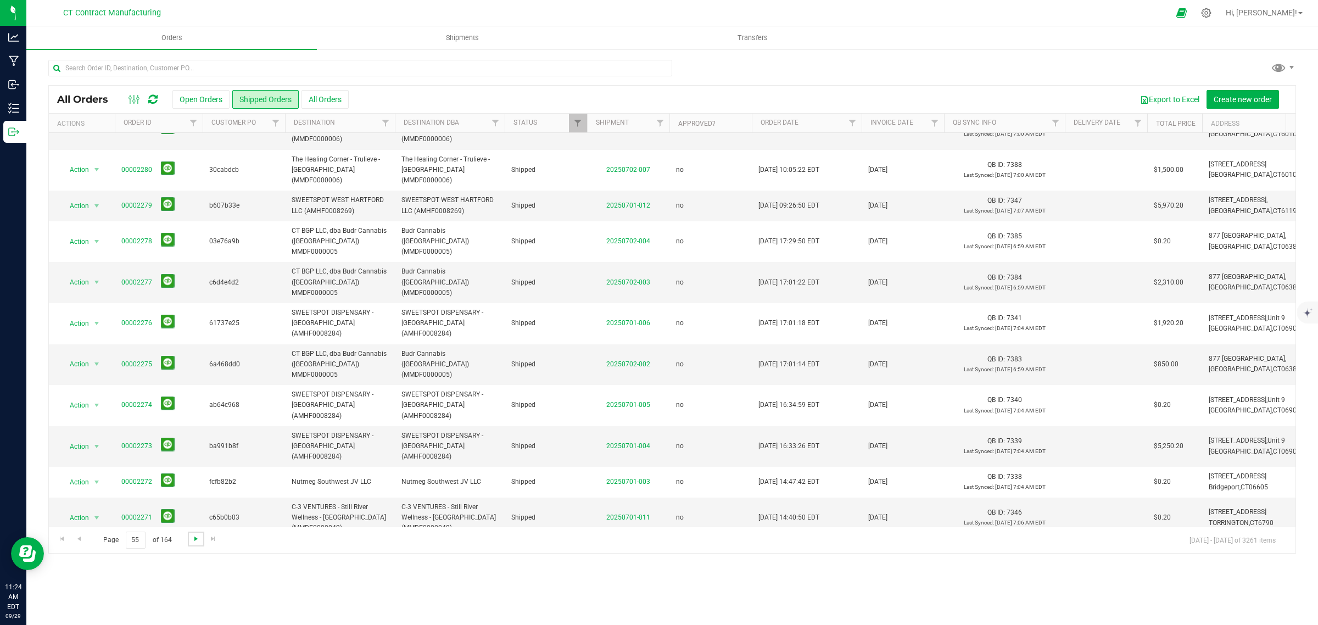
click at [196, 539] on span "Go to the next page" at bounding box center [196, 538] width 9 height 9
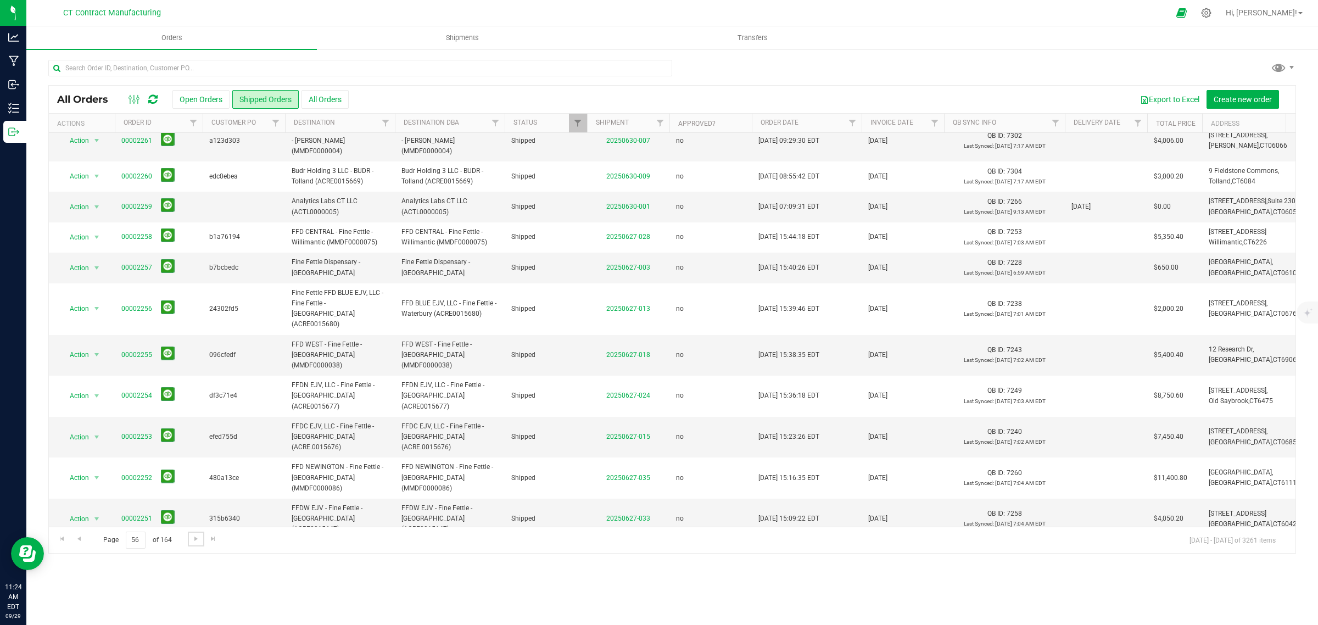
scroll to position [258, 0]
click at [195, 542] on span "Go to the next page" at bounding box center [196, 538] width 9 height 9
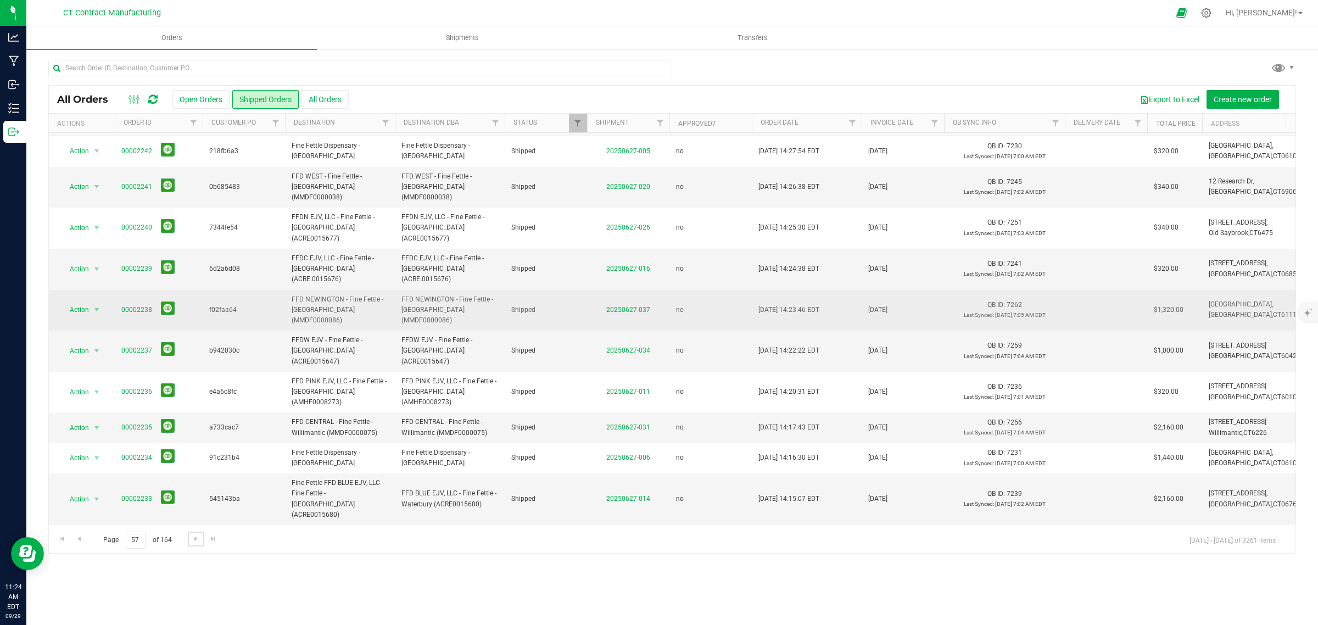
scroll to position [248, 0]
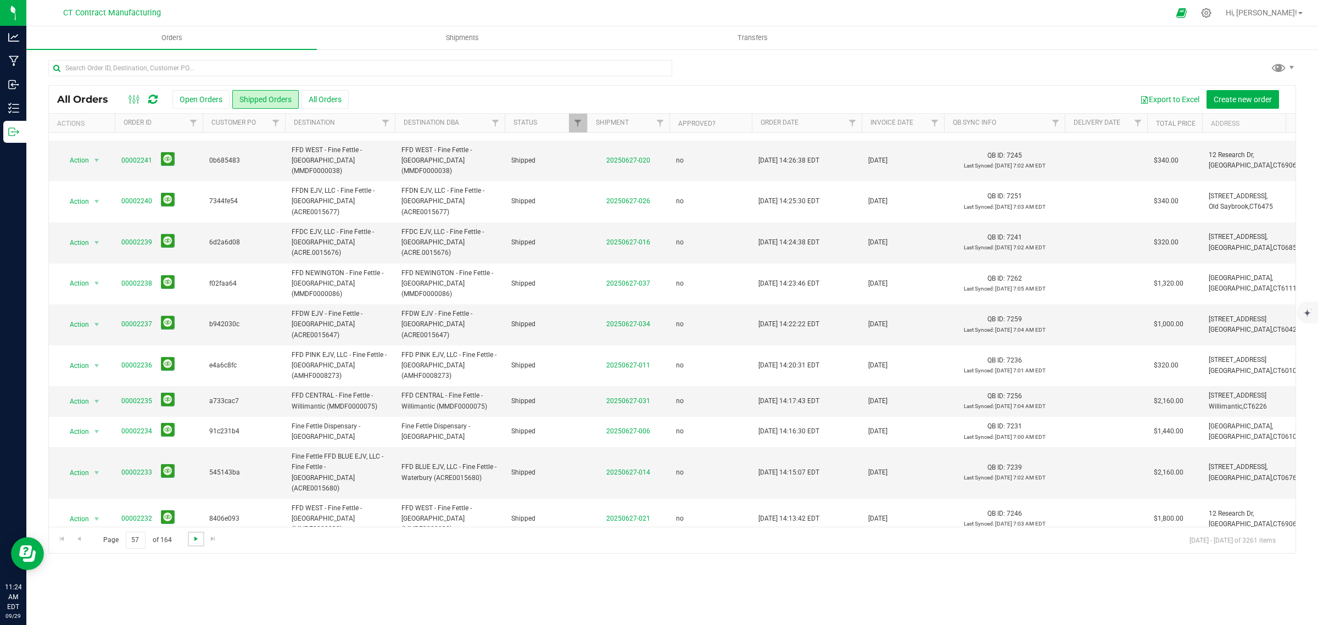
click at [196, 542] on span "Go to the next page" at bounding box center [196, 538] width 9 height 9
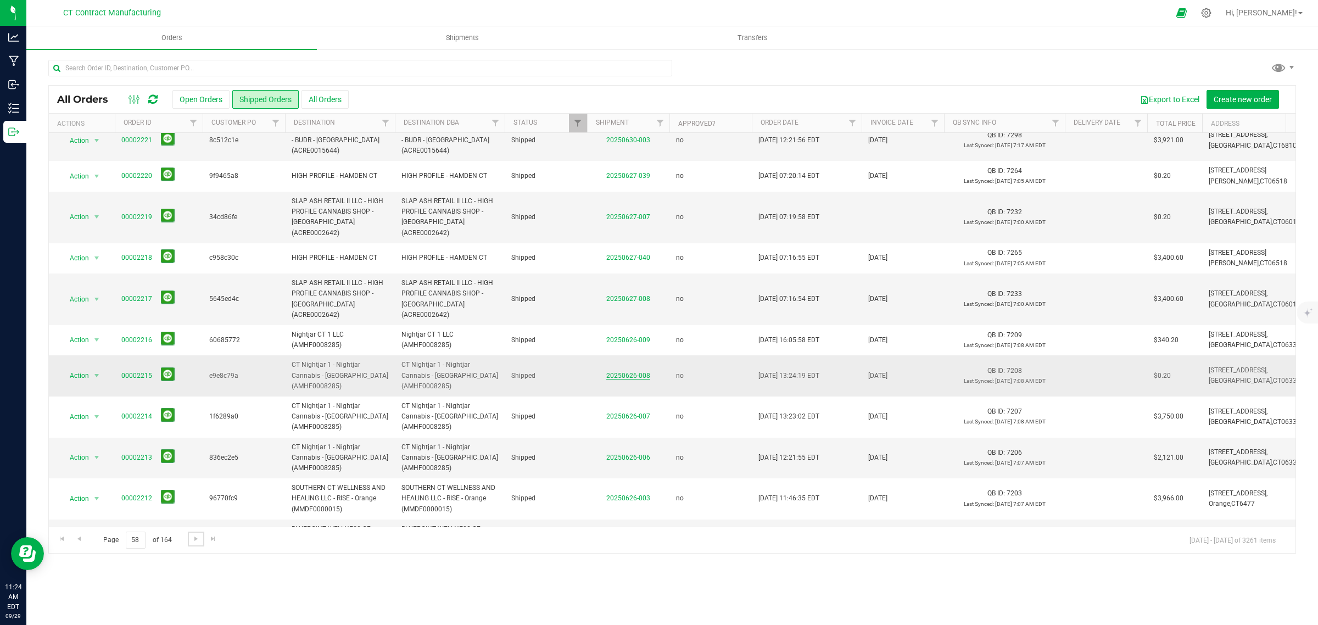
scroll to position [279, 0]
click at [198, 542] on span "Go to the next page" at bounding box center [196, 538] width 9 height 9
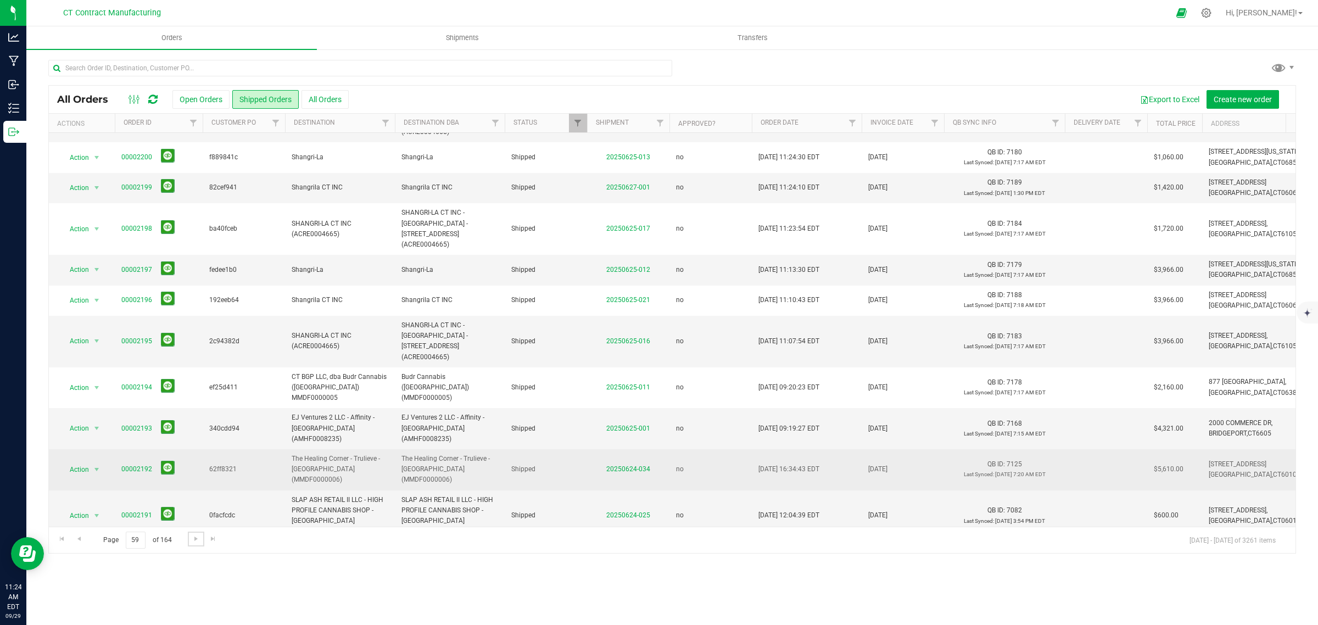
scroll to position [300, 0]
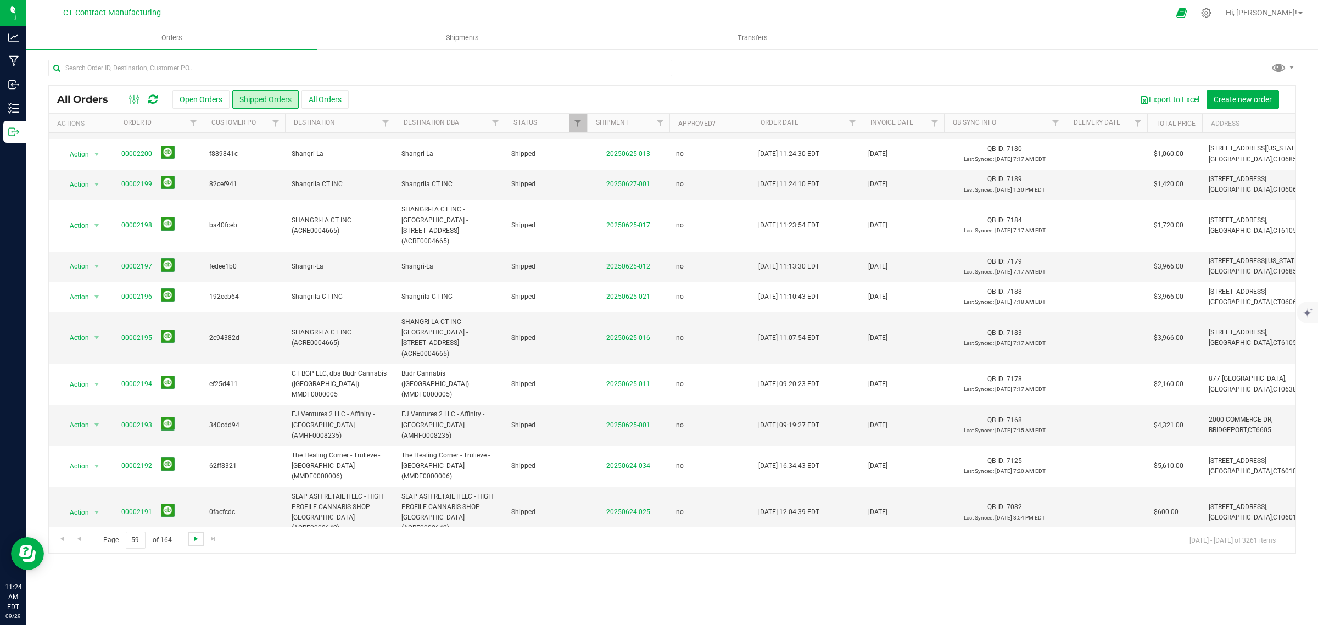
click at [198, 540] on span "Go to the next page" at bounding box center [196, 538] width 9 height 9
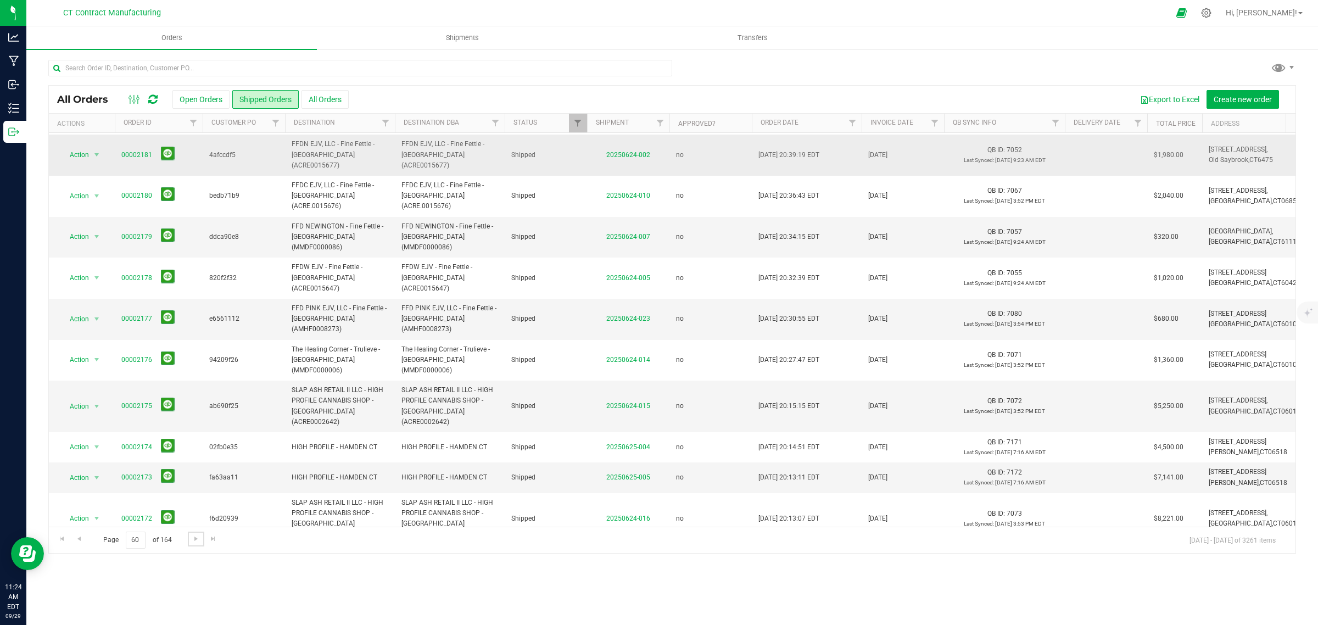
scroll to position [258, 0]
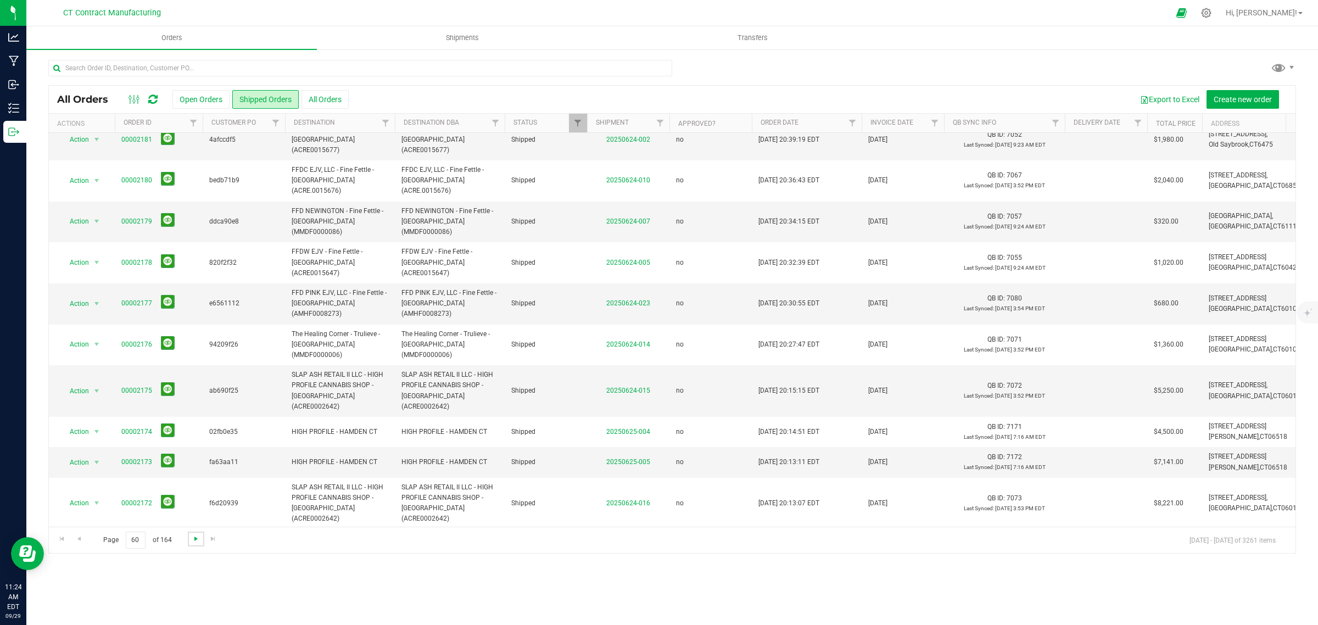
click at [193, 541] on span "Go to the next page" at bounding box center [196, 538] width 9 height 9
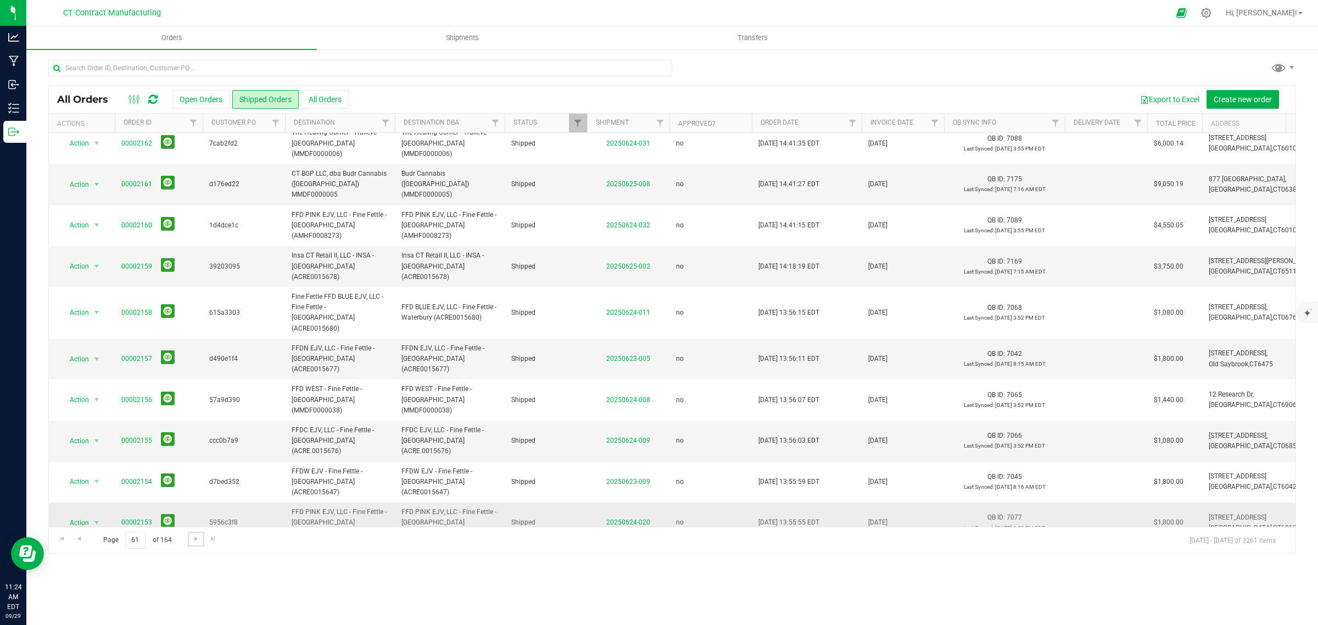
scroll to position [248, 0]
click at [195, 536] on span "Go to the next page" at bounding box center [196, 538] width 9 height 9
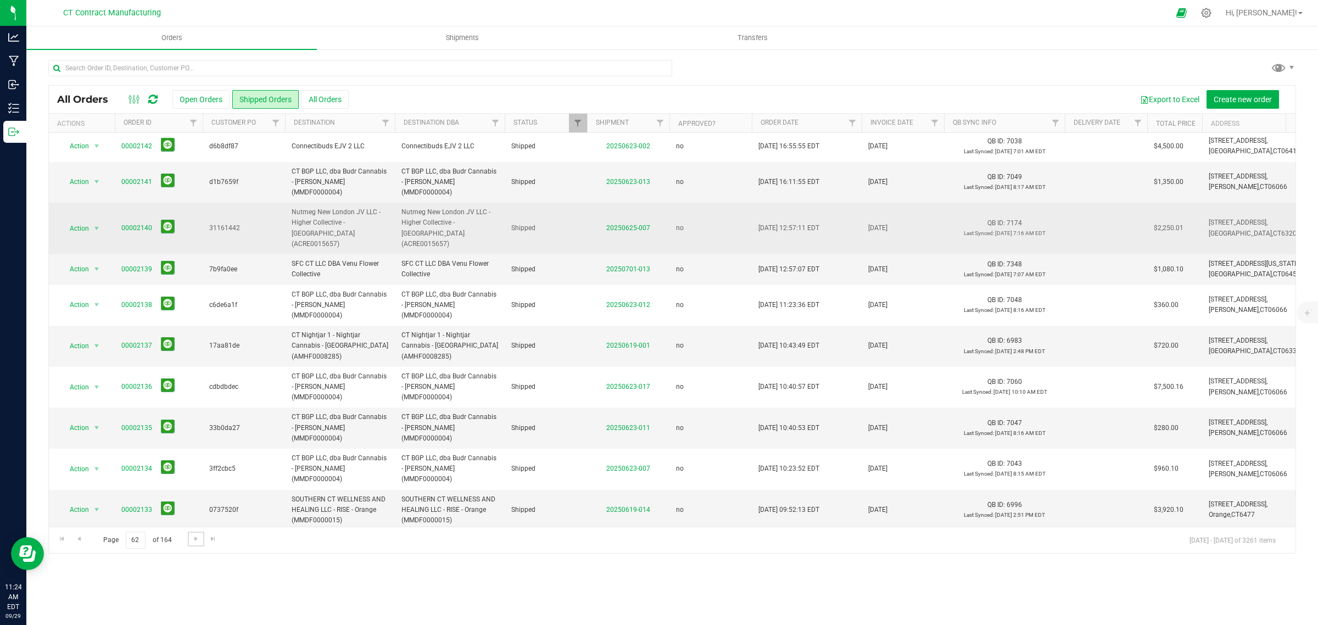
scroll to position [258, 0]
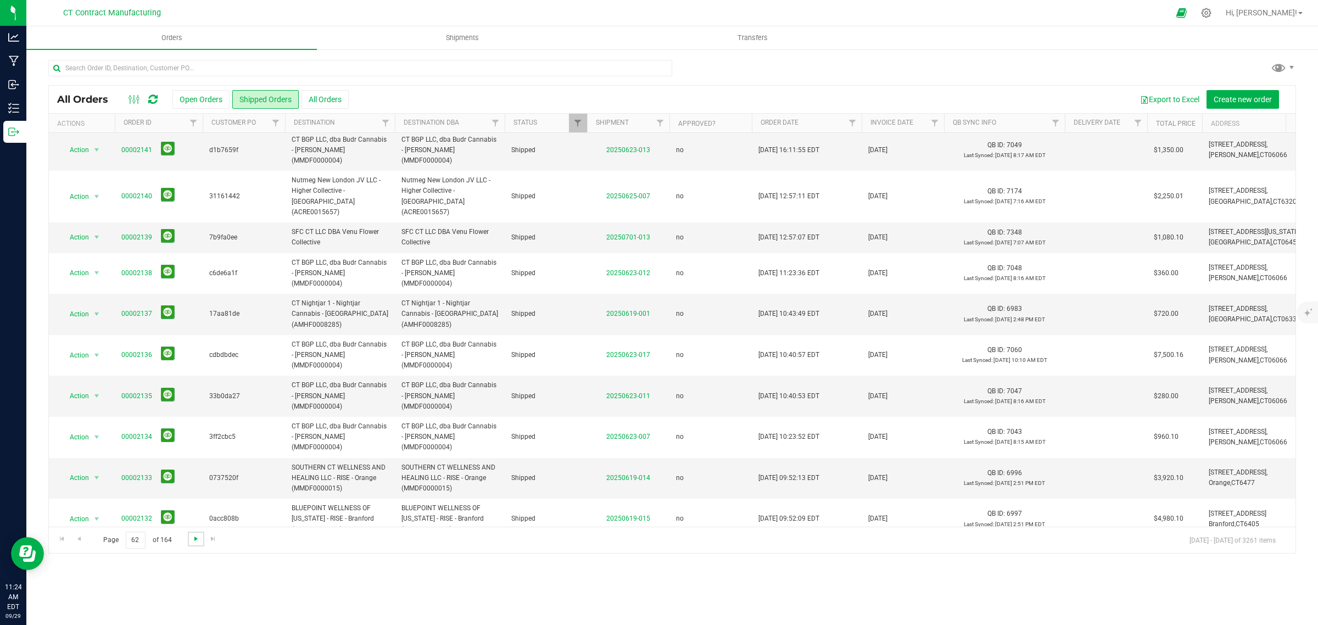
click at [193, 539] on span "Go to the next page" at bounding box center [196, 538] width 9 height 9
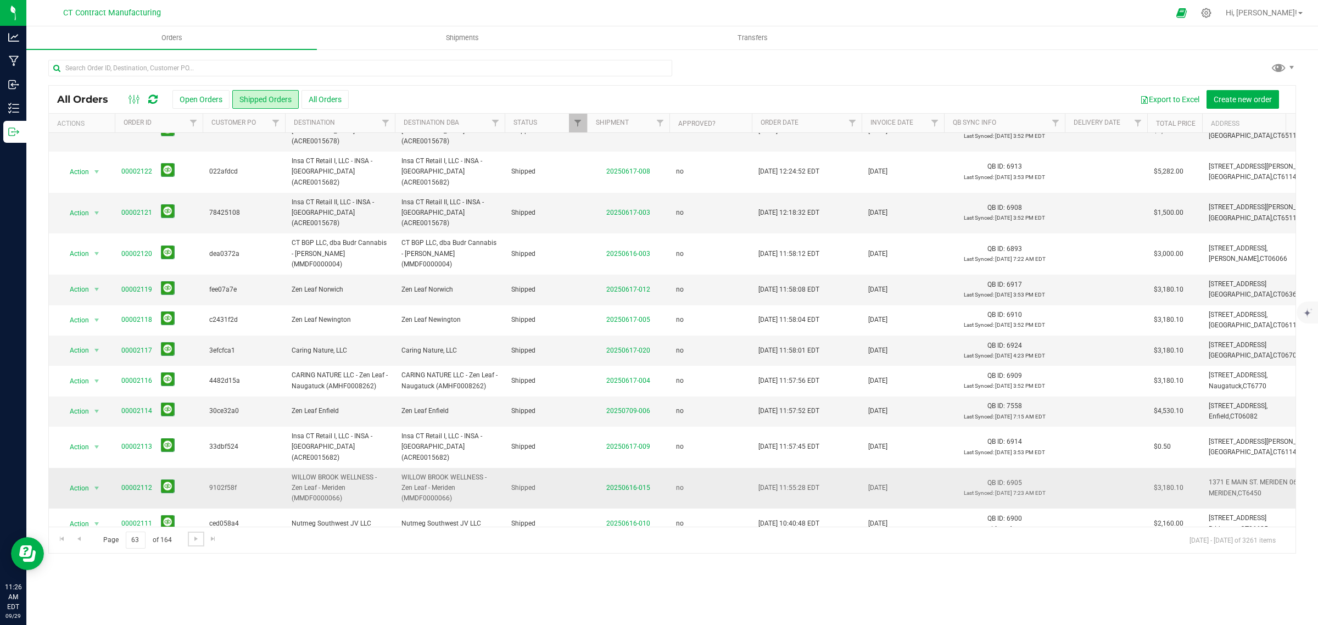
scroll to position [237, 0]
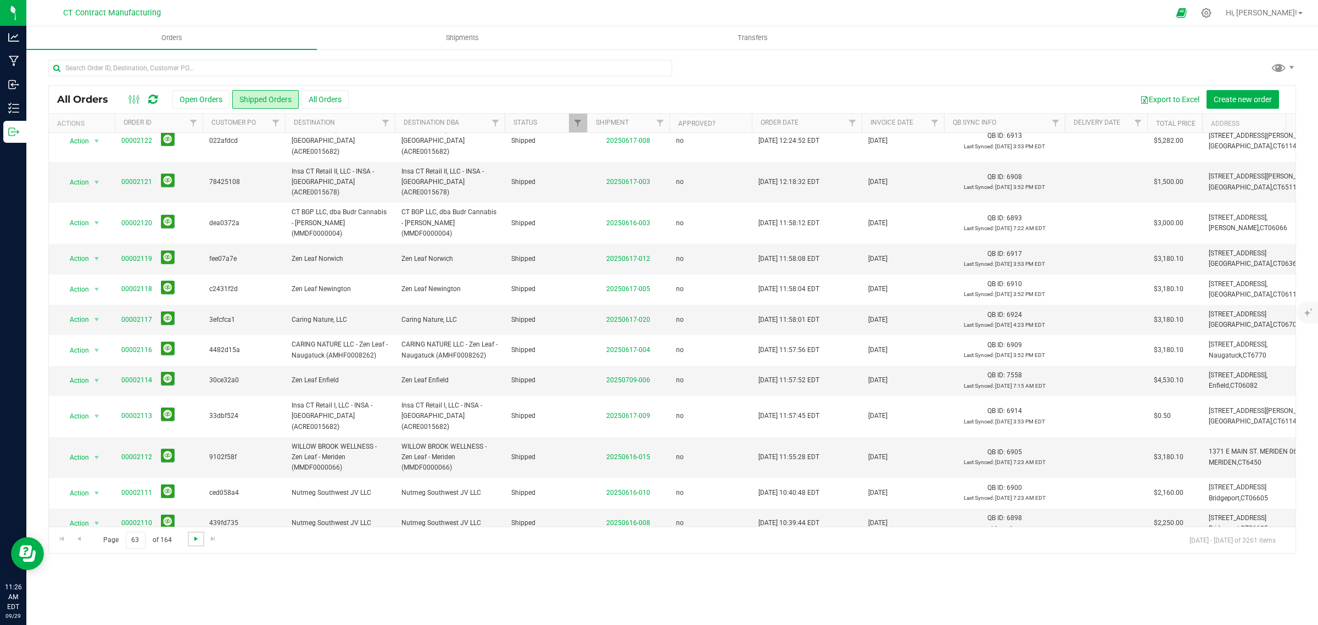
click at [199, 541] on span "Go to the next page" at bounding box center [196, 538] width 9 height 9
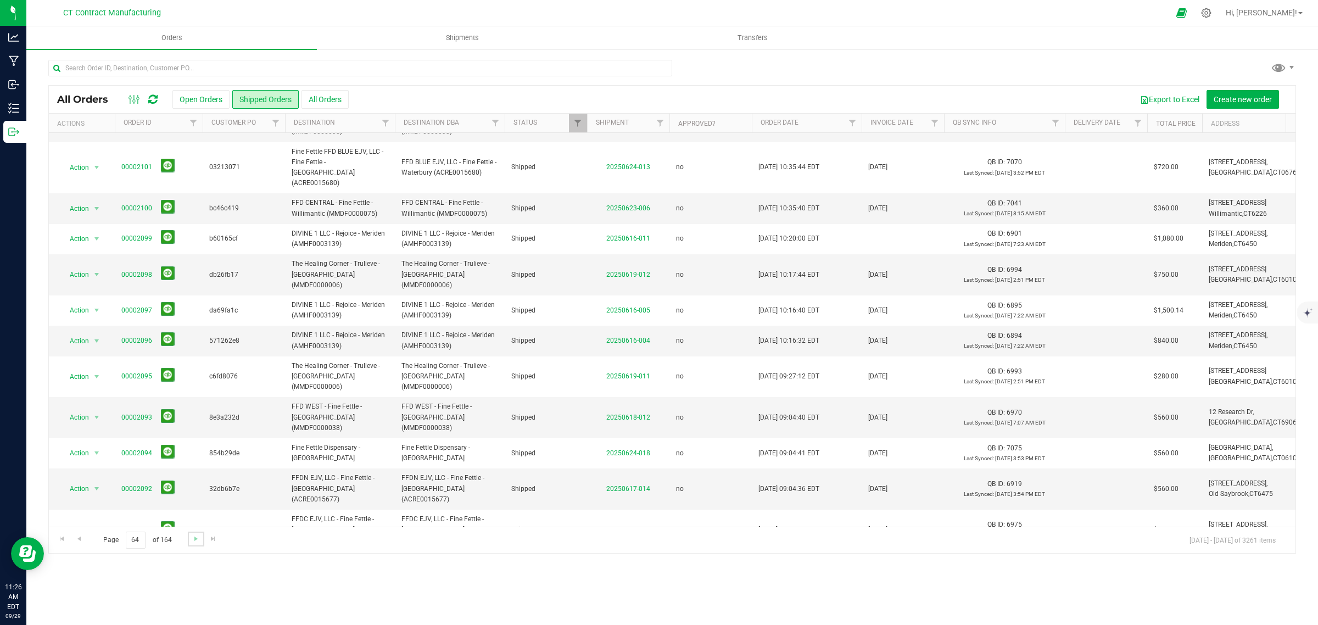
click at [201, 541] on link "Go to the next page" at bounding box center [196, 538] width 16 height 15
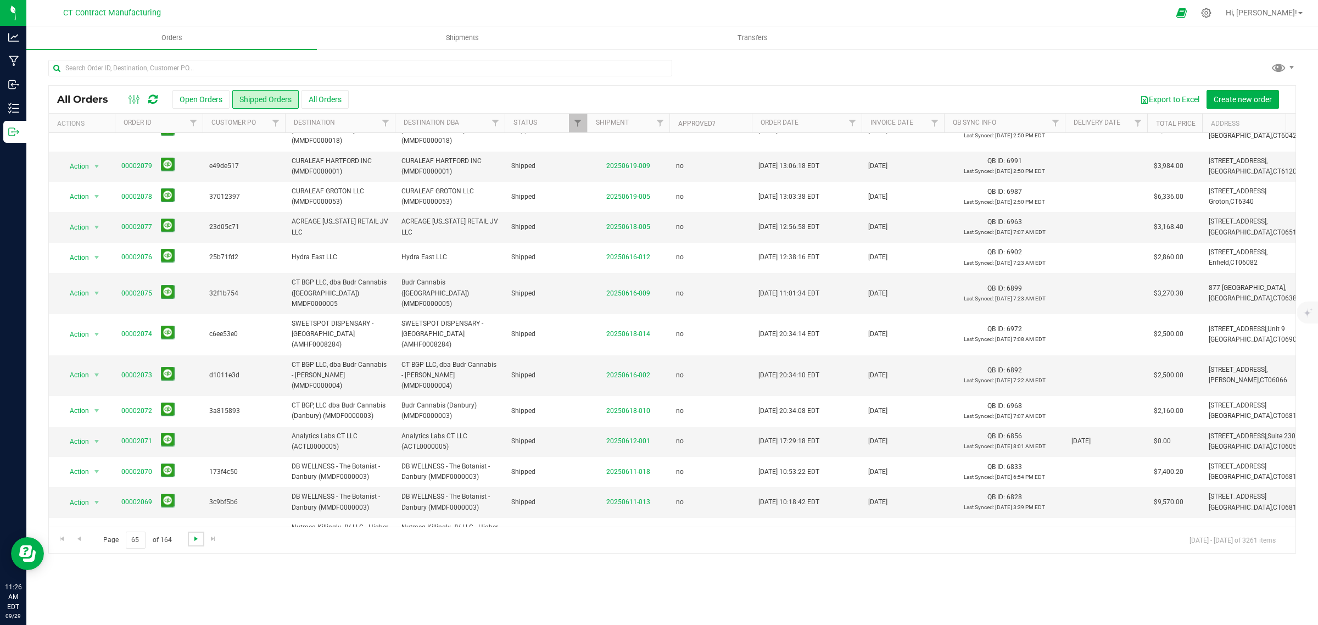
click at [193, 539] on span "Go to the next page" at bounding box center [196, 538] width 9 height 9
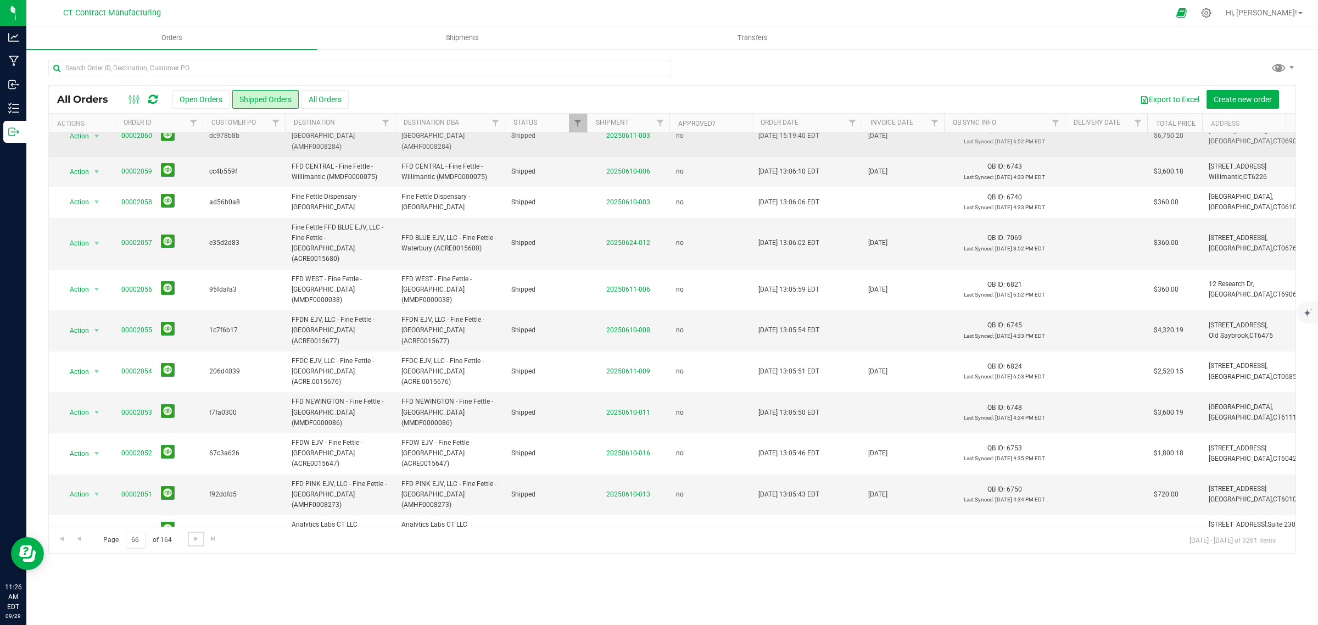
scroll to position [248, 0]
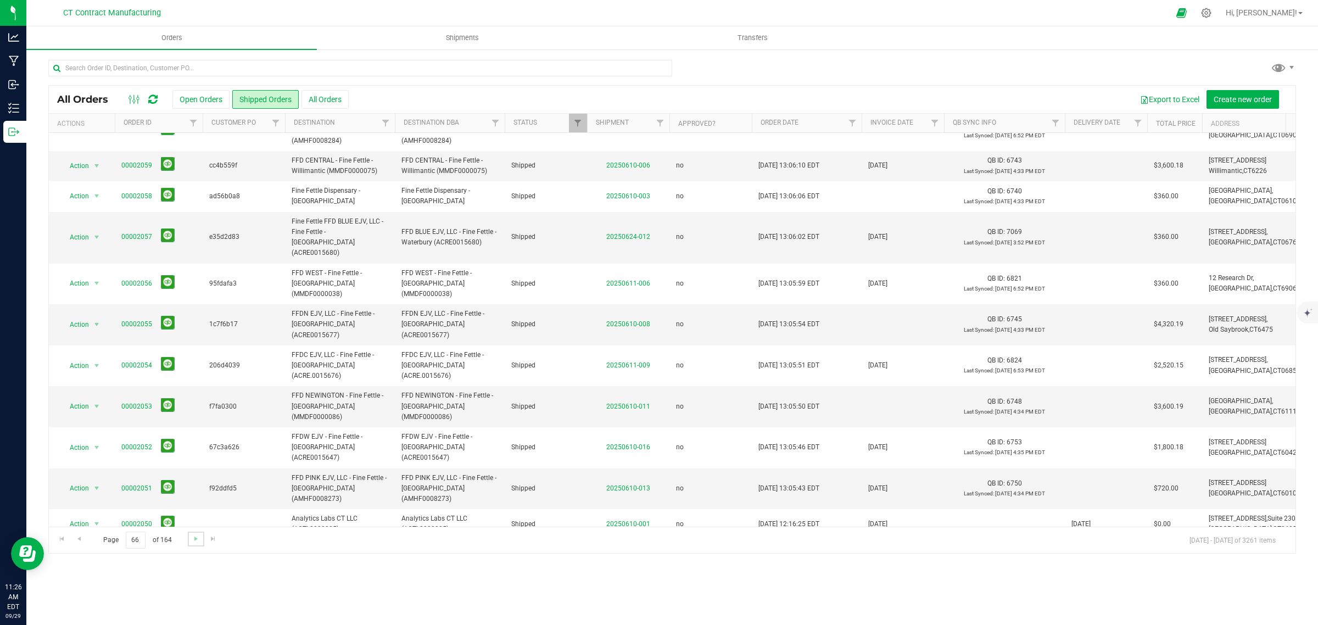
click at [199, 542] on link "Go to the next page" at bounding box center [196, 538] width 16 height 15
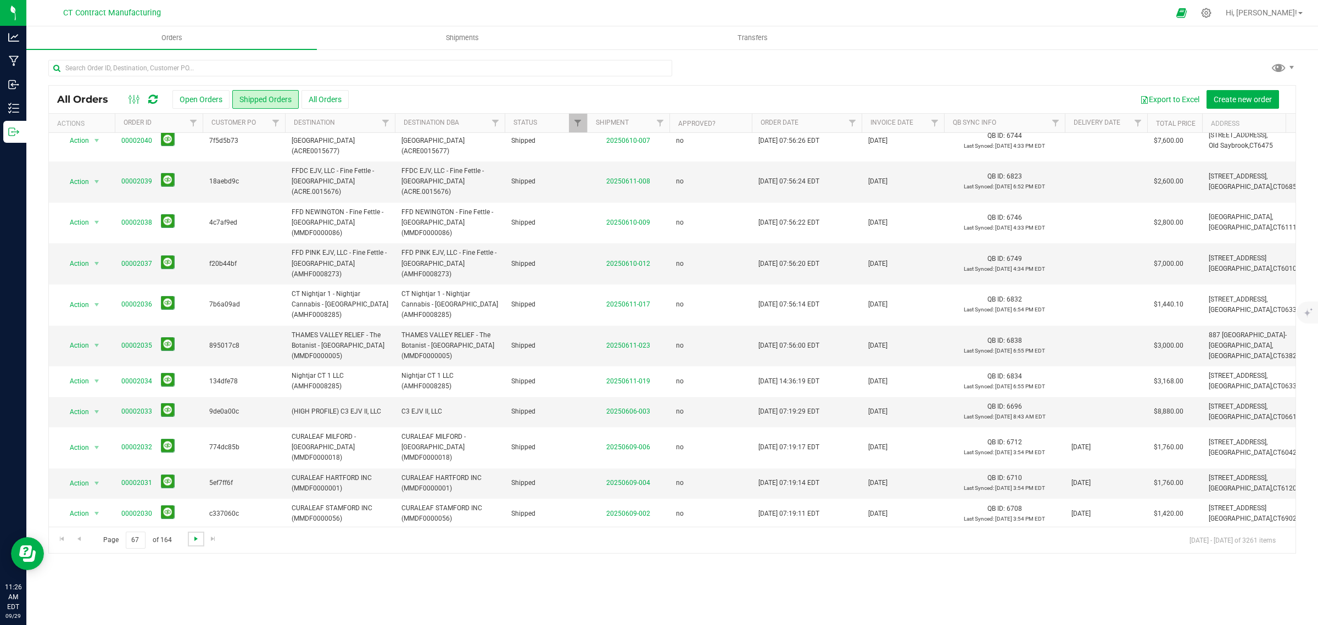
click at [196, 541] on span "Go to the next page" at bounding box center [196, 538] width 9 height 9
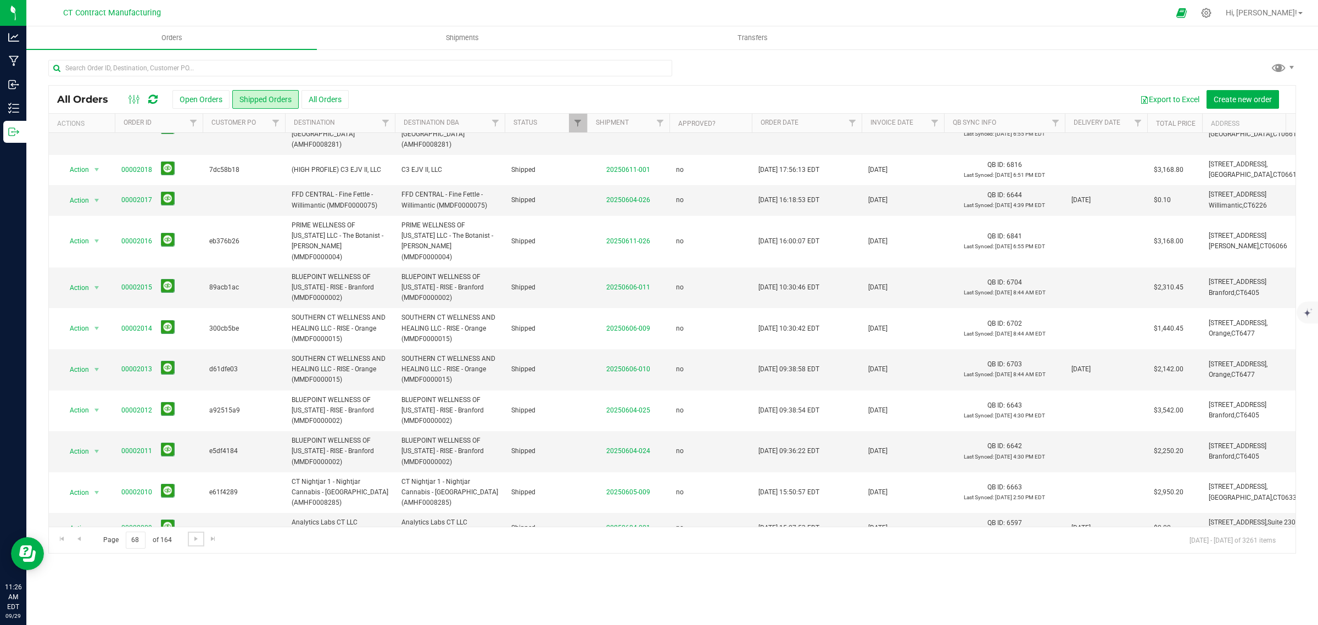
scroll to position [311, 0]
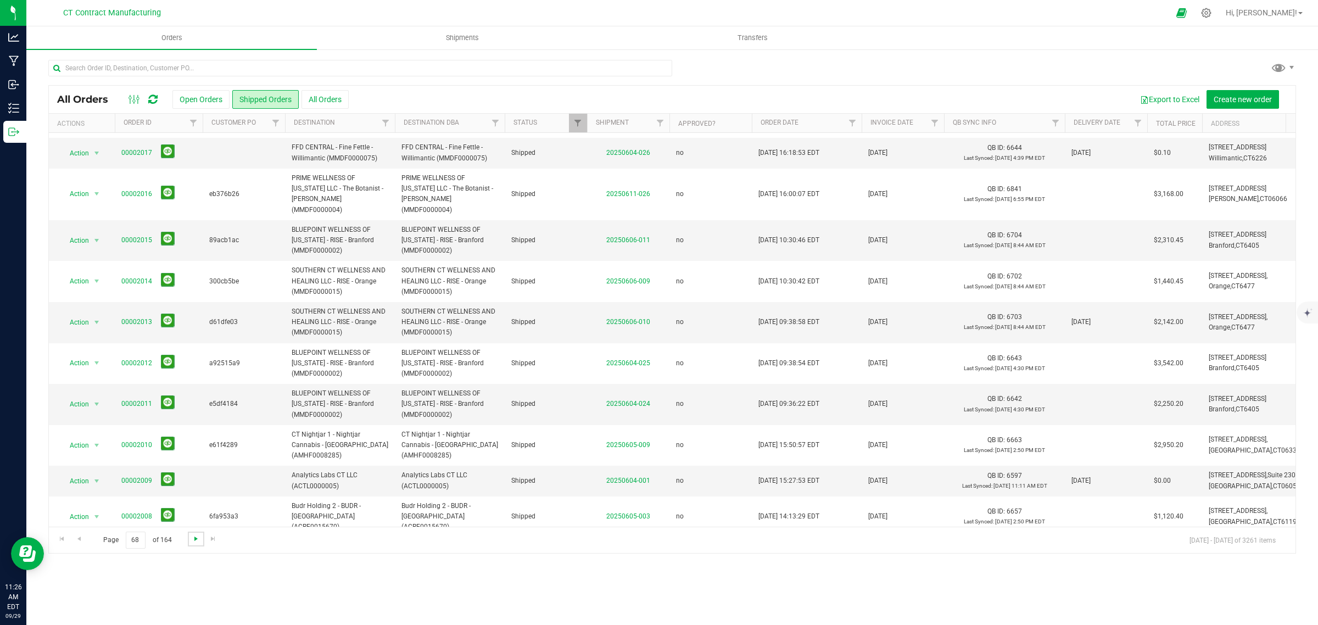
click at [194, 539] on span "Go to the next page" at bounding box center [196, 538] width 9 height 9
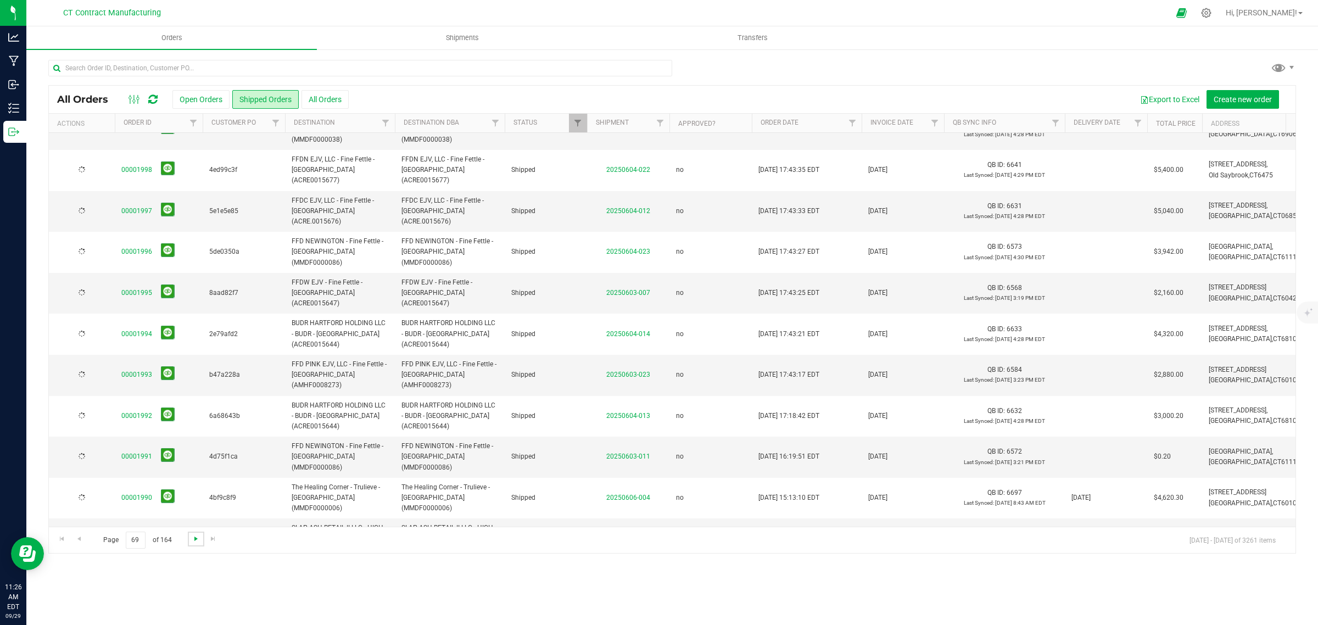
scroll to position [0, 0]
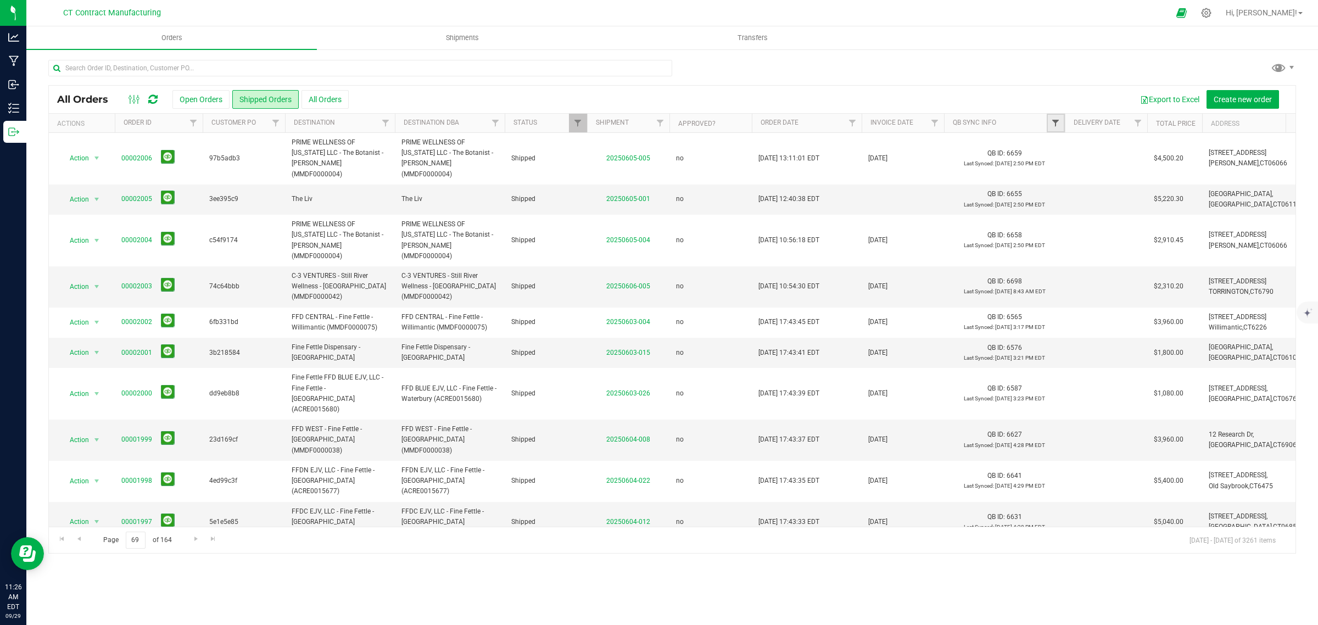
click at [1055, 121] on span "Filter" at bounding box center [1055, 123] width 9 height 9
click at [1140, 360] on button "Clear" at bounding box center [1139, 364] width 53 height 24
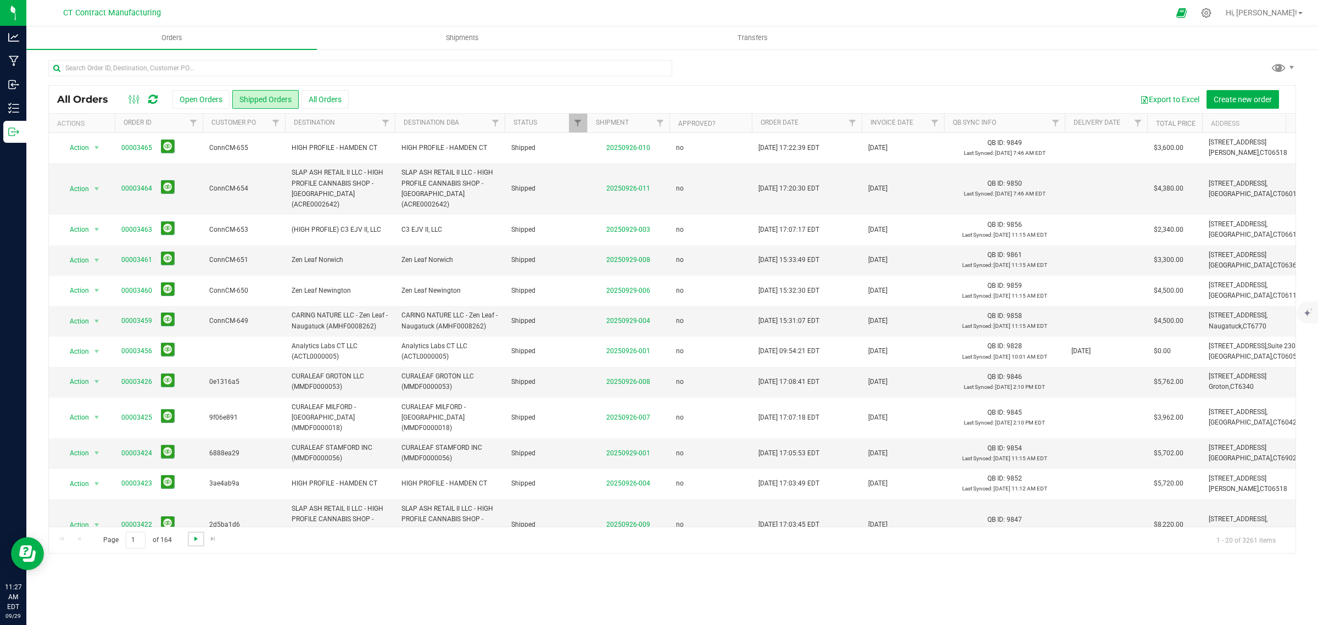
click at [195, 537] on span "Go to the next page" at bounding box center [196, 538] width 9 height 9
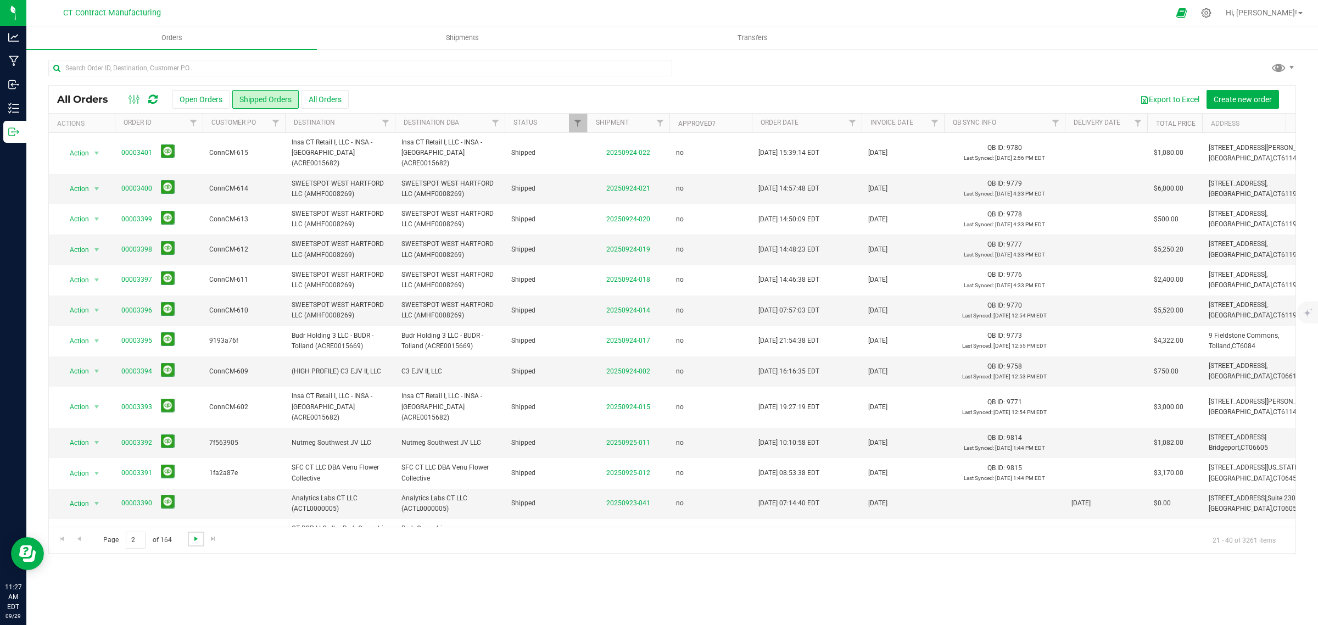
click at [197, 539] on span "Go to the next page" at bounding box center [196, 538] width 9 height 9
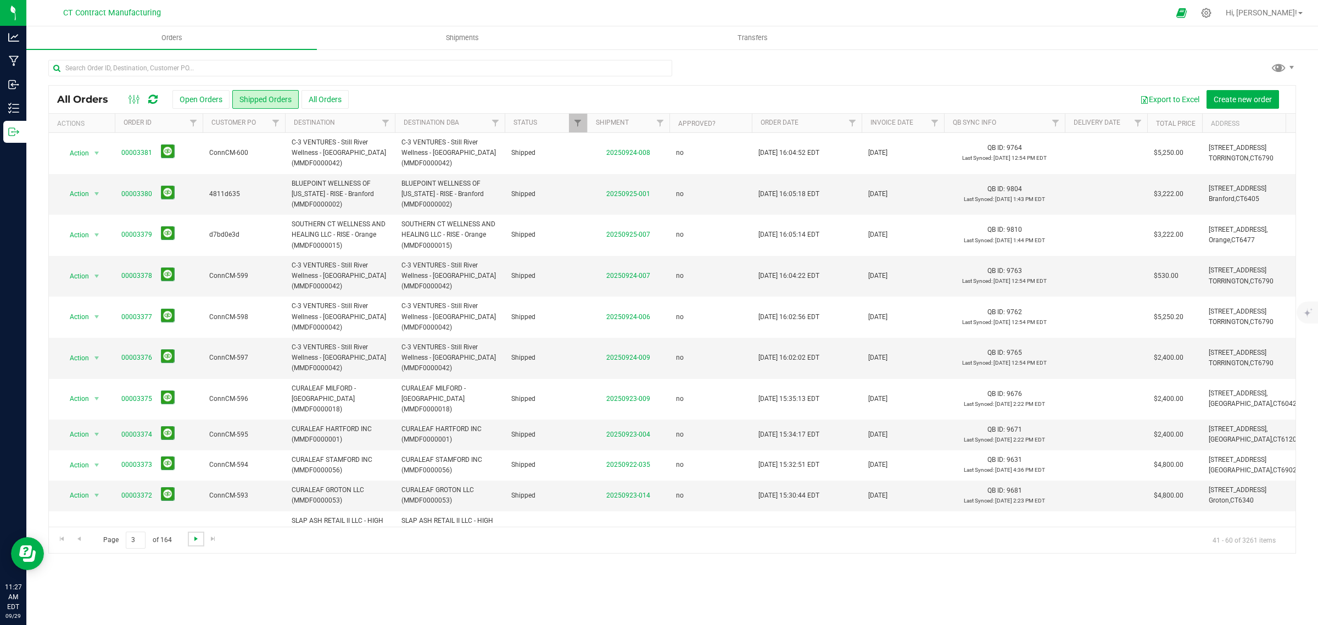
click at [194, 539] on span "Go to the next page" at bounding box center [196, 538] width 9 height 9
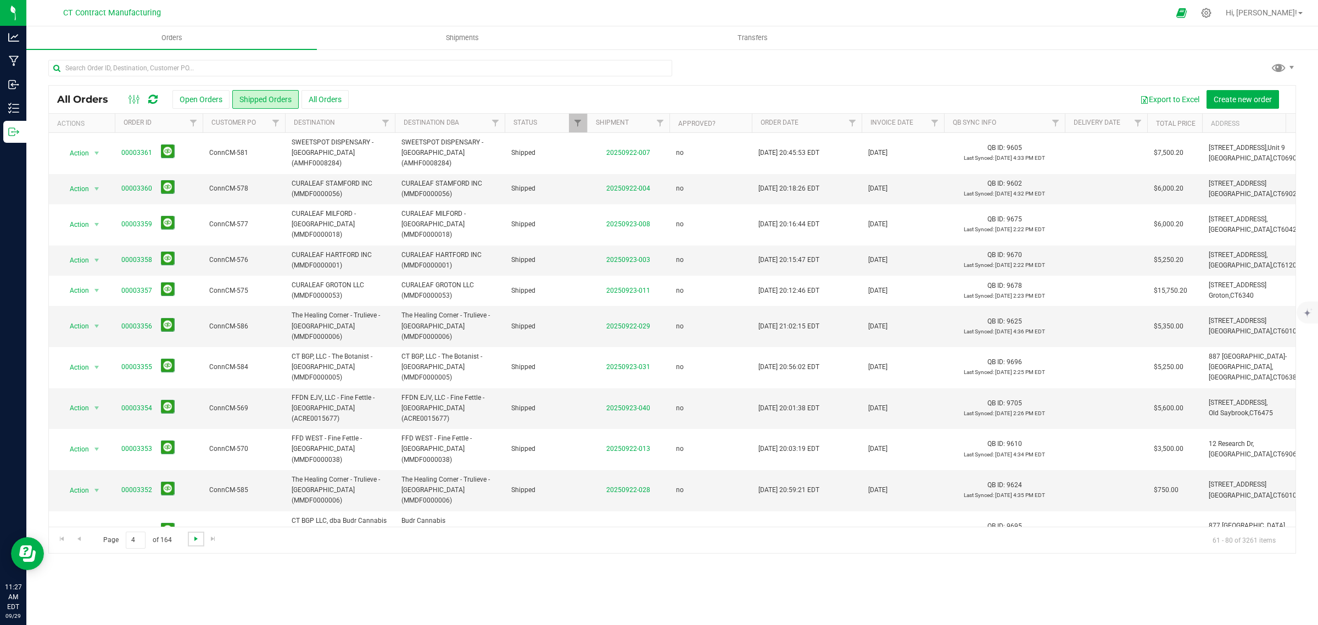
click at [194, 539] on span "Go to the next page" at bounding box center [196, 538] width 9 height 9
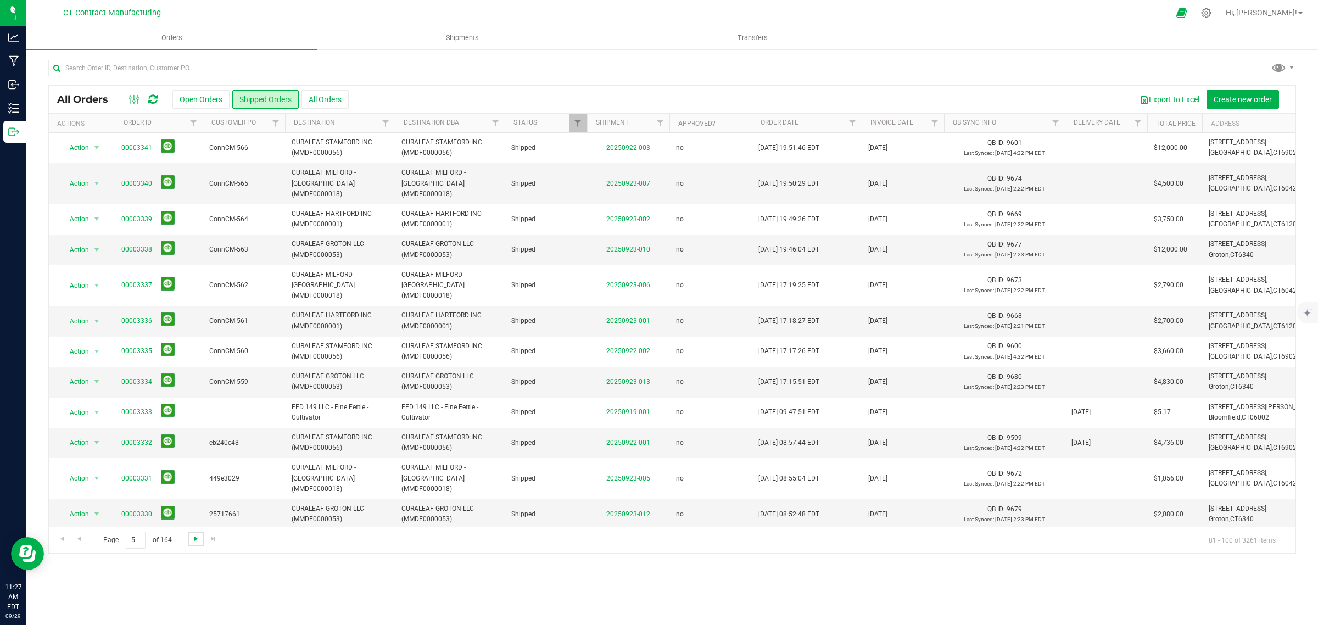
click at [194, 539] on span "Go to the next page" at bounding box center [196, 538] width 9 height 9
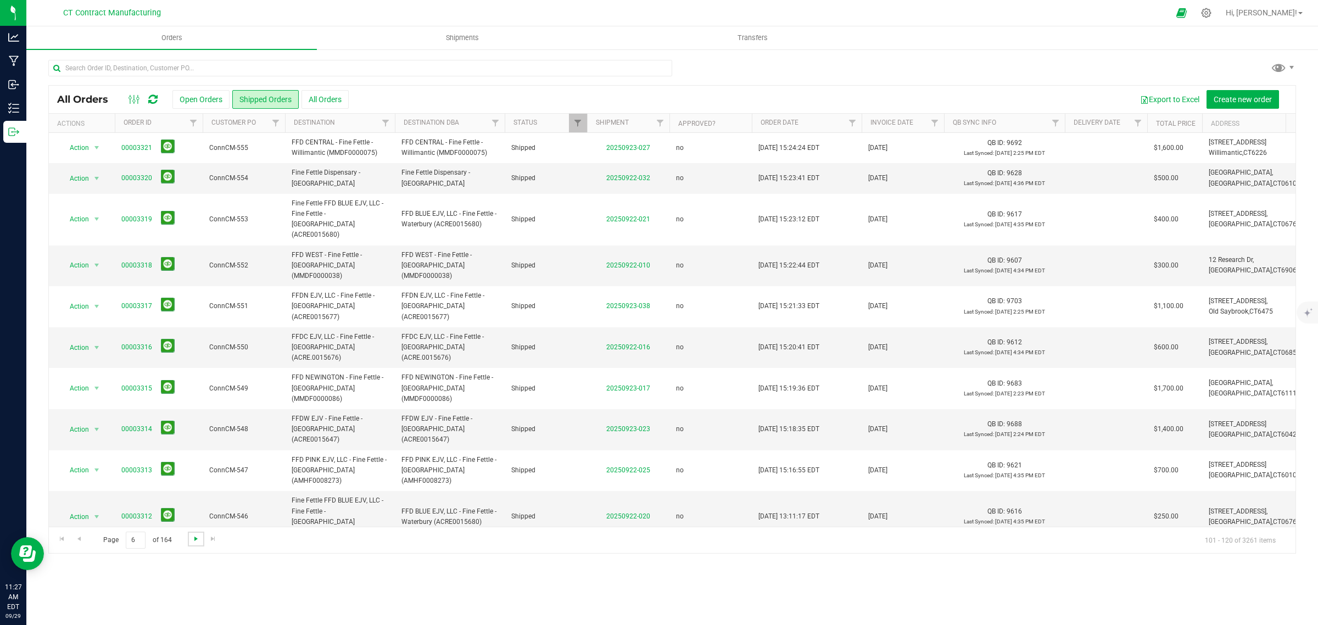
click at [194, 539] on span "Go to the next page" at bounding box center [196, 538] width 9 height 9
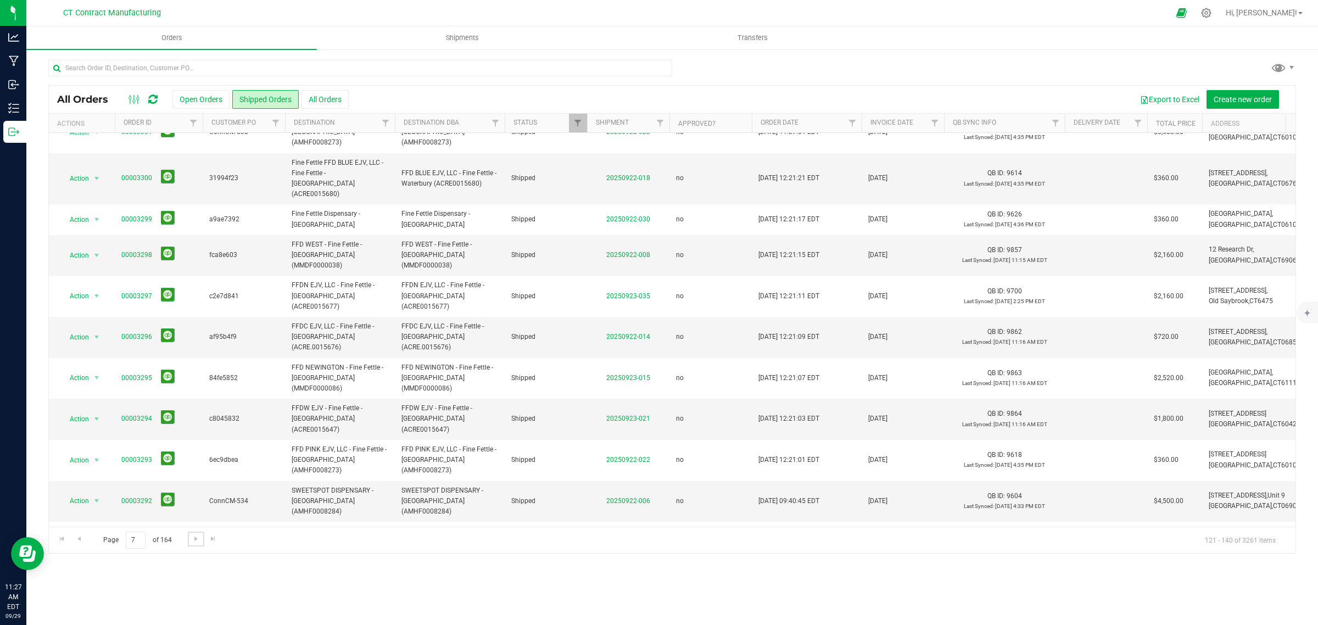
scroll to position [0, 0]
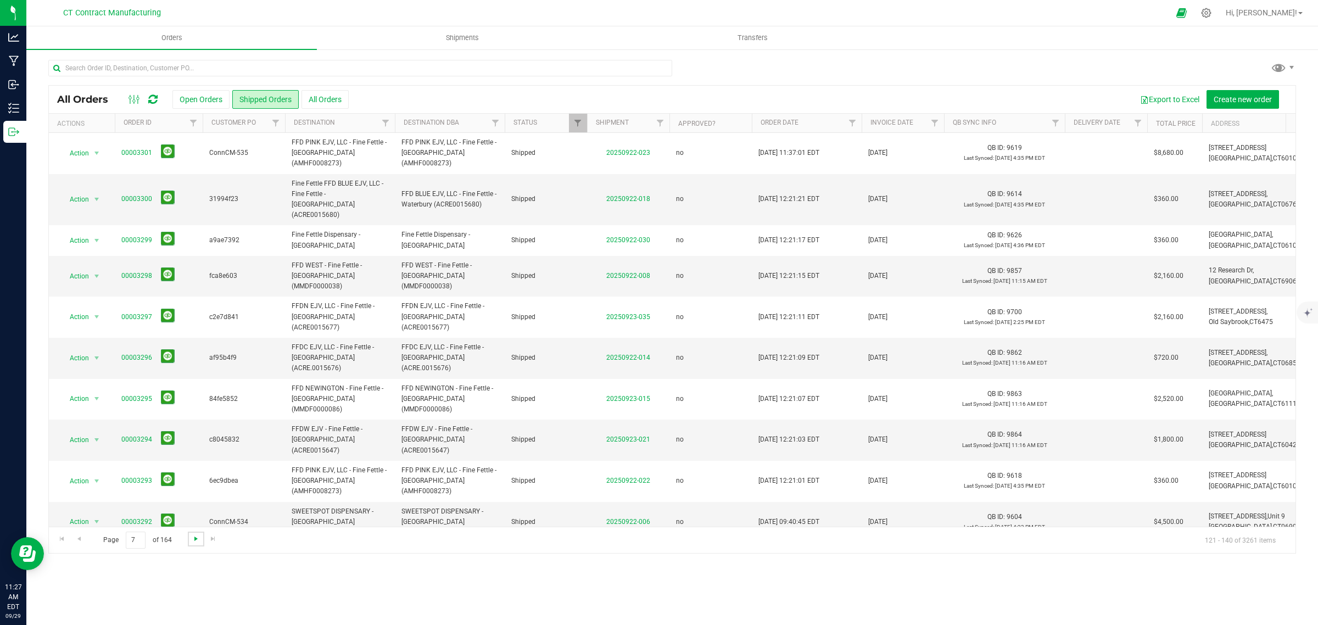
click at [198, 536] on span "Go to the next page" at bounding box center [196, 538] width 9 height 9
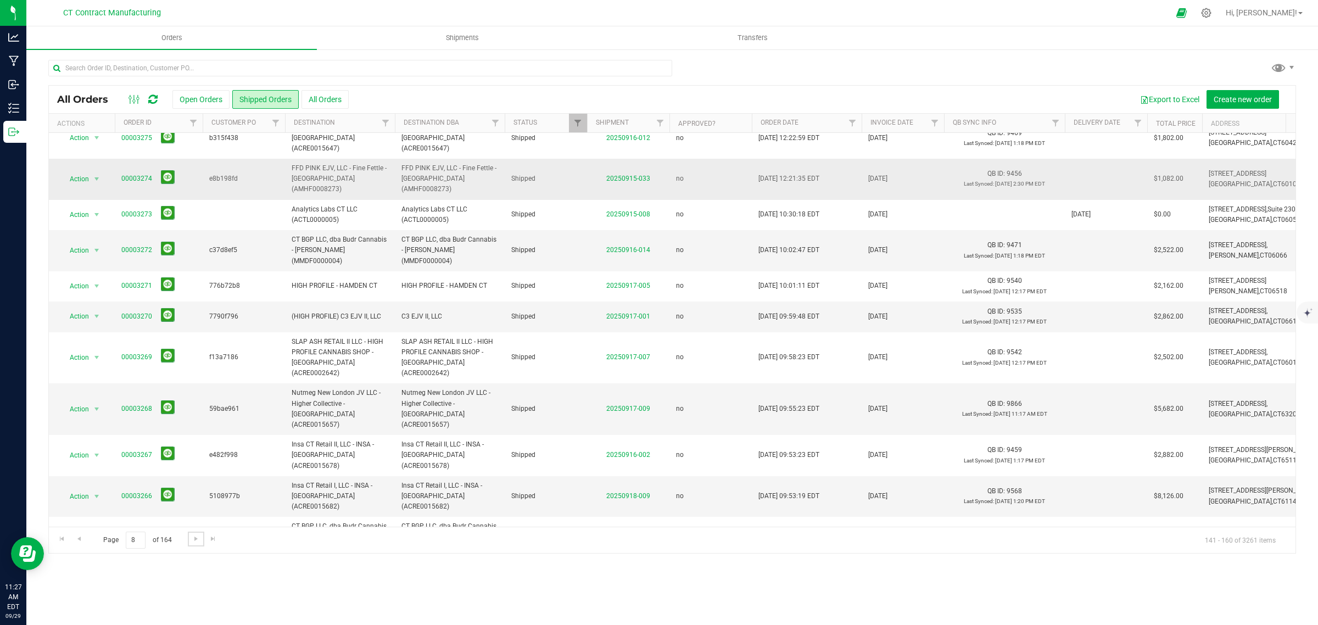
scroll to position [268, 0]
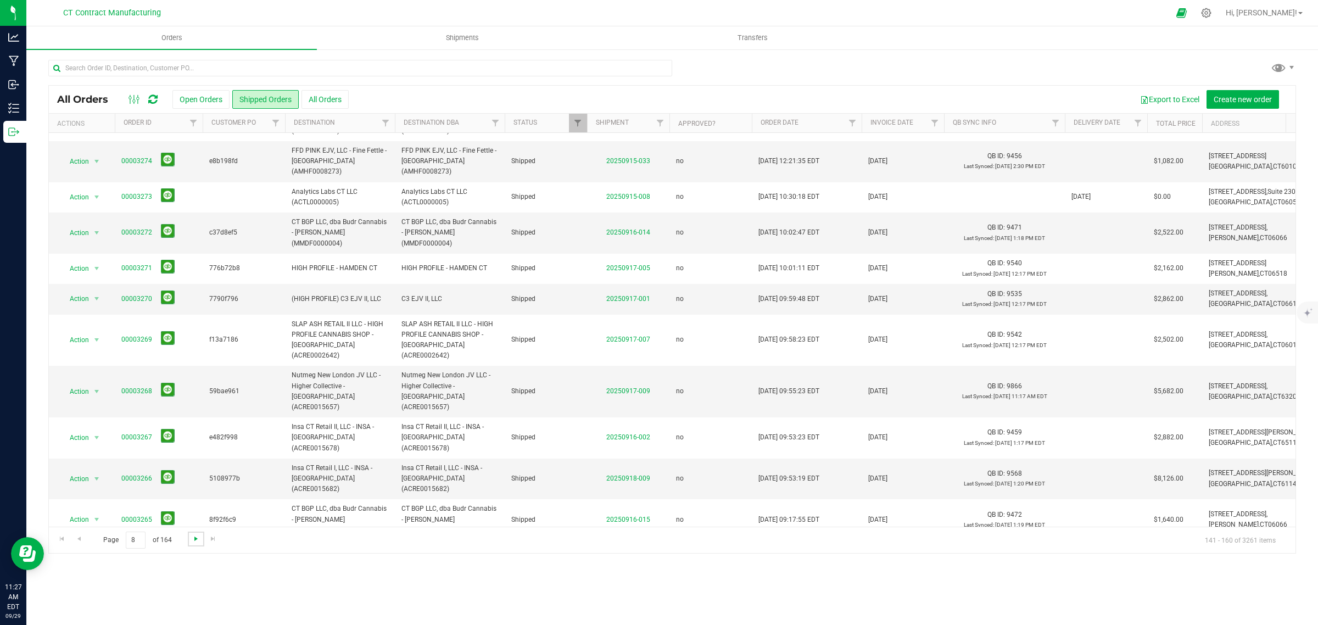
click at [194, 541] on span "Go to the next page" at bounding box center [196, 538] width 9 height 9
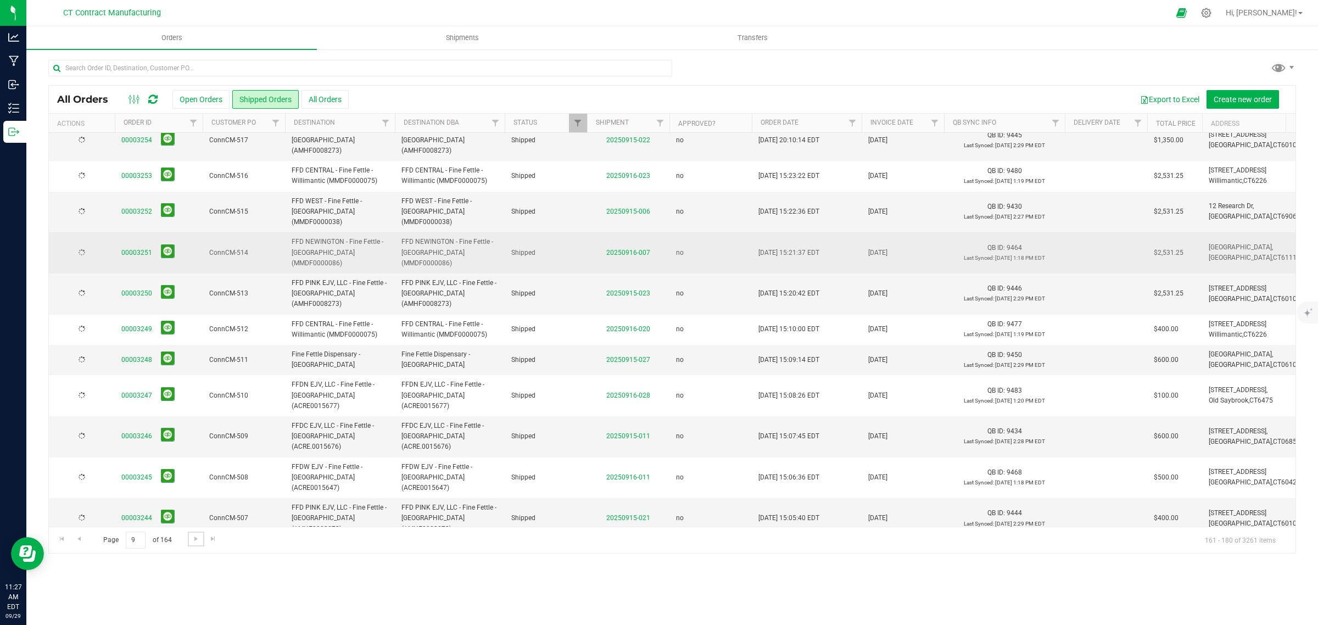
scroll to position [0, 0]
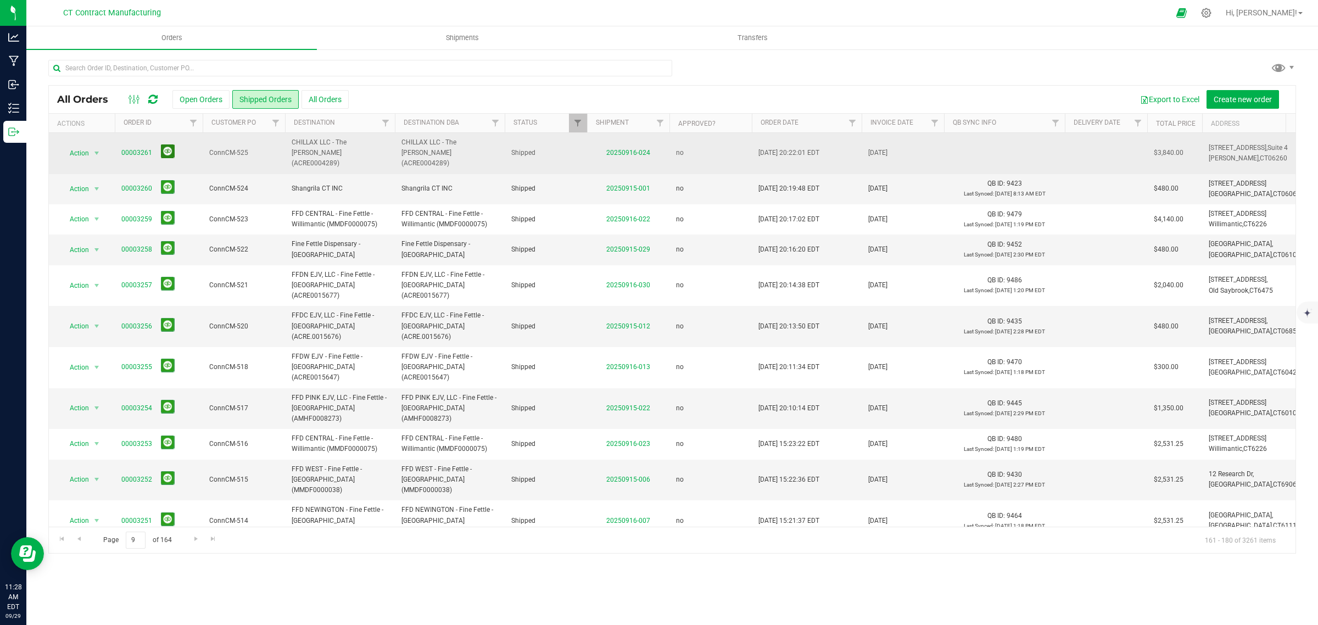
click at [168, 148] on button at bounding box center [168, 151] width 14 height 14
click at [143, 148] on link "00003261" at bounding box center [136, 153] width 31 height 10
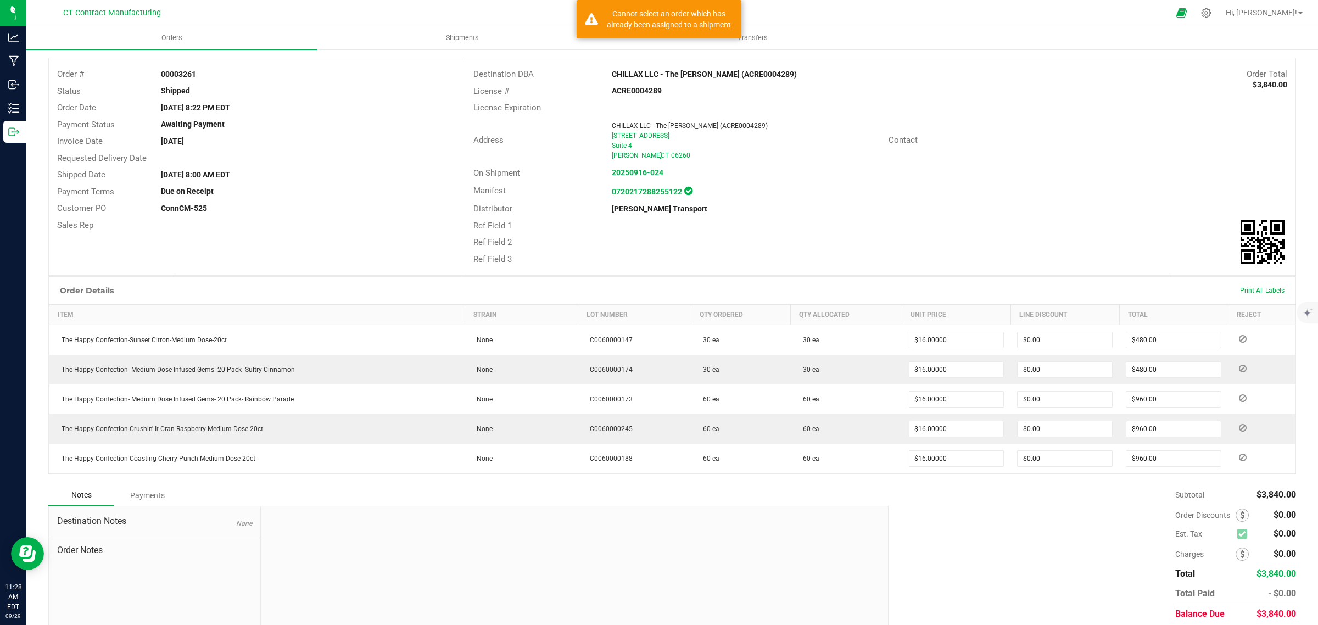
scroll to position [93, 0]
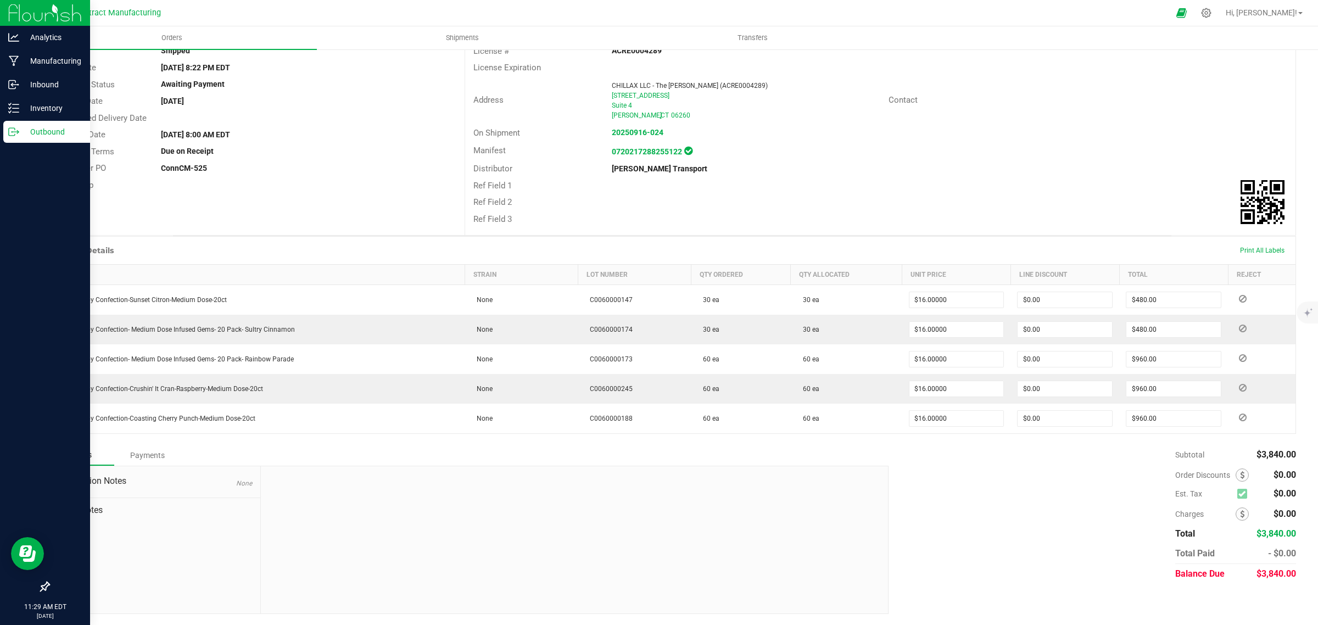
click at [24, 12] on img at bounding box center [45, 13] width 74 height 26
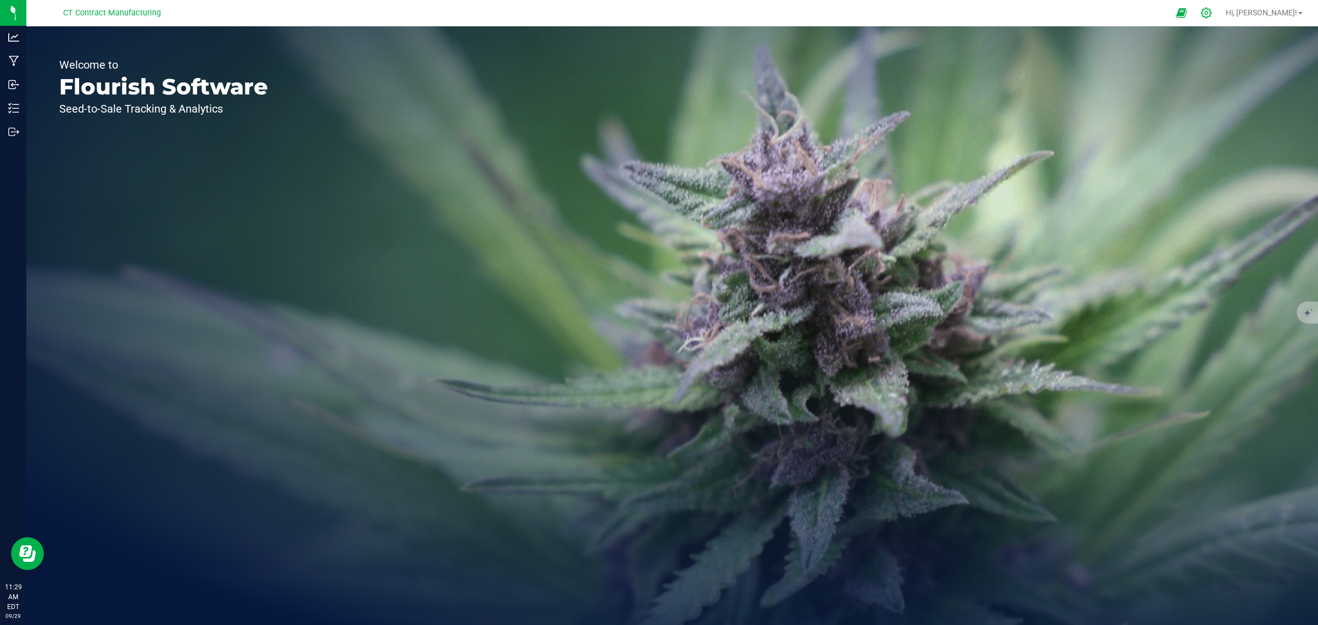
click at [1212, 12] on icon at bounding box center [1206, 13] width 12 height 12
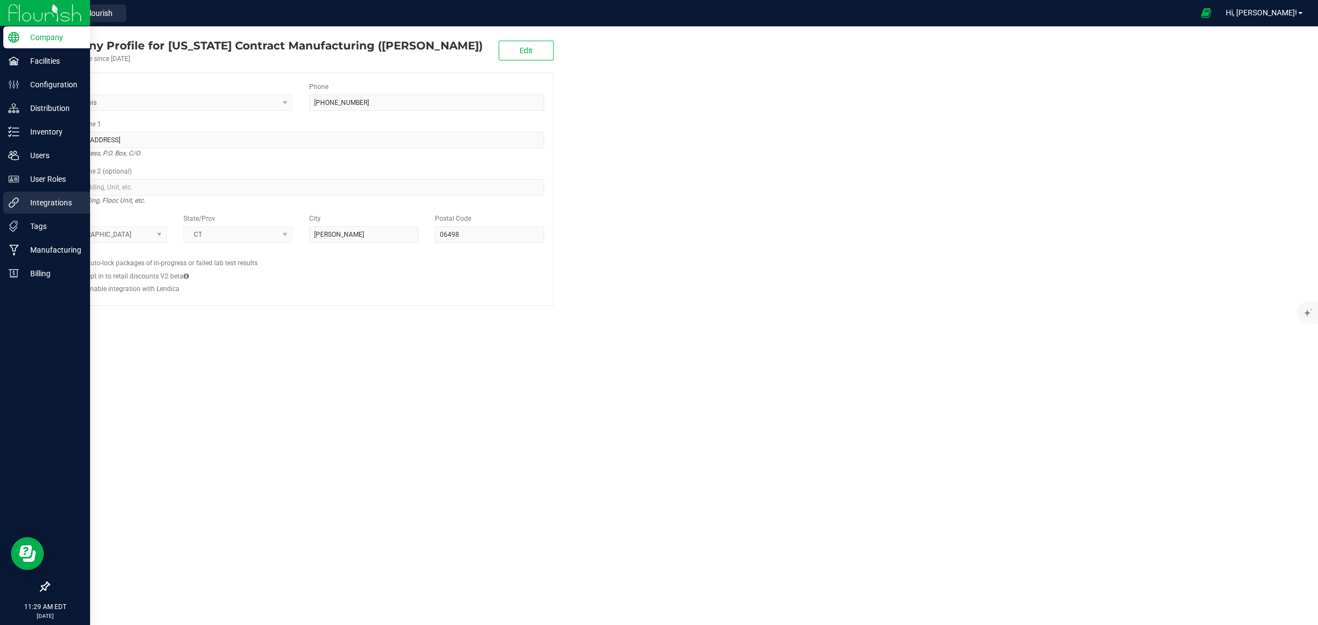
click at [36, 199] on p "Integrations" at bounding box center [52, 202] width 66 height 13
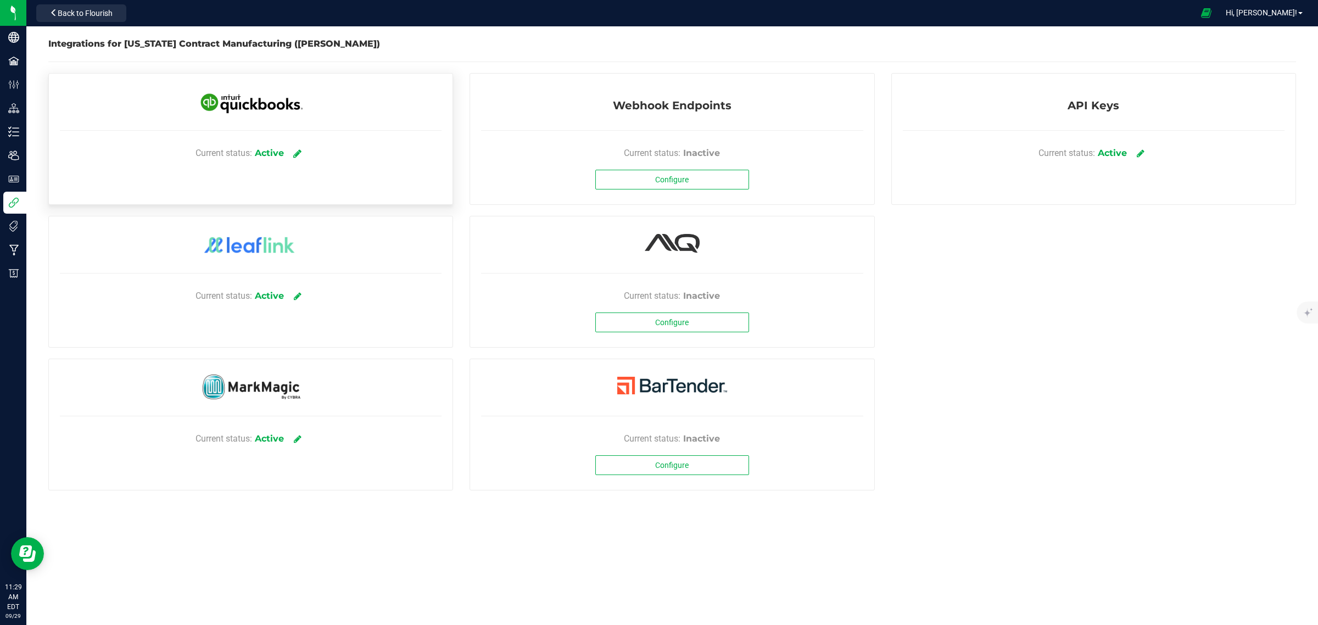
click at [303, 152] on link at bounding box center [298, 152] width 18 height 19
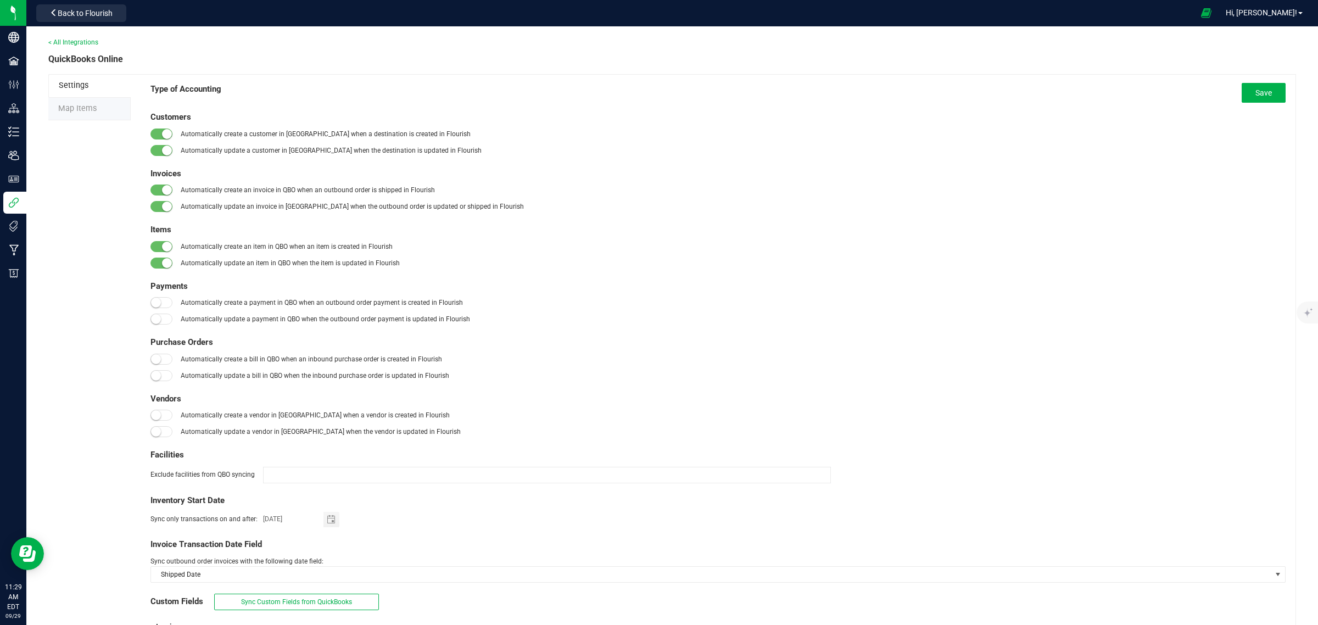
click at [79, 111] on span "Map Items" at bounding box center [77, 108] width 38 height 9
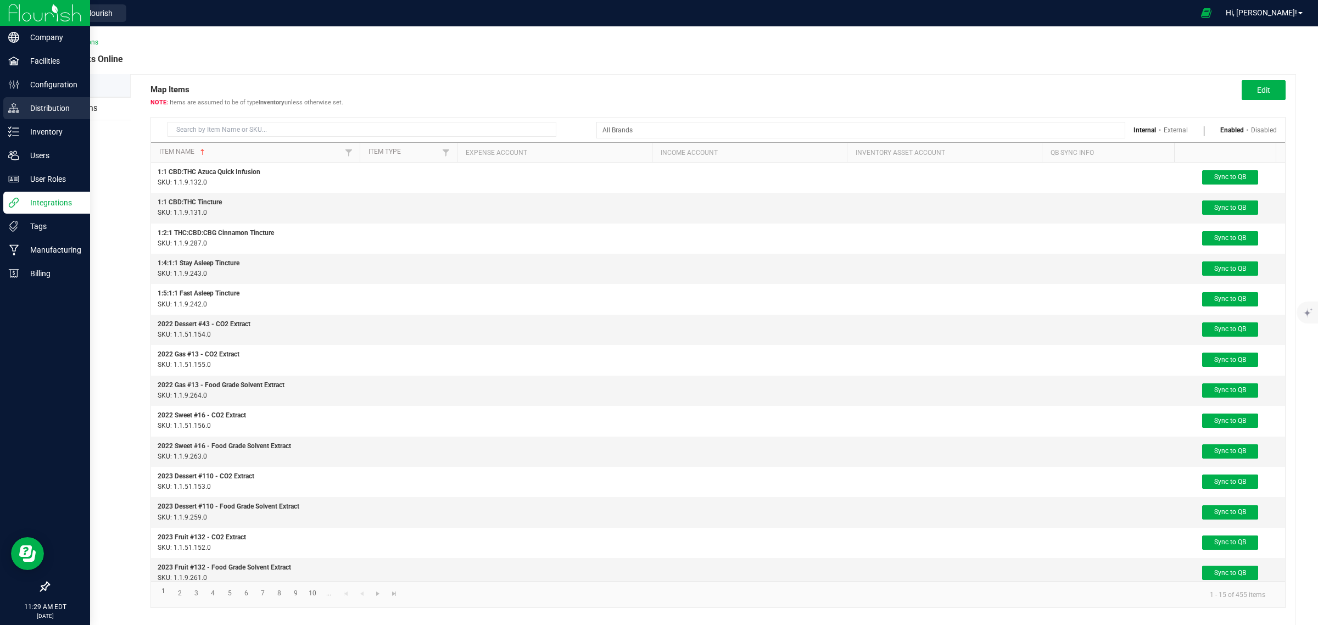
click at [57, 104] on p "Distribution" at bounding box center [52, 108] width 66 height 13
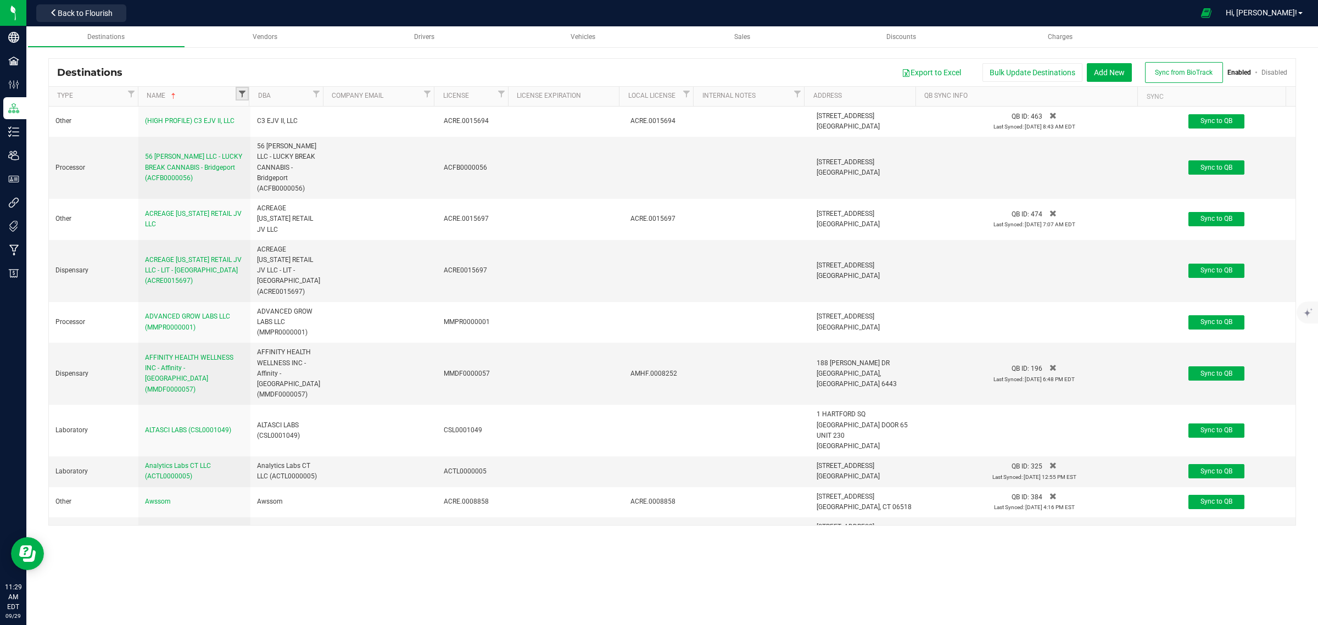
click at [242, 93] on span "Filter" at bounding box center [242, 93] width 9 height 9
type input "chil"
click at [251, 155] on input "CHILLAX LLC - The [PERSON_NAME] (ACRE0004289)" at bounding box center [250, 156] width 7 height 7
checkbox input "true"
click at [251, 171] on input "Chillax LLC DBA The Liv" at bounding box center [250, 171] width 7 height 7
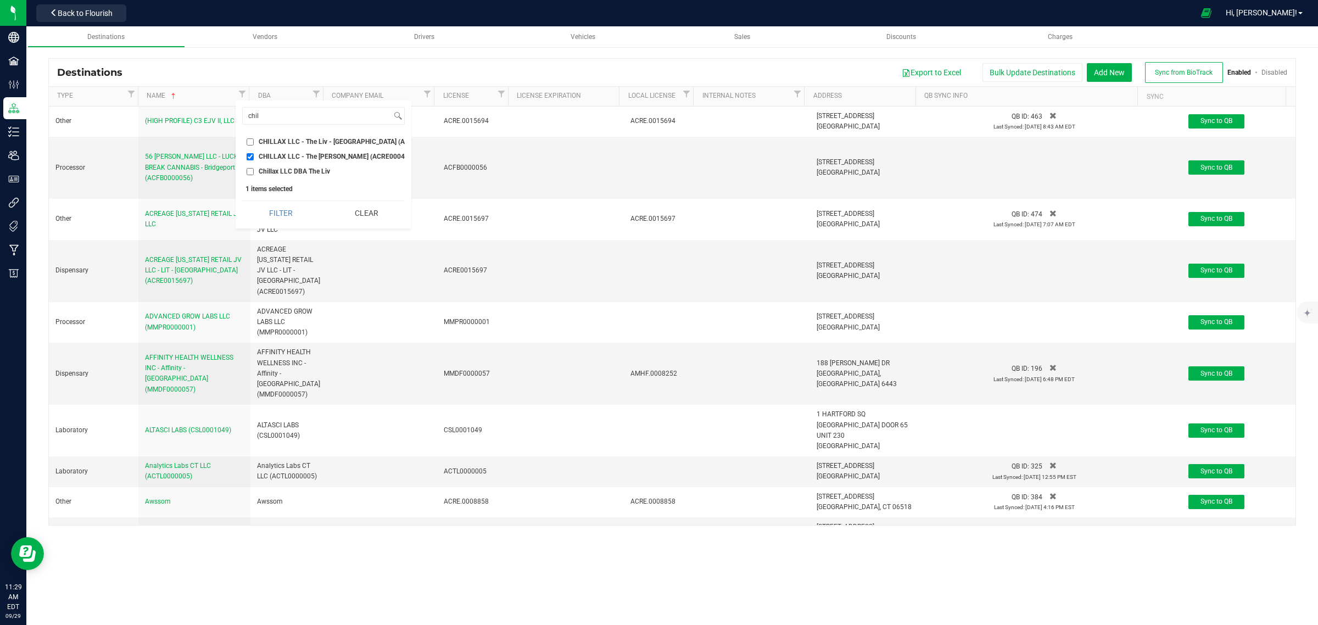
checkbox input "true"
click at [273, 225] on button "Filter" at bounding box center [280, 213] width 77 height 24
checkbox input "true"
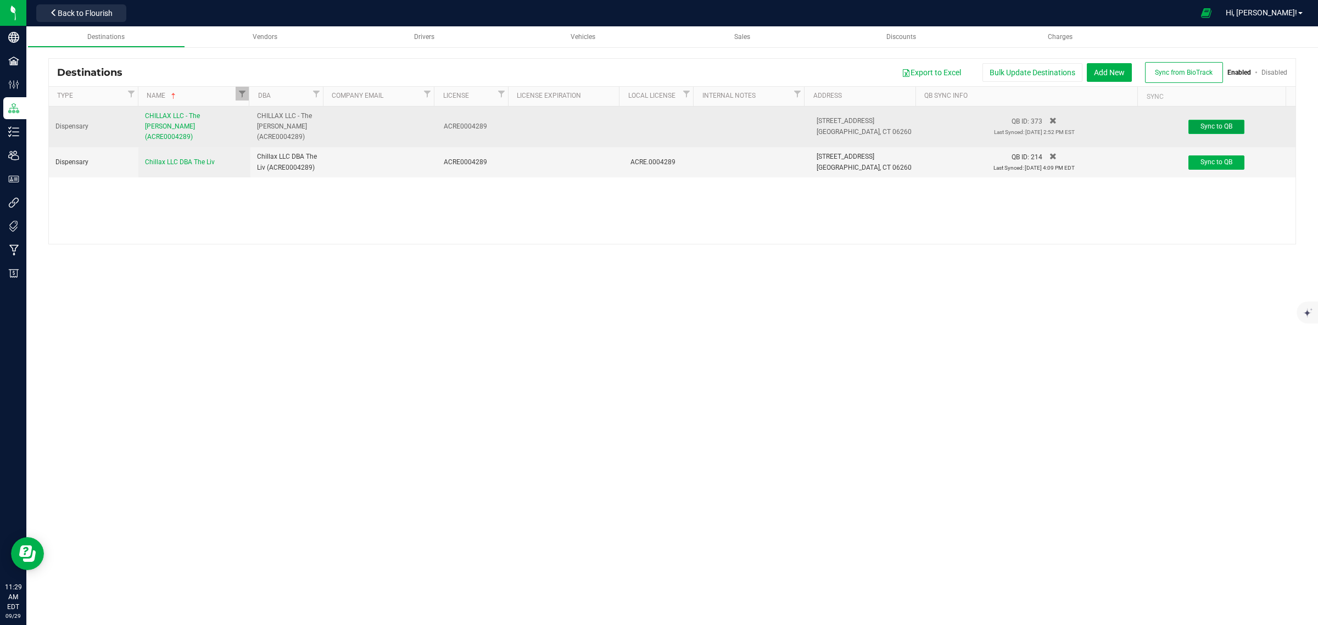
click at [1208, 128] on span "Sync to QB" at bounding box center [1216, 126] width 32 height 8
click at [1212, 127] on span "Sync to QB" at bounding box center [1216, 126] width 32 height 8
click at [1049, 118] on icon at bounding box center [1052, 120] width 7 height 9
click at [1011, 133] on span "Yes" at bounding box center [1015, 132] width 9 height 6
click at [1202, 126] on span "Sync to QB" at bounding box center [1216, 126] width 32 height 8
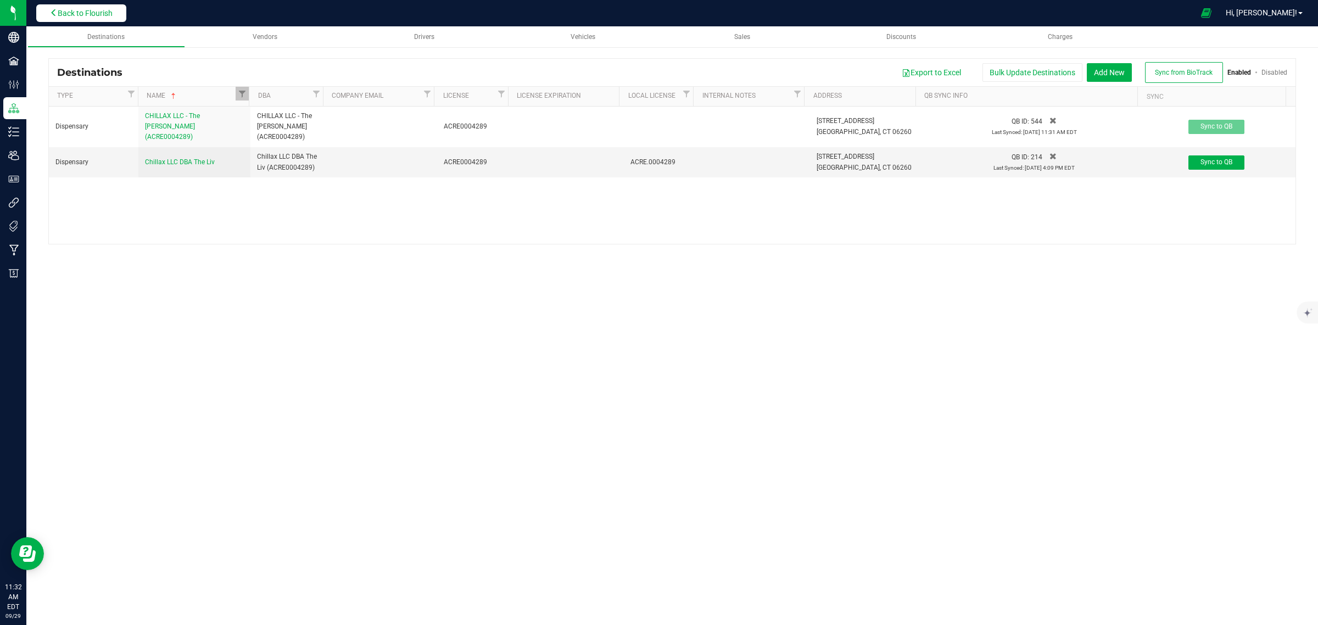
click at [66, 10] on span "Back to Flourish" at bounding box center [85, 13] width 55 height 9
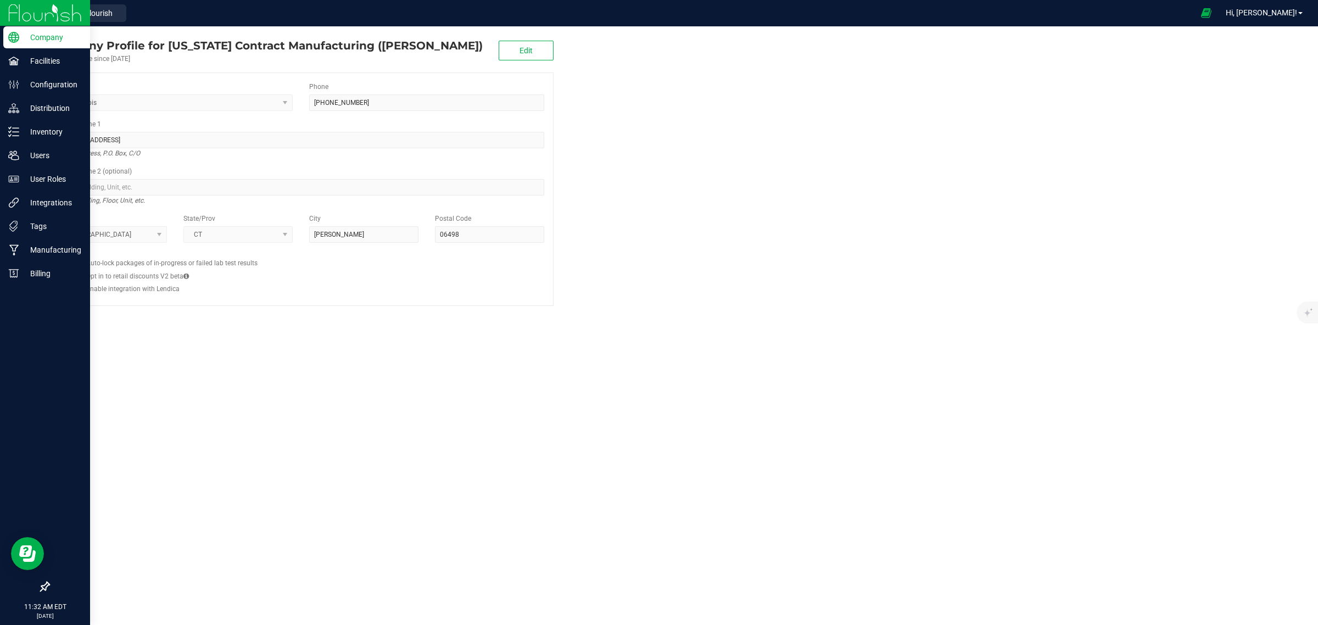
click at [18, 10] on img at bounding box center [45, 13] width 74 height 26
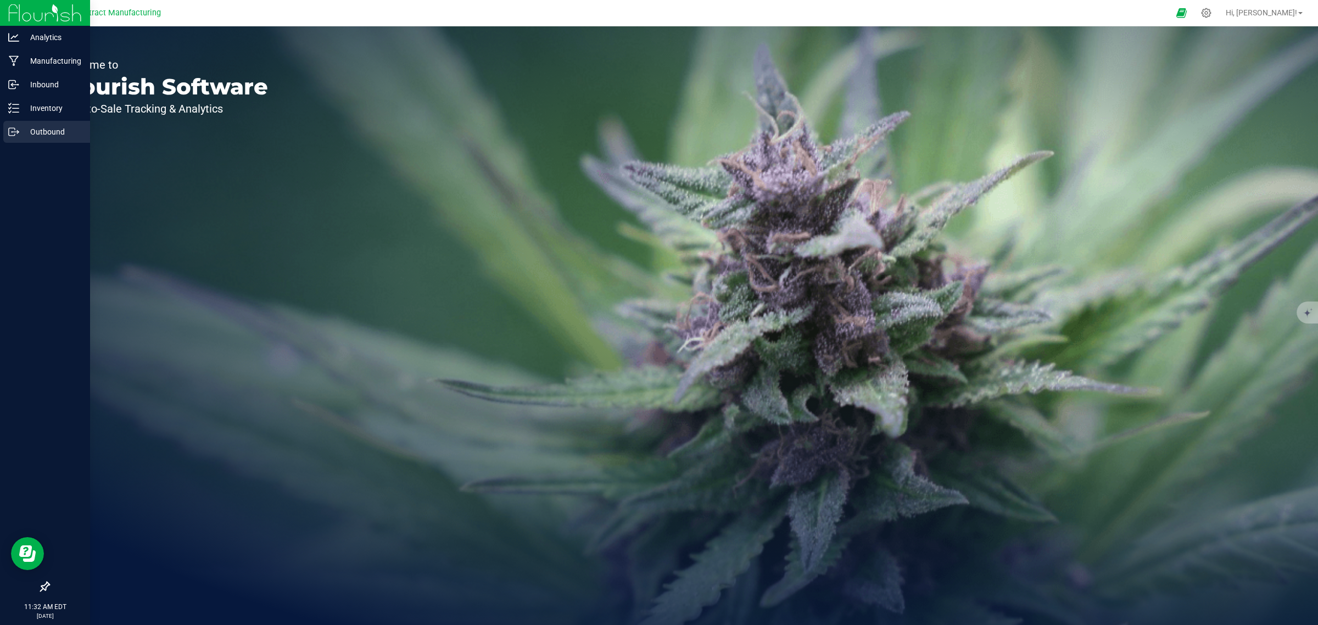
click at [53, 130] on p "Outbound" at bounding box center [52, 131] width 66 height 13
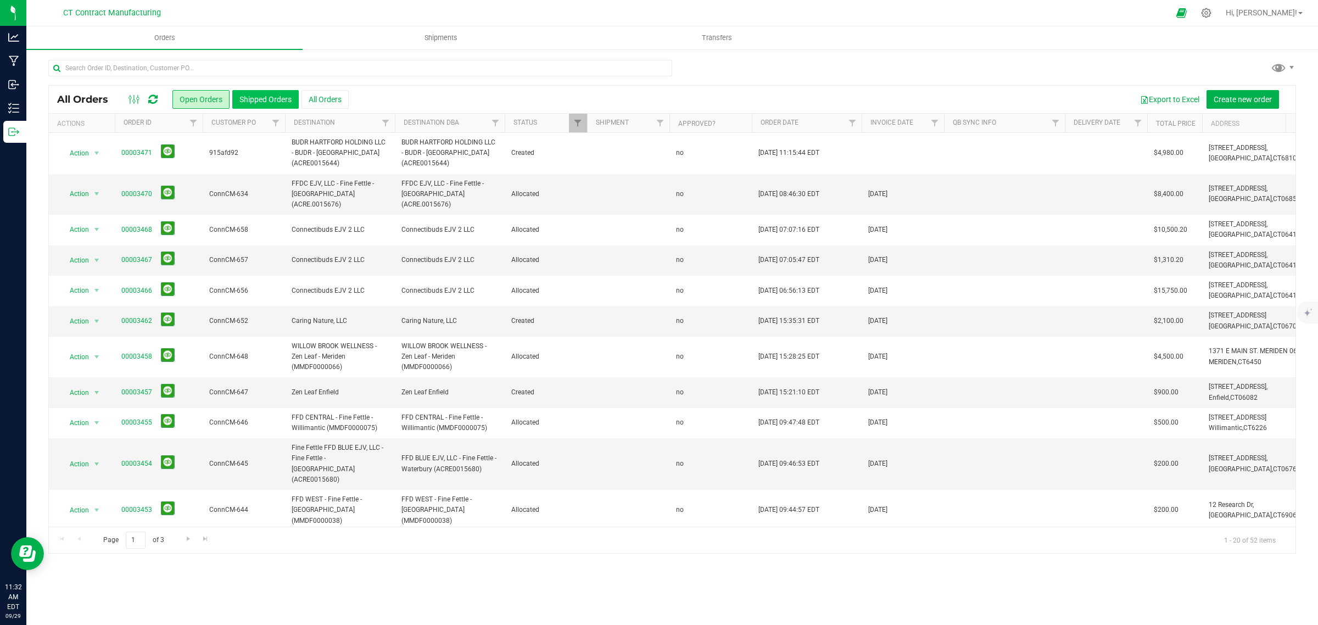
click at [267, 94] on button "Shipped Orders" at bounding box center [265, 99] width 66 height 19
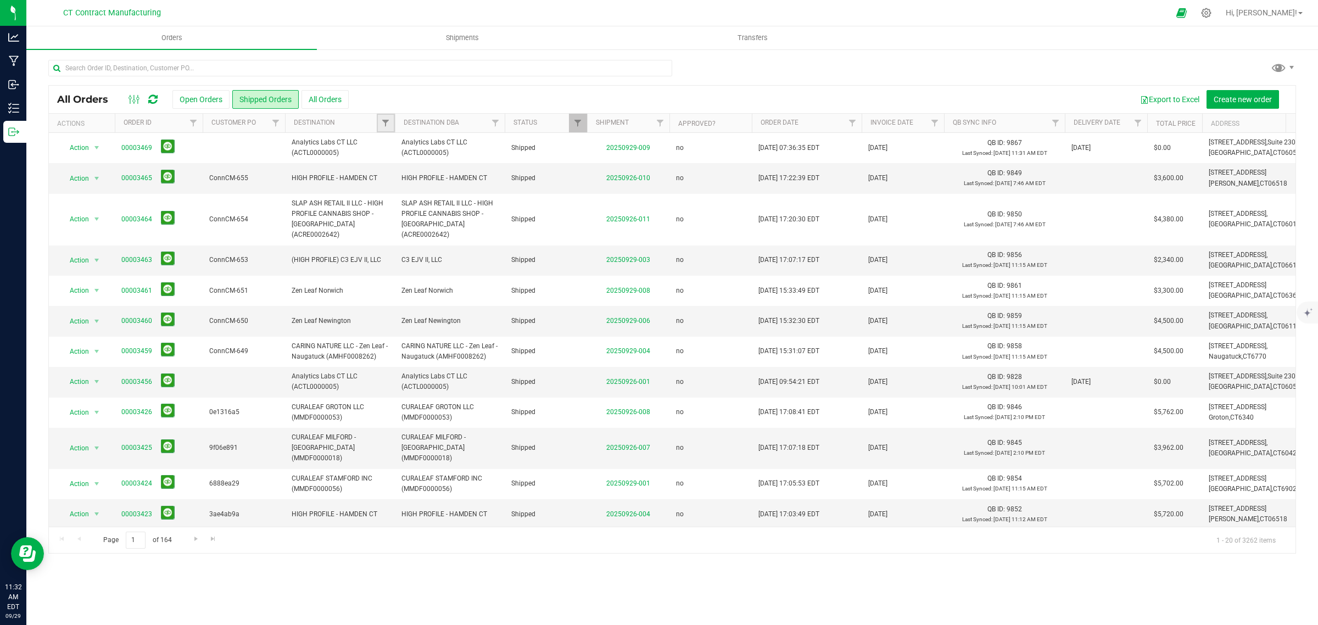
click at [387, 116] on link "Filter" at bounding box center [386, 123] width 18 height 19
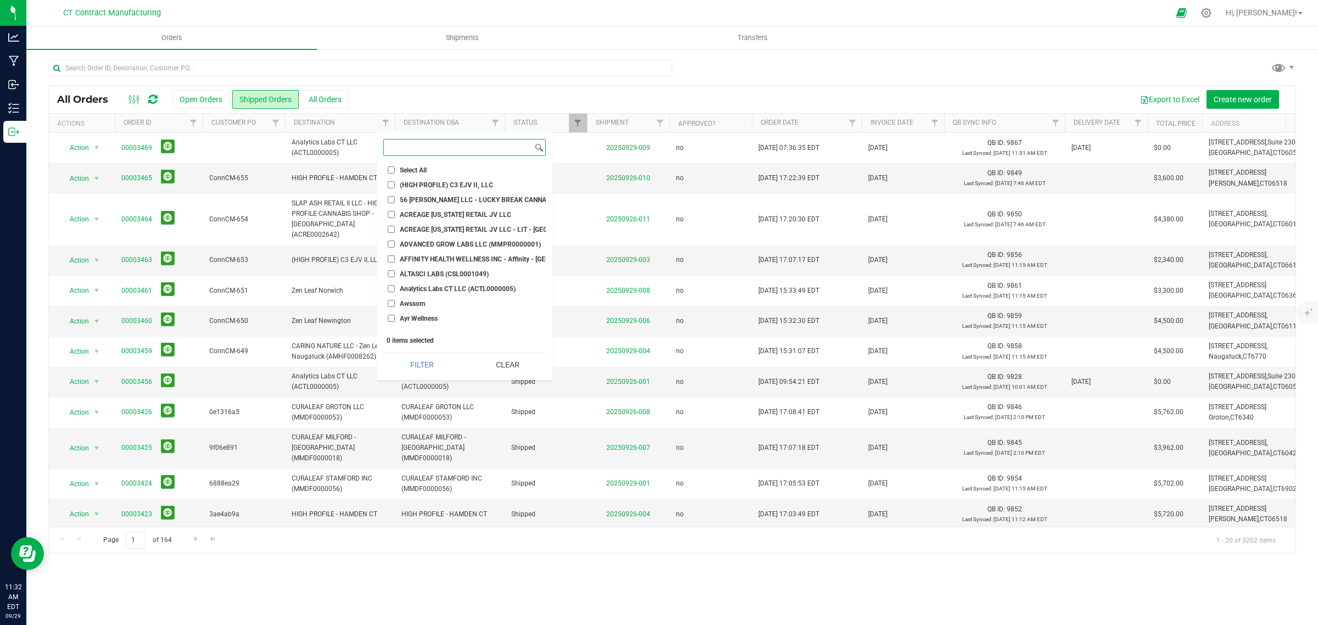
click at [451, 149] on input at bounding box center [458, 147] width 149 height 16
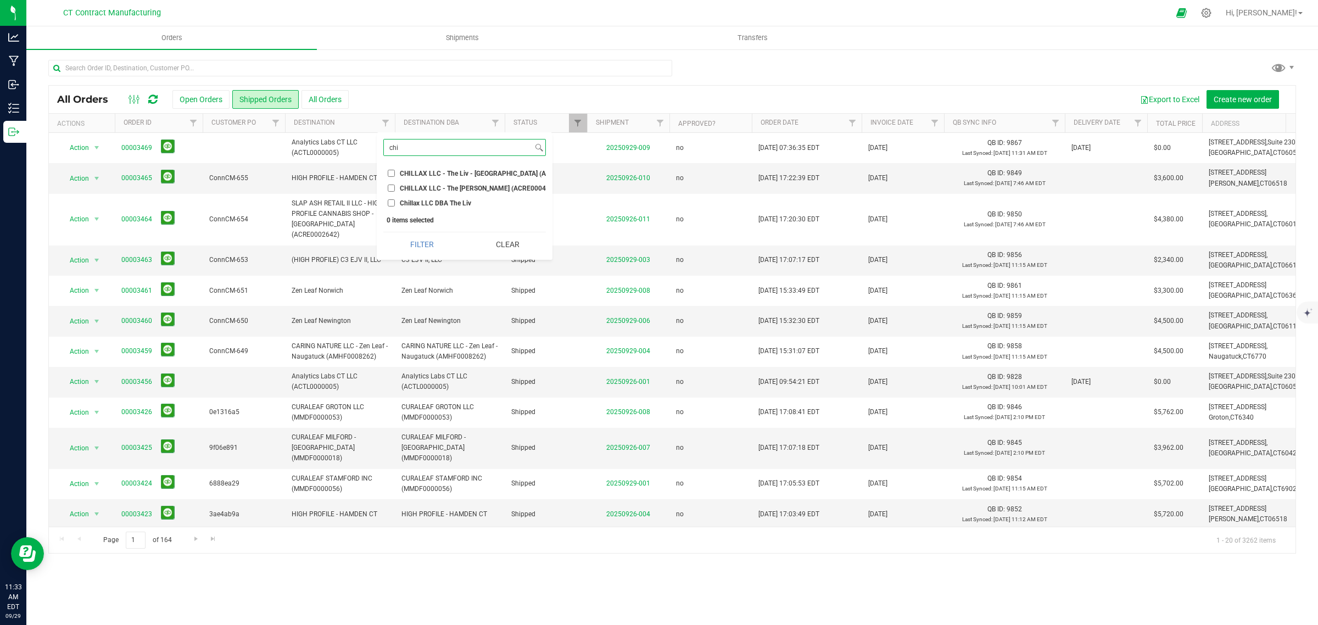
type input "chi"
click at [390, 187] on input "CHILLAX LLC - The [PERSON_NAME] (ACRE0004289)" at bounding box center [391, 187] width 7 height 7
checkbox input "true"
drag, startPoint x: 390, startPoint y: 200, endPoint x: 415, endPoint y: 221, distance: 32.0
click at [390, 201] on input "Chillax LLC DBA The Liv" at bounding box center [391, 202] width 7 height 7
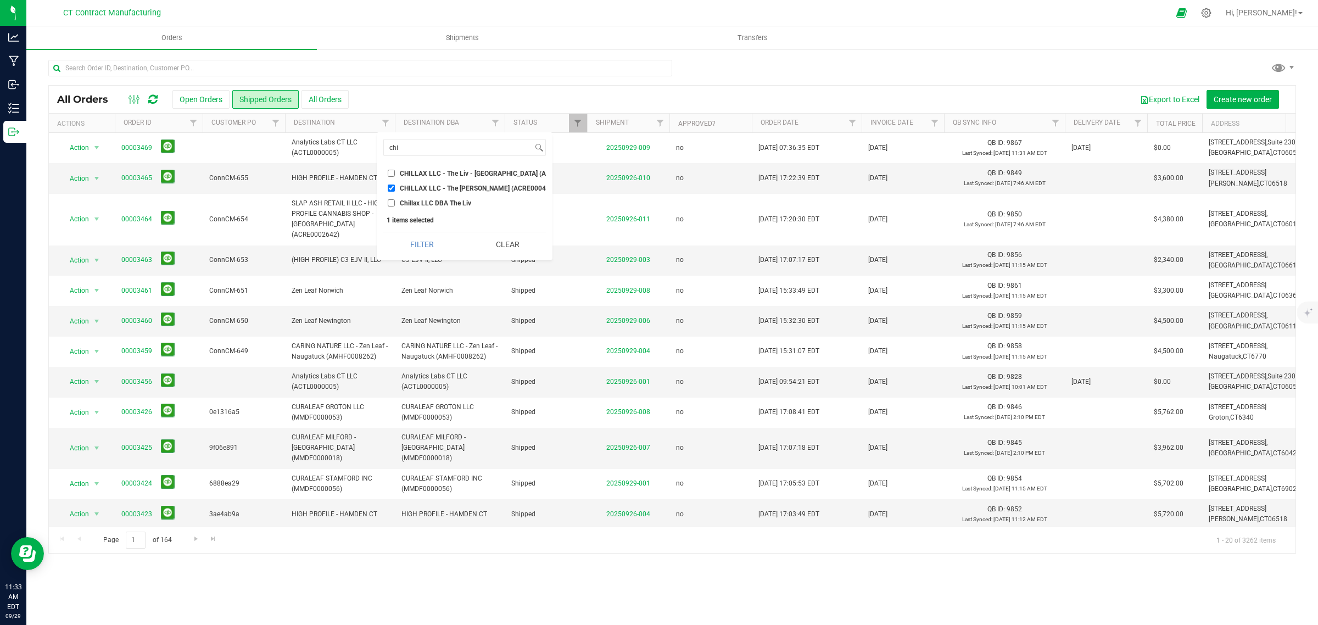
checkbox input "true"
click at [433, 256] on button "Filter" at bounding box center [421, 244] width 77 height 24
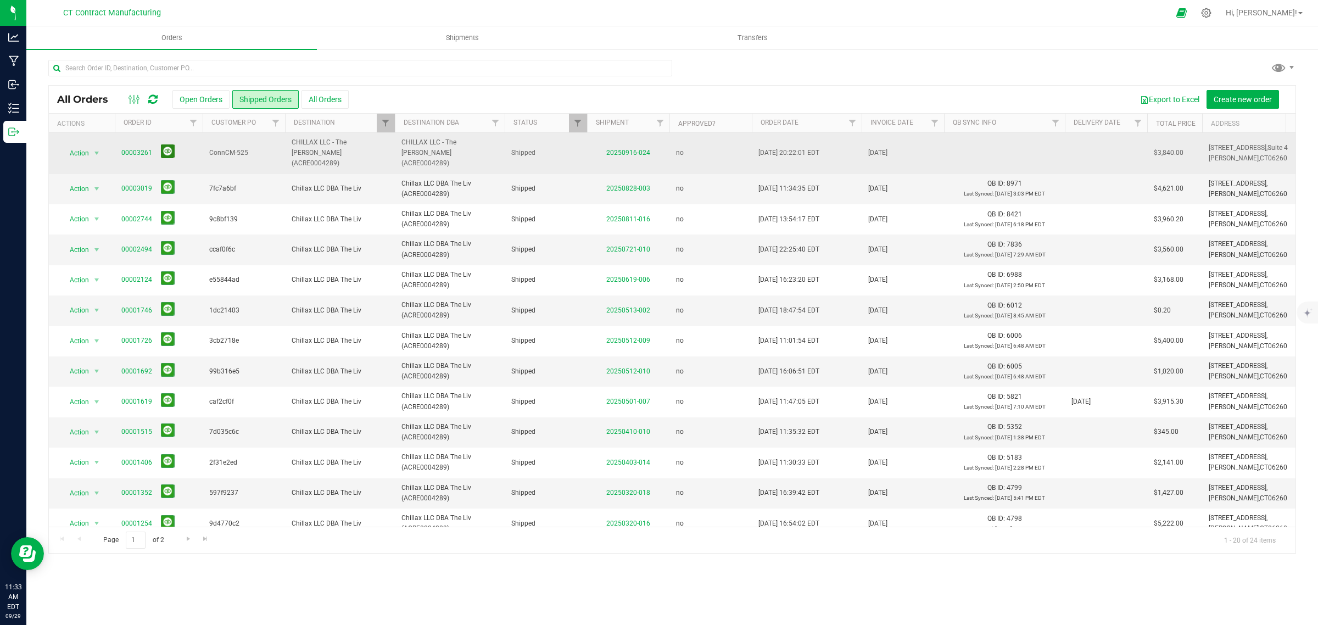
click at [166, 147] on button at bounding box center [168, 151] width 14 height 14
click at [154, 97] on icon at bounding box center [152, 99] width 9 height 11
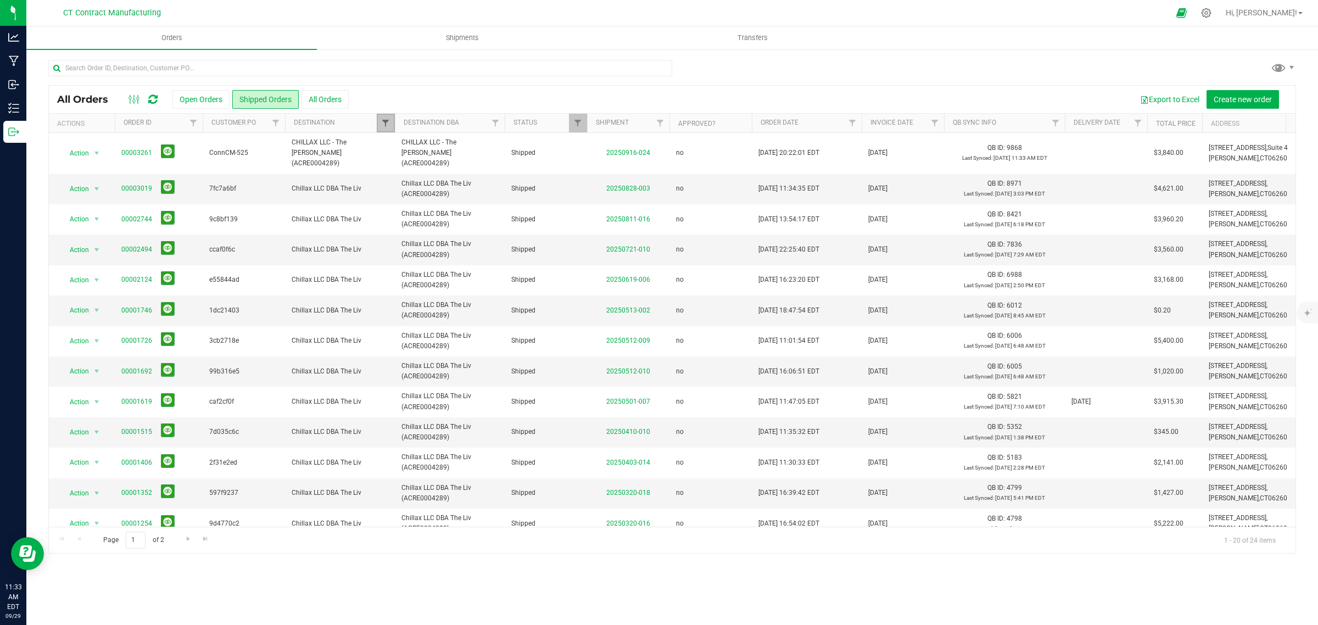
click at [383, 124] on span "Filter" at bounding box center [385, 123] width 9 height 9
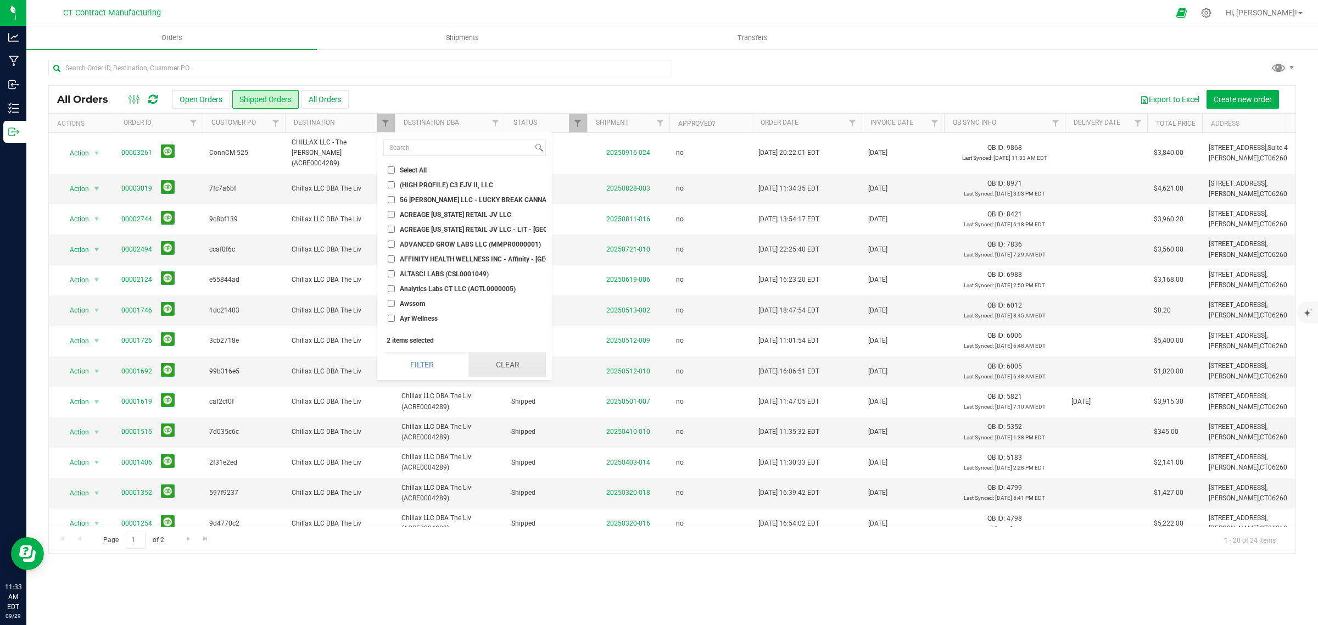
click at [513, 360] on button "Clear" at bounding box center [506, 364] width 77 height 24
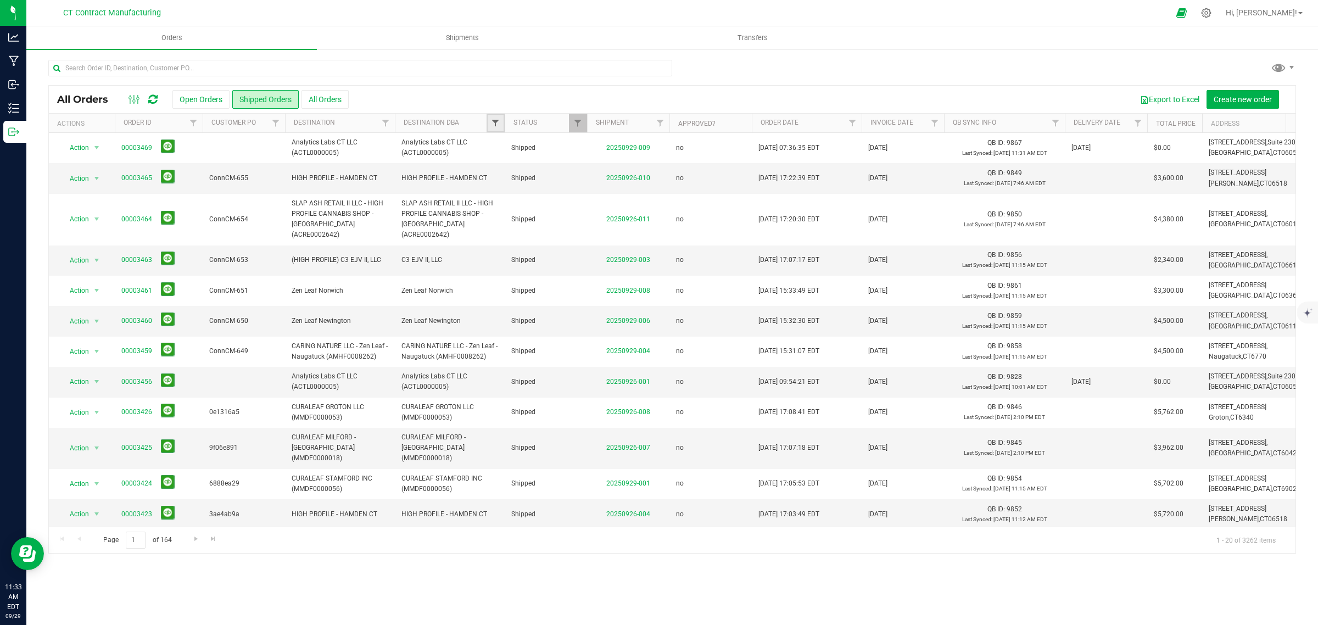
click at [495, 122] on span "Filter" at bounding box center [495, 123] width 9 height 9
type input "chi"
click at [501, 169] on li "CHILLAX LLC - The Liv - [GEOGRAPHIC_DATA] (AMHF0002942)" at bounding box center [574, 173] width 163 height 12
click at [502, 174] on input "CHILLAX LLC - The Liv - [GEOGRAPHIC_DATA] (AMHF0002942)" at bounding box center [500, 173] width 7 height 7
checkbox input "true"
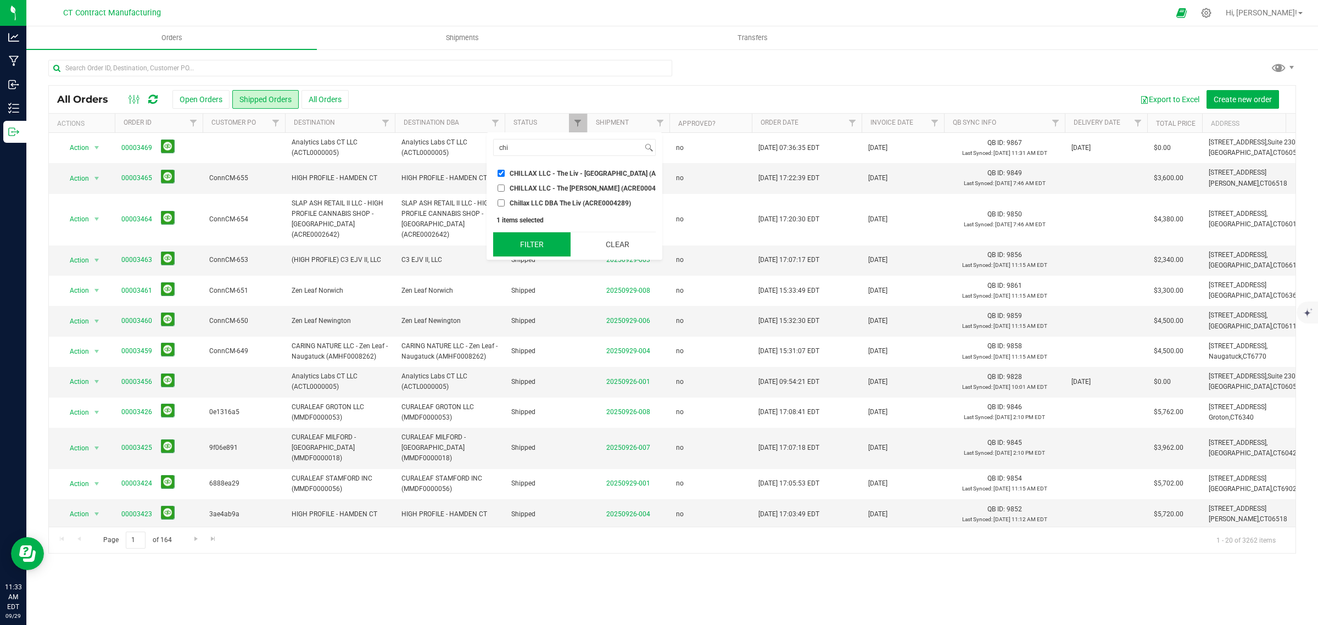
click at [539, 253] on button "Filter" at bounding box center [531, 244] width 77 height 24
